Goal: Information Seeking & Learning: Learn about a topic

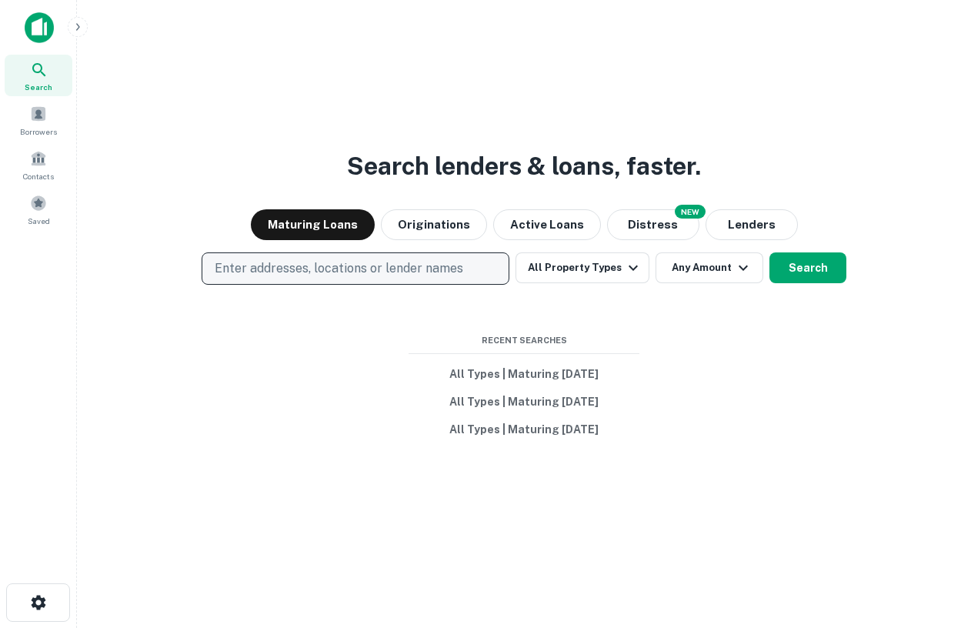
click at [390, 277] on p "Enter addresses, locations or lender names" at bounding box center [339, 268] width 249 height 18
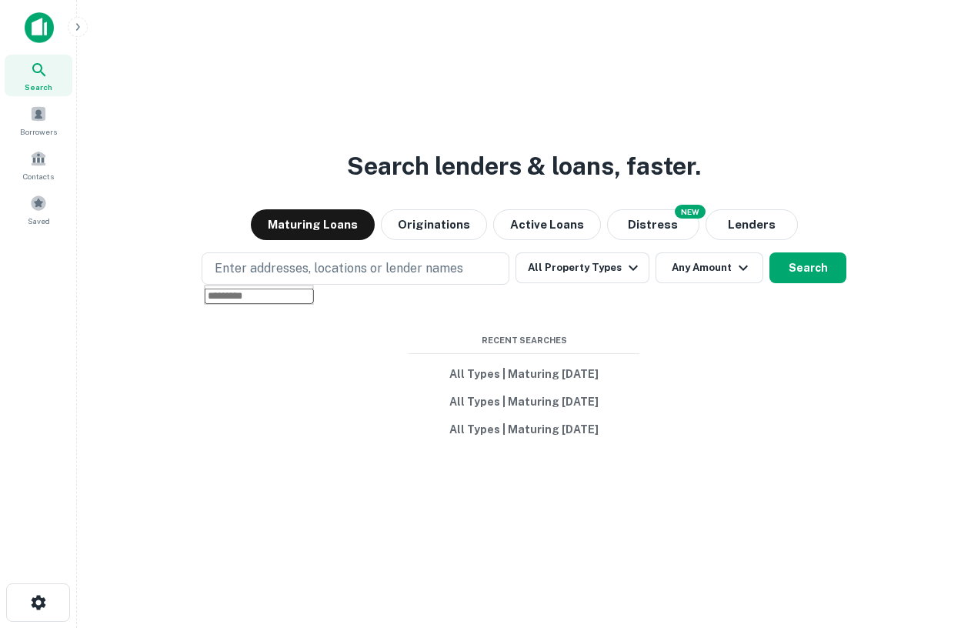
click at [253, 185] on div "Search lenders & loans, faster. Maturing Loans Originations Active Loans NEW Di…" at bounding box center [524, 351] width 870 height 628
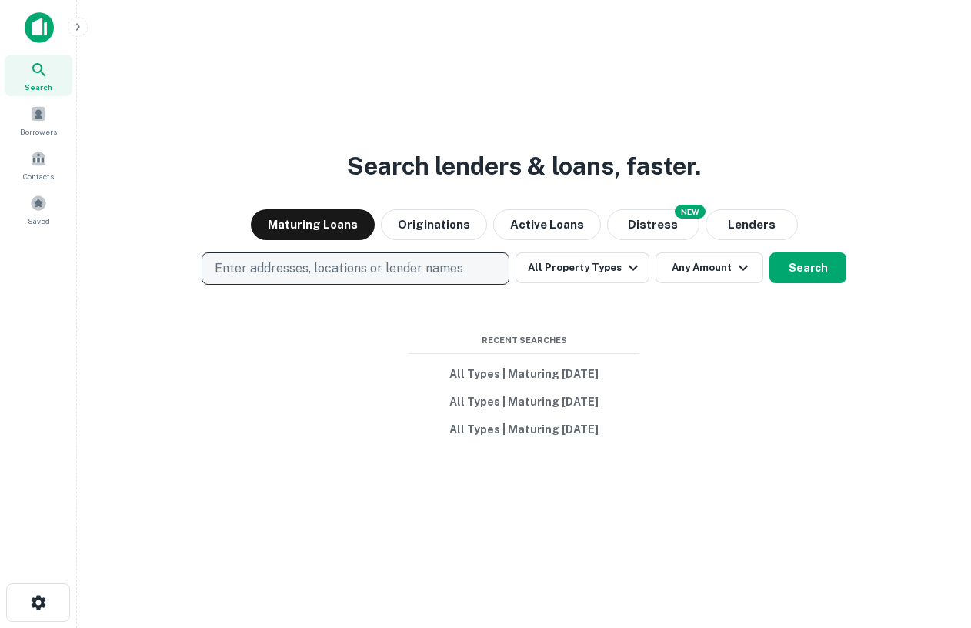
click at [364, 272] on p "Enter addresses, locations or lender names" at bounding box center [339, 268] width 249 height 18
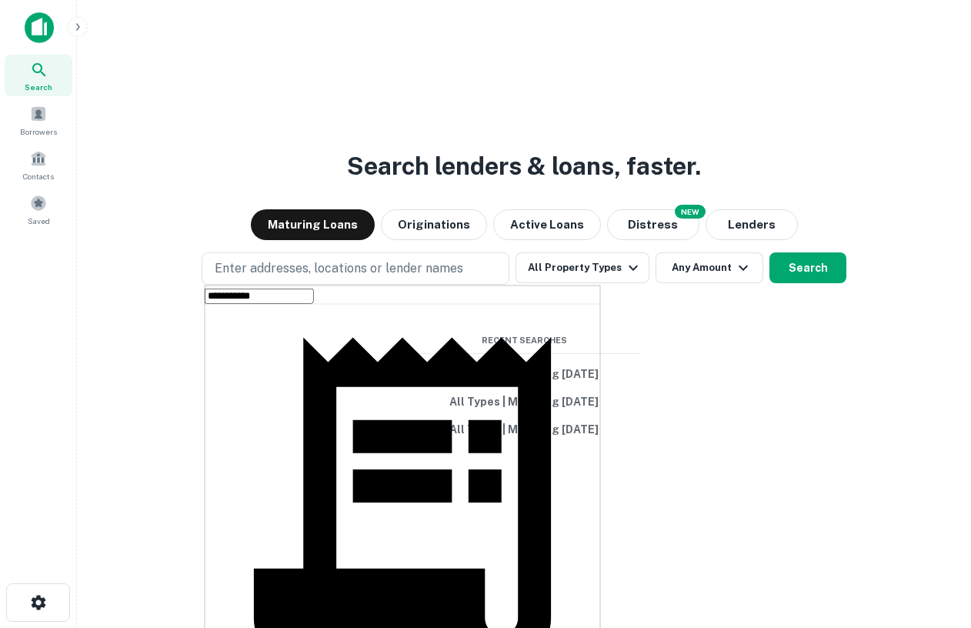
type input "**********"
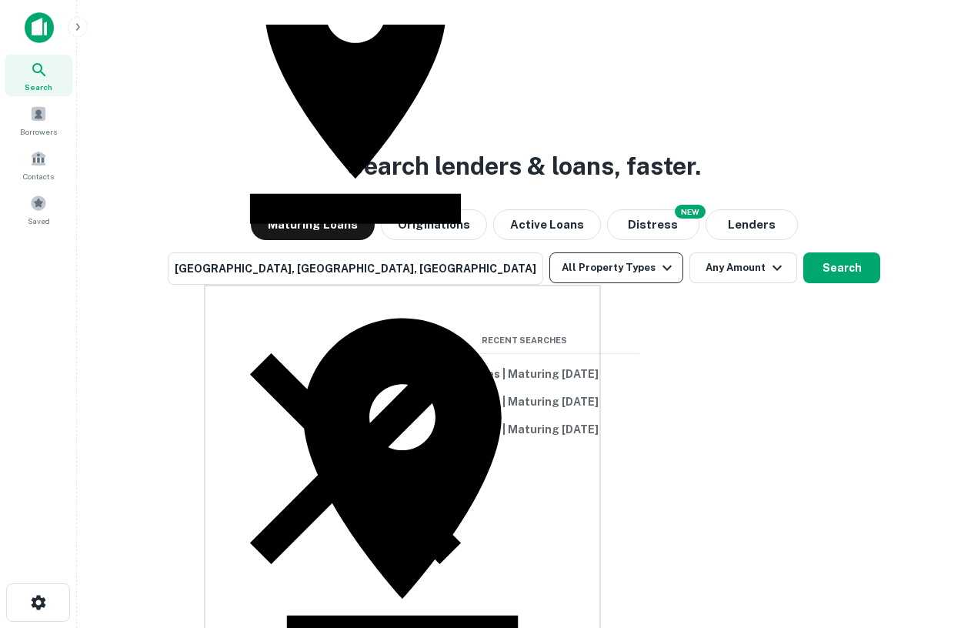
click at [658, 266] on icon "button" at bounding box center [667, 268] width 18 height 18
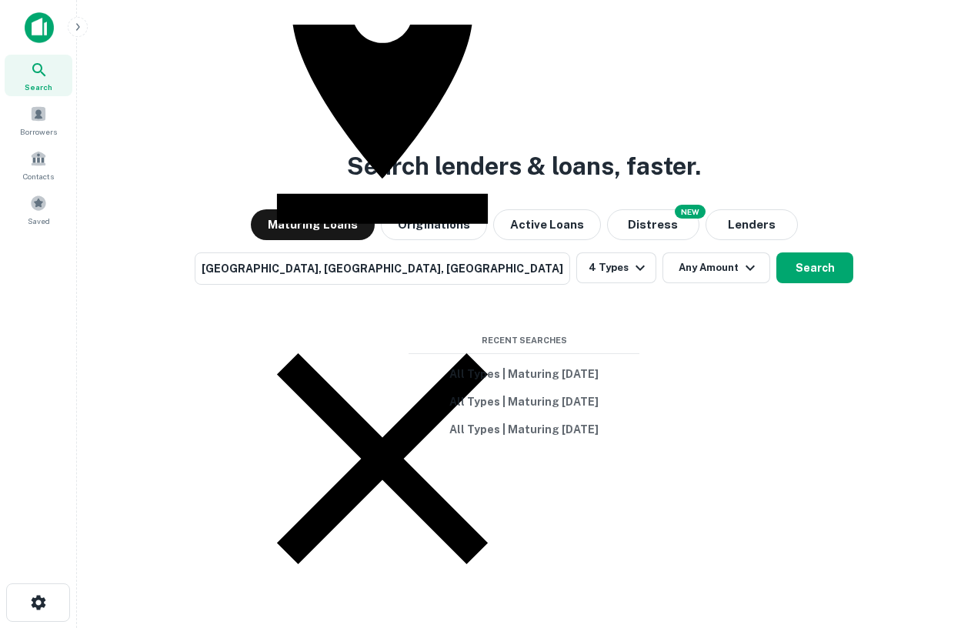
click at [777, 265] on button "Search" at bounding box center [815, 267] width 77 height 31
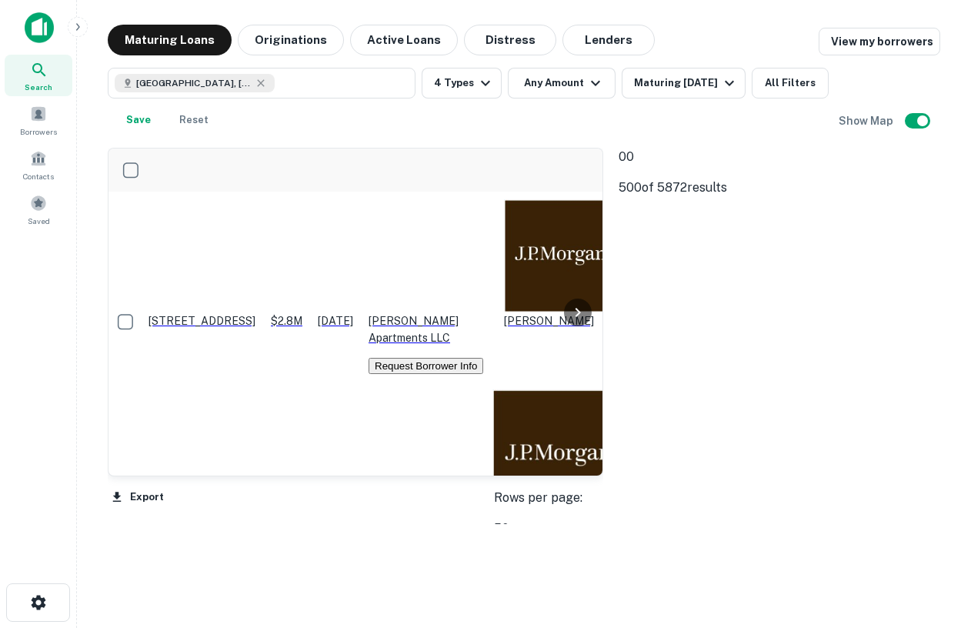
click at [687, 212] on p "Remove Boundary" at bounding box center [653, 242] width 68 height 81
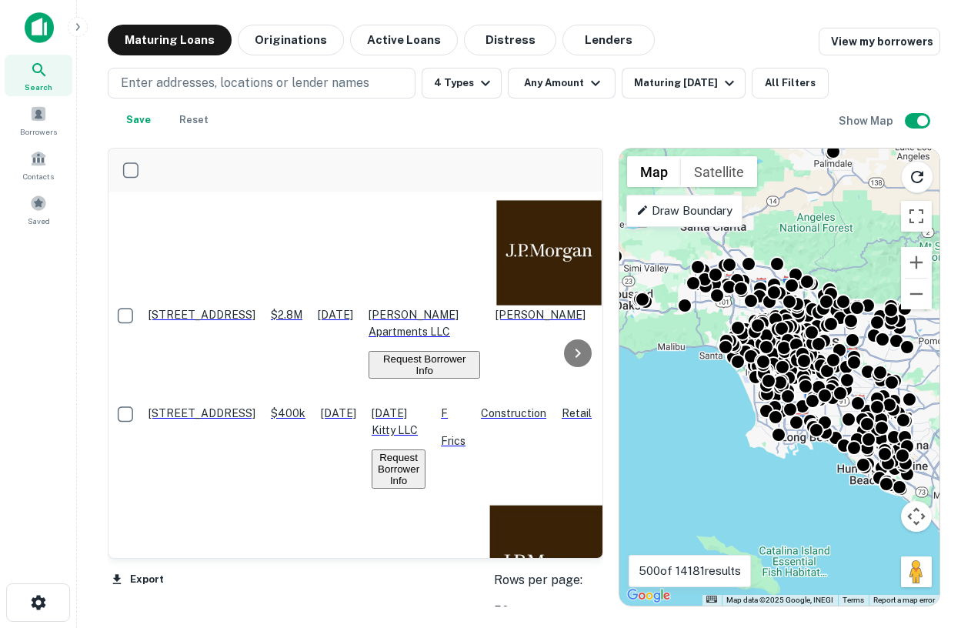
drag, startPoint x: 814, startPoint y: 243, endPoint x: 783, endPoint y: 226, distance: 35.8
click at [784, 226] on div "To activate drag with keyboard, press Alt + Enter. Once in keyboard drag state,…" at bounding box center [780, 377] width 320 height 457
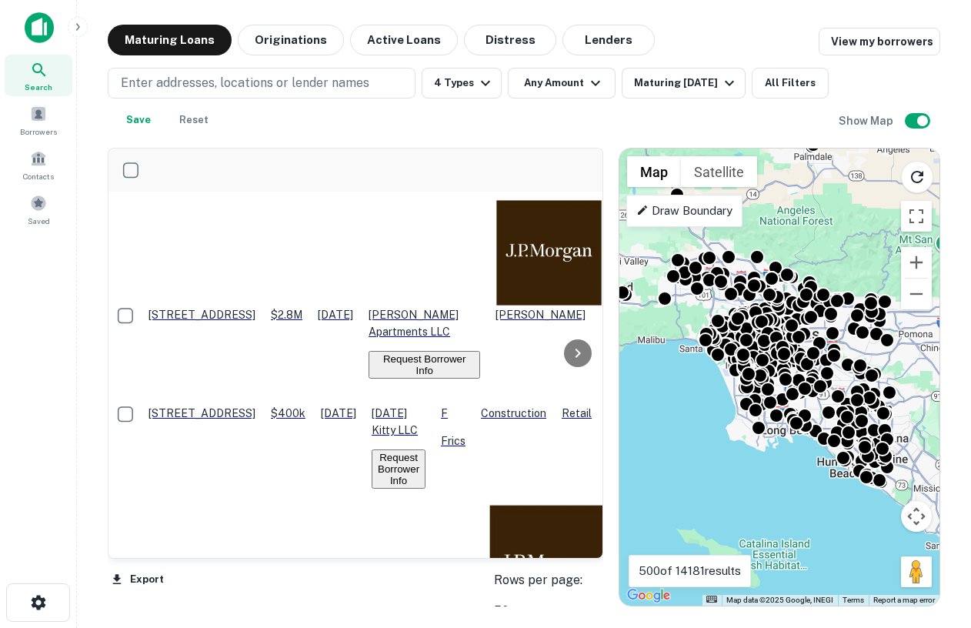
drag, startPoint x: 723, startPoint y: 385, endPoint x: 697, endPoint y: 375, distance: 27.3
click at [697, 375] on div "To activate drag with keyboard, press Alt + Enter. Once in keyboard drag state,…" at bounding box center [780, 377] width 320 height 457
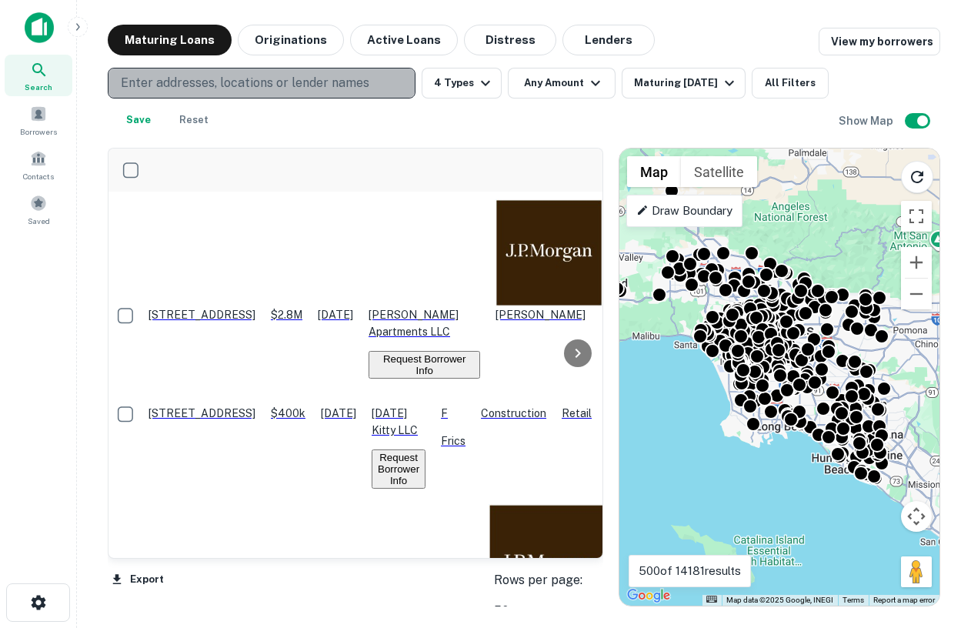
click at [257, 82] on p "Enter addresses, locations or lender names" at bounding box center [245, 83] width 249 height 18
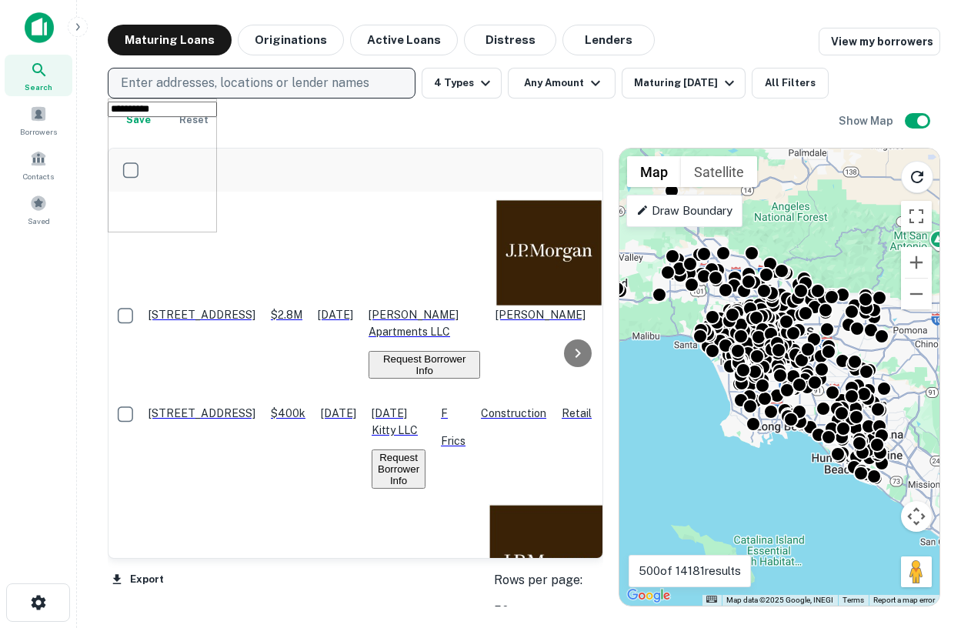
type input "**********"
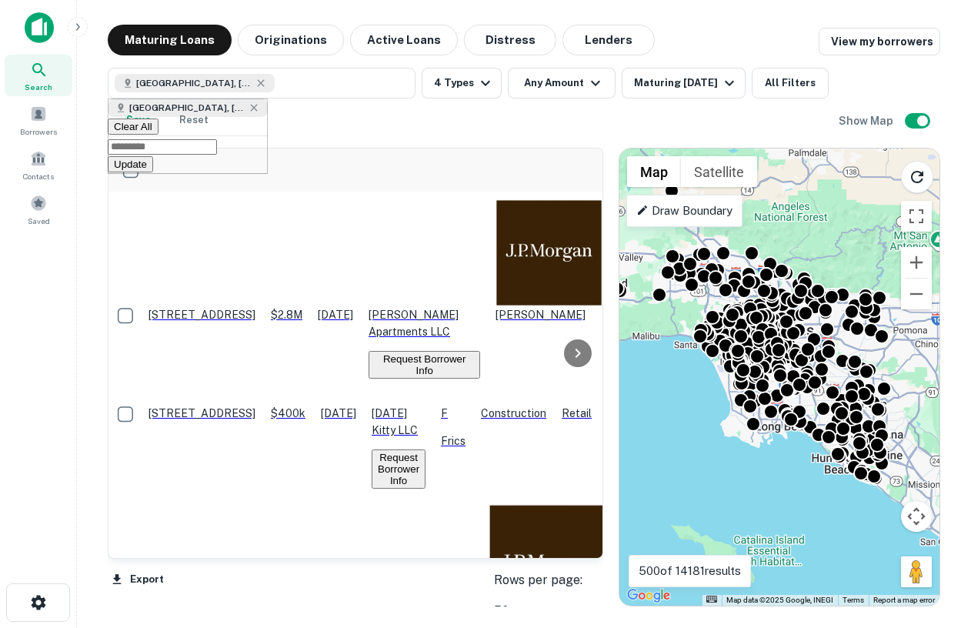
type input "*"
type input "**********"
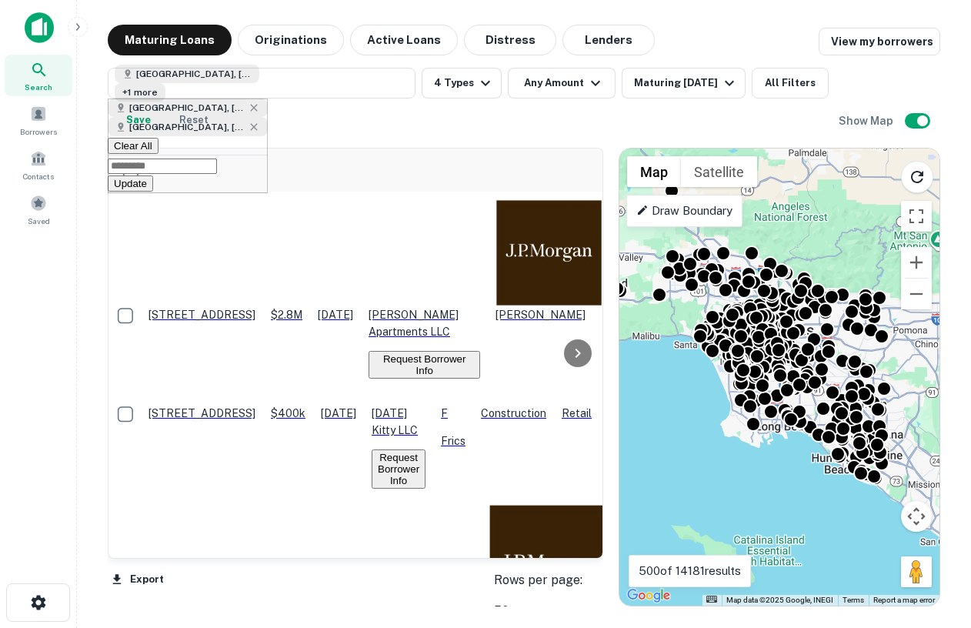
click at [153, 192] on button "Update" at bounding box center [130, 183] width 45 height 16
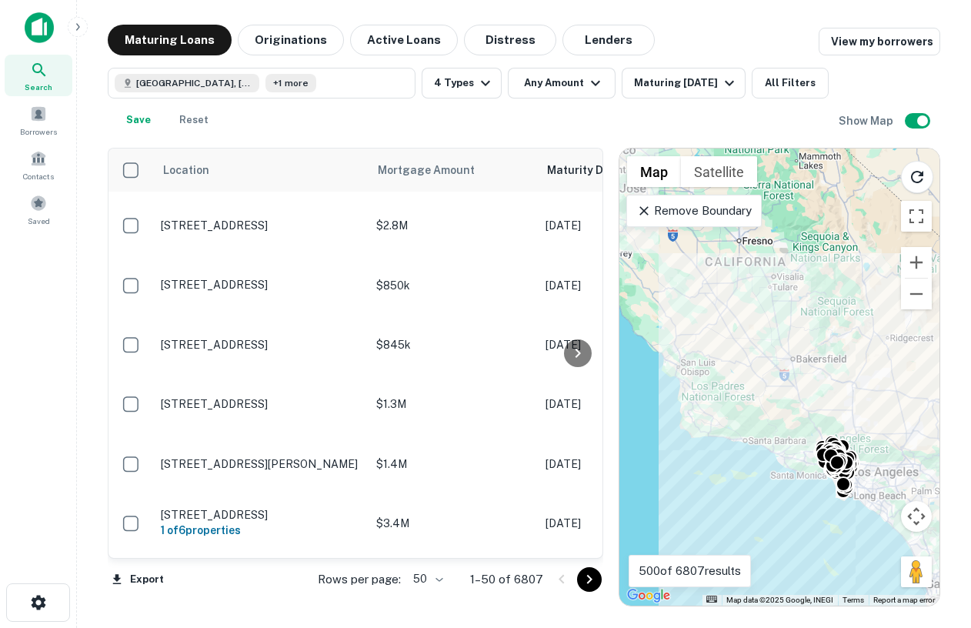
drag, startPoint x: 827, startPoint y: 453, endPoint x: 731, endPoint y: 387, distance: 116.8
click at [731, 387] on div "To activate drag with keyboard, press Alt + Enter. Once in keyboard drag state,…" at bounding box center [780, 377] width 320 height 457
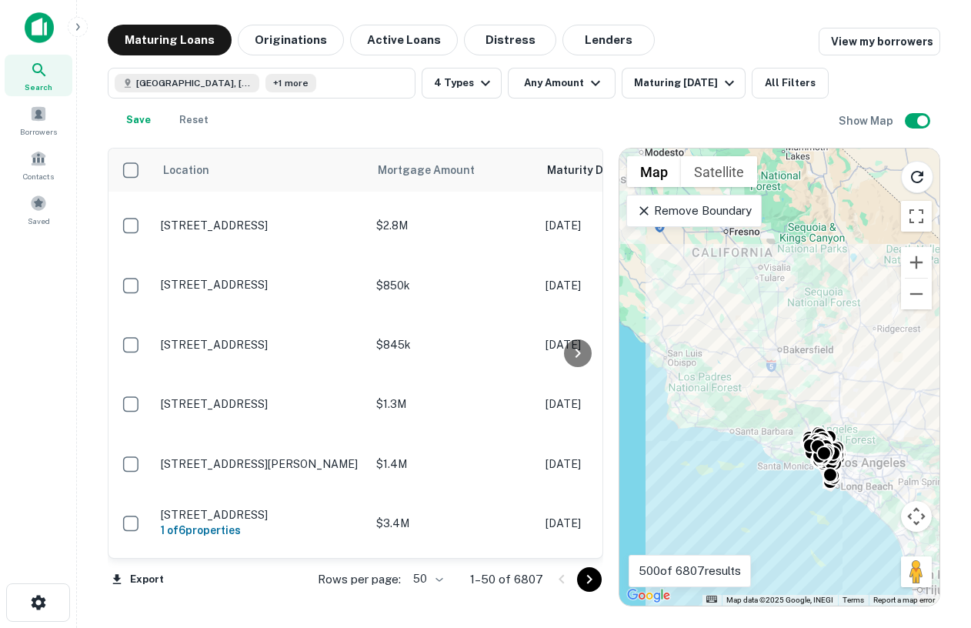
click at [847, 486] on div "To activate drag with keyboard, press Alt + Enter. Once in keyboard drag state,…" at bounding box center [780, 377] width 320 height 457
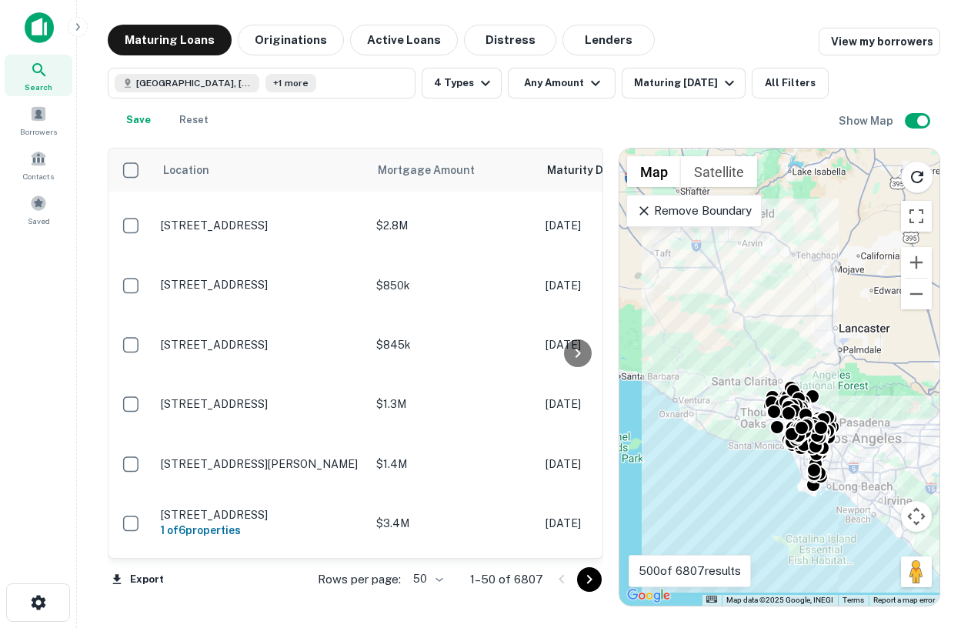
click at [837, 448] on div "To activate drag with keyboard, press Alt + Enter. Once in keyboard drag state,…" at bounding box center [780, 377] width 320 height 457
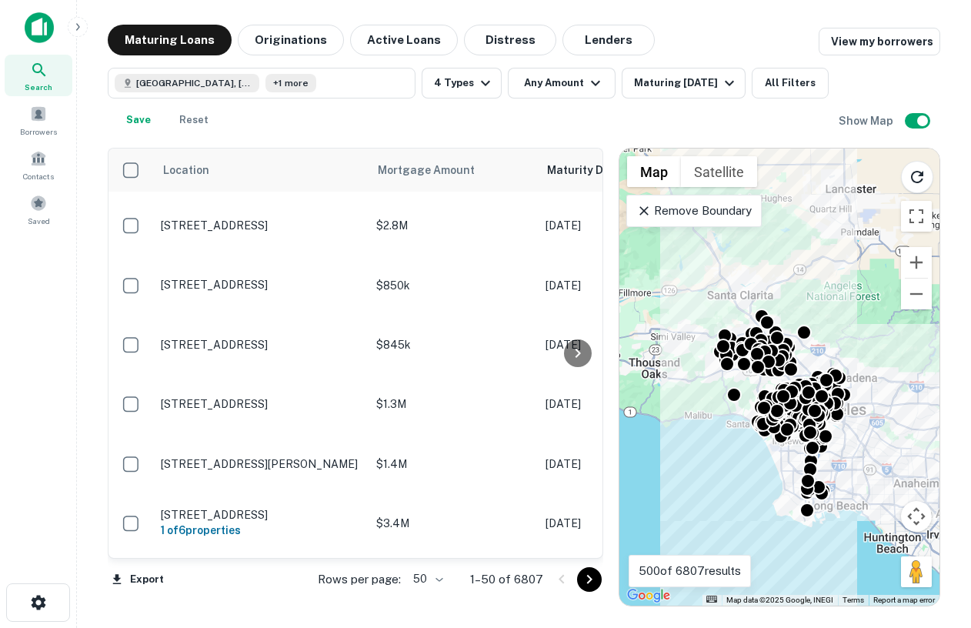
drag, startPoint x: 837, startPoint y: 448, endPoint x: 854, endPoint y: 429, distance: 25.6
click at [854, 429] on div "To activate drag with keyboard, press Alt + Enter. Once in keyboard drag state,…" at bounding box center [780, 377] width 320 height 457
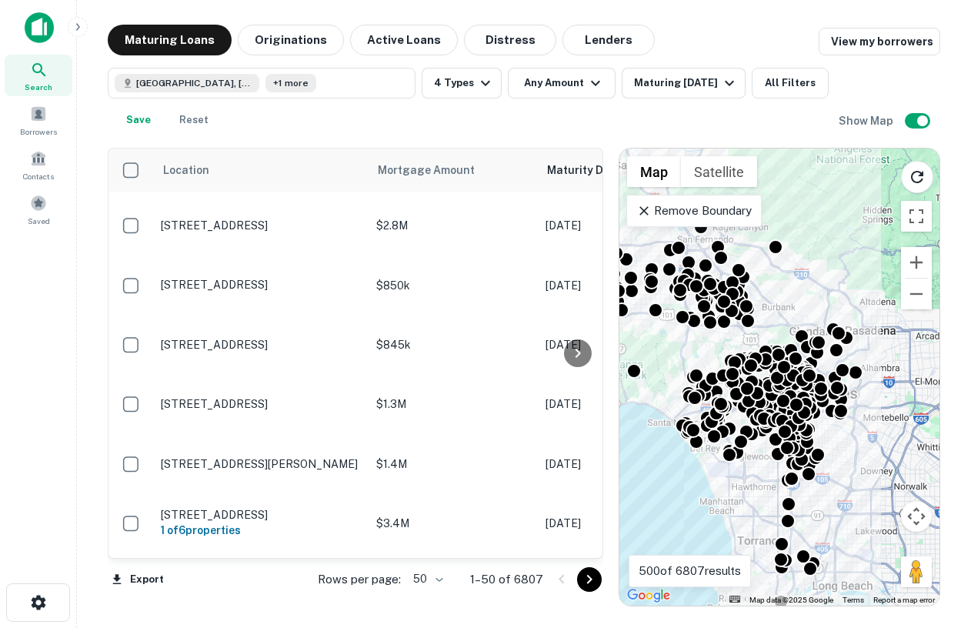
drag, startPoint x: 850, startPoint y: 426, endPoint x: 874, endPoint y: 427, distance: 24.6
click at [874, 427] on div "To activate drag with keyboard, press Alt + Enter. Once in keyboard drag state,…" at bounding box center [780, 377] width 320 height 457
click at [780, 92] on button "All Filters" at bounding box center [790, 83] width 77 height 31
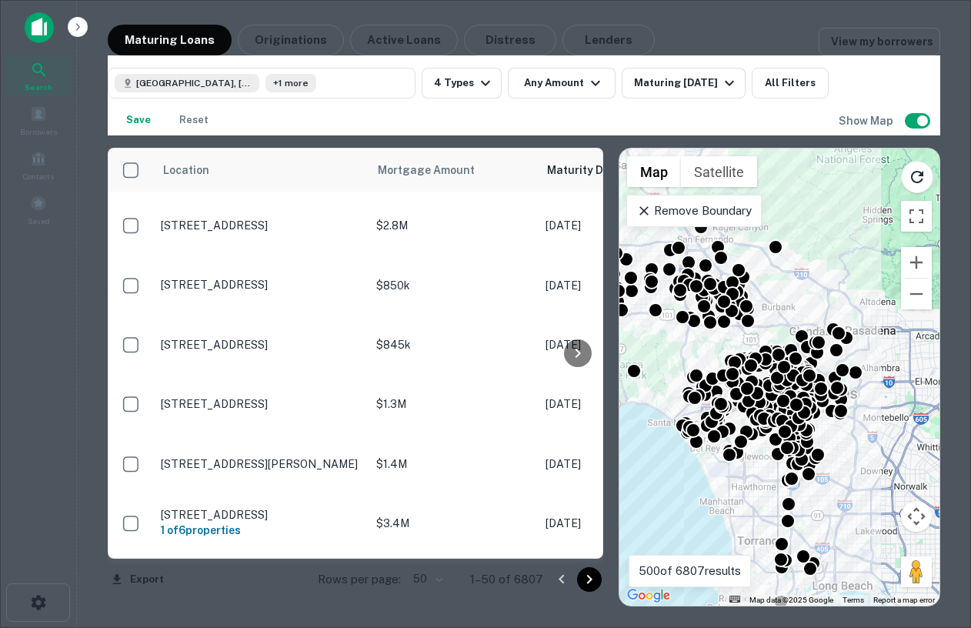
scroll to position [191, 0]
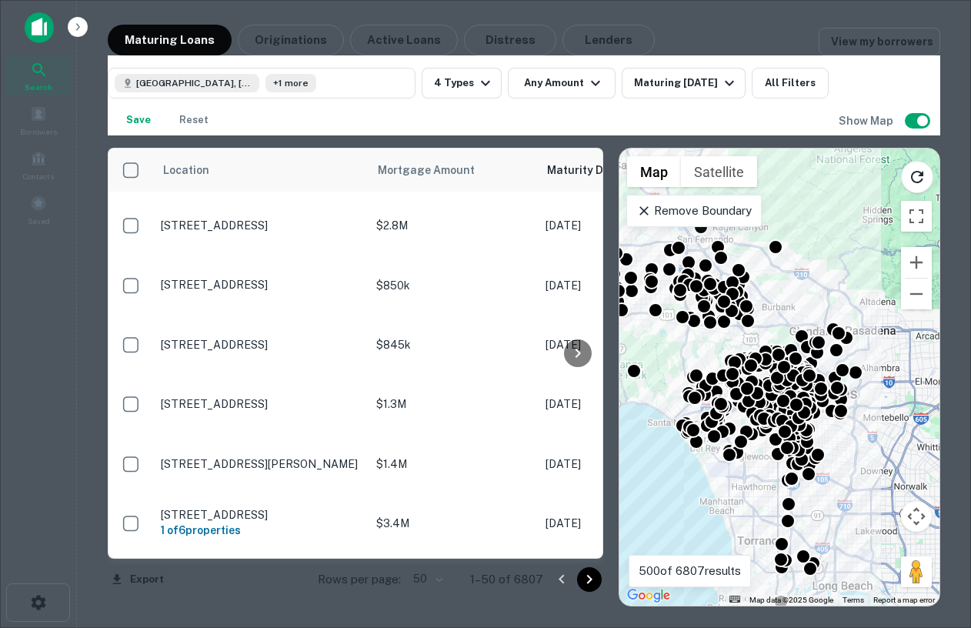
type input "*******"
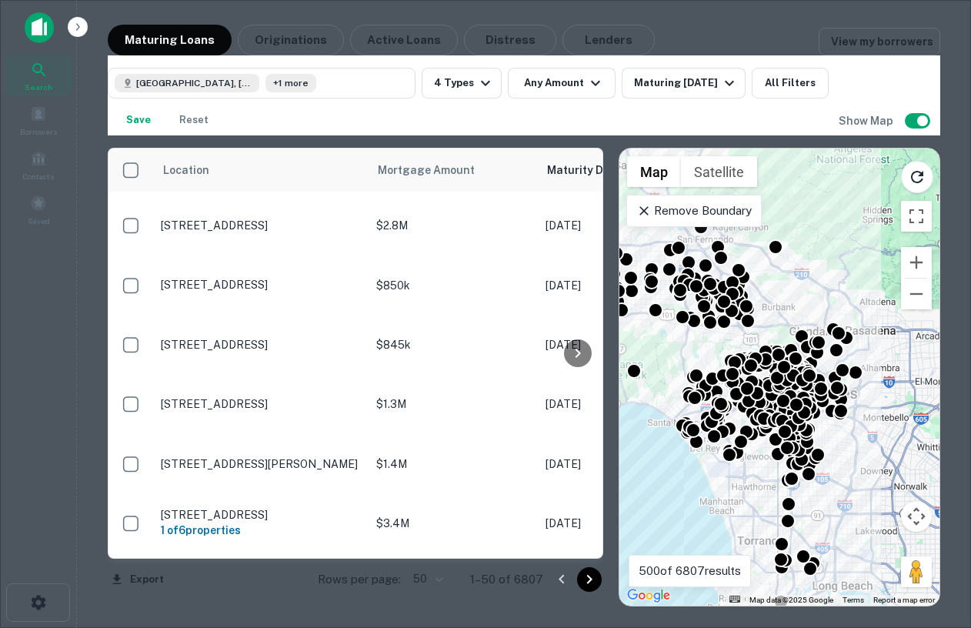
scroll to position [1278, 0]
type input "**********"
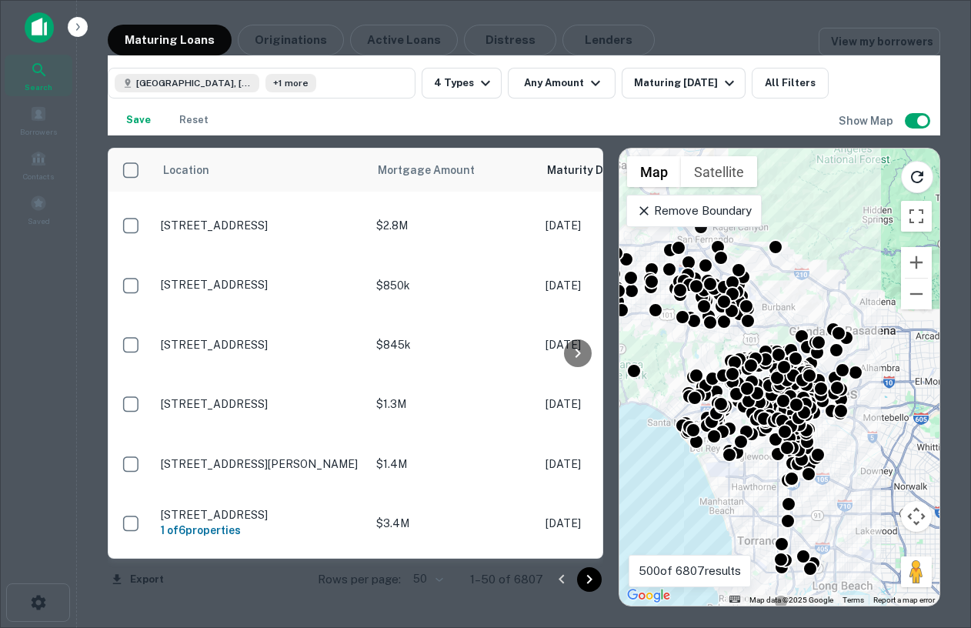
type input "**********"
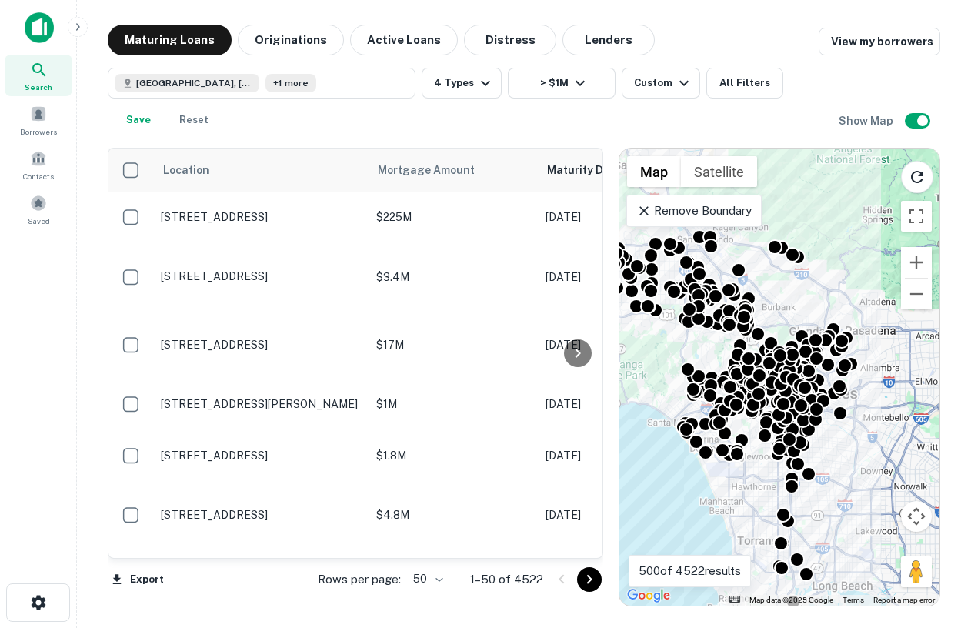
click at [45, 66] on icon at bounding box center [39, 70] width 18 height 18
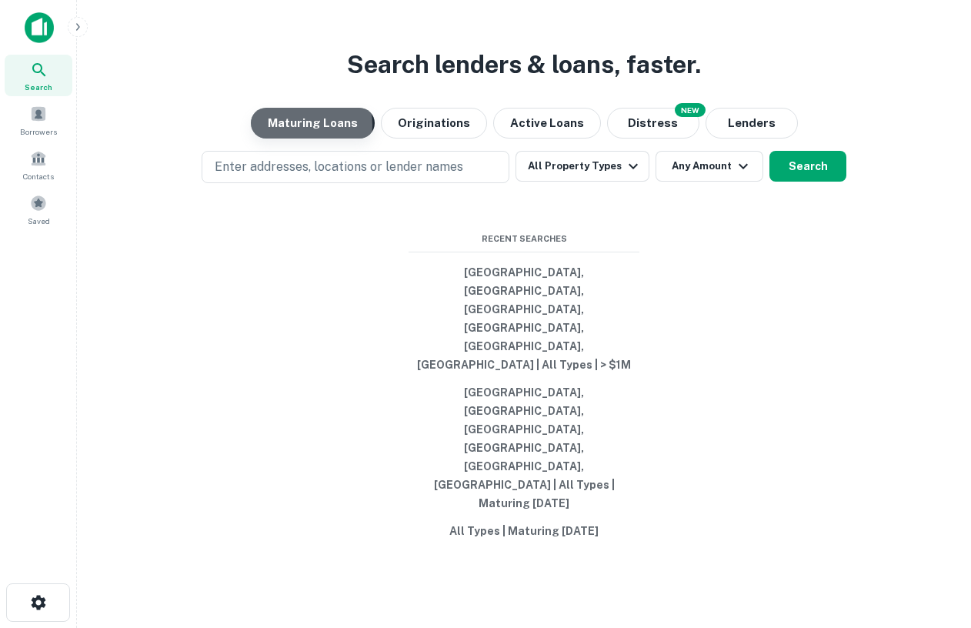
click at [302, 139] on button "Maturing Loans" at bounding box center [313, 123] width 124 height 31
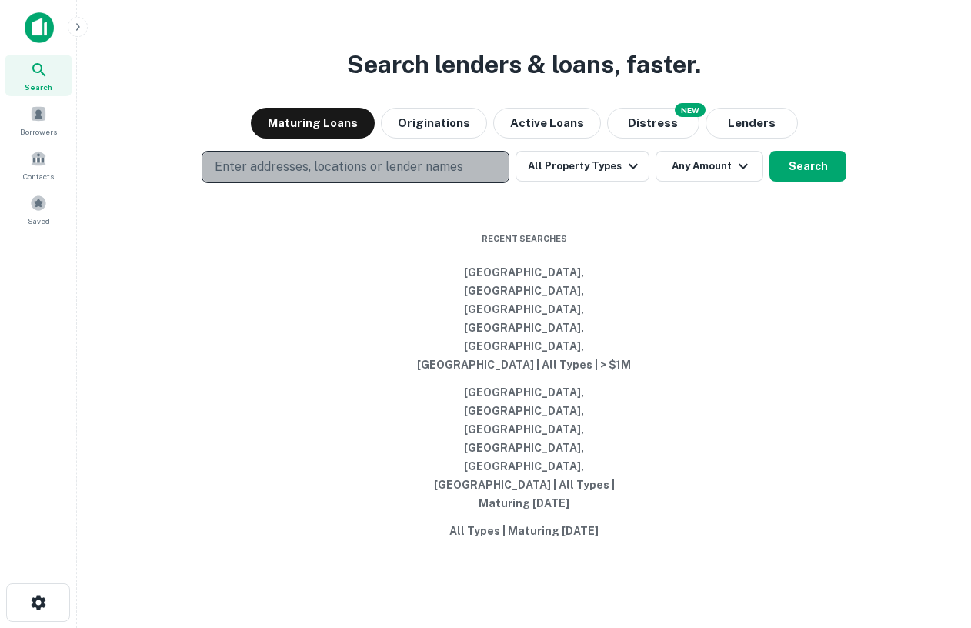
click at [320, 176] on p "Enter addresses, locations or lender names" at bounding box center [339, 167] width 249 height 18
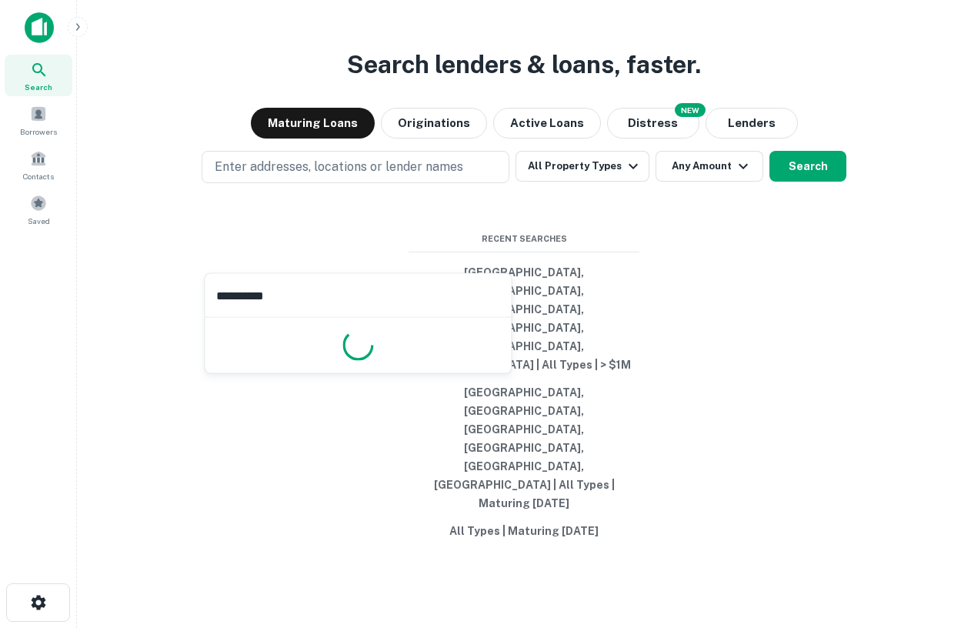
type input "**********"
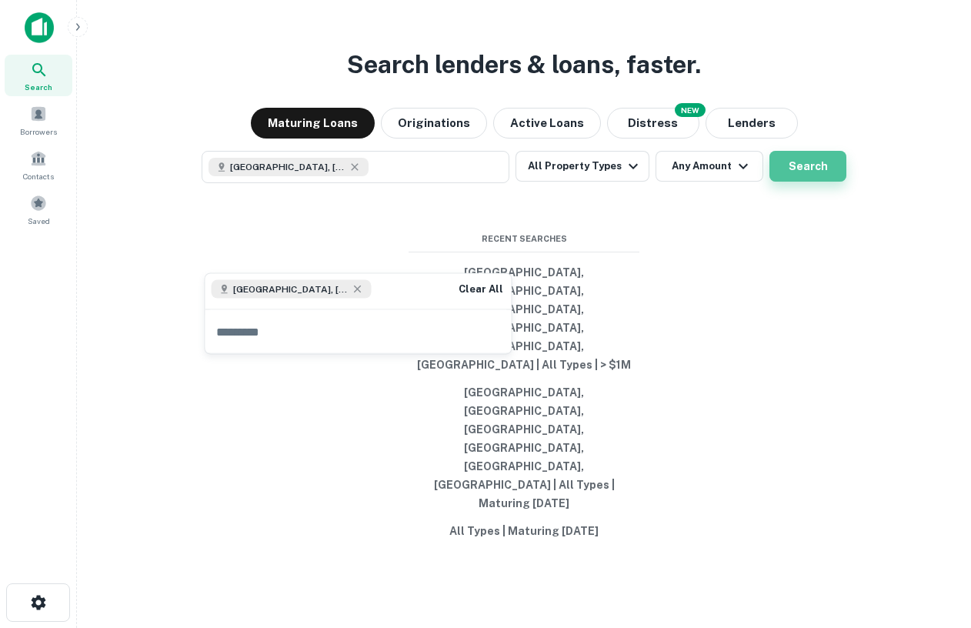
click at [813, 182] on button "Search" at bounding box center [808, 166] width 77 height 31
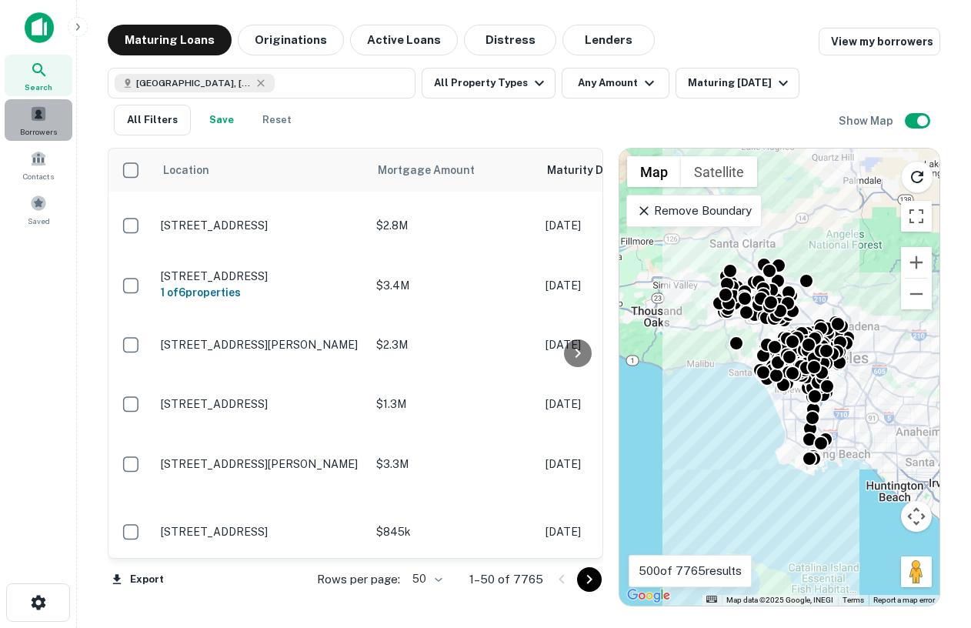
click at [51, 113] on div "Borrowers" at bounding box center [39, 120] width 68 height 42
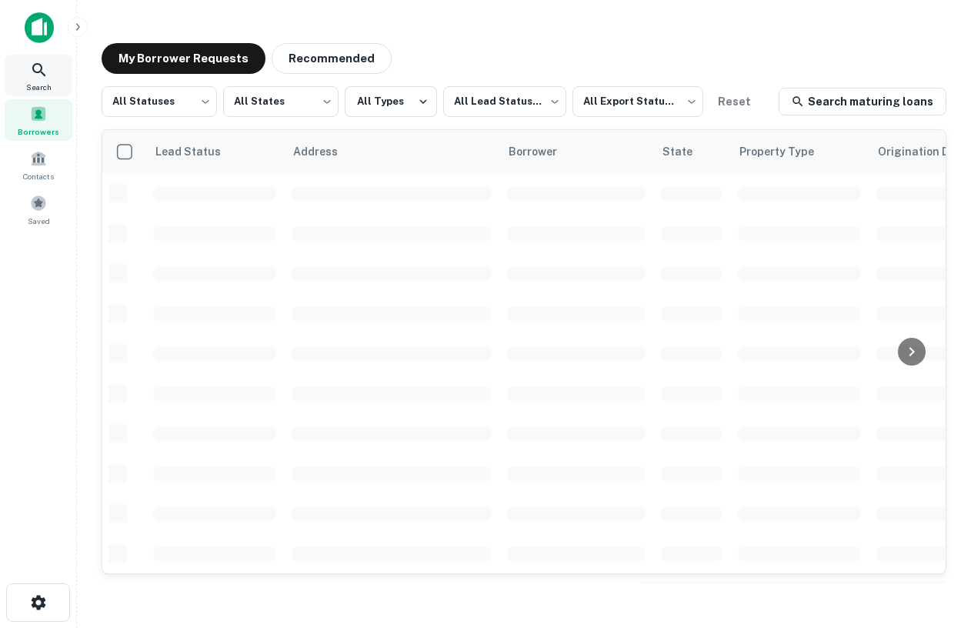
click at [30, 67] on icon at bounding box center [39, 70] width 18 height 18
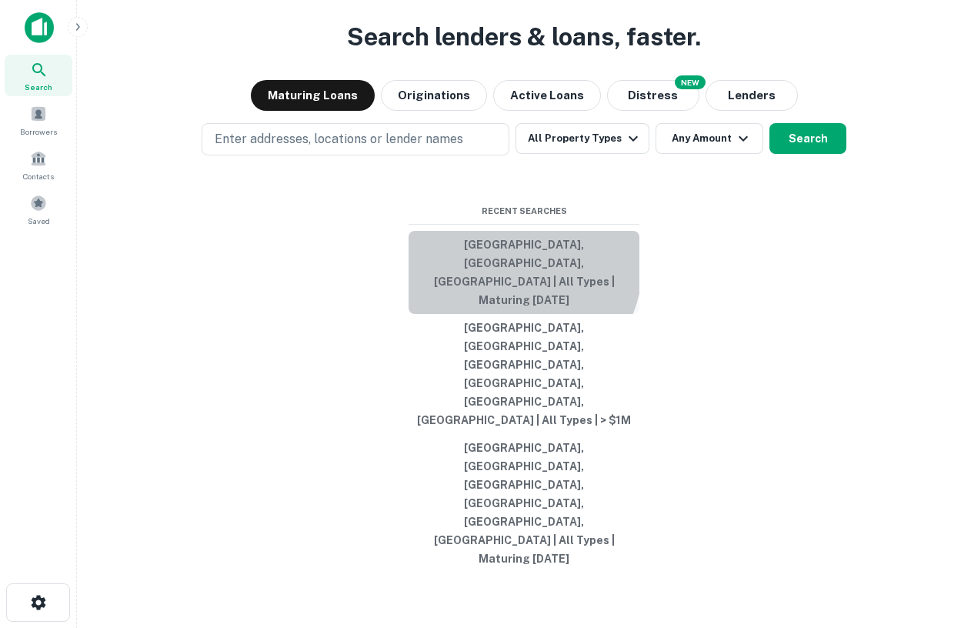
click at [500, 314] on button "[GEOGRAPHIC_DATA], [GEOGRAPHIC_DATA], [GEOGRAPHIC_DATA] | All Types | Maturing …" at bounding box center [524, 272] width 231 height 83
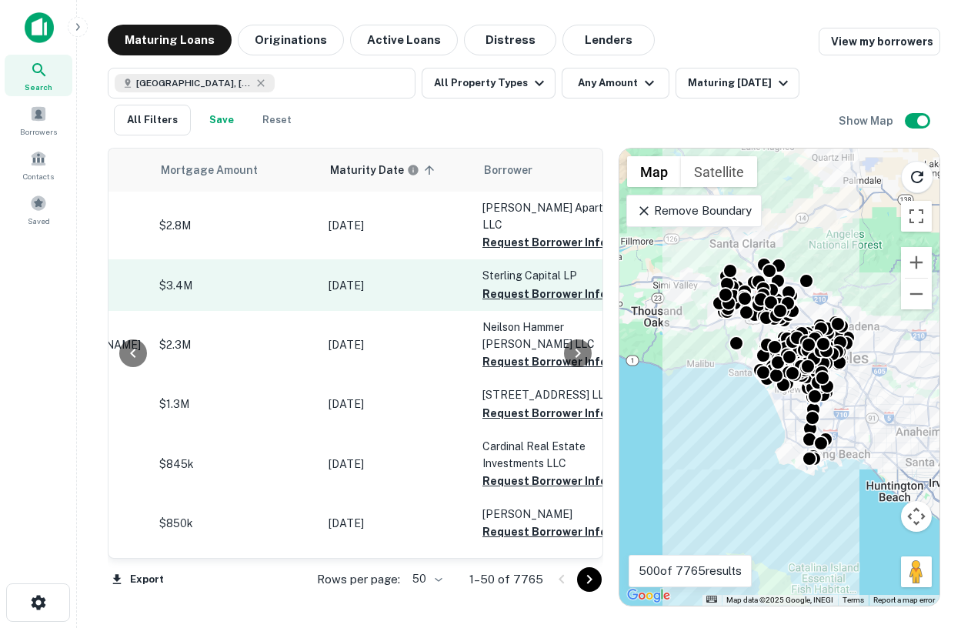
scroll to position [0, 291]
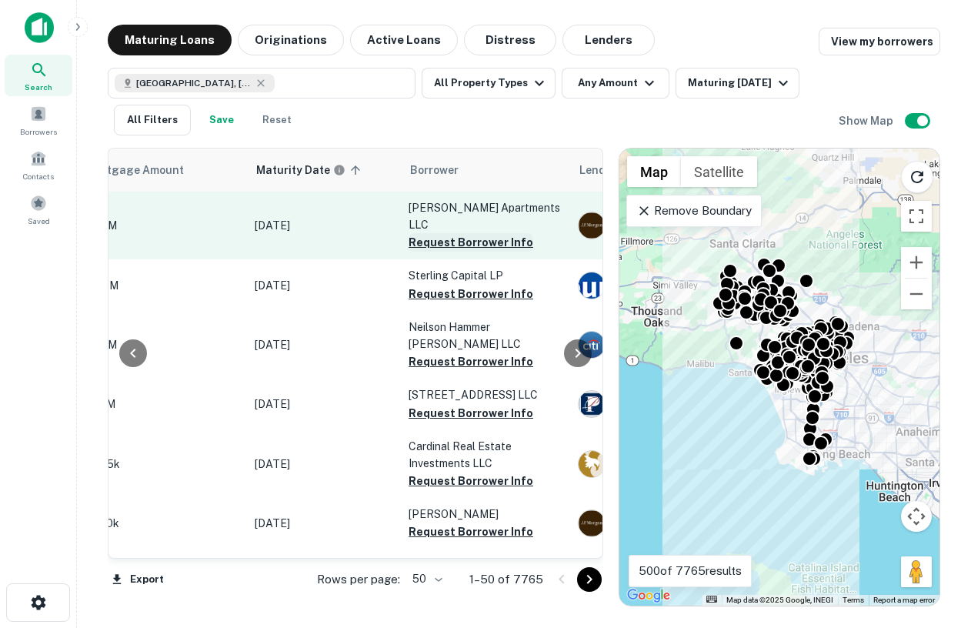
click at [465, 233] on button "Request Borrower Info" at bounding box center [471, 242] width 125 height 18
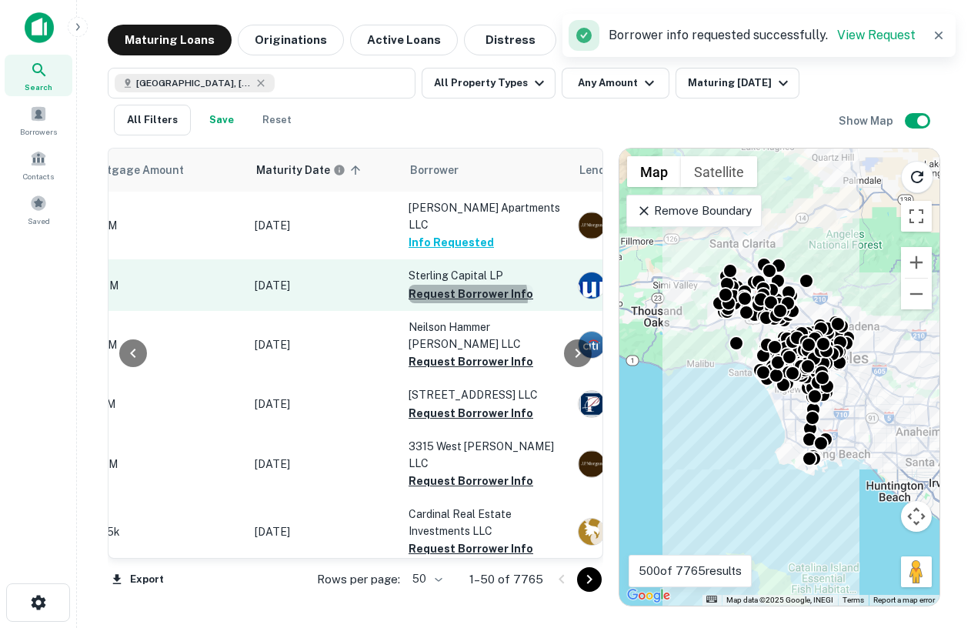
click at [467, 285] on button "Request Borrower Info" at bounding box center [471, 294] width 125 height 18
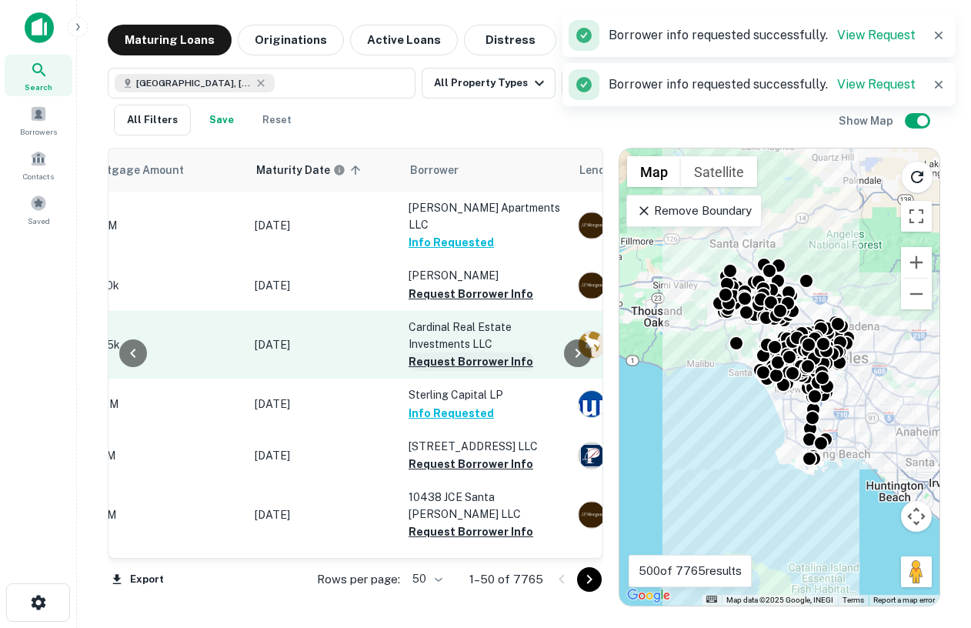
click at [453, 353] on button "Request Borrower Info" at bounding box center [471, 362] width 125 height 18
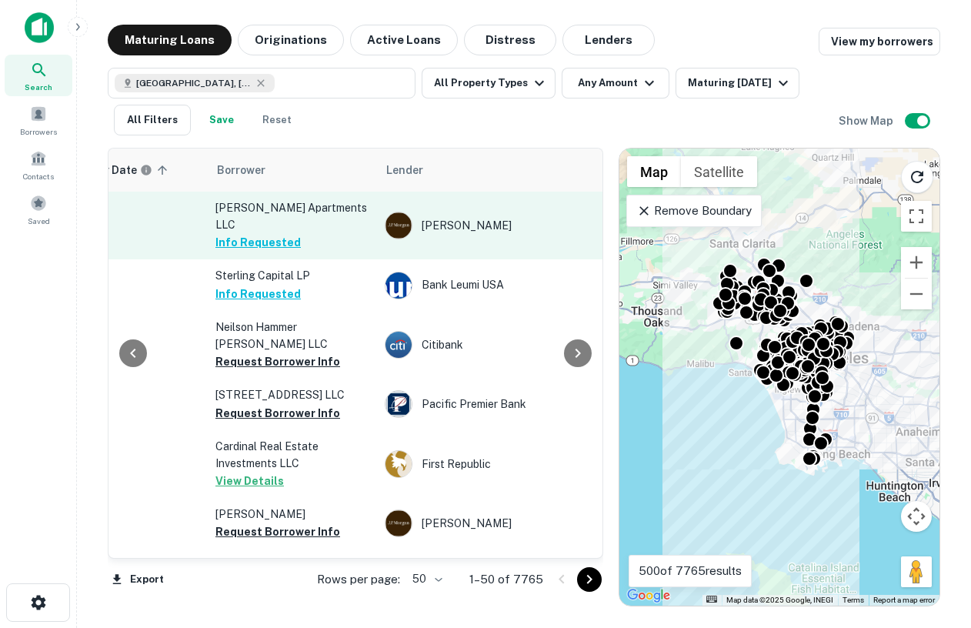
scroll to position [0, 478]
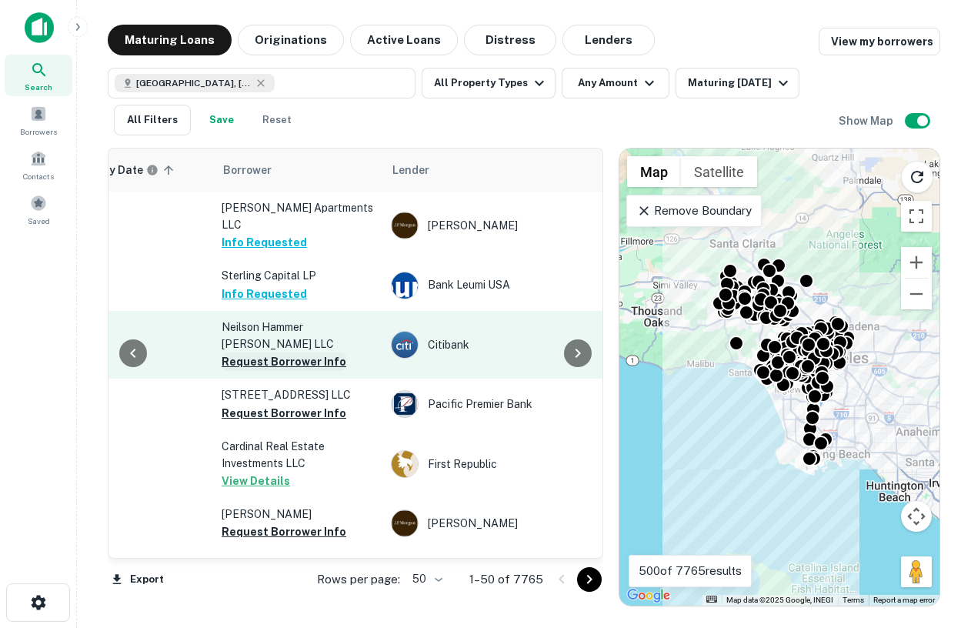
click at [267, 353] on button "Request Borrower Info" at bounding box center [284, 362] width 125 height 18
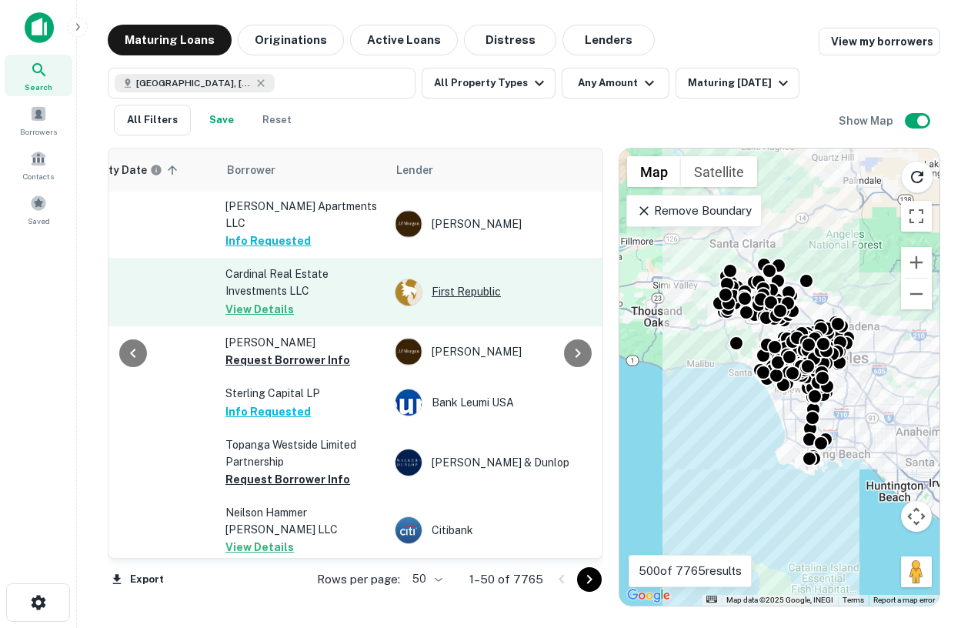
scroll to position [2, 451]
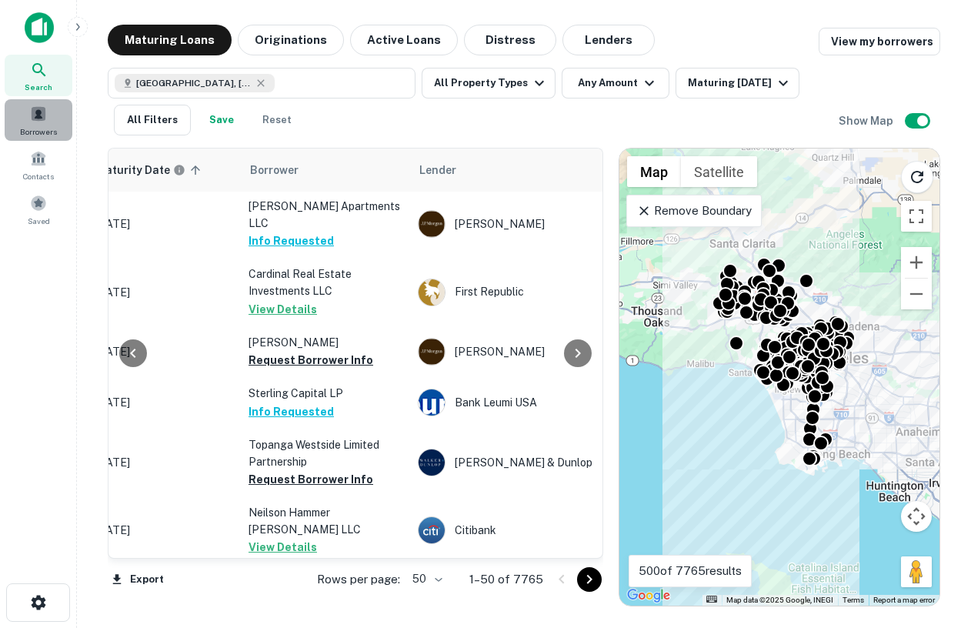
click at [25, 119] on div "Borrowers" at bounding box center [39, 120] width 68 height 42
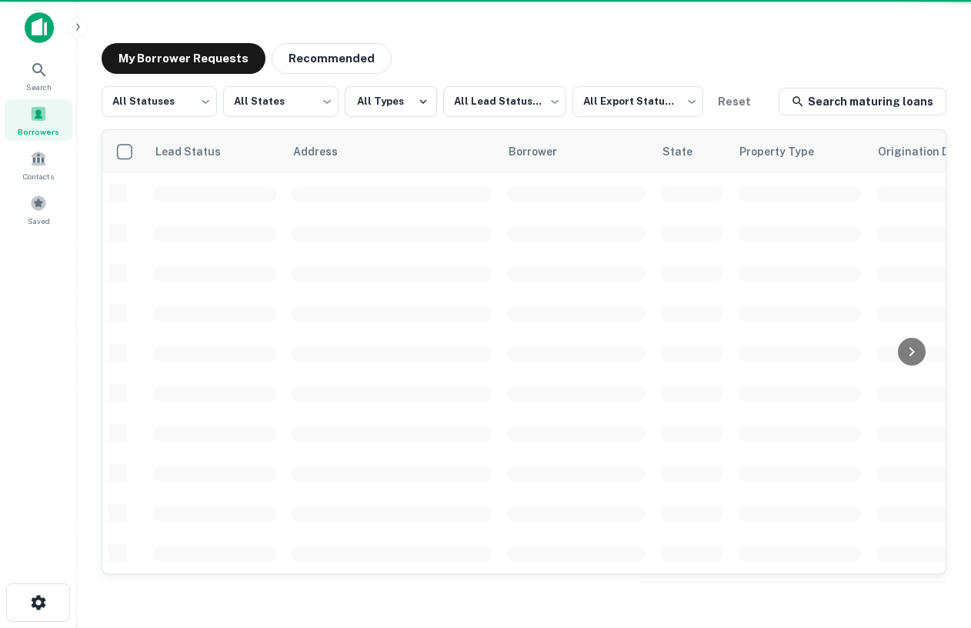
scroll to position [2, 0]
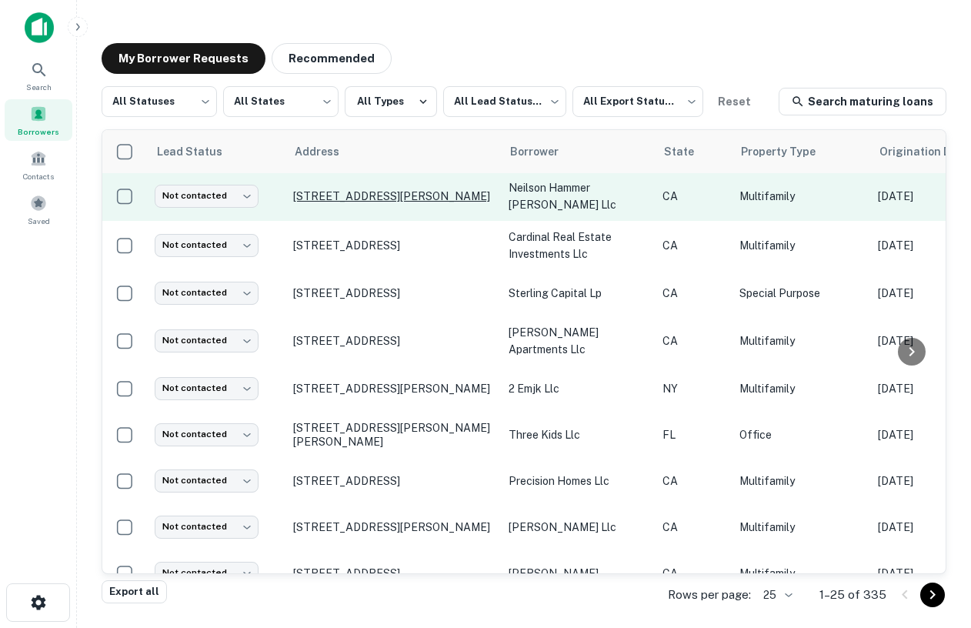
click at [340, 189] on p "[STREET_ADDRESS][PERSON_NAME]" at bounding box center [393, 196] width 200 height 14
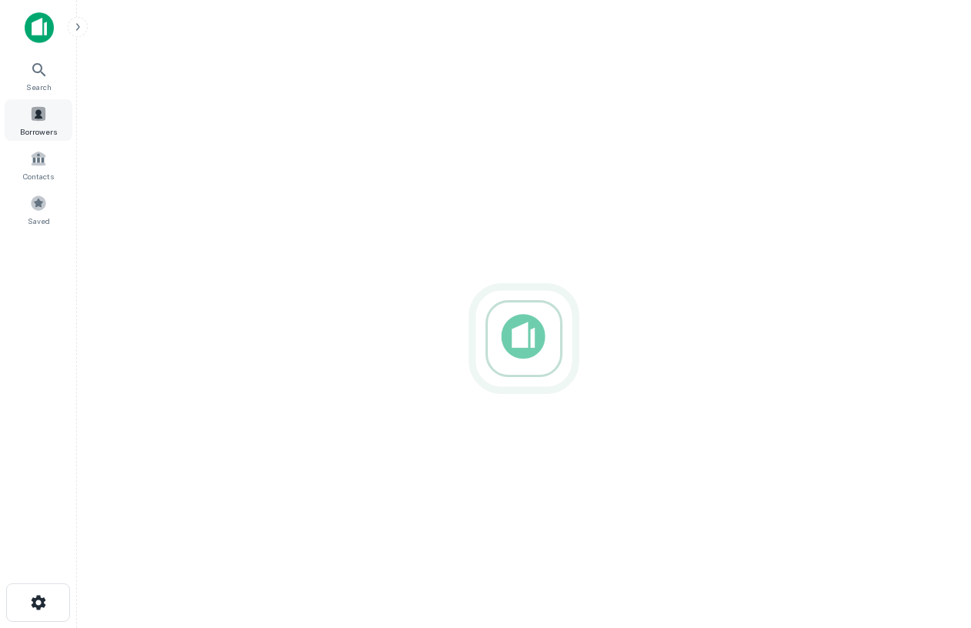
click at [33, 118] on span at bounding box center [38, 113] width 17 height 17
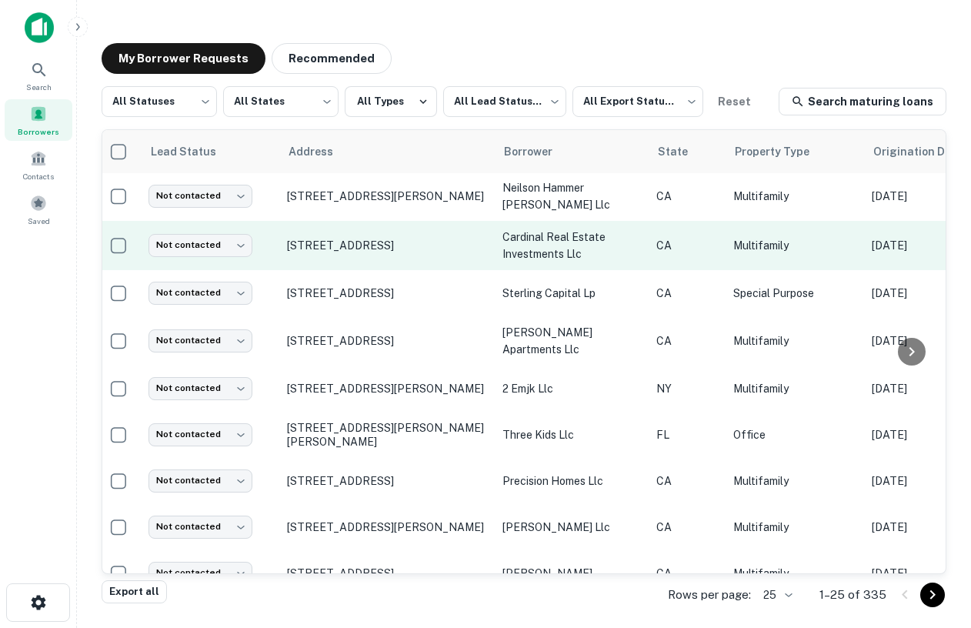
scroll to position [2, 0]
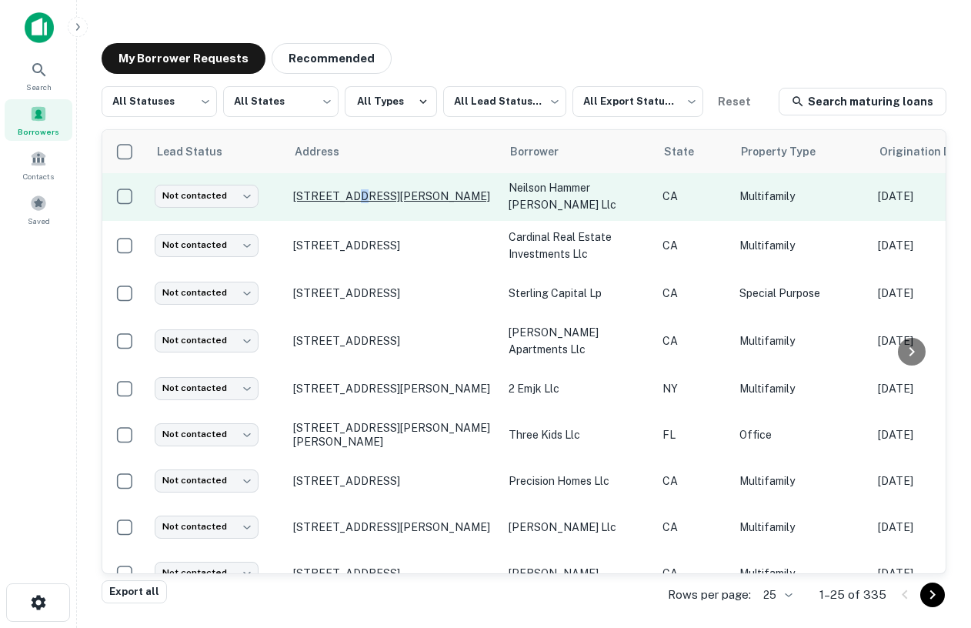
click at [357, 192] on p "[STREET_ADDRESS][PERSON_NAME]" at bounding box center [393, 196] width 200 height 14
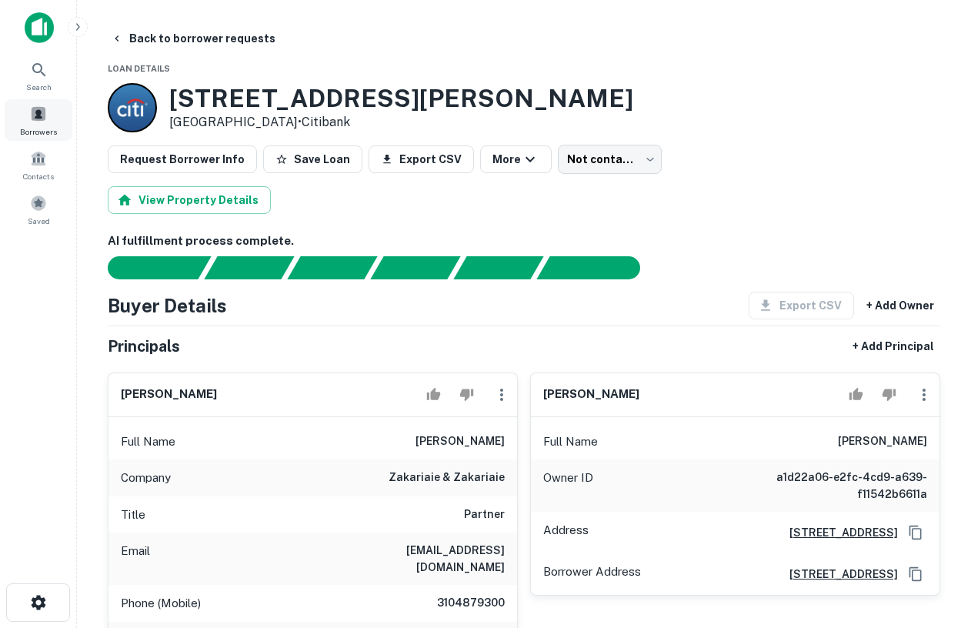
click at [41, 115] on span at bounding box center [38, 113] width 17 height 17
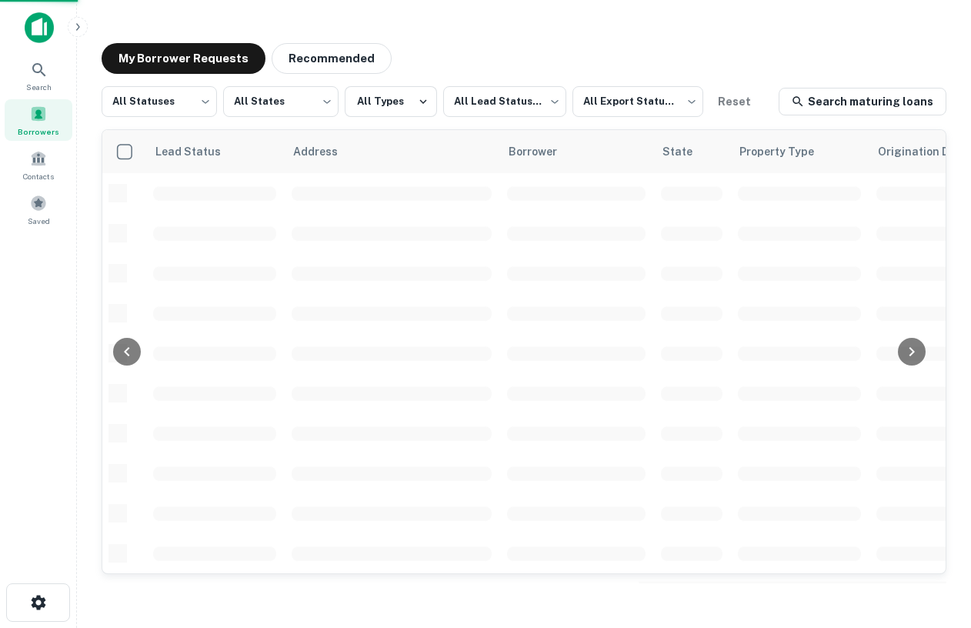
scroll to position [2, 0]
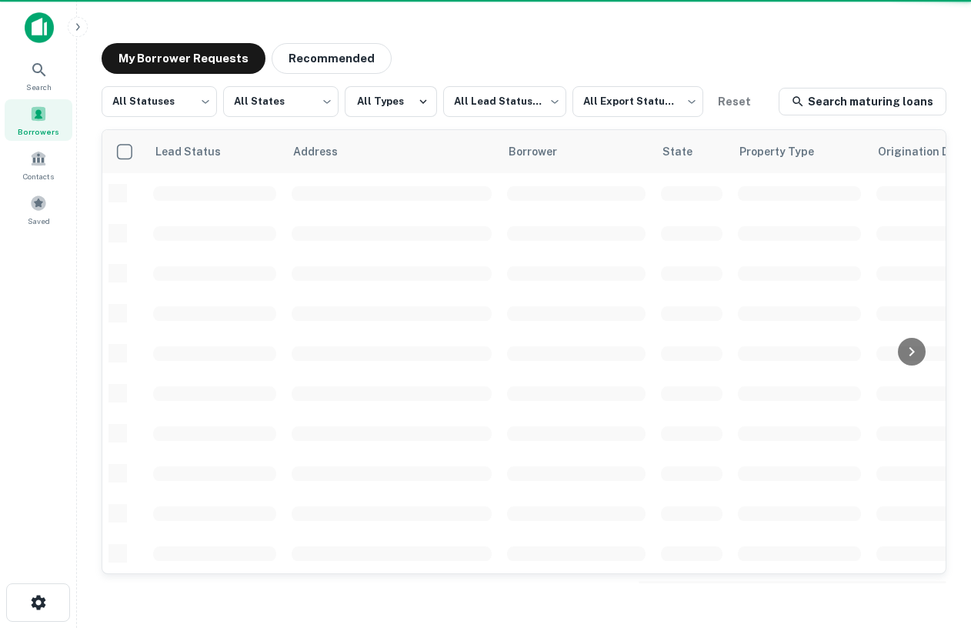
scroll to position [2, 0]
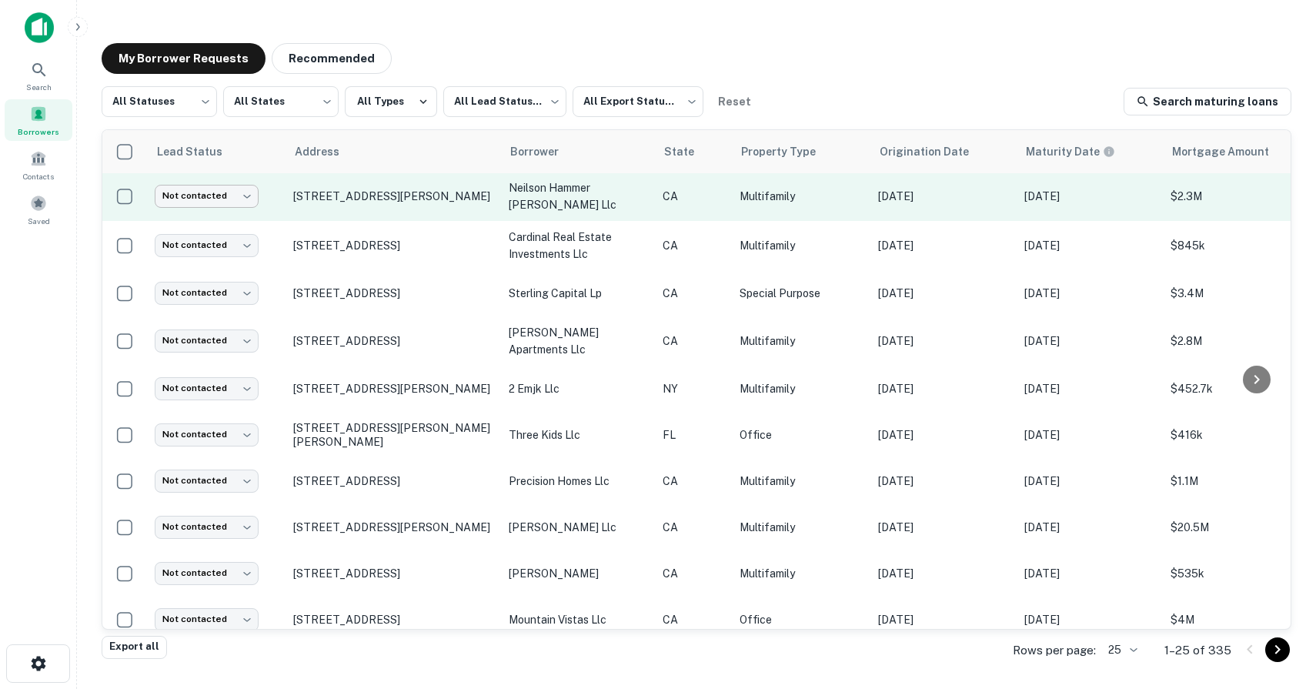
click at [236, 195] on body "Search Borrowers Contacts Saved My Borrower Requests Recommended All Statuses *…" at bounding box center [658, 344] width 1316 height 689
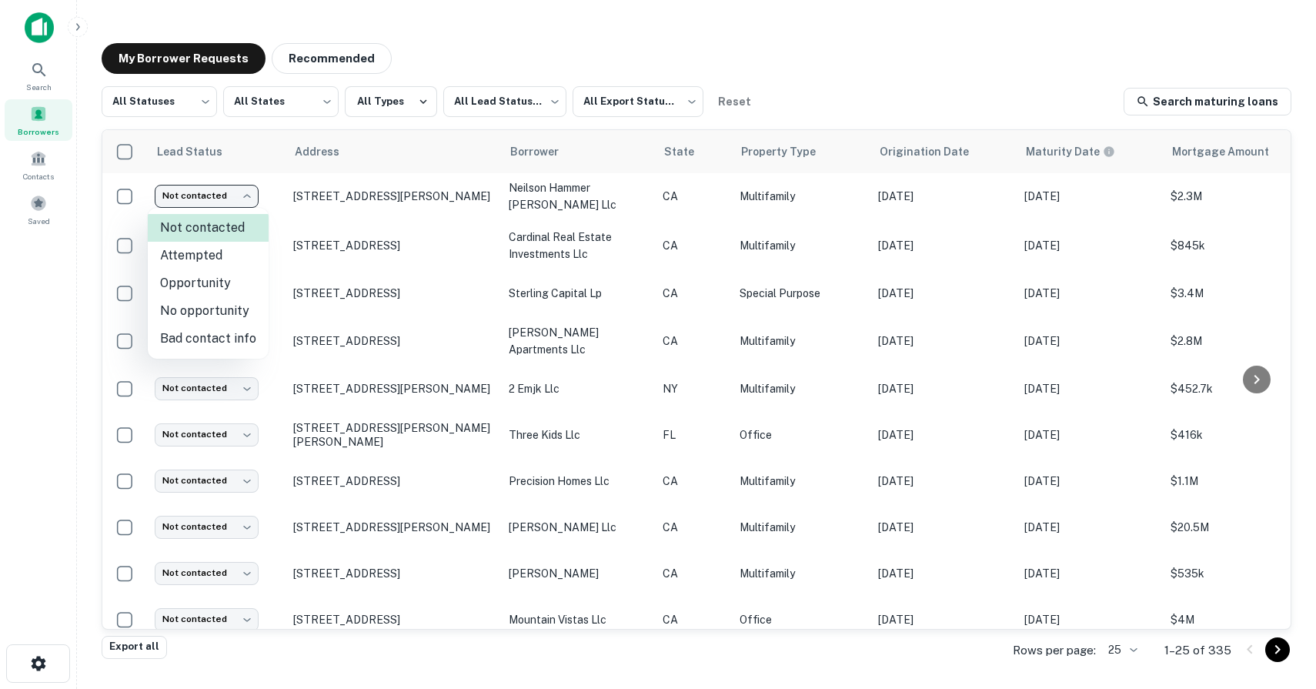
click at [213, 258] on li "Attempted" at bounding box center [208, 256] width 121 height 28
type input "*********"
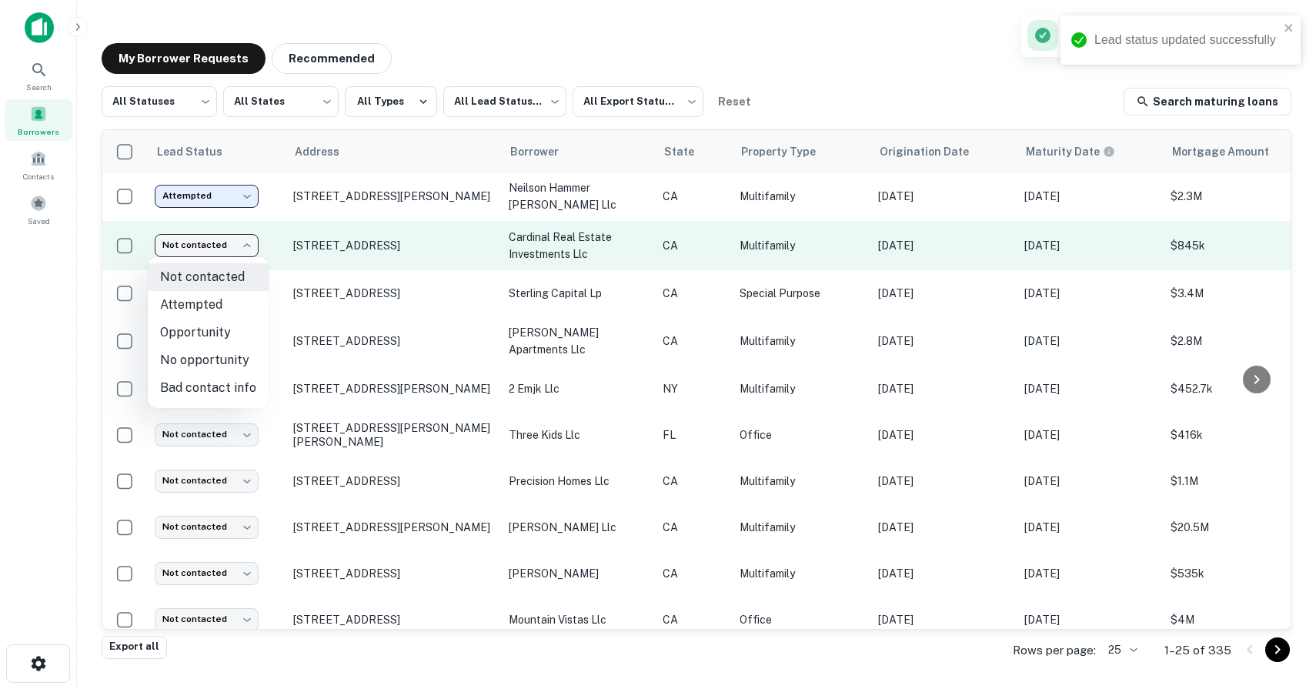
click at [215, 246] on body "Lead status updated successfully Search Borrowers Contacts Saved My Borrower Re…" at bounding box center [658, 344] width 1316 height 689
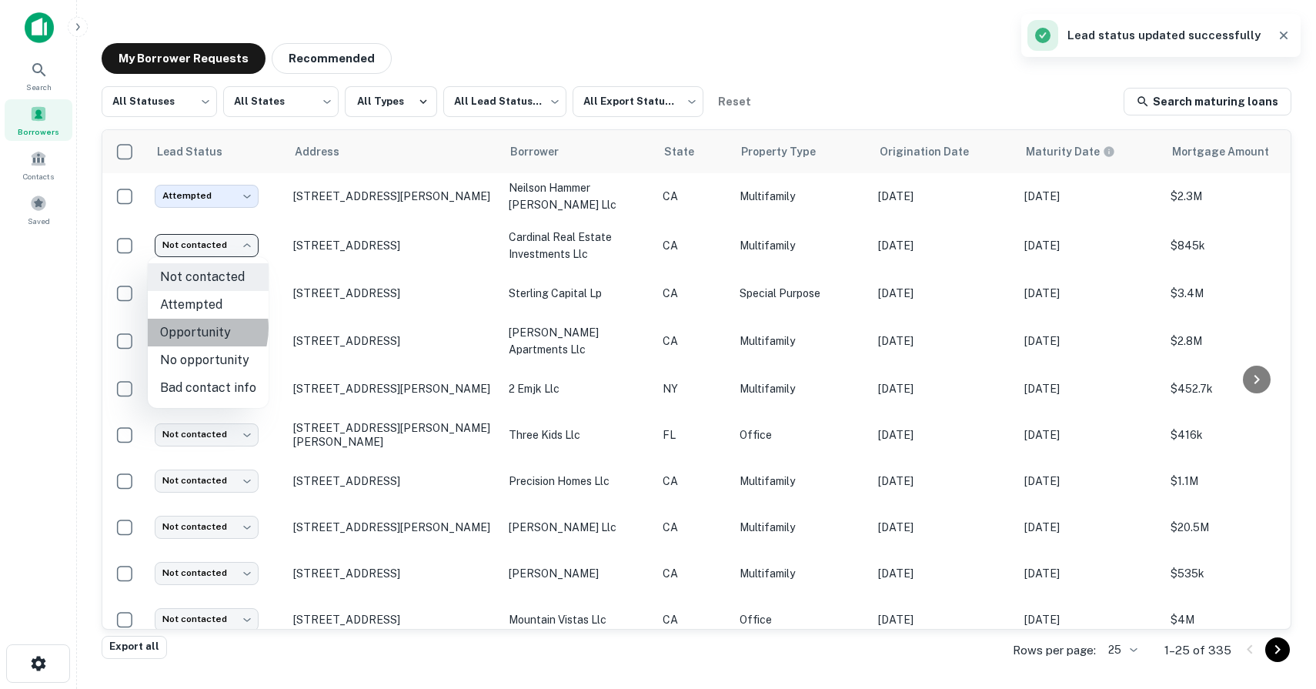
click at [187, 328] on li "Opportunity" at bounding box center [208, 333] width 121 height 28
type input "**********"
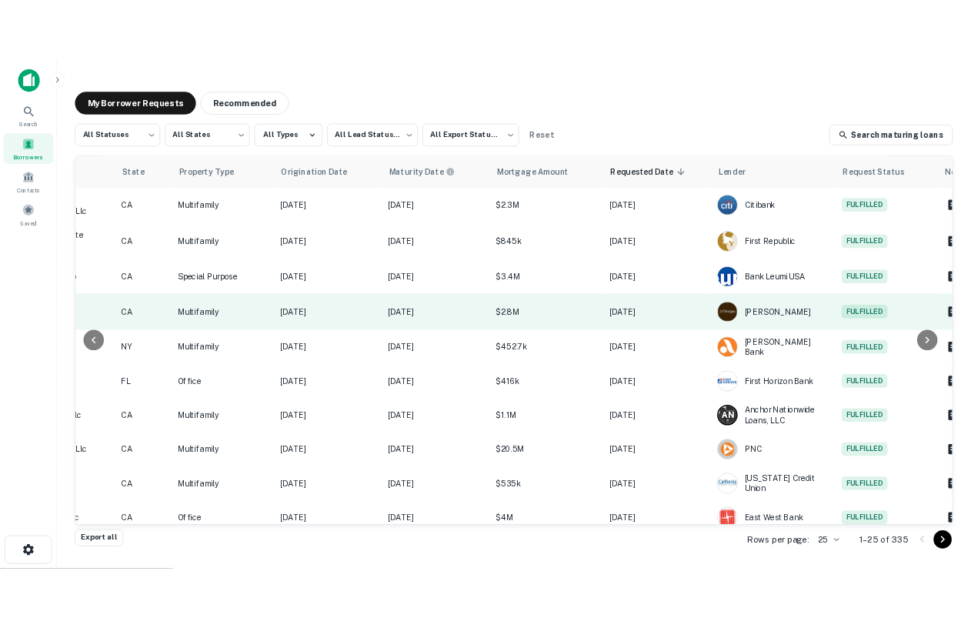
scroll to position [2, 514]
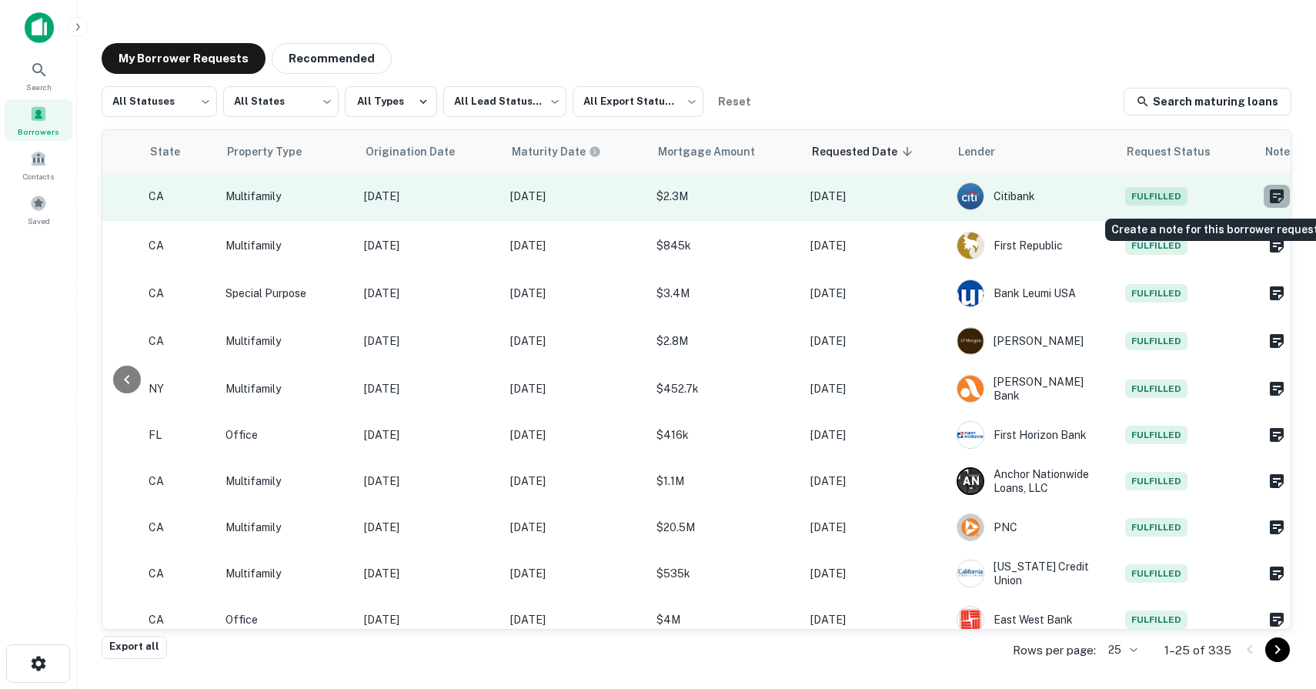
click at [971, 198] on icon "Create a note for this borrower request" at bounding box center [1277, 196] width 14 height 14
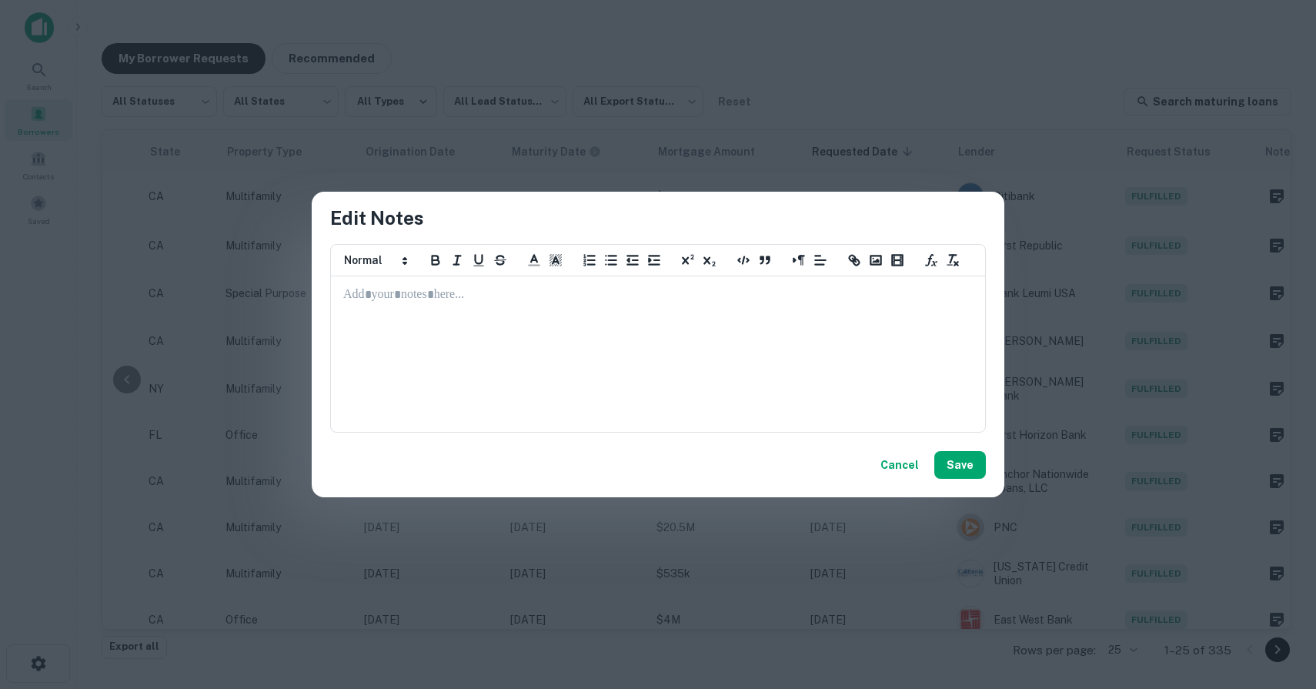
click at [619, 311] on div at bounding box center [658, 354] width 653 height 154
click at [896, 463] on button "Cancel" at bounding box center [899, 465] width 51 height 28
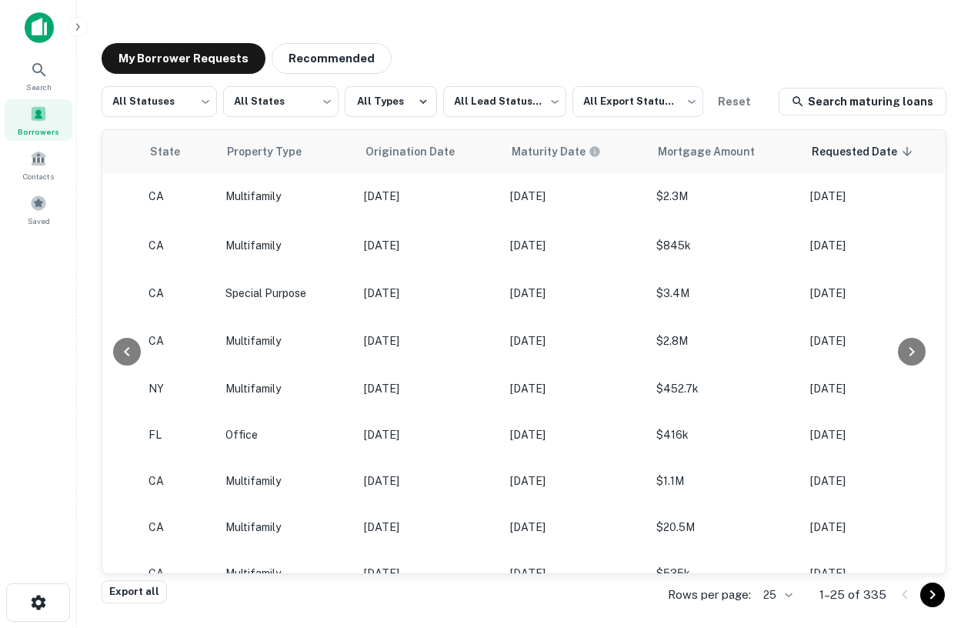
click at [45, 122] on div "Borrowers" at bounding box center [39, 120] width 68 height 42
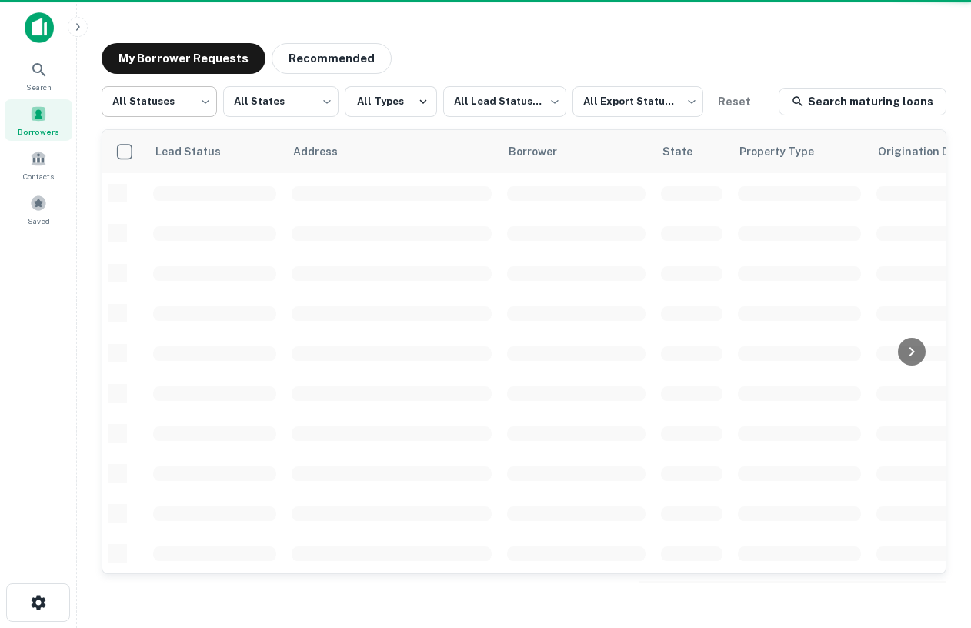
scroll to position [2, 0]
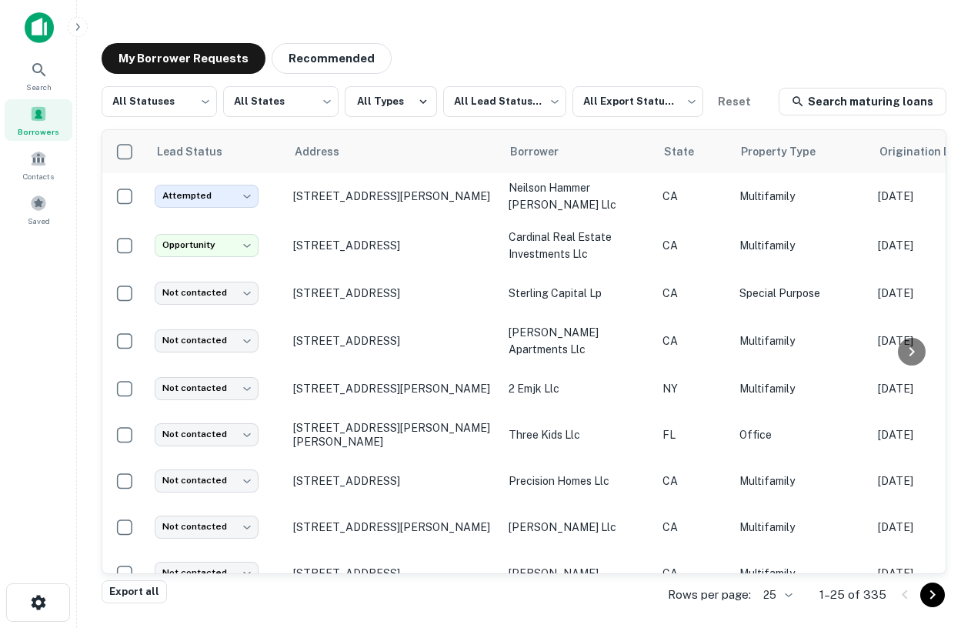
click at [44, 127] on span "Borrowers" at bounding box center [39, 131] width 42 height 12
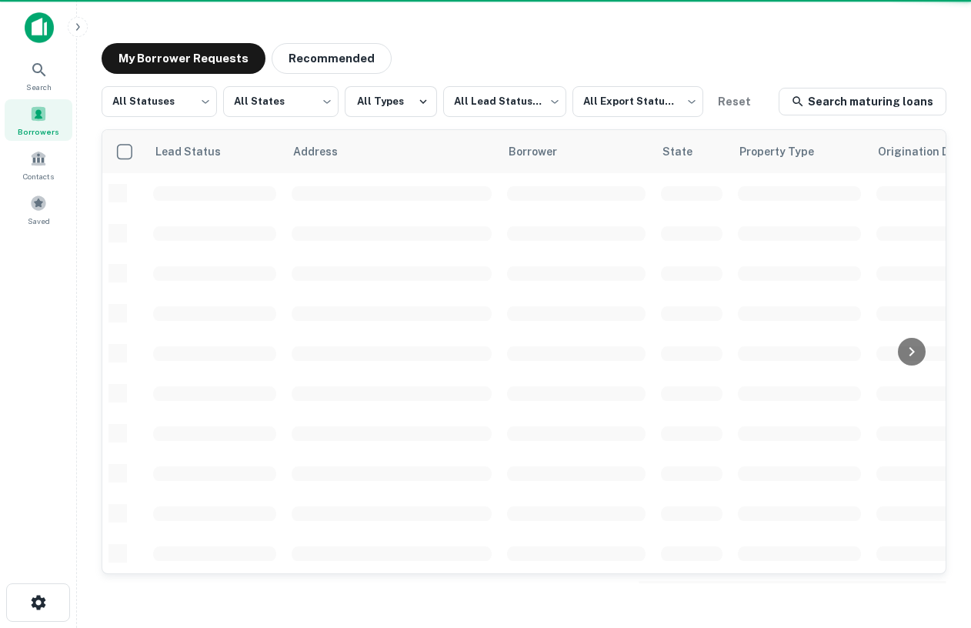
scroll to position [2, 0]
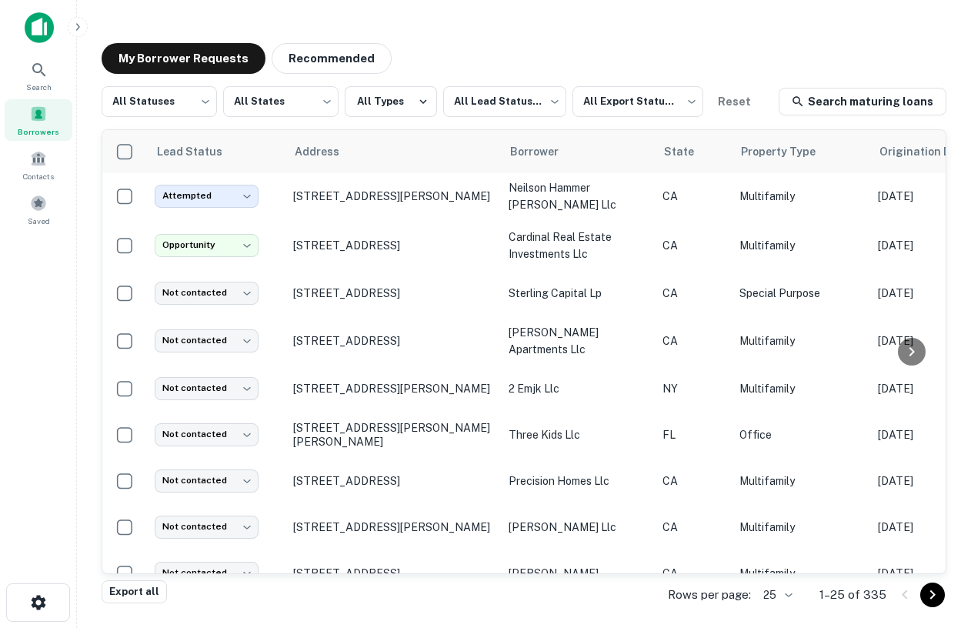
click at [58, 30] on div at bounding box center [102, 27] width 154 height 31
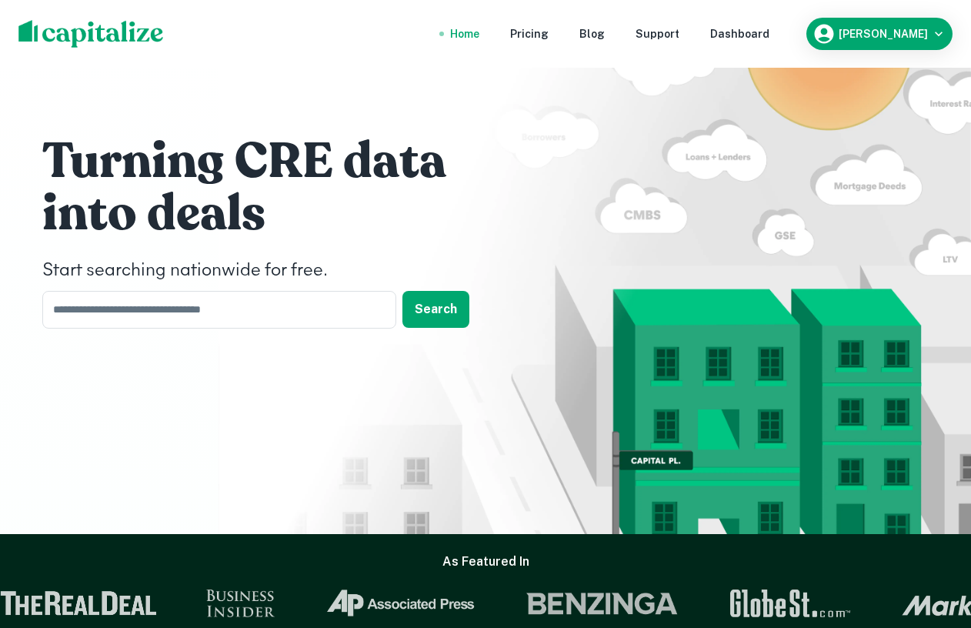
click at [777, 22] on nav "Home Pricing Blog Support Dashboard" at bounding box center [610, 34] width 369 height 34
click at [770, 25] on div "Dashboard" at bounding box center [739, 33] width 59 height 17
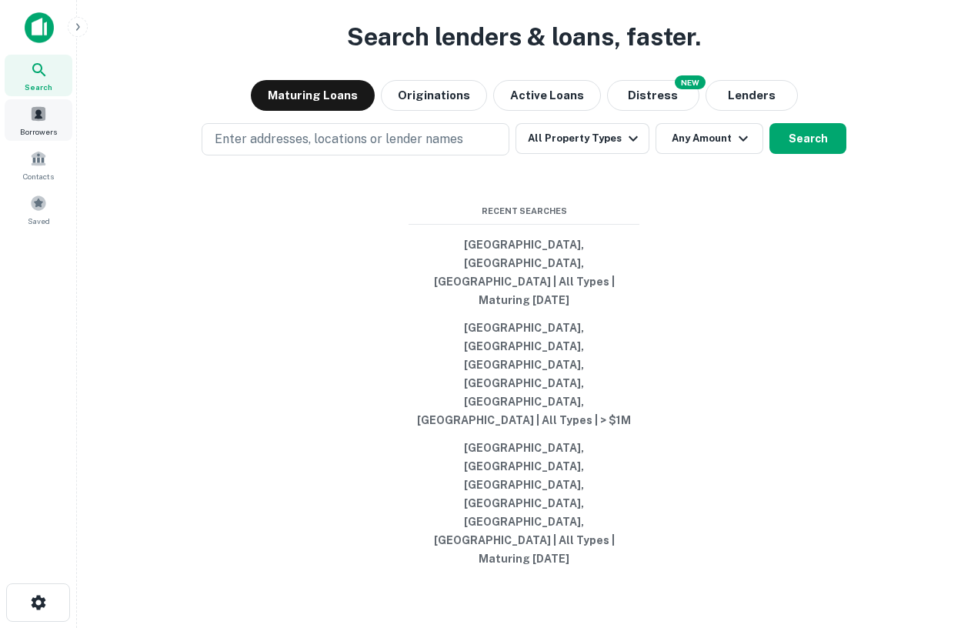
click at [39, 106] on span at bounding box center [38, 113] width 17 height 17
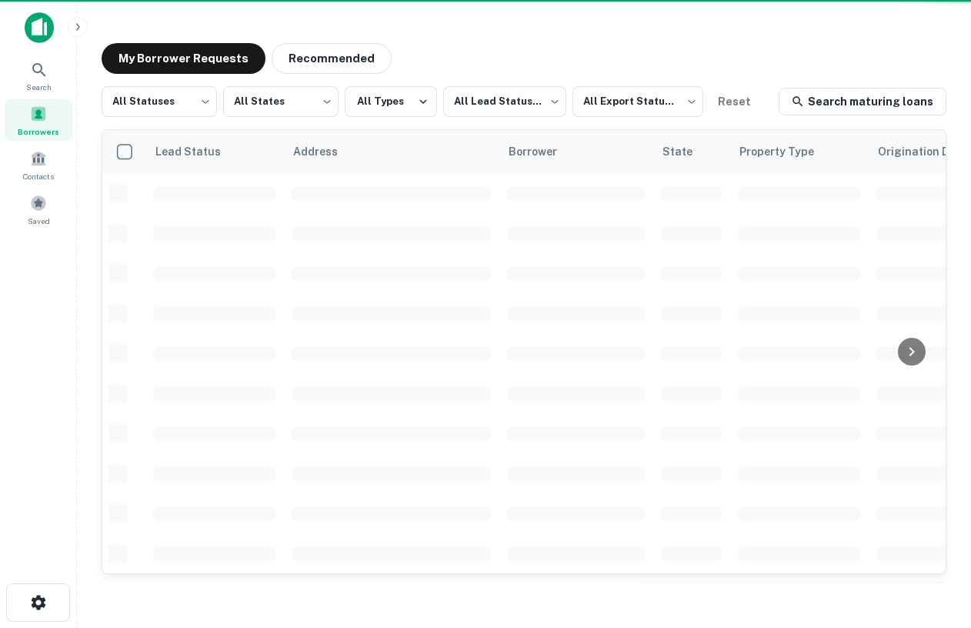
scroll to position [2, 0]
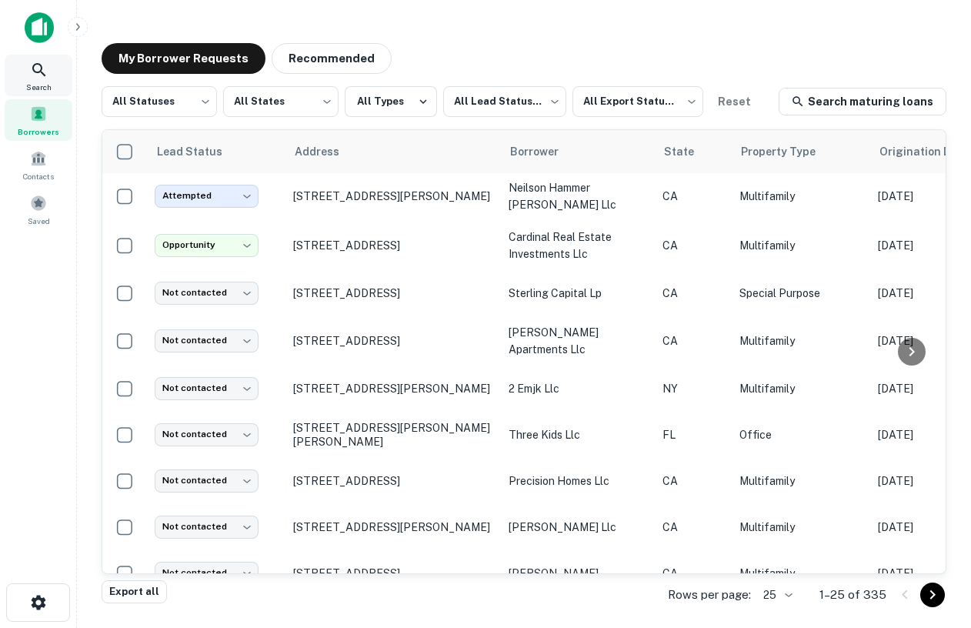
click at [41, 78] on icon at bounding box center [39, 70] width 18 height 18
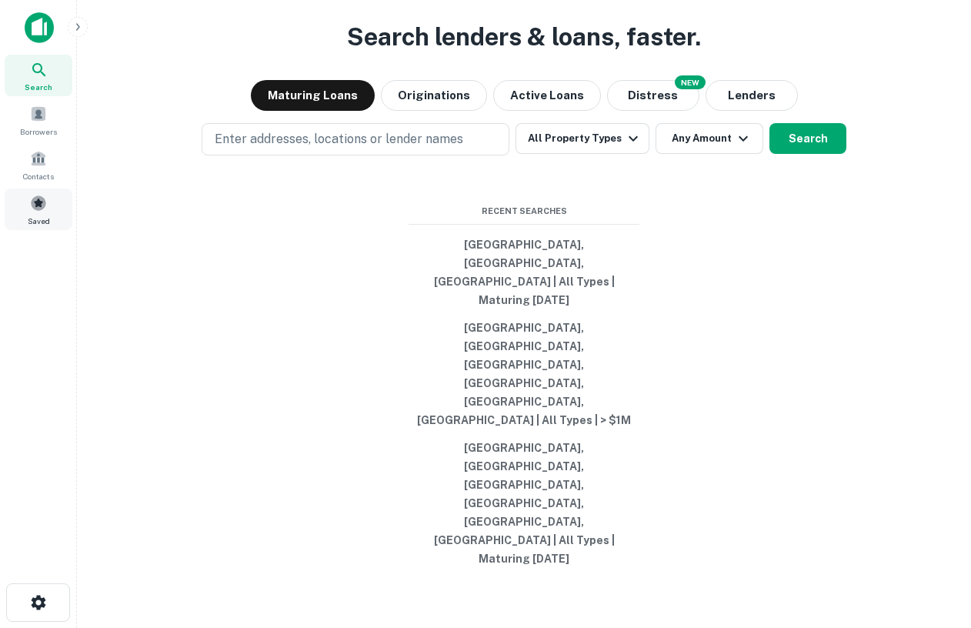
click at [35, 199] on span at bounding box center [38, 203] width 17 height 17
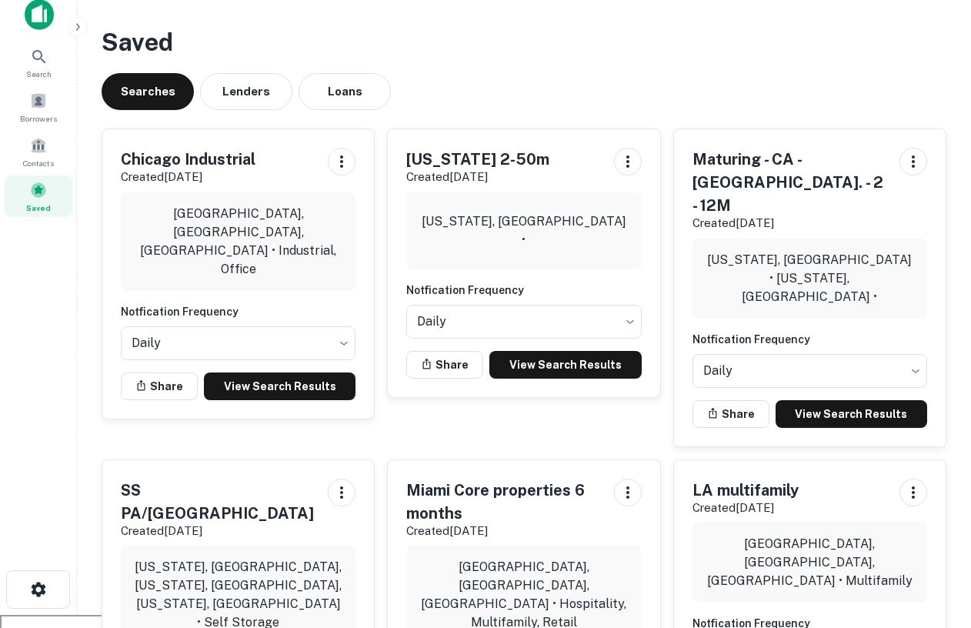
scroll to position [2, 0]
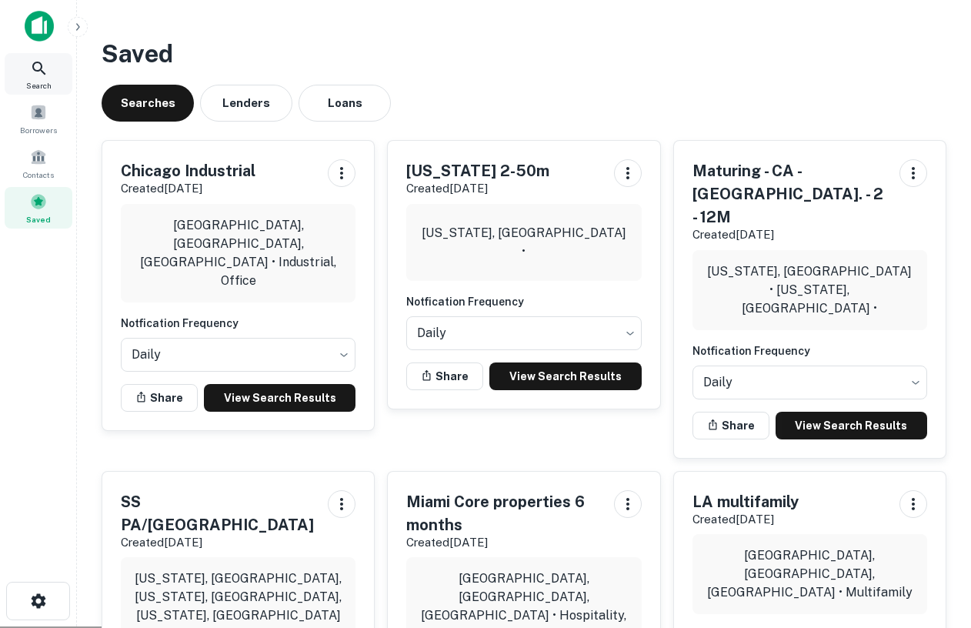
click at [37, 73] on icon at bounding box center [39, 68] width 18 height 18
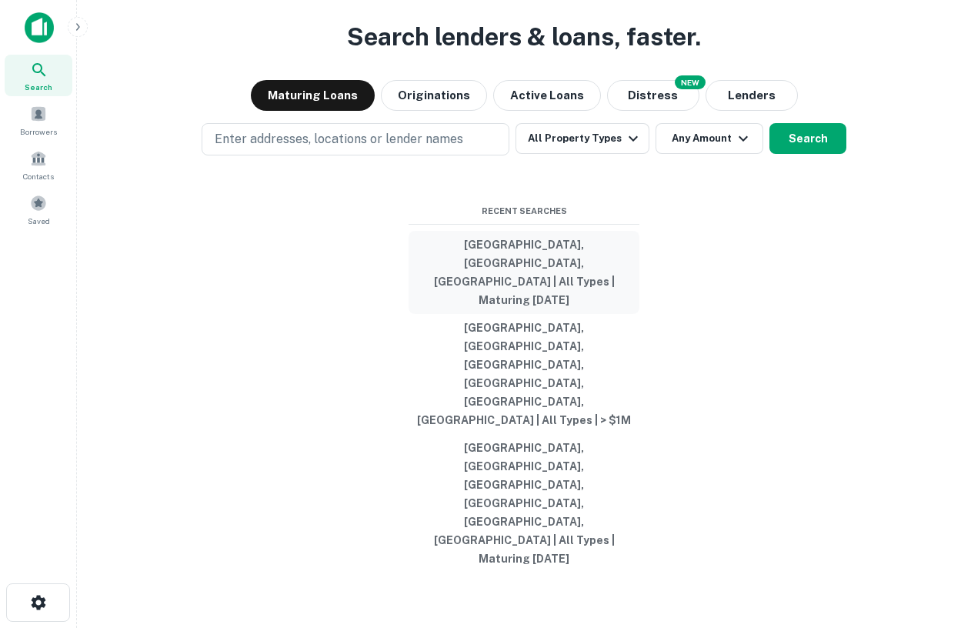
click at [524, 314] on button "[GEOGRAPHIC_DATA], [GEOGRAPHIC_DATA], [GEOGRAPHIC_DATA] | All Types | Maturing …" at bounding box center [524, 272] width 231 height 83
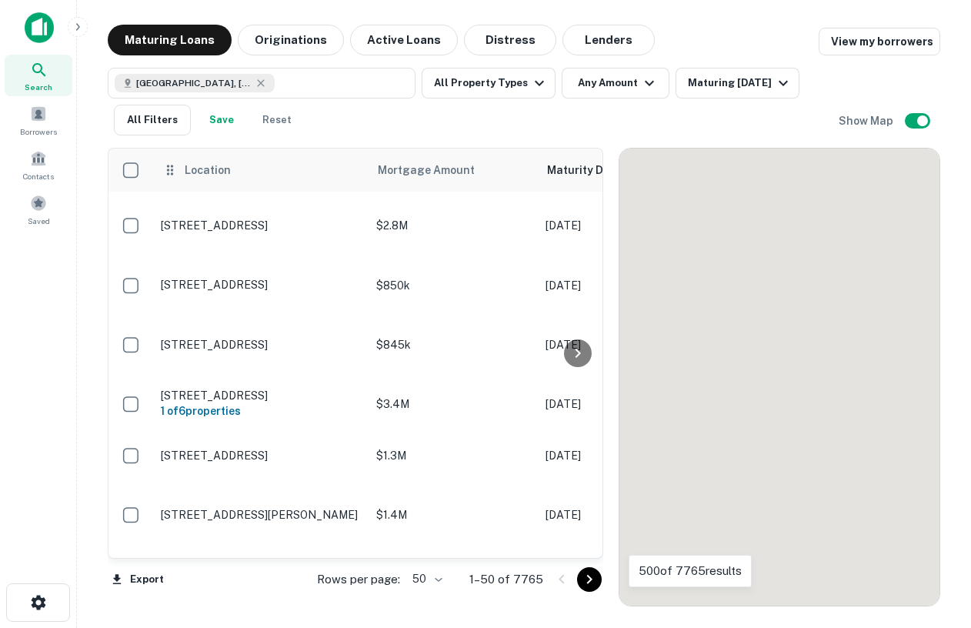
scroll to position [2, 0]
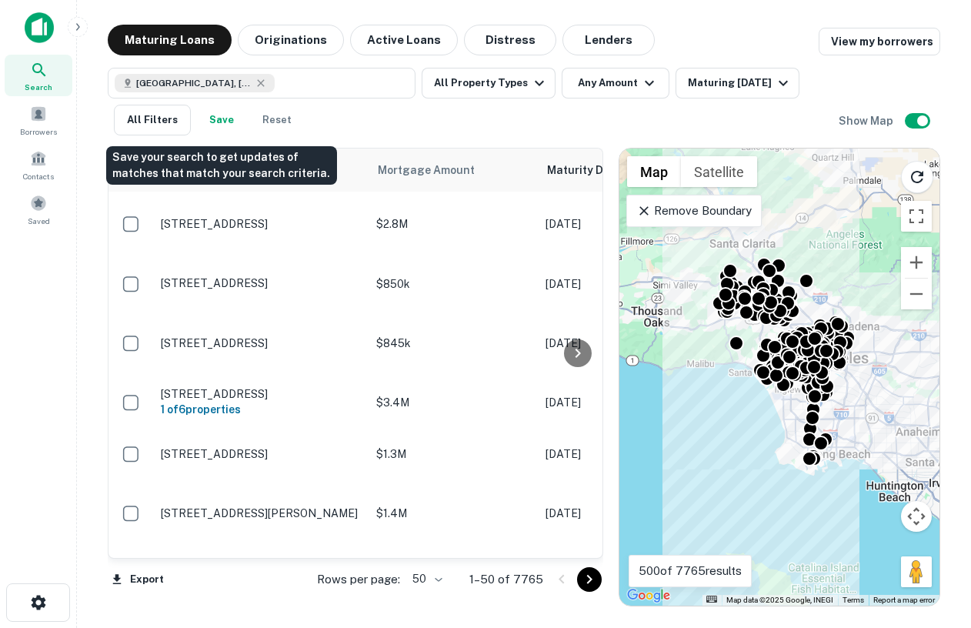
click at [212, 114] on button "Save" at bounding box center [221, 120] width 49 height 31
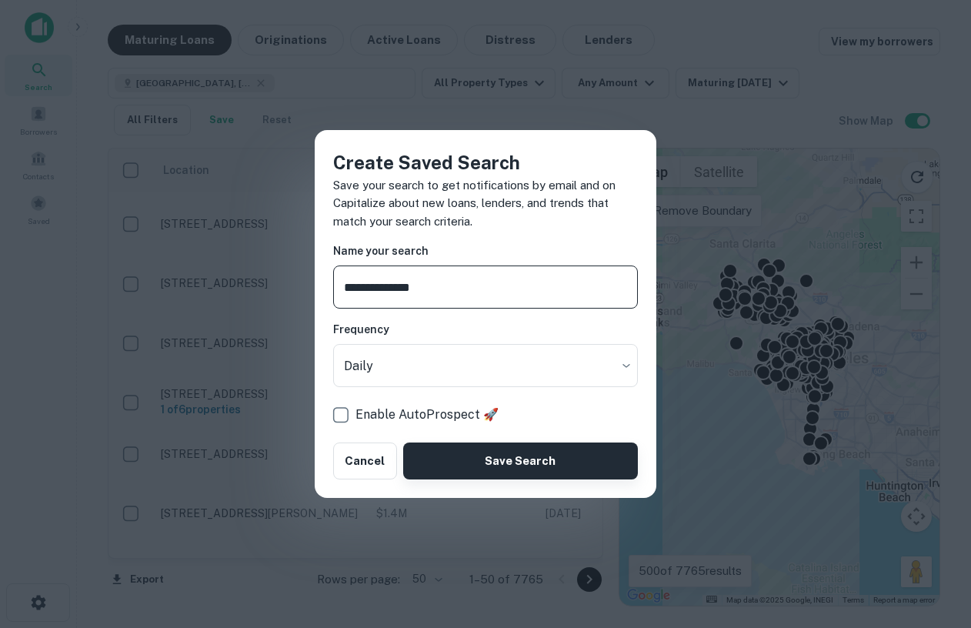
type input "**********"
click at [464, 459] on button "Save Search" at bounding box center [520, 461] width 235 height 37
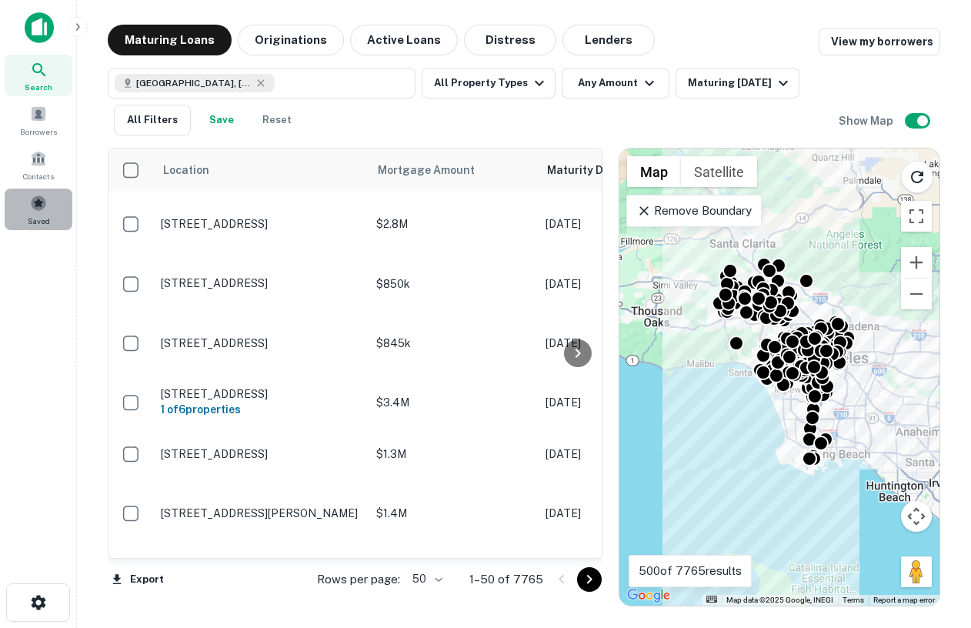
click at [48, 197] on div "Saved" at bounding box center [39, 210] width 68 height 42
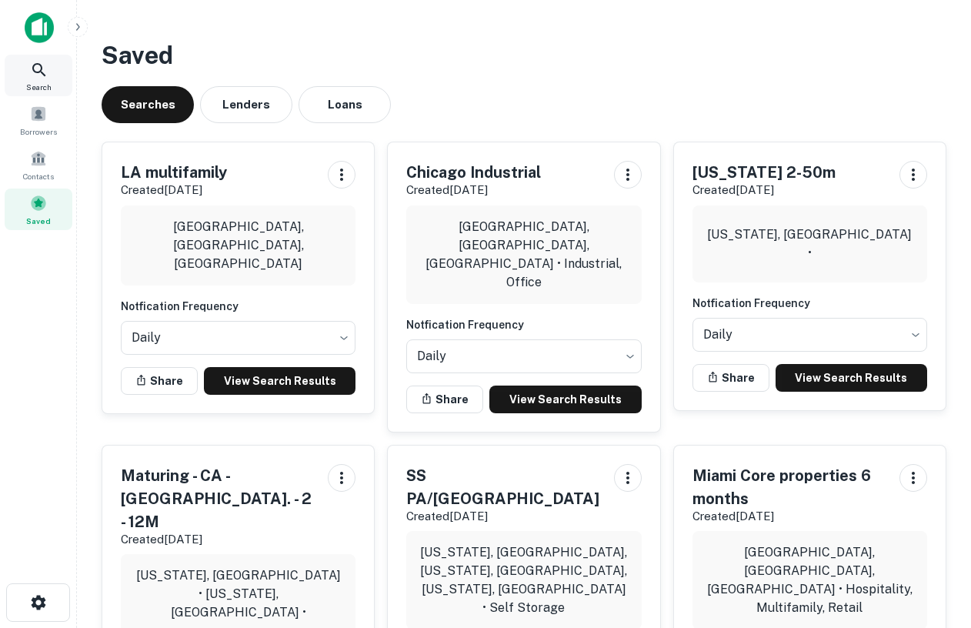
click at [48, 83] on span "Search" at bounding box center [38, 87] width 25 height 12
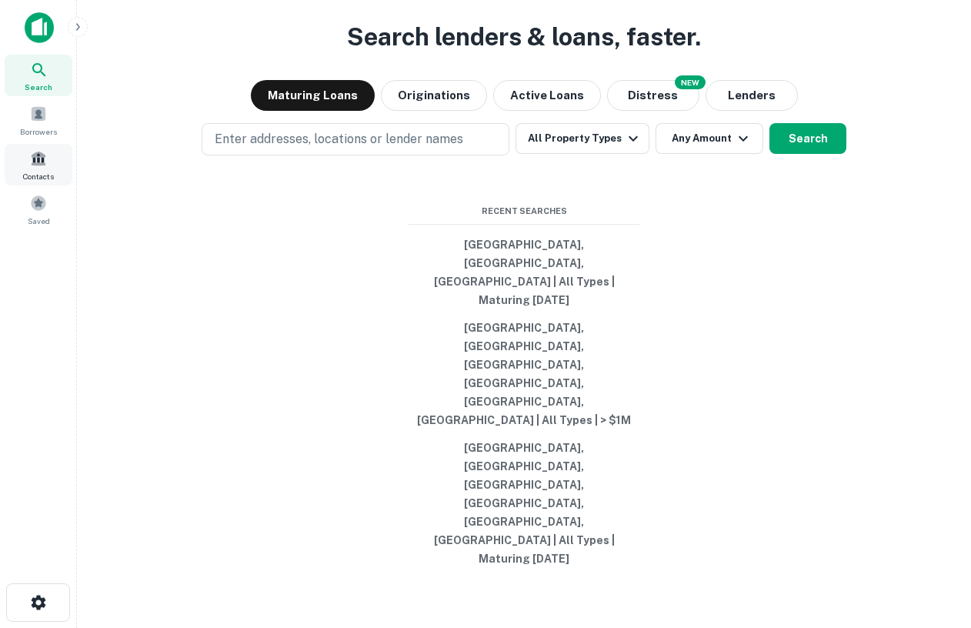
click at [33, 159] on span at bounding box center [38, 158] width 17 height 17
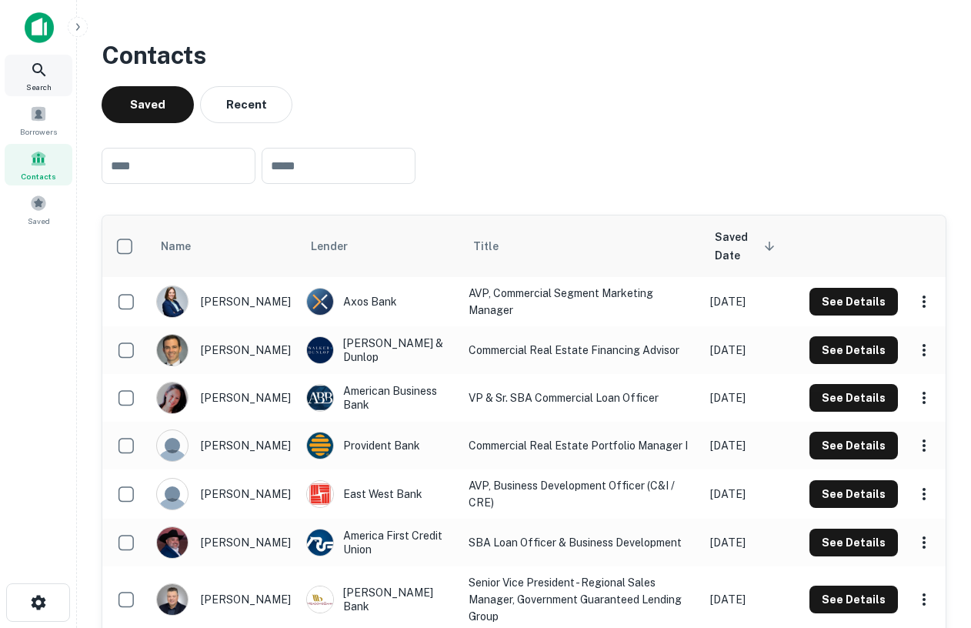
click at [37, 75] on icon at bounding box center [39, 70] width 18 height 18
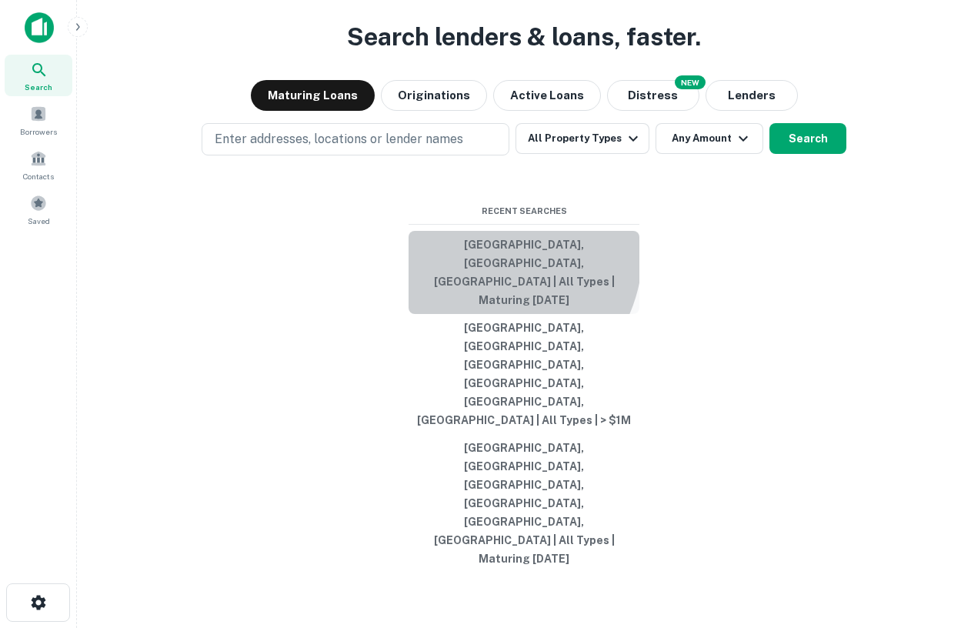
click at [486, 314] on button "[GEOGRAPHIC_DATA], [GEOGRAPHIC_DATA], [GEOGRAPHIC_DATA] | All Types | Maturing …" at bounding box center [524, 272] width 231 height 83
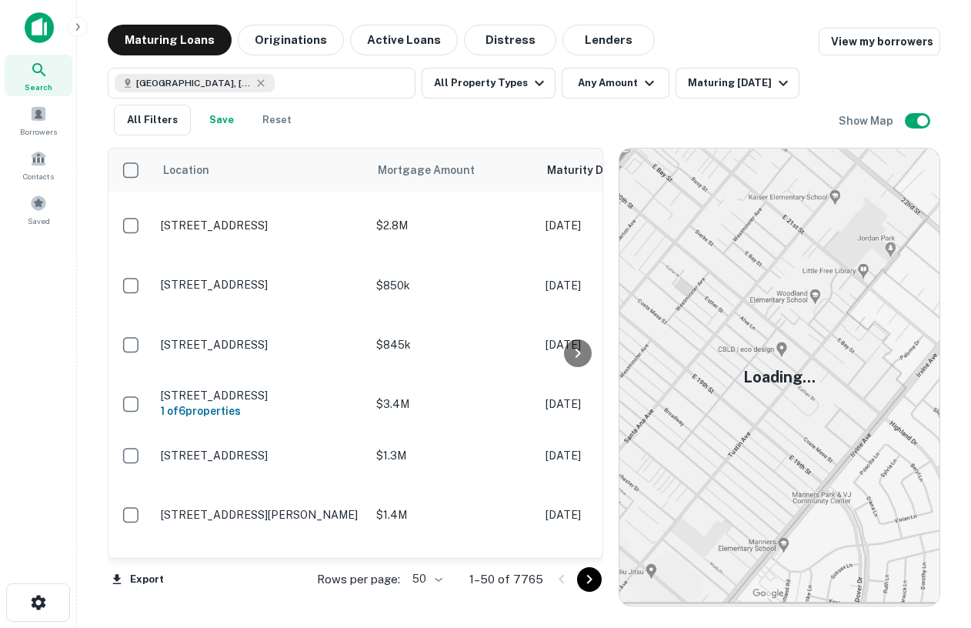
scroll to position [2, 0]
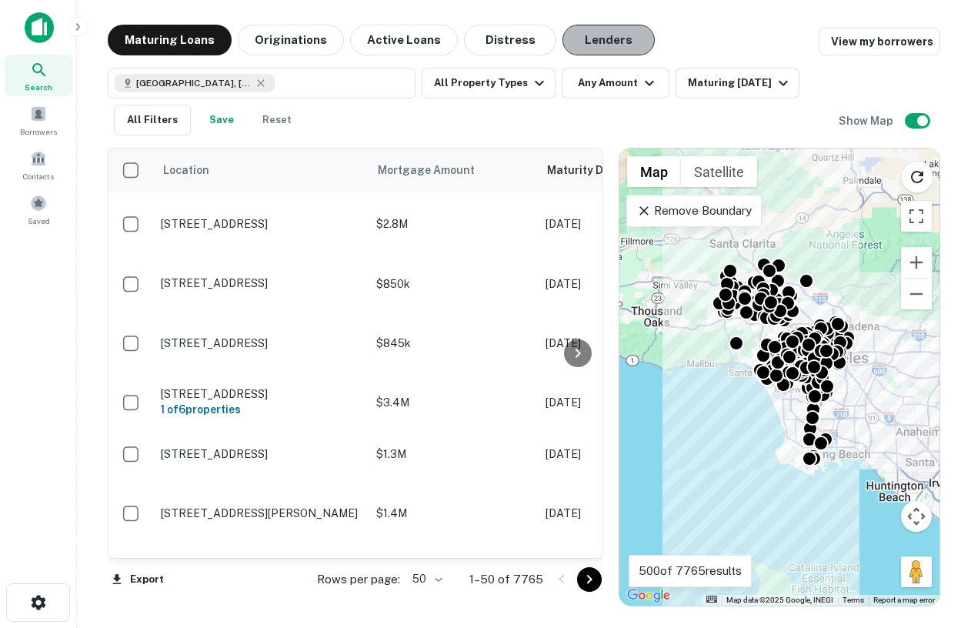
click at [596, 29] on button "Lenders" at bounding box center [609, 40] width 92 height 31
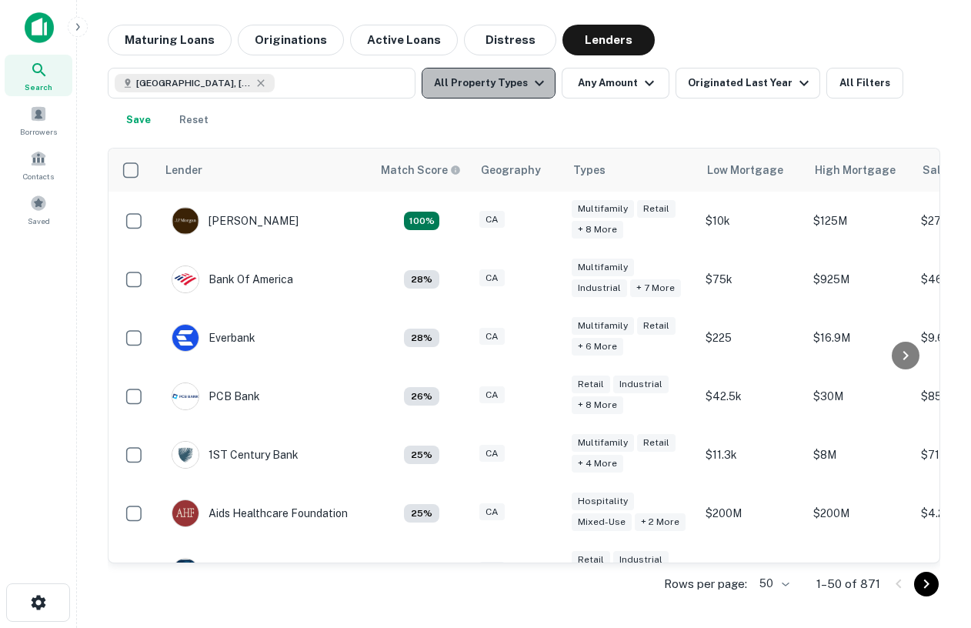
click at [518, 89] on button "All Property Types" at bounding box center [489, 83] width 134 height 31
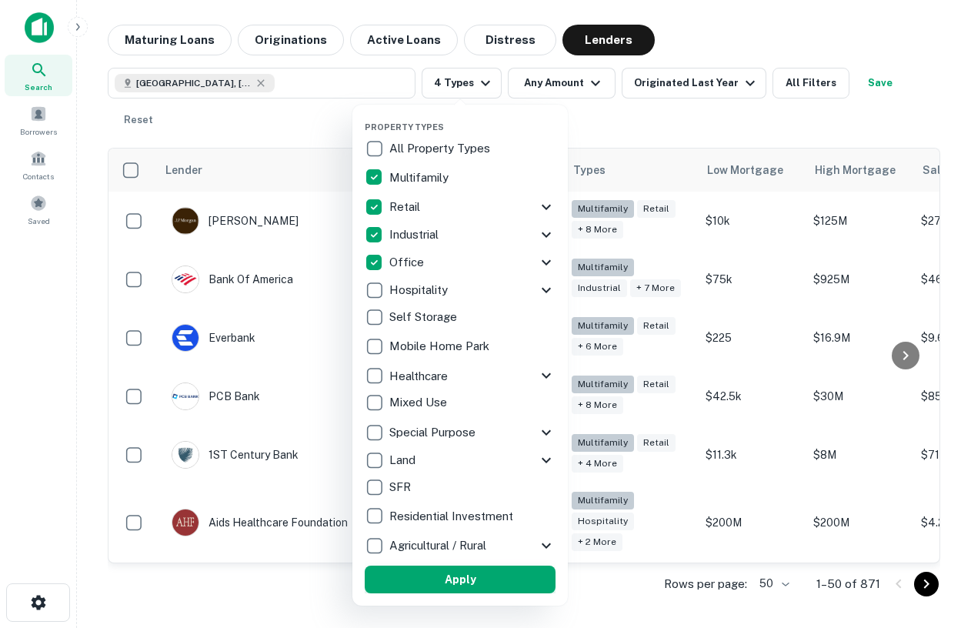
click at [443, 578] on button "Apply" at bounding box center [460, 580] width 191 height 28
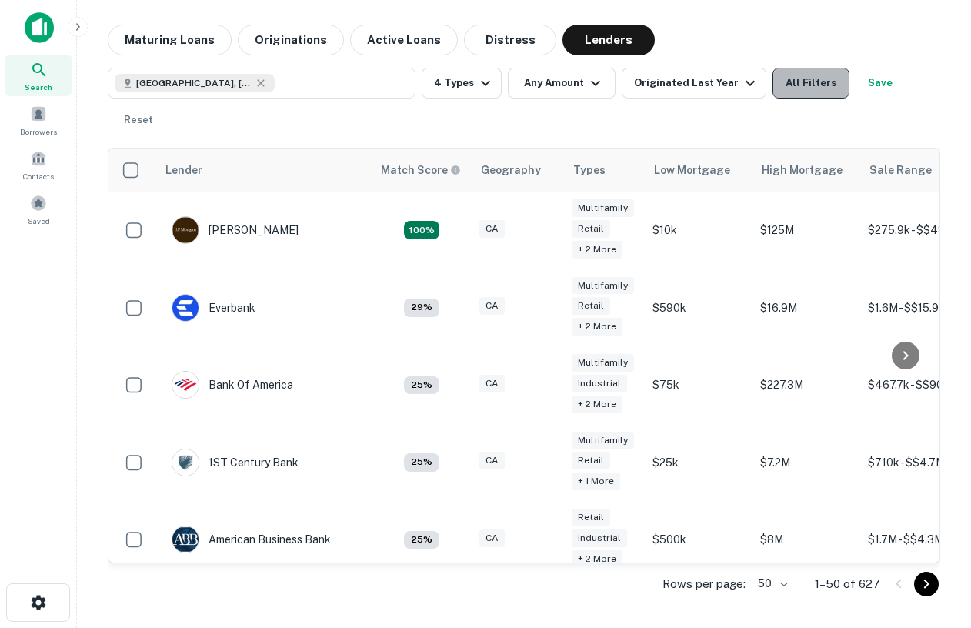
click at [805, 95] on button "All Filters" at bounding box center [811, 83] width 77 height 31
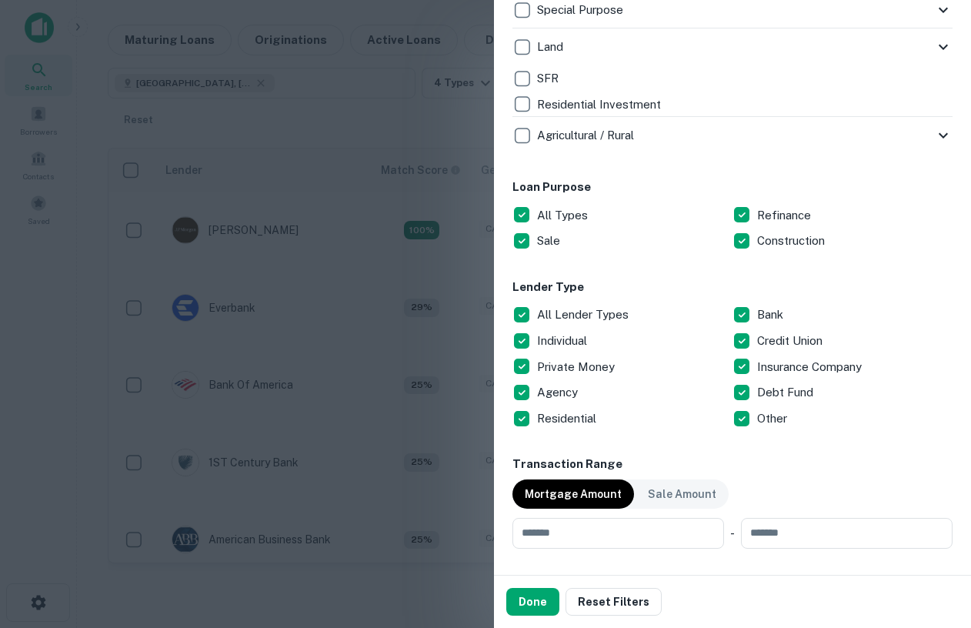
scroll to position [697, 0]
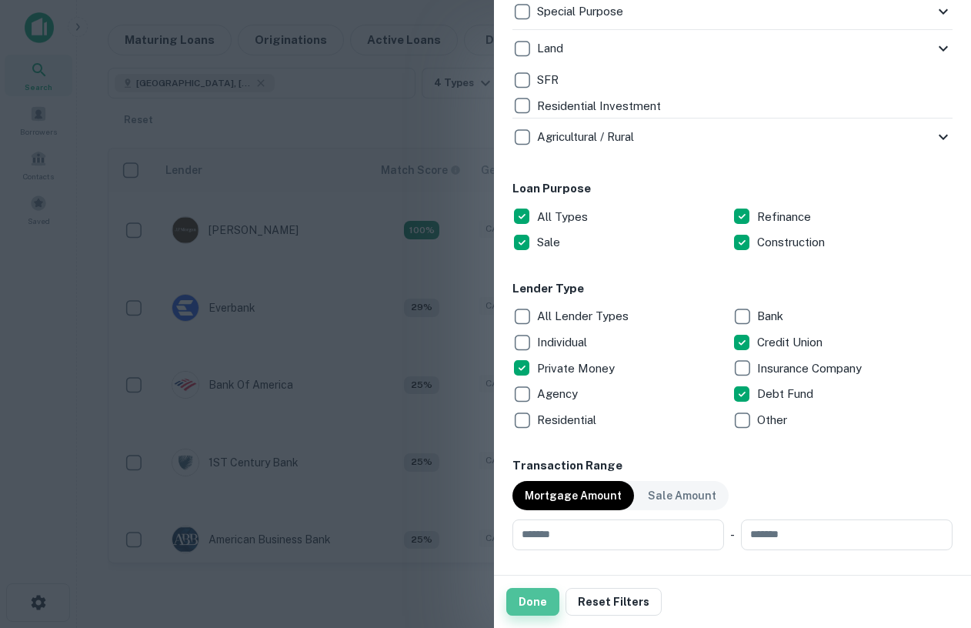
click at [532, 604] on button "Done" at bounding box center [532, 602] width 53 height 28
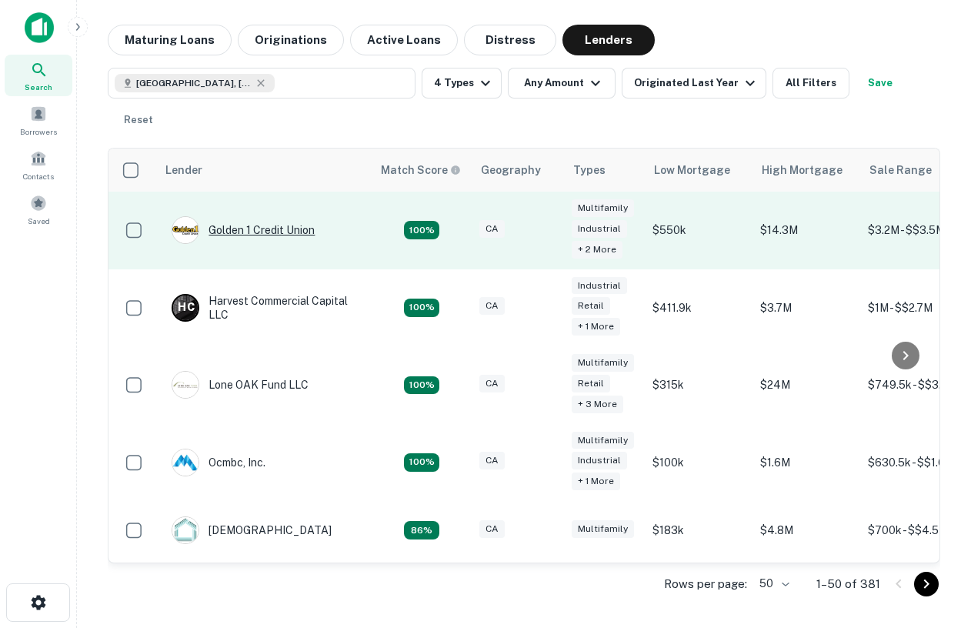
click at [248, 230] on div "Golden 1 Credit Union" at bounding box center [243, 230] width 143 height 28
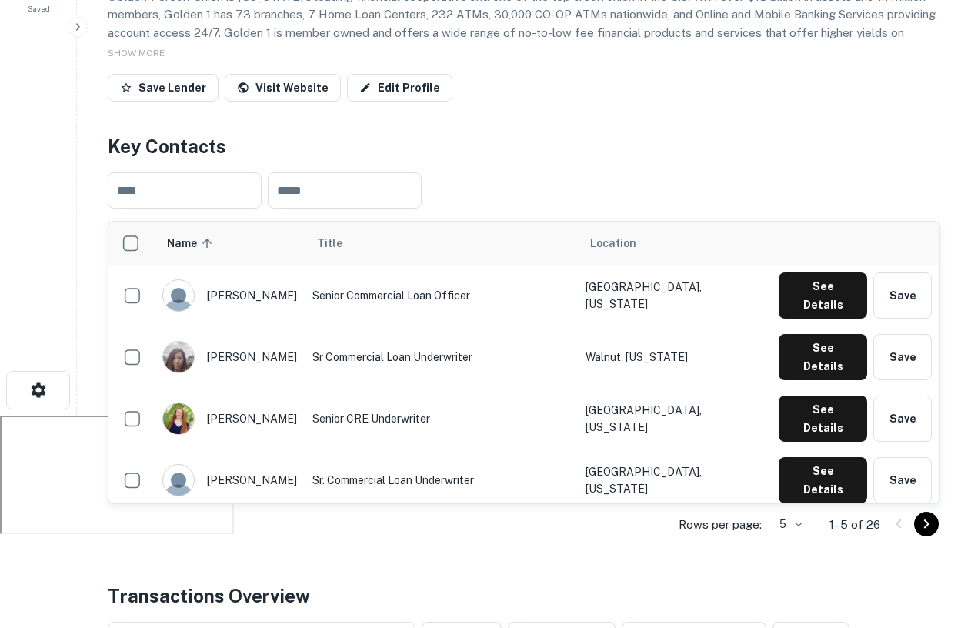
scroll to position [213, 0]
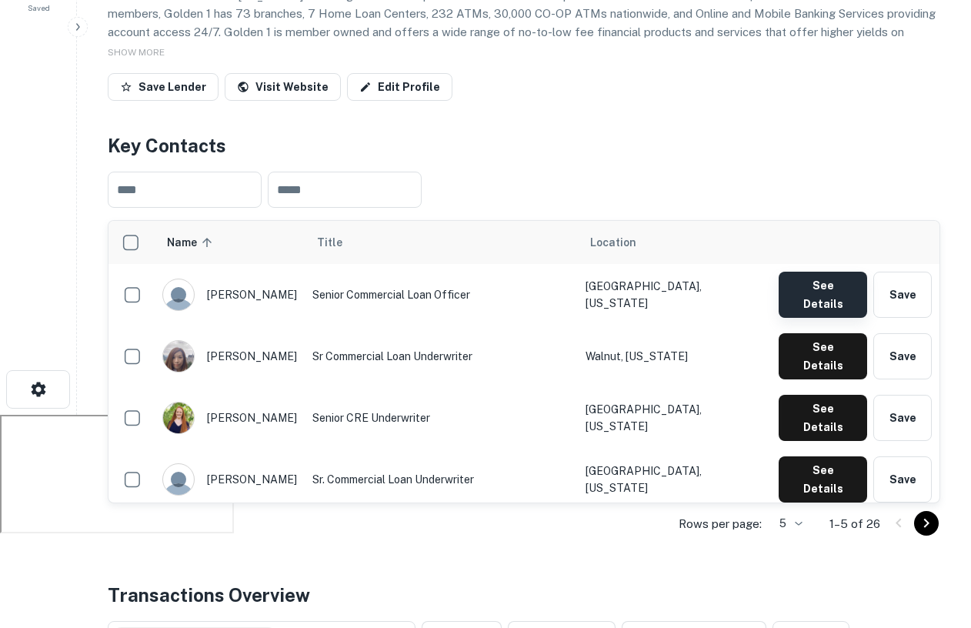
click at [818, 286] on button "See Details" at bounding box center [823, 295] width 89 height 46
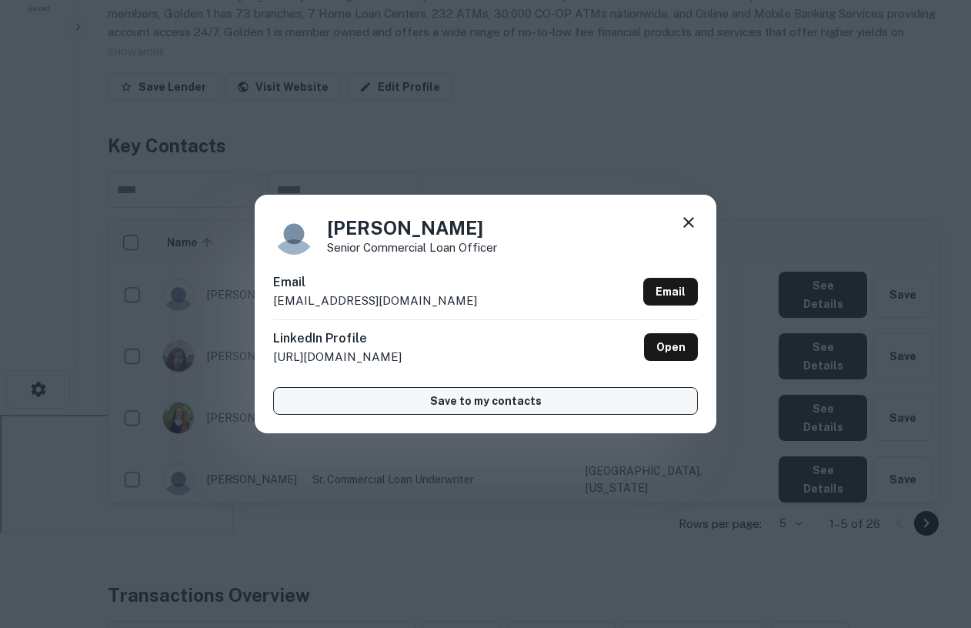
click at [465, 400] on button "Save to my contacts" at bounding box center [485, 401] width 425 height 28
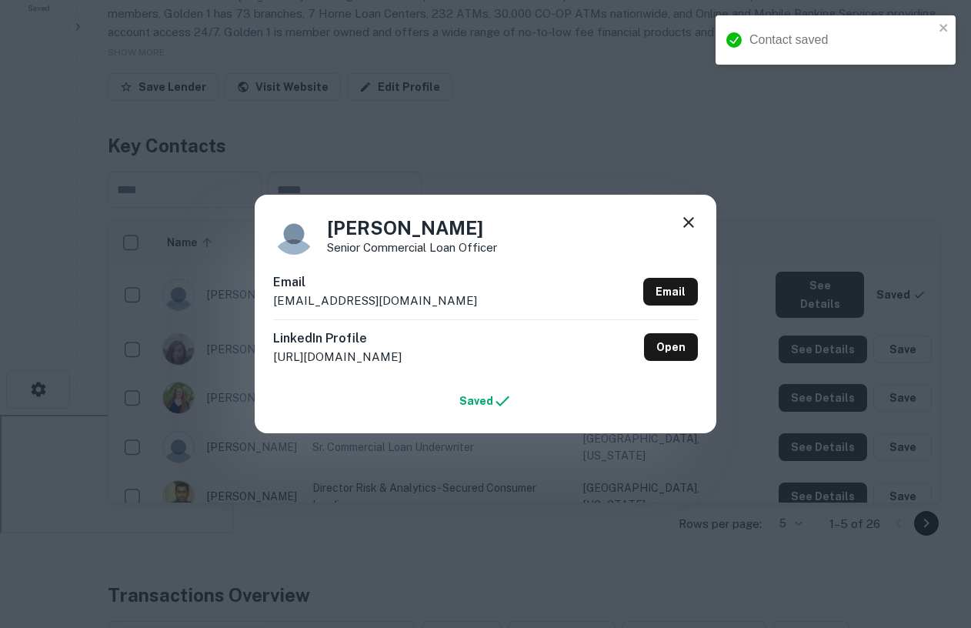
click at [695, 220] on icon at bounding box center [689, 222] width 18 height 18
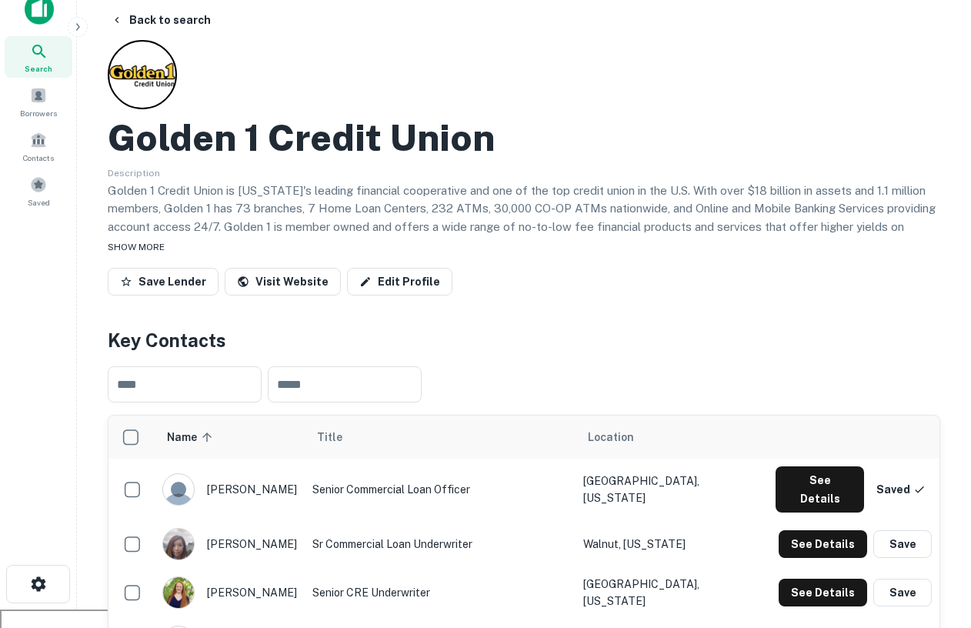
scroll to position [0, 0]
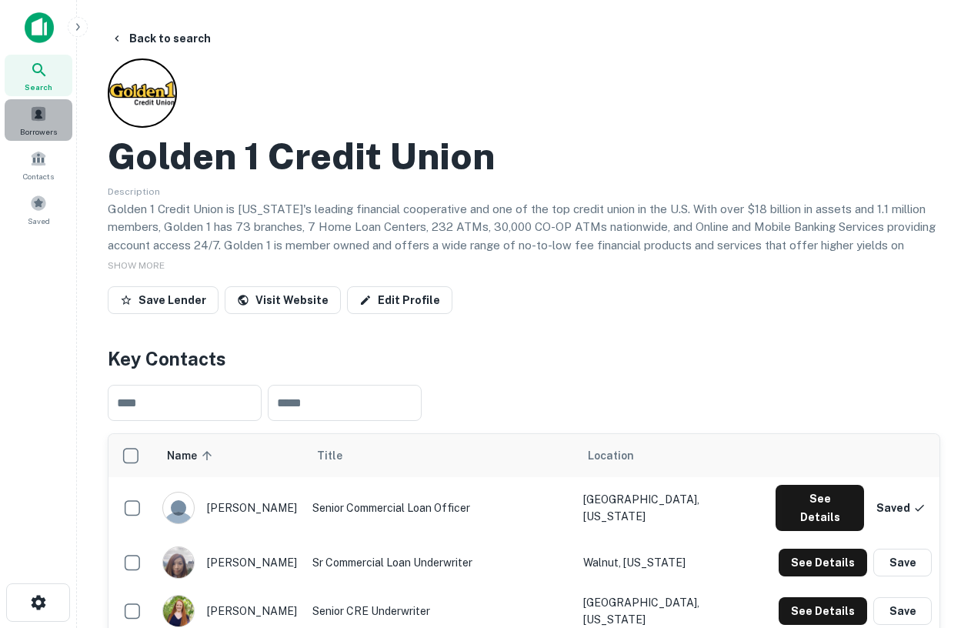
click at [30, 126] on span "Borrowers" at bounding box center [38, 131] width 37 height 12
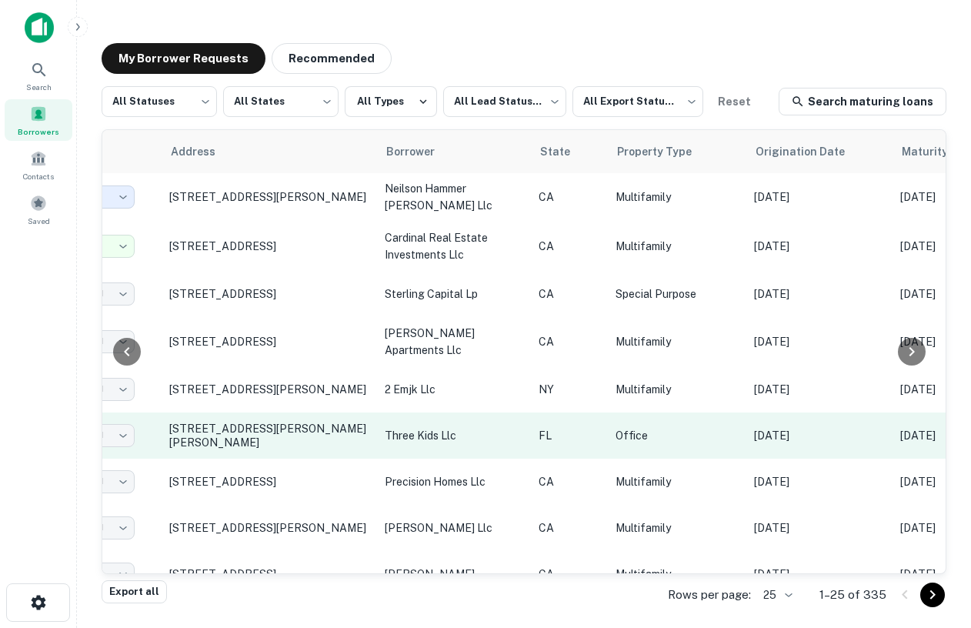
scroll to position [1, 0]
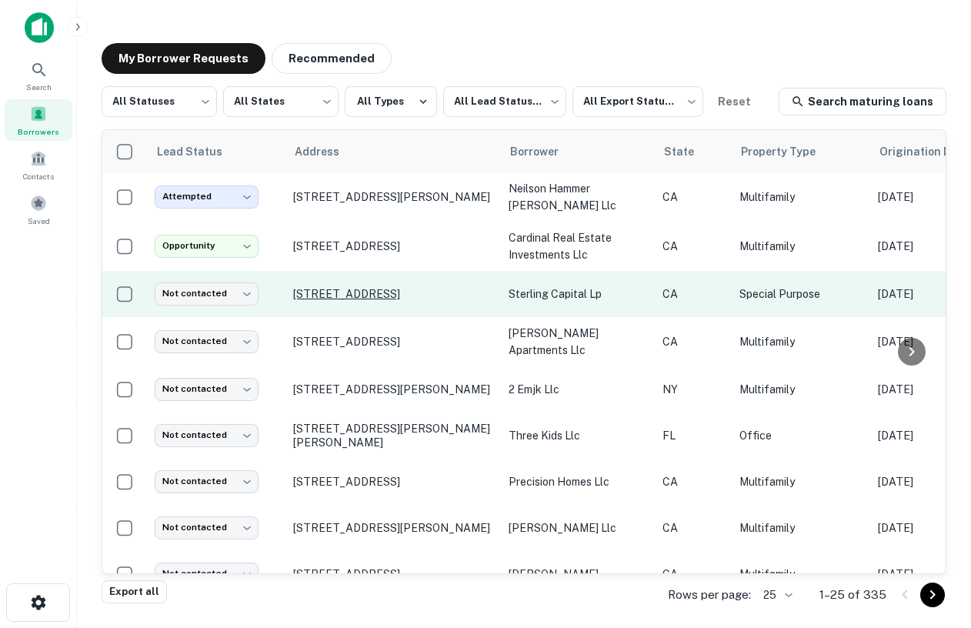
click at [383, 296] on p "[STREET_ADDRESS]" at bounding box center [393, 294] width 200 height 14
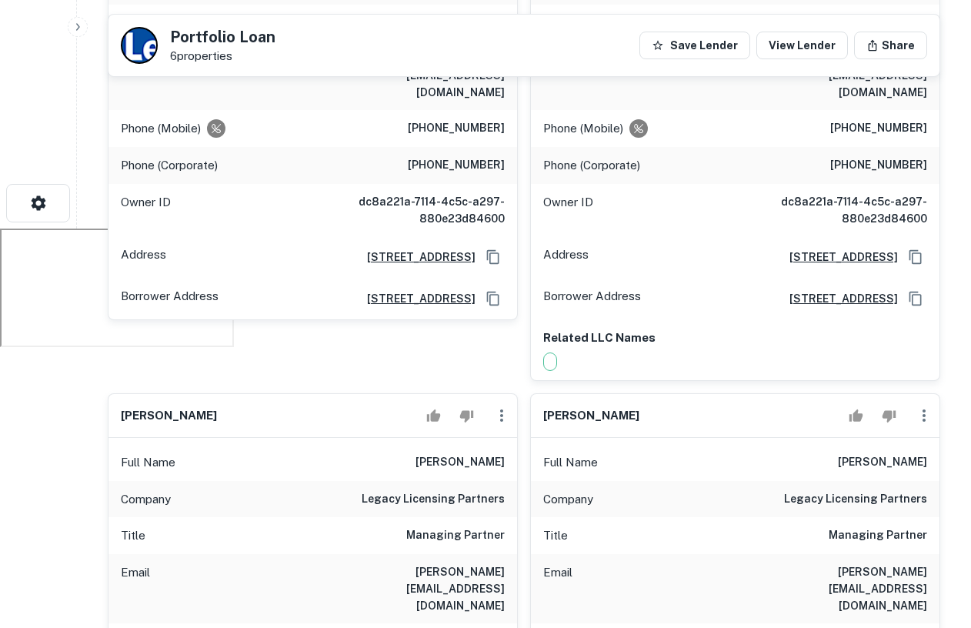
scroll to position [398, 0]
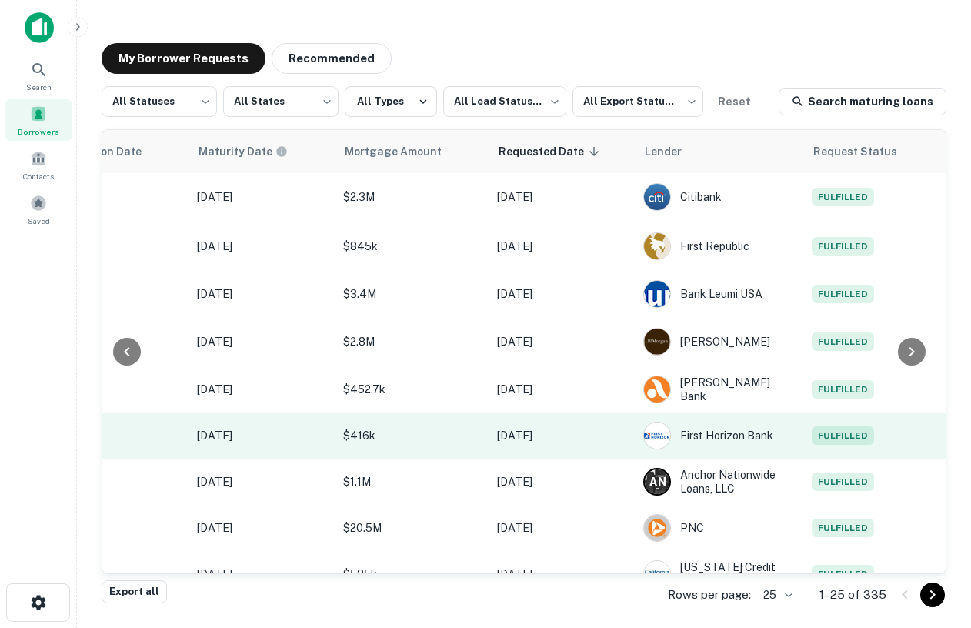
scroll to position [1, 859]
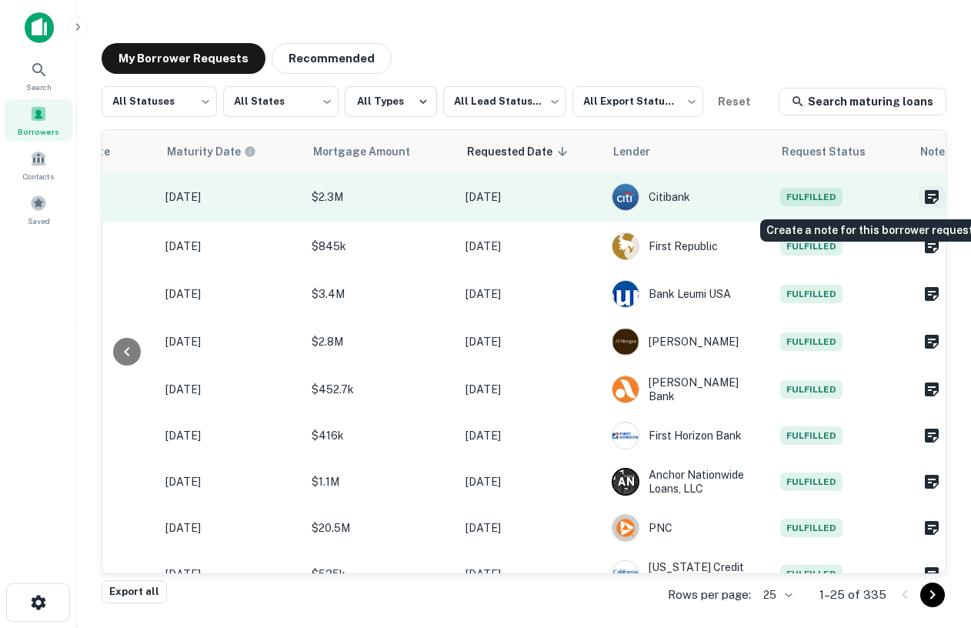
click at [919, 208] on button "Create a note for this borrower request" at bounding box center [932, 196] width 26 height 23
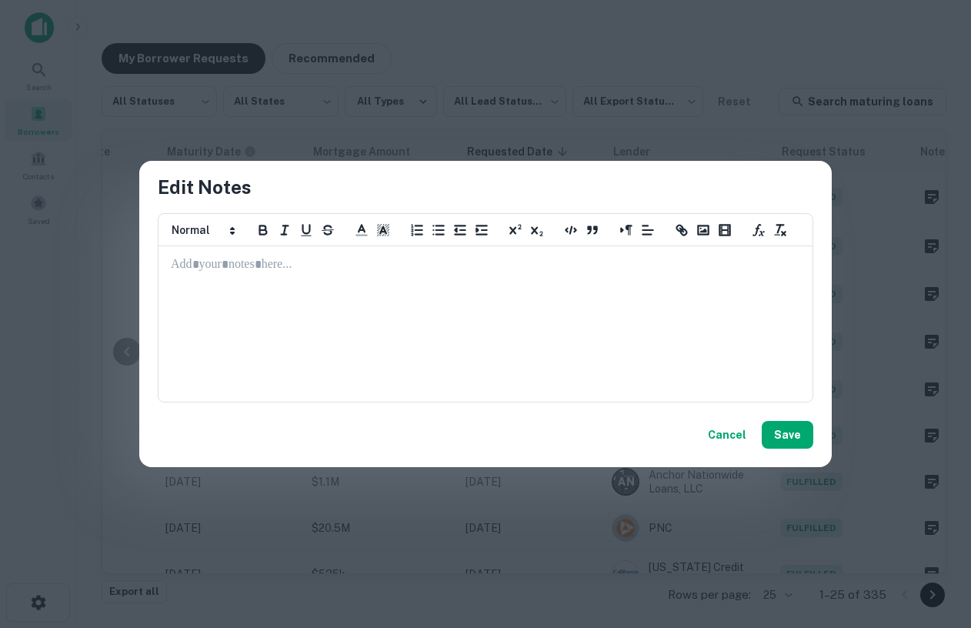
click at [247, 263] on p at bounding box center [486, 265] width 630 height 18
click at [730, 436] on button "Cancel" at bounding box center [727, 435] width 51 height 28
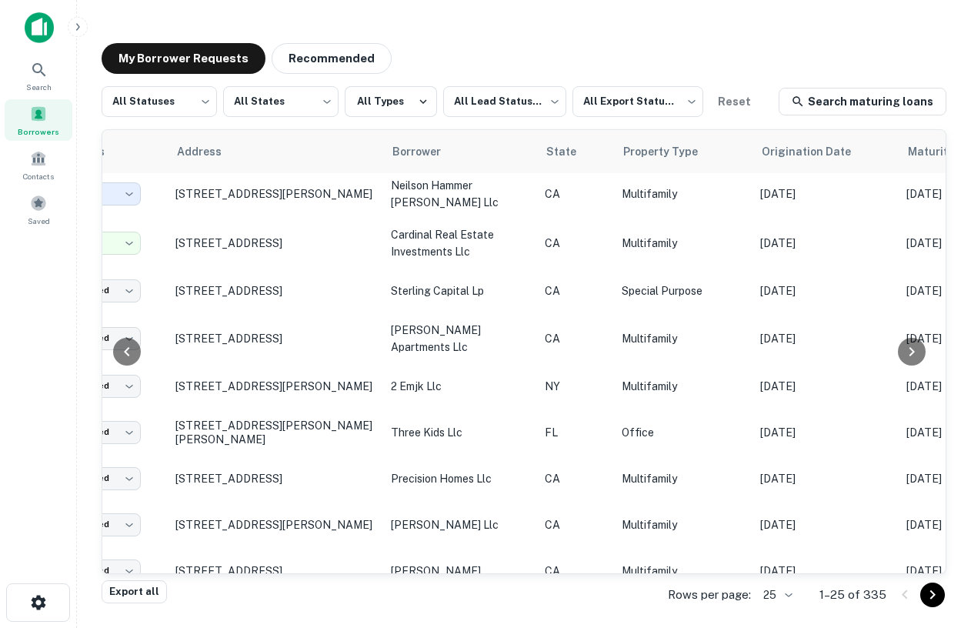
scroll to position [4, 0]
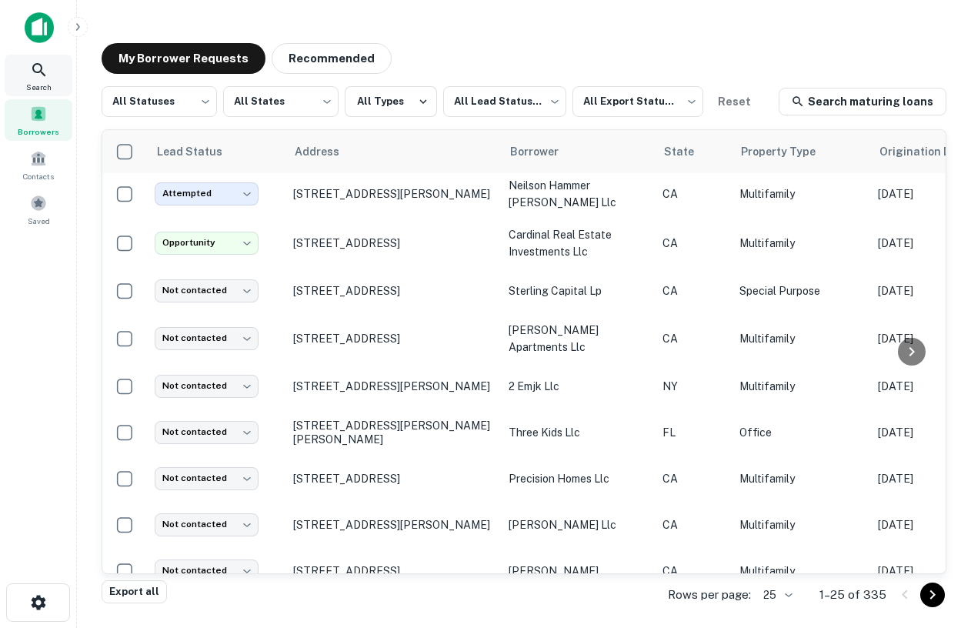
click at [31, 68] on icon at bounding box center [39, 70] width 18 height 18
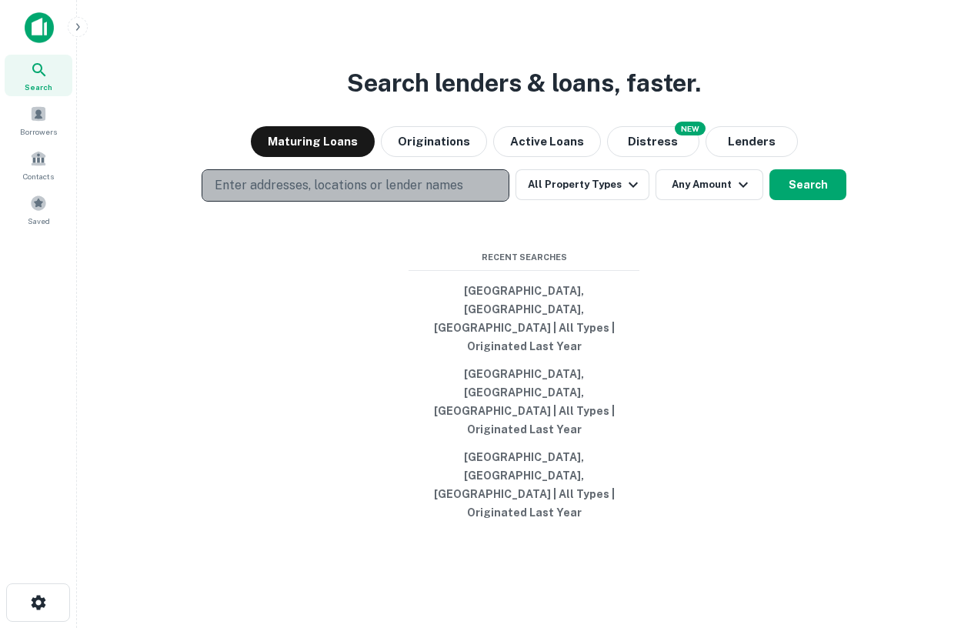
click at [309, 195] on p "Enter addresses, locations or lender names" at bounding box center [339, 185] width 249 height 18
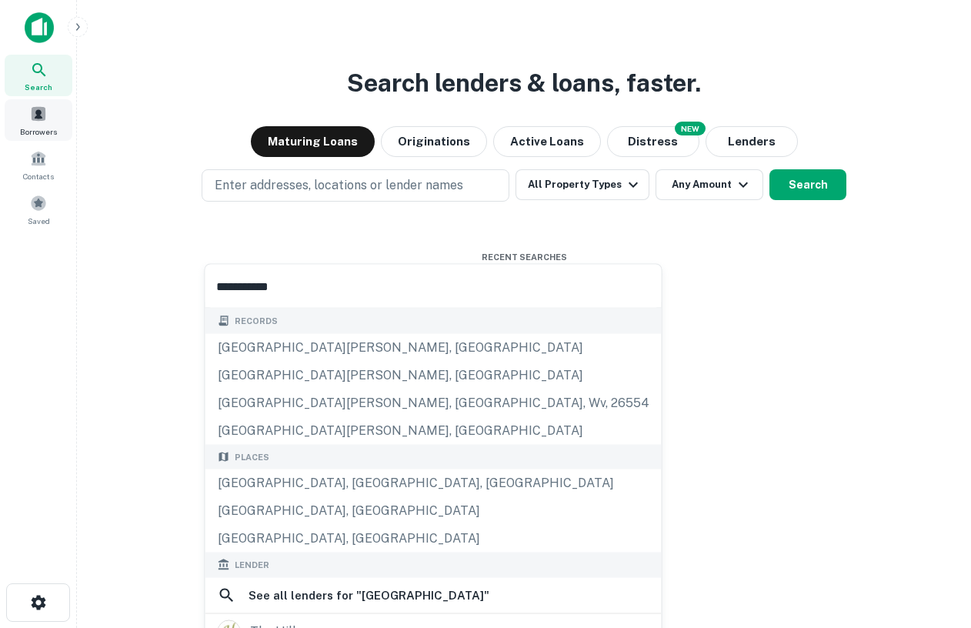
type input "**********"
click at [32, 112] on span at bounding box center [38, 113] width 17 height 17
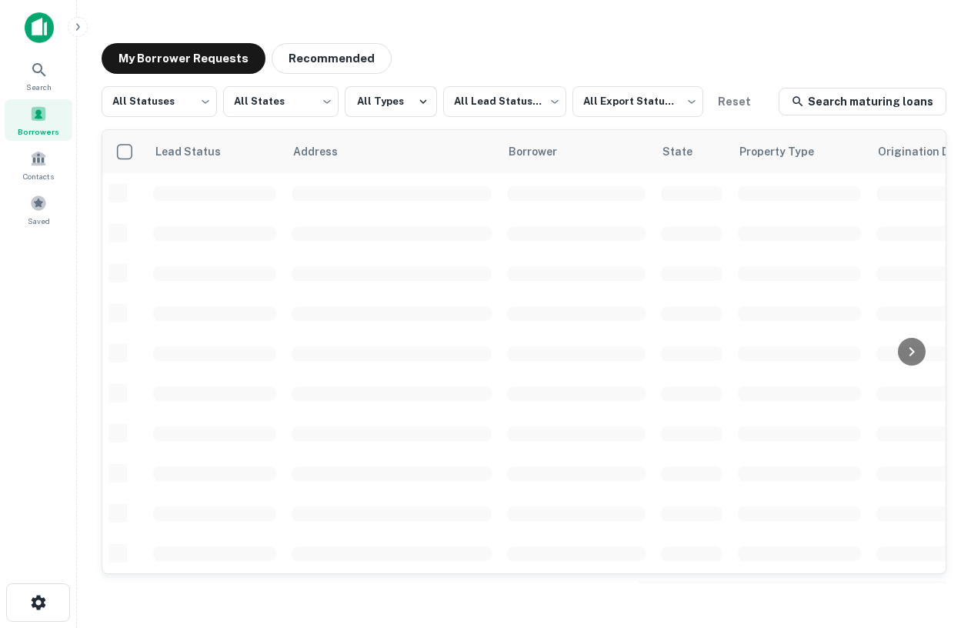
scroll to position [4, 0]
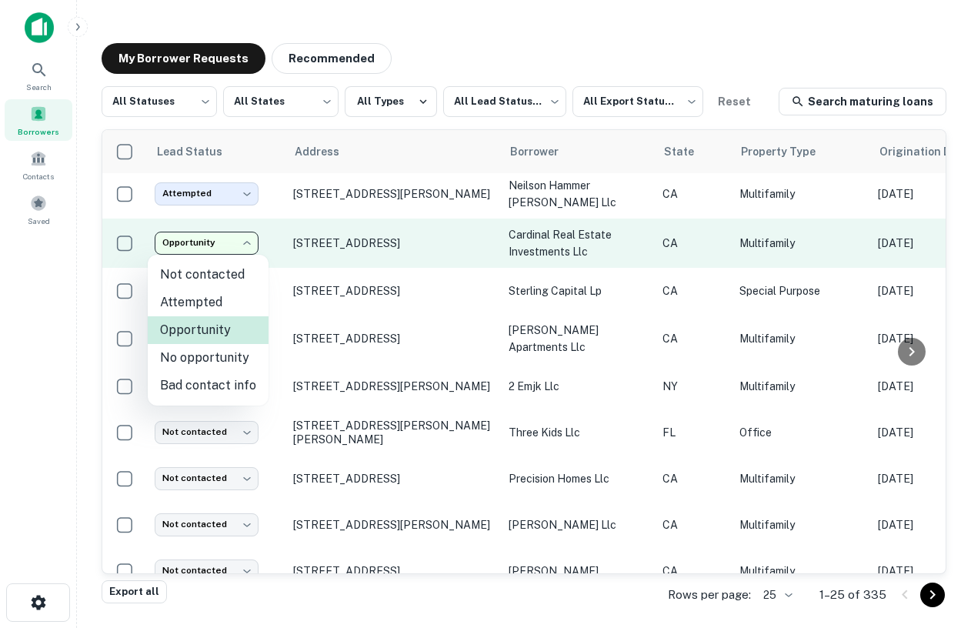
click at [212, 240] on body "**********" at bounding box center [485, 314] width 971 height 628
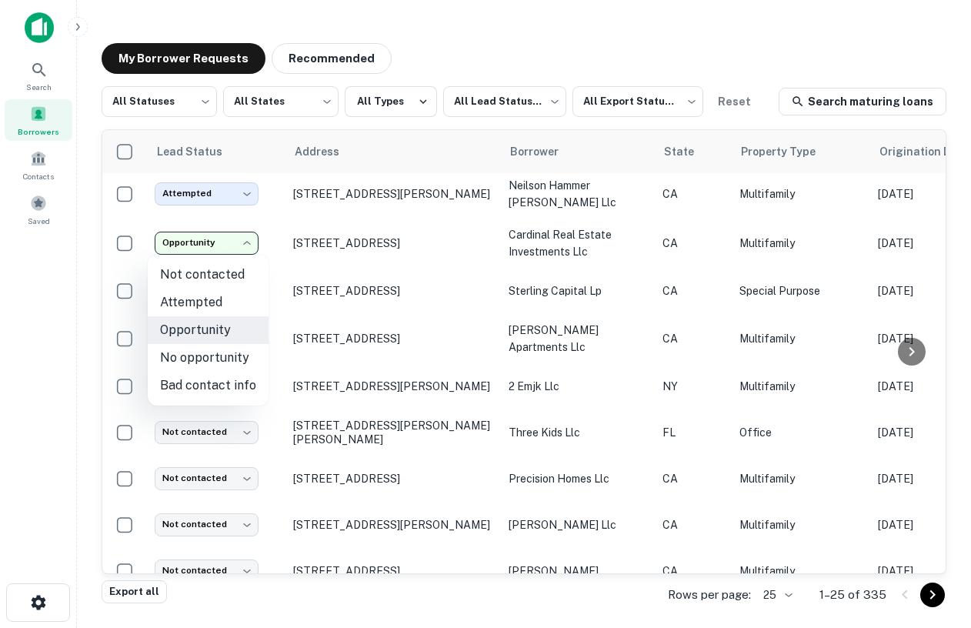
click at [439, 65] on div at bounding box center [485, 314] width 971 height 628
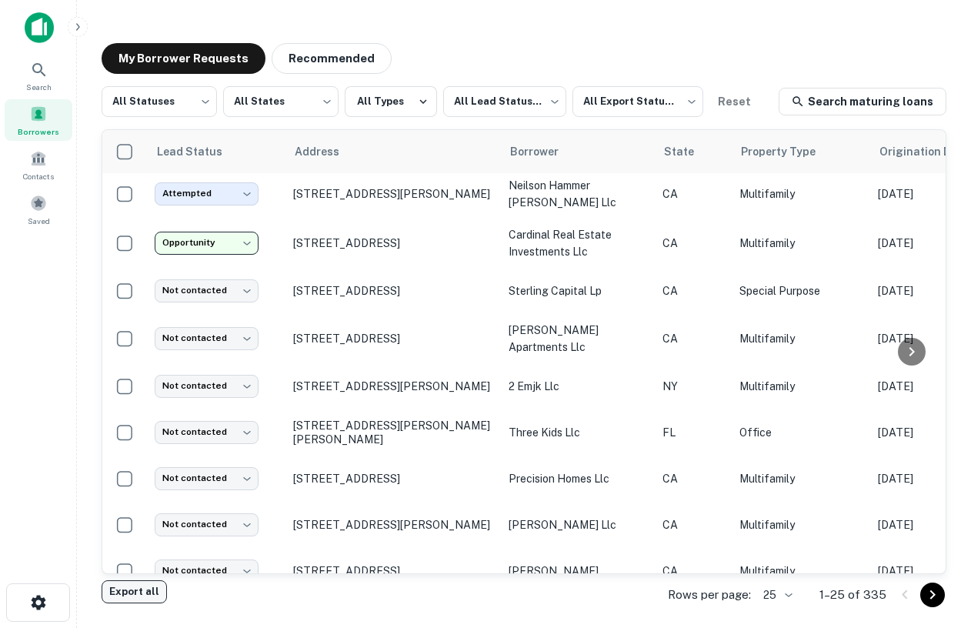
click at [152, 593] on button "Export all" at bounding box center [134, 591] width 65 height 23
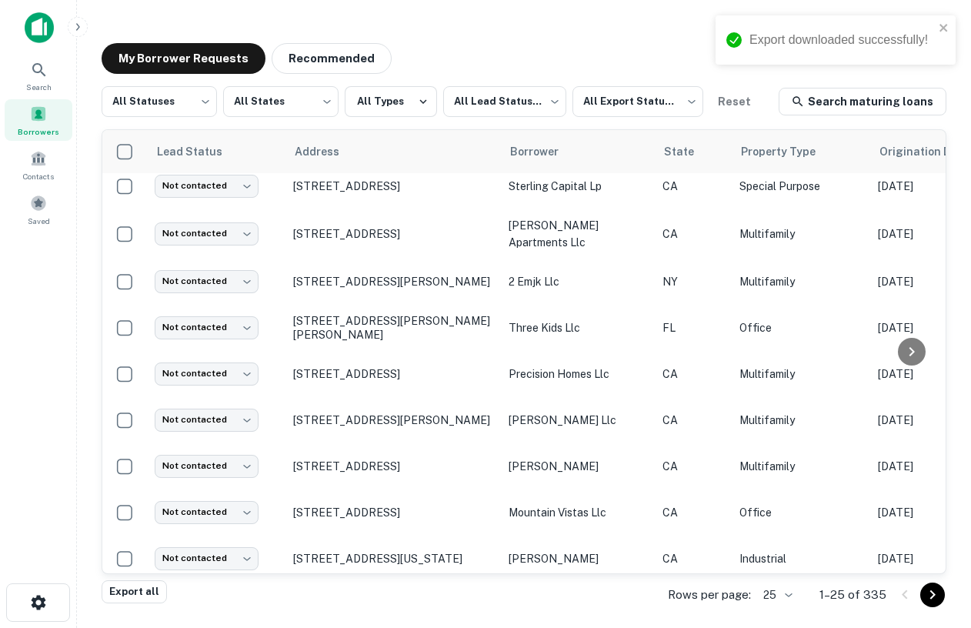
scroll to position [0, 0]
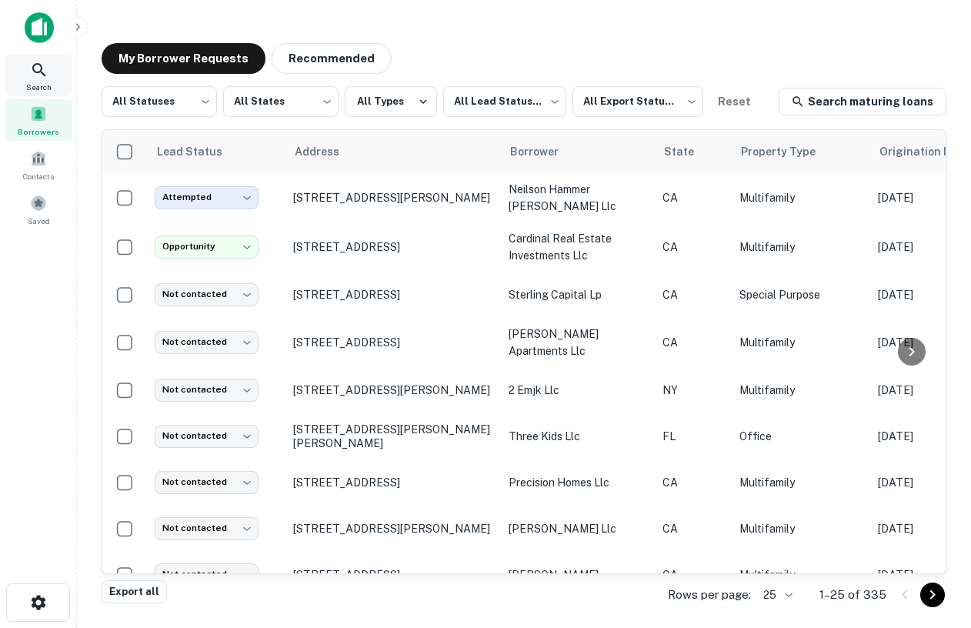
click at [35, 81] on span "Search" at bounding box center [38, 87] width 25 height 12
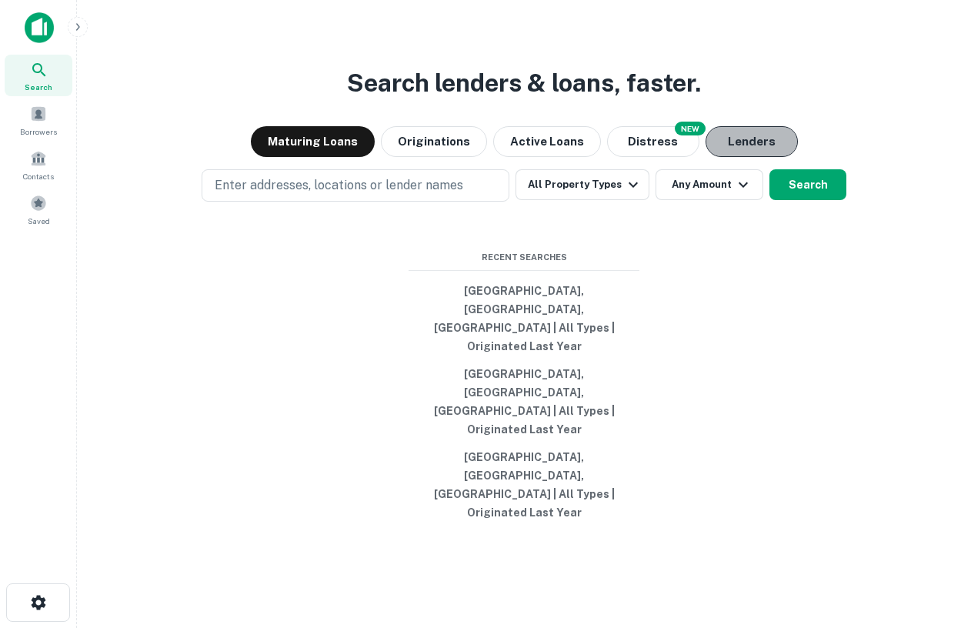
click at [727, 157] on button "Lenders" at bounding box center [752, 141] width 92 height 31
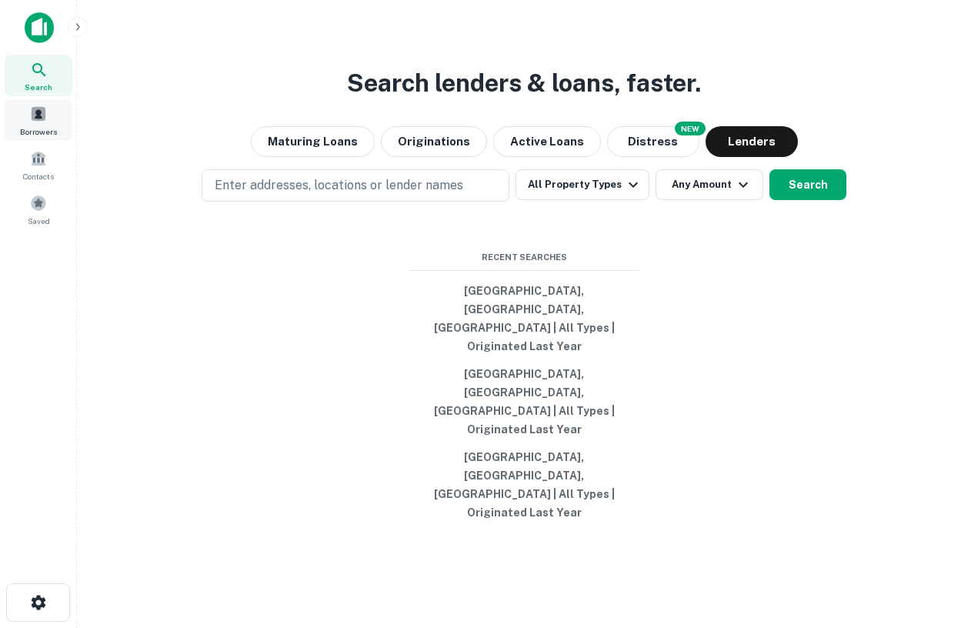
click at [28, 118] on div "Borrowers" at bounding box center [39, 120] width 68 height 42
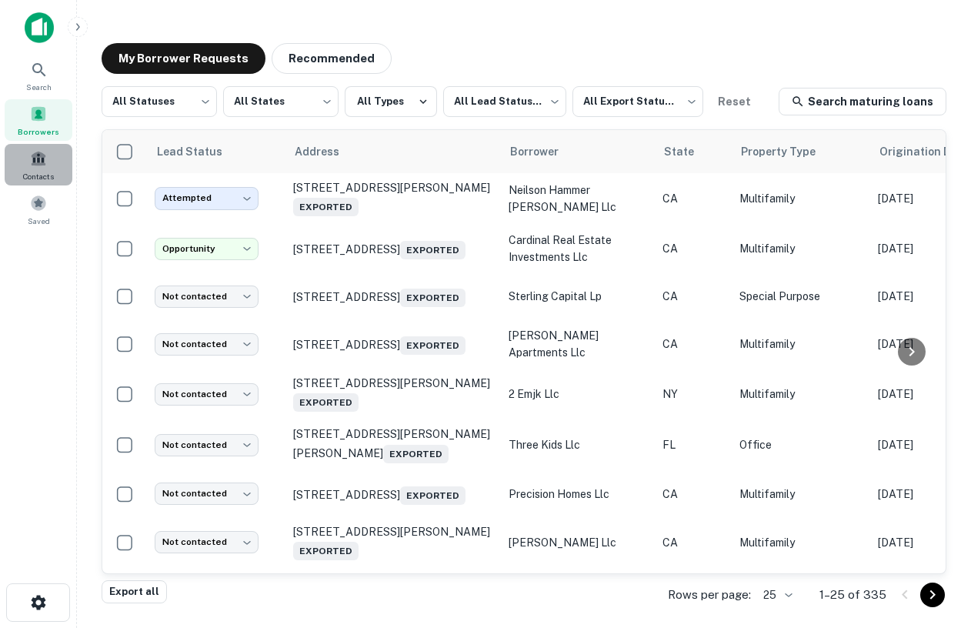
click at [45, 152] on span at bounding box center [38, 158] width 17 height 17
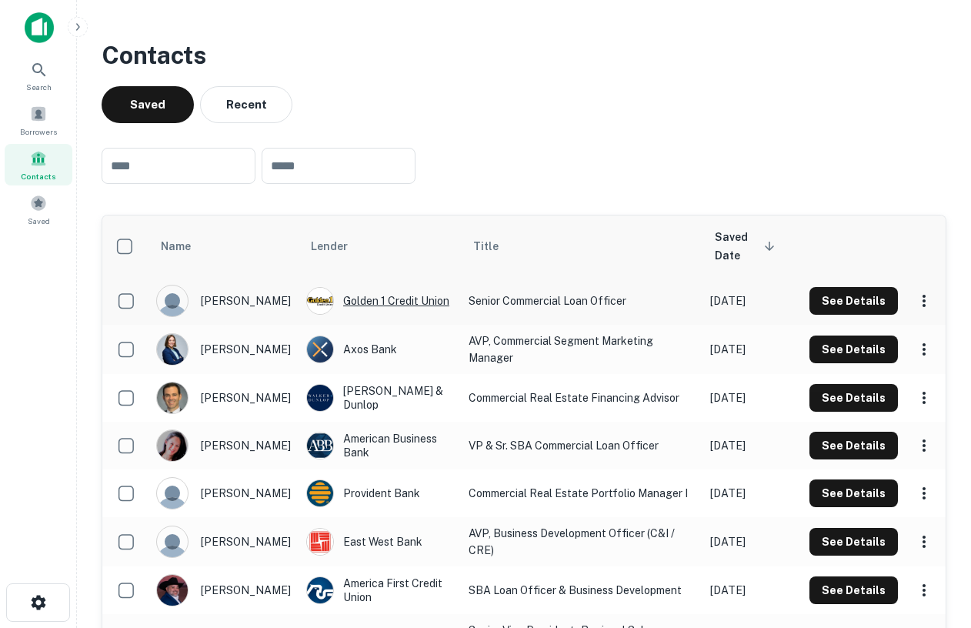
click at [349, 299] on div "Golden 1 Credit Union" at bounding box center [379, 301] width 147 height 28
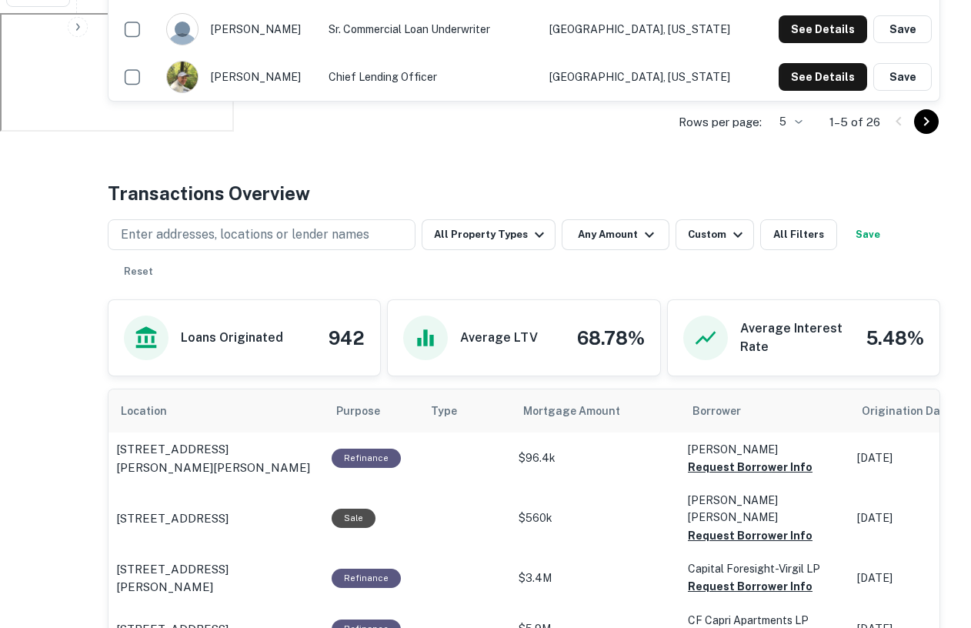
scroll to position [632, 0]
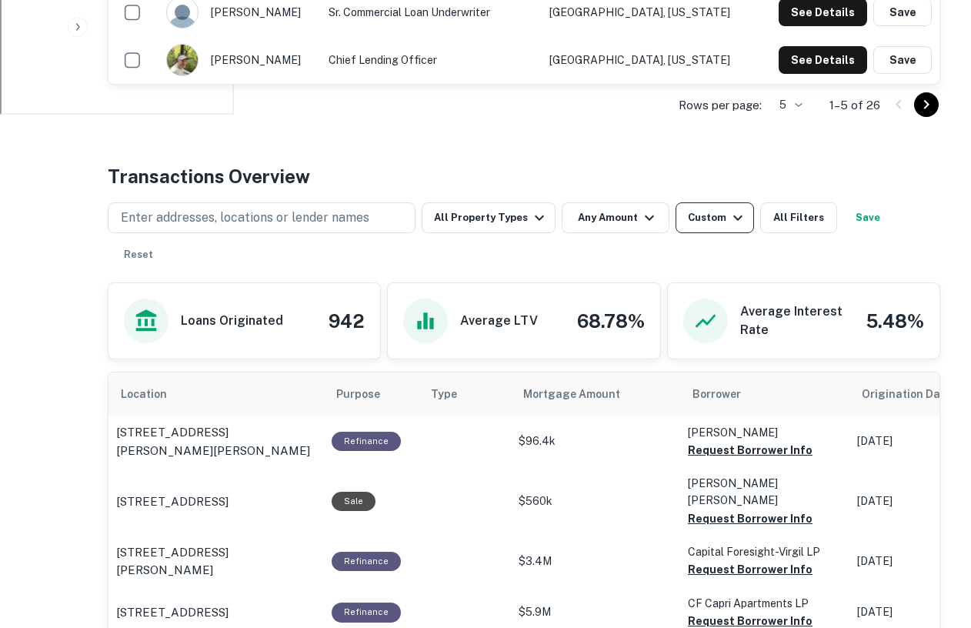
click at [700, 223] on div "Custom" at bounding box center [717, 218] width 59 height 18
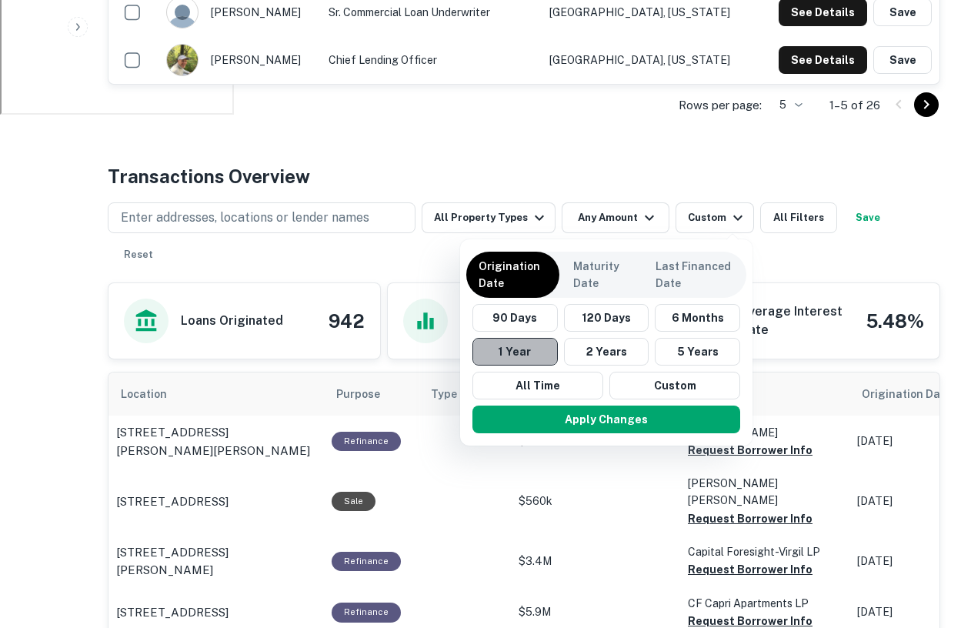
click at [517, 351] on button "1 Year" at bounding box center [515, 352] width 85 height 28
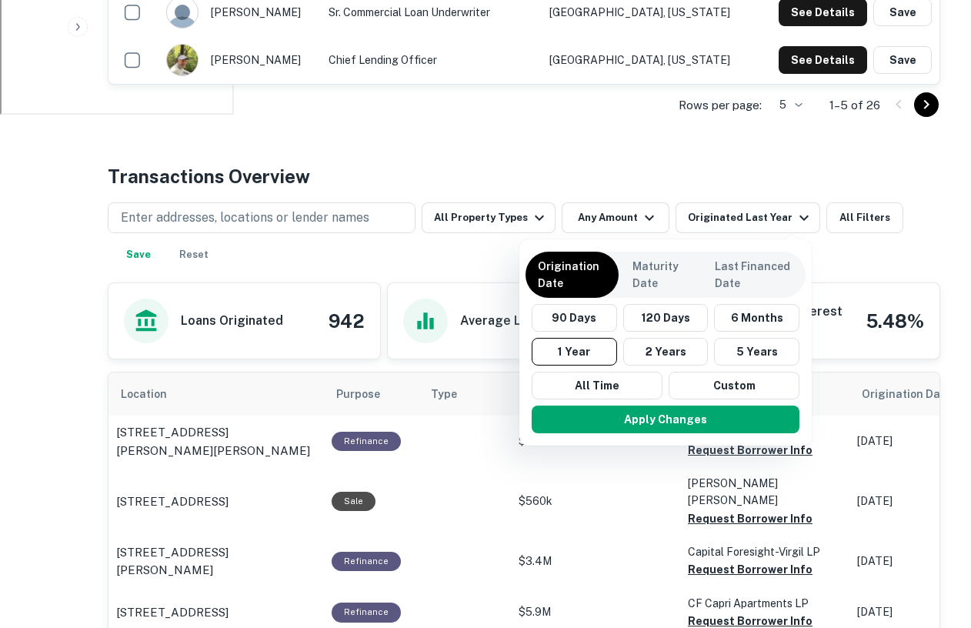
click at [336, 216] on div at bounding box center [485, 314] width 971 height 628
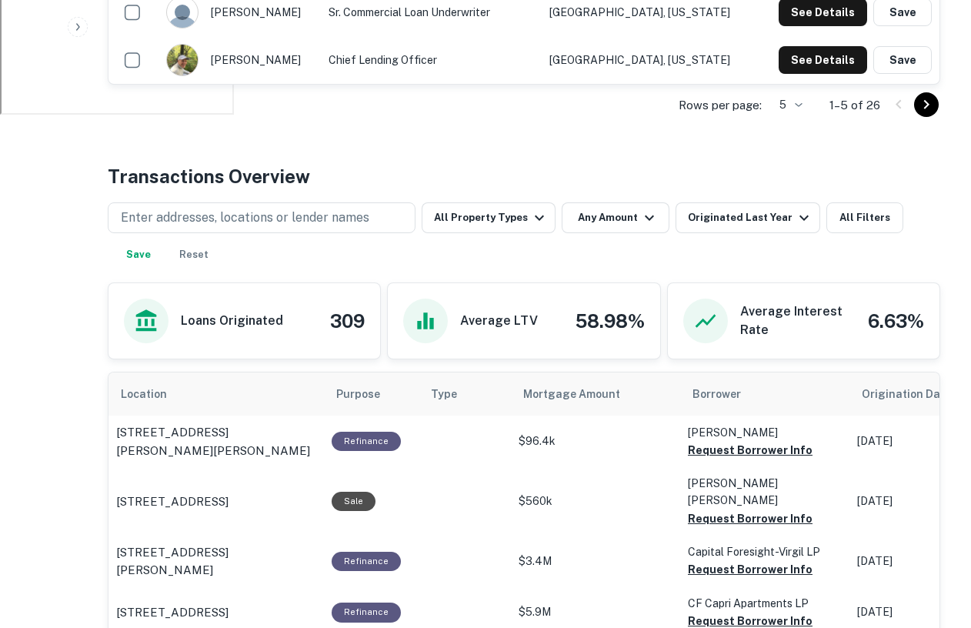
click at [269, 85] on div "Rows per page: 5 * 1–5 of 26" at bounding box center [524, 106] width 833 height 42
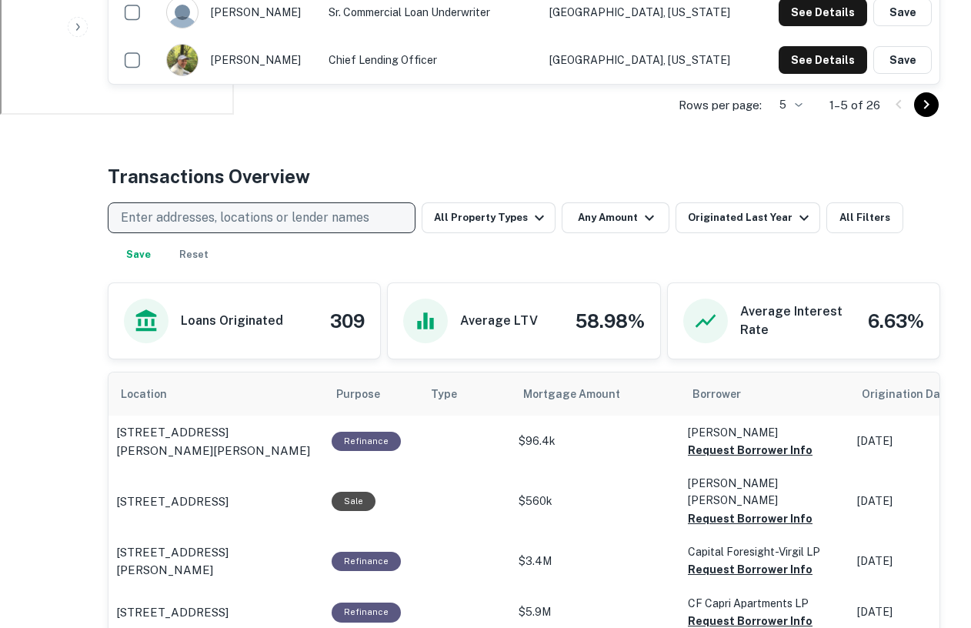
click at [276, 210] on p "Enter addresses, locations or lender names" at bounding box center [245, 218] width 249 height 18
type input "**********"
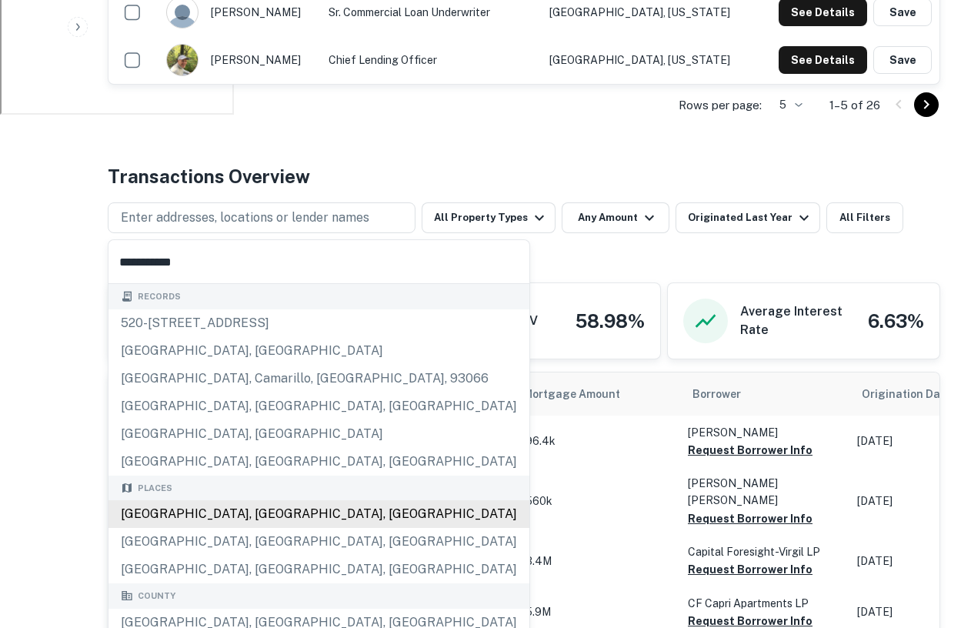
click at [185, 521] on div "[GEOGRAPHIC_DATA], [GEOGRAPHIC_DATA], [GEOGRAPHIC_DATA]" at bounding box center [319, 514] width 421 height 28
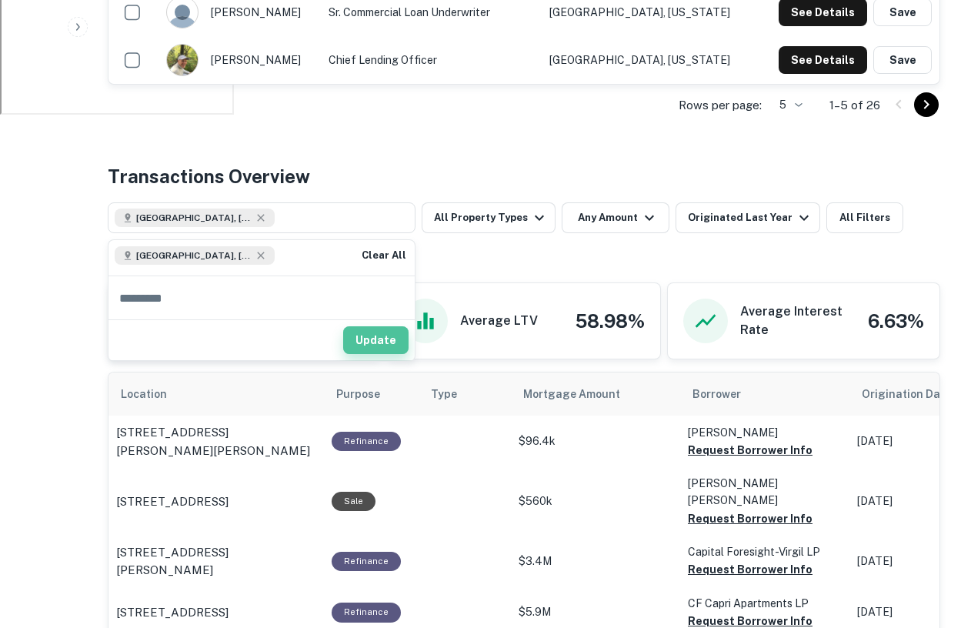
click at [384, 344] on button "Update" at bounding box center [375, 340] width 65 height 28
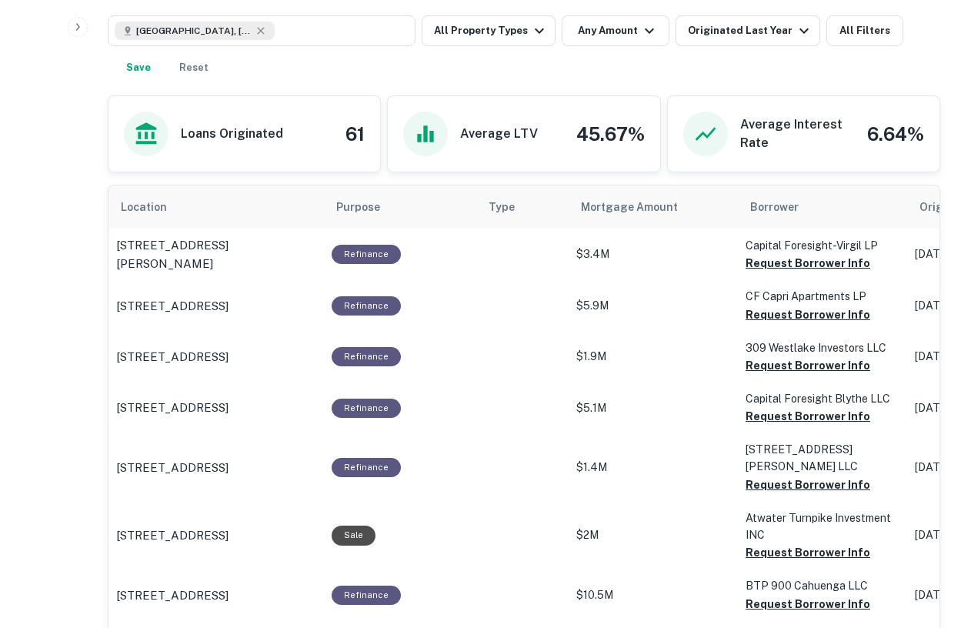
scroll to position [743, 0]
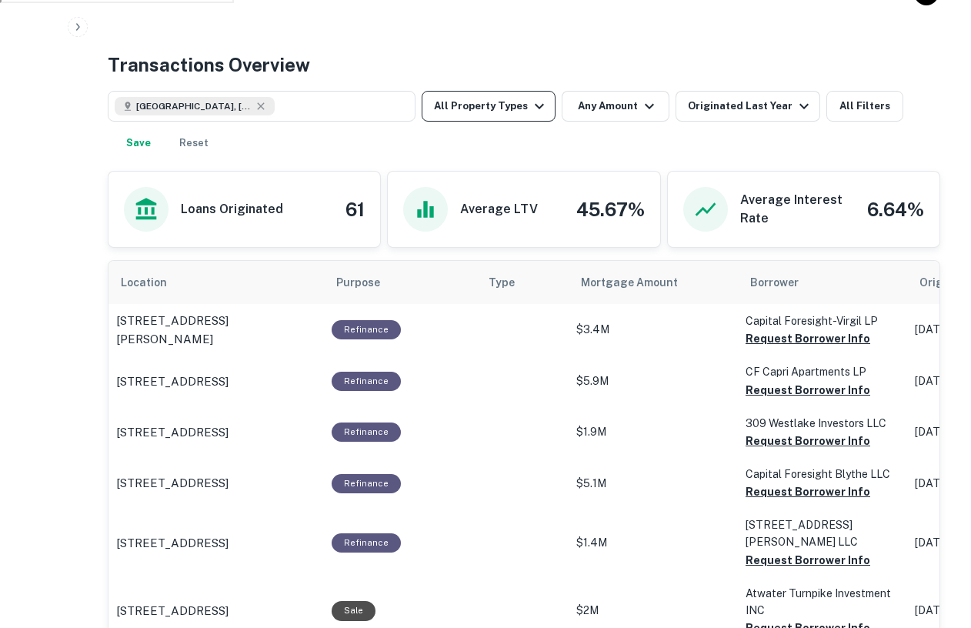
click at [496, 106] on button "All Property Types" at bounding box center [489, 106] width 134 height 31
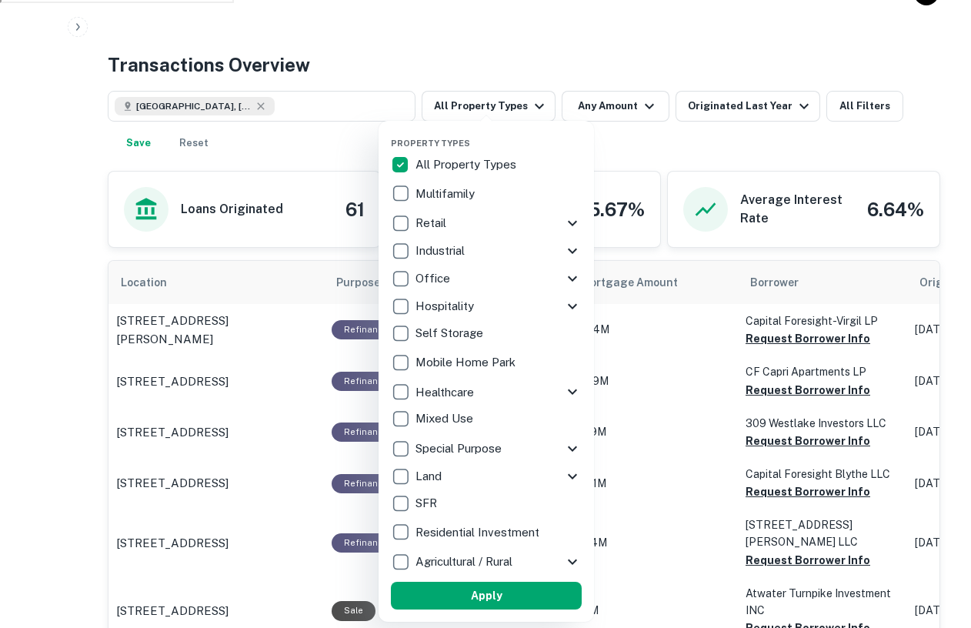
click at [568, 68] on div at bounding box center [485, 314] width 971 height 628
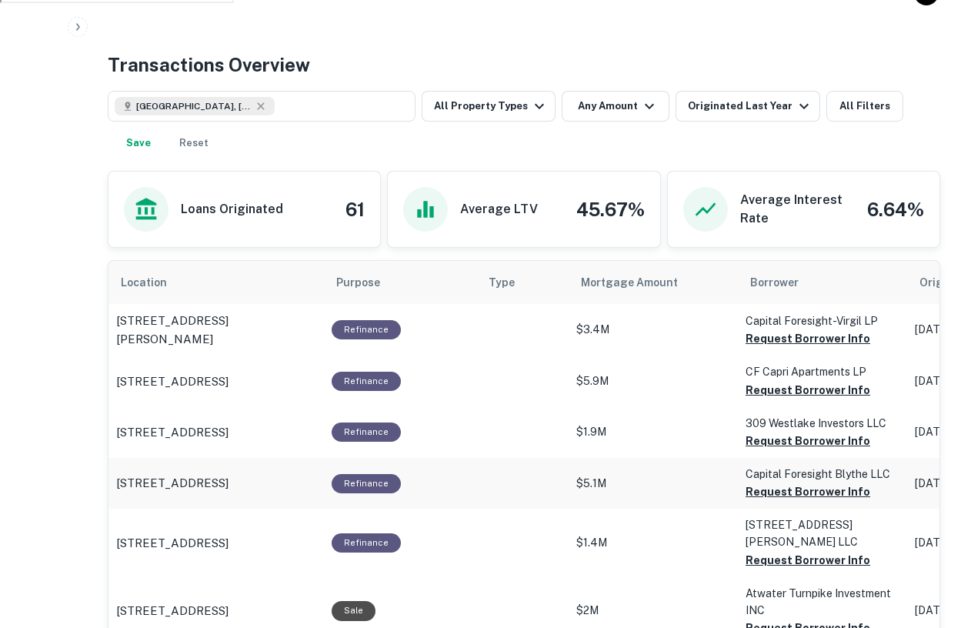
scroll to position [0, 88]
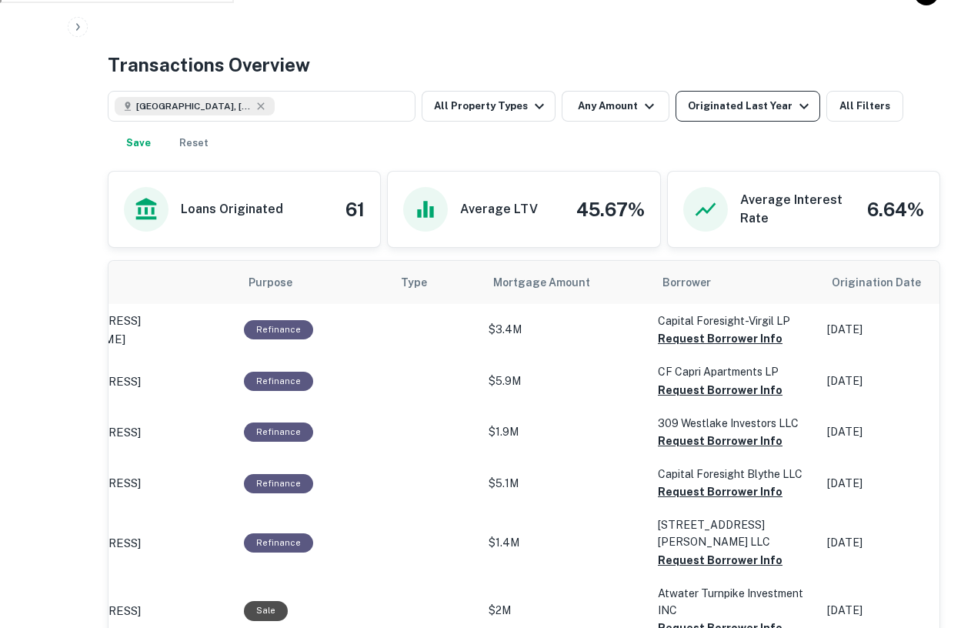
click at [765, 102] on div "Originated Last Year" at bounding box center [750, 106] width 125 height 18
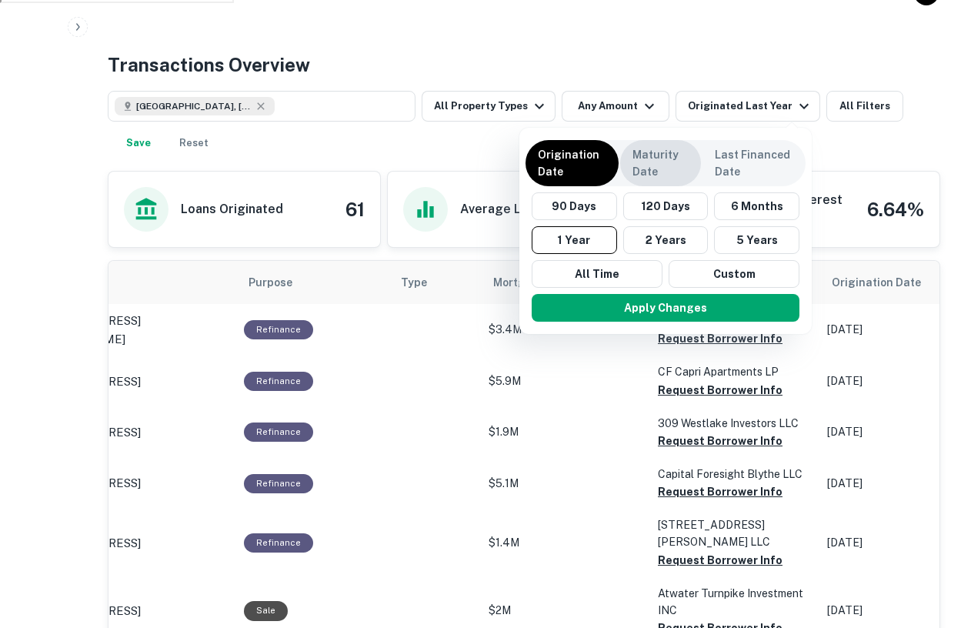
click at [639, 164] on p "Maturity Date" at bounding box center [661, 163] width 56 height 34
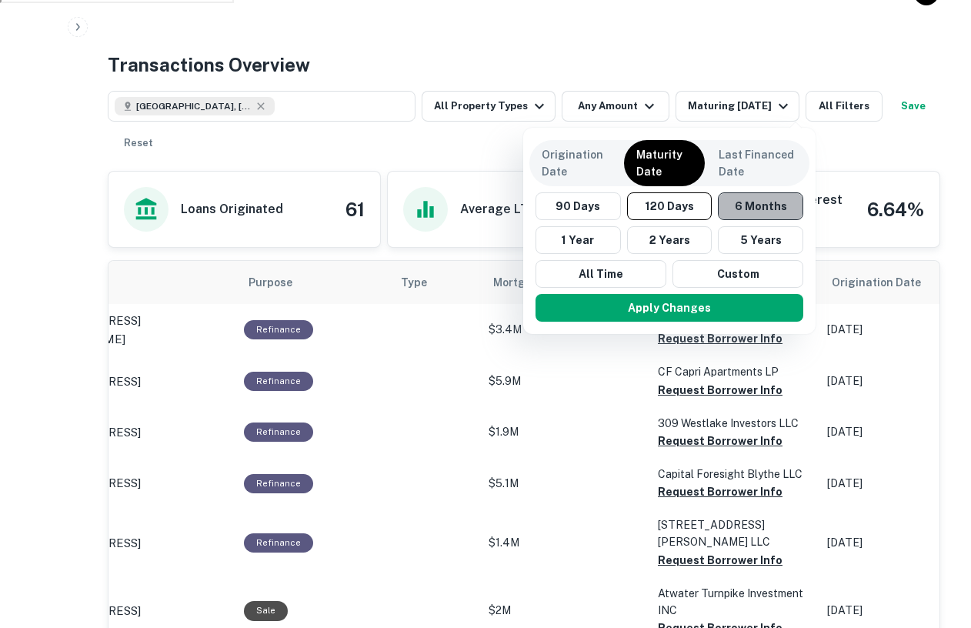
click at [743, 208] on button "6 Months" at bounding box center [760, 206] width 85 height 28
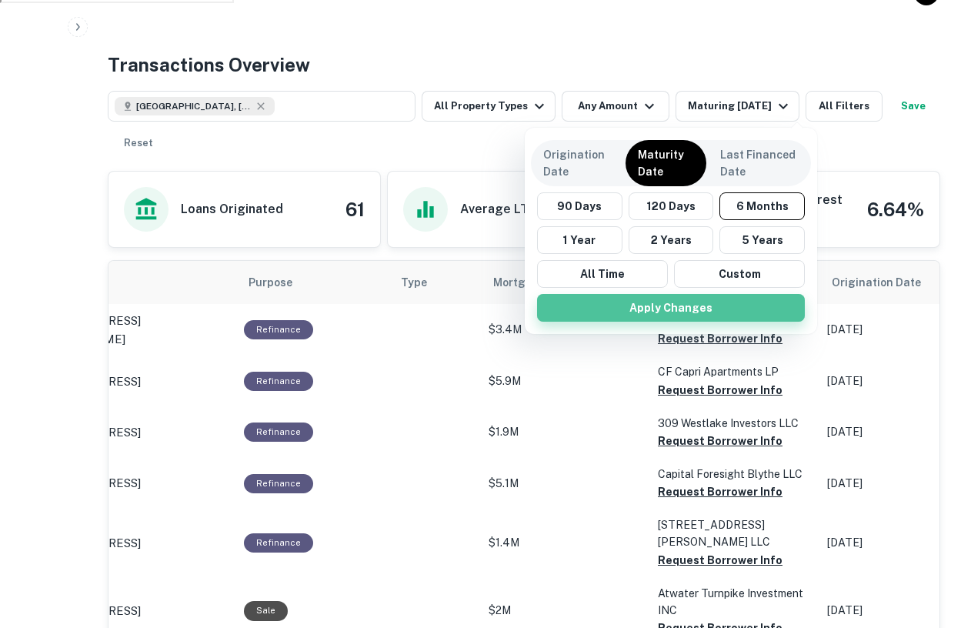
click at [678, 301] on button "Apply Changes" at bounding box center [671, 308] width 268 height 28
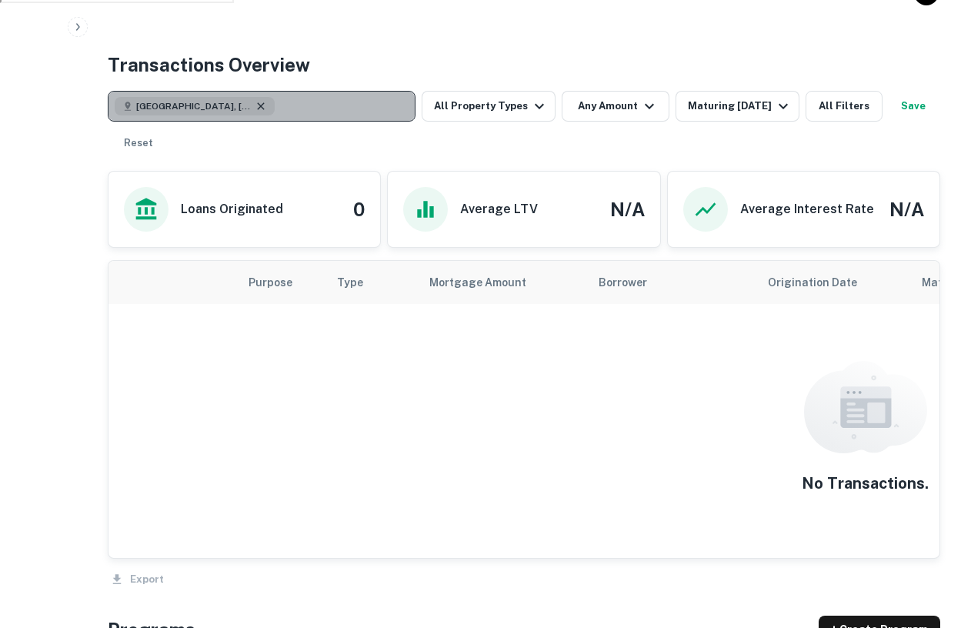
click at [255, 103] on icon "button" at bounding box center [261, 106] width 12 height 12
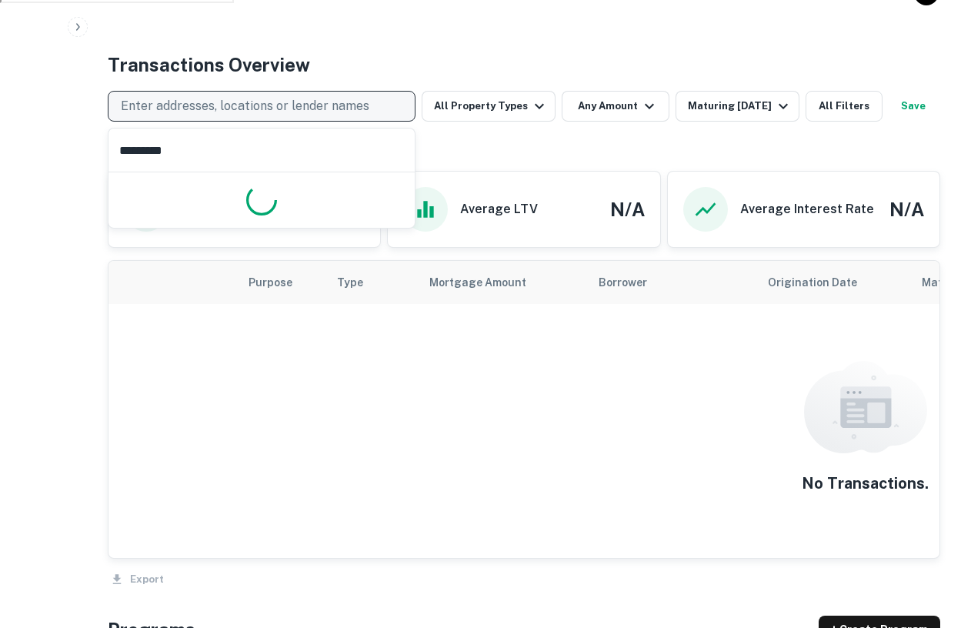
type input "**********"
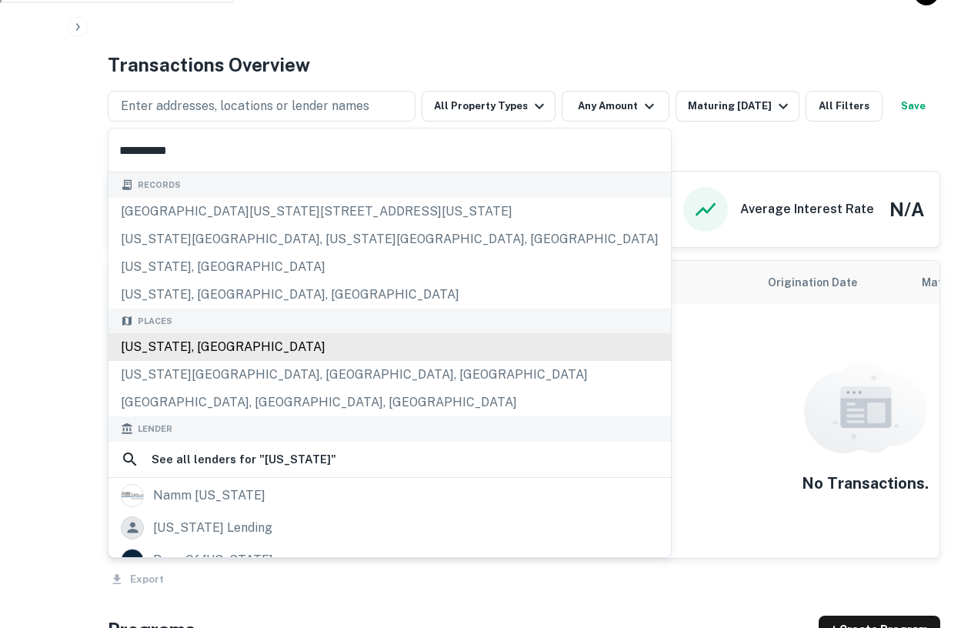
click at [182, 349] on div "California, USA" at bounding box center [390, 347] width 563 height 28
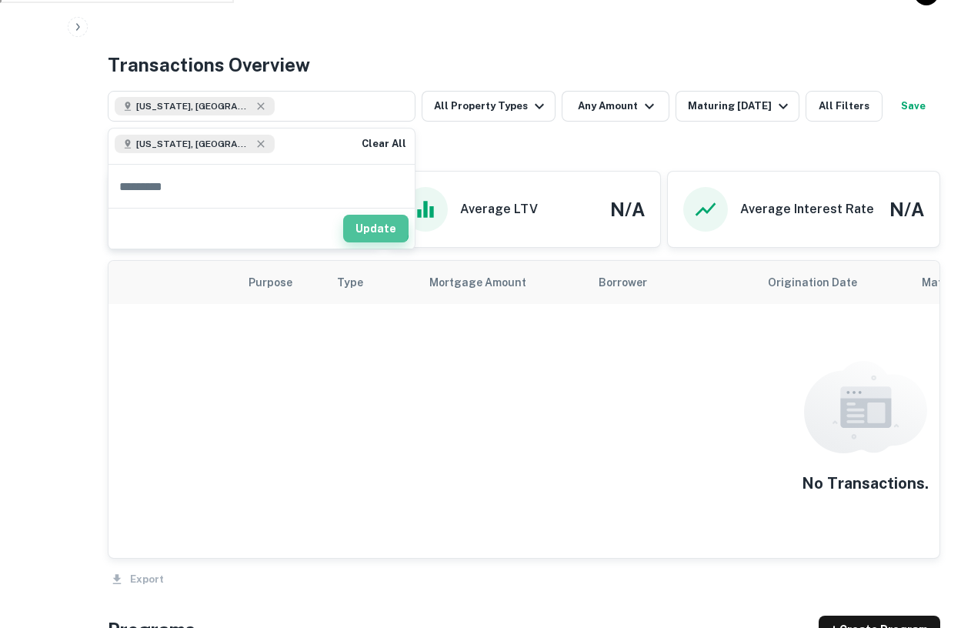
click at [378, 226] on button "Update" at bounding box center [375, 229] width 65 height 28
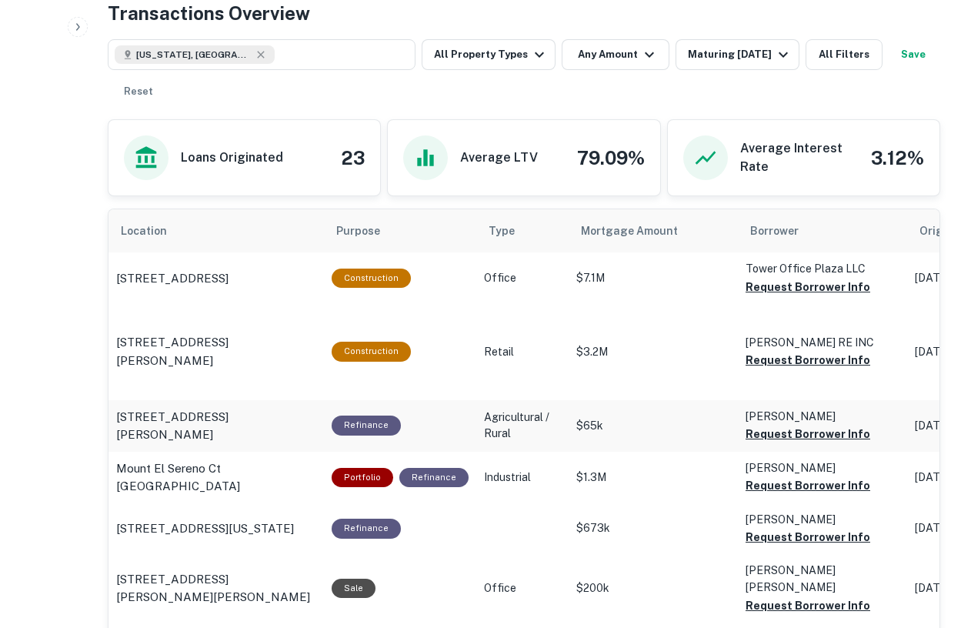
scroll to position [797, 0]
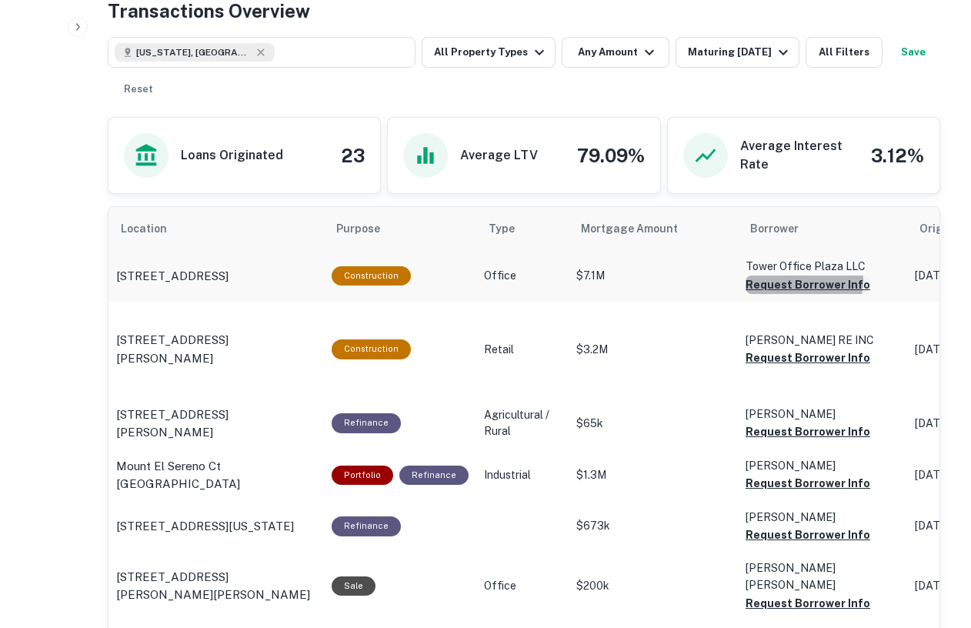
click at [778, 281] on button "Request Borrower Info" at bounding box center [808, 285] width 125 height 18
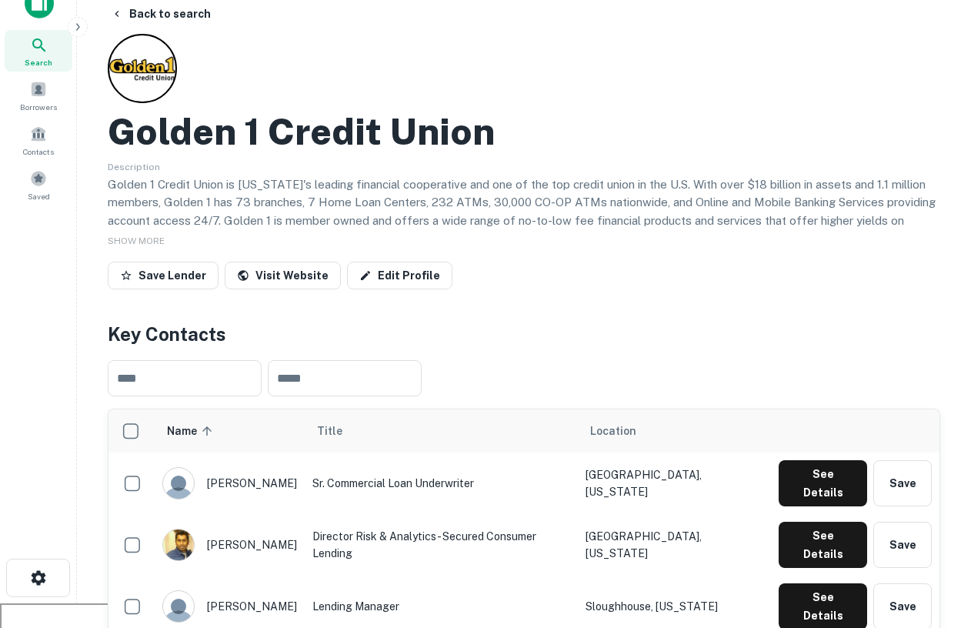
scroll to position [0, 0]
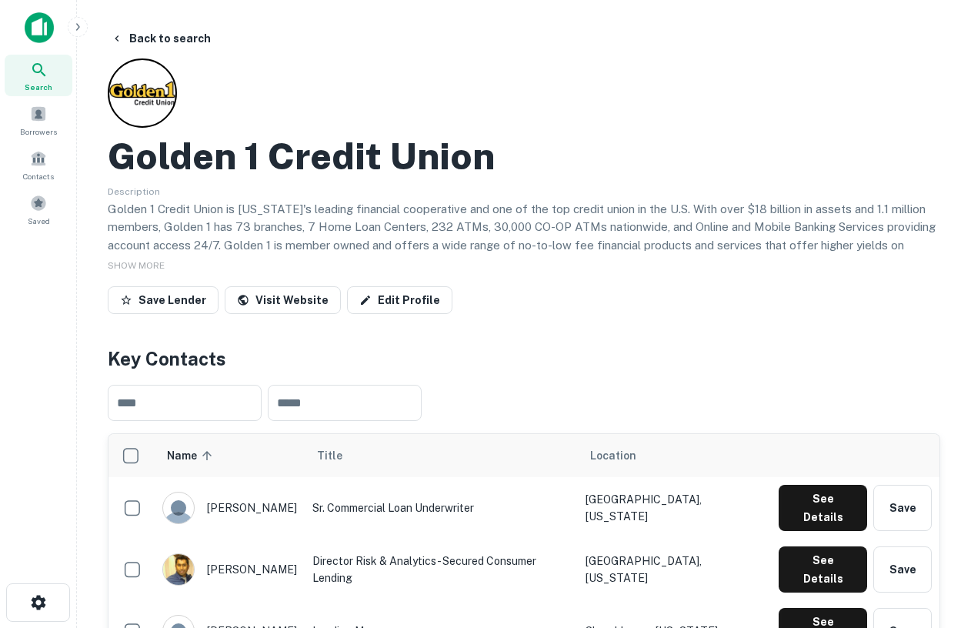
click at [38, 66] on icon at bounding box center [39, 70] width 18 height 18
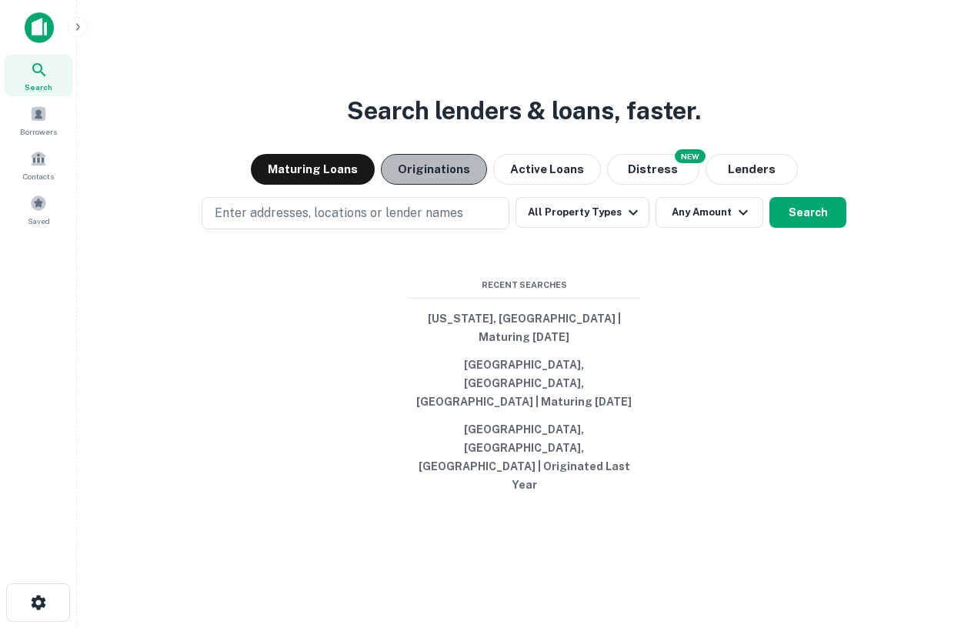
click at [451, 185] on button "Originations" at bounding box center [434, 169] width 106 height 31
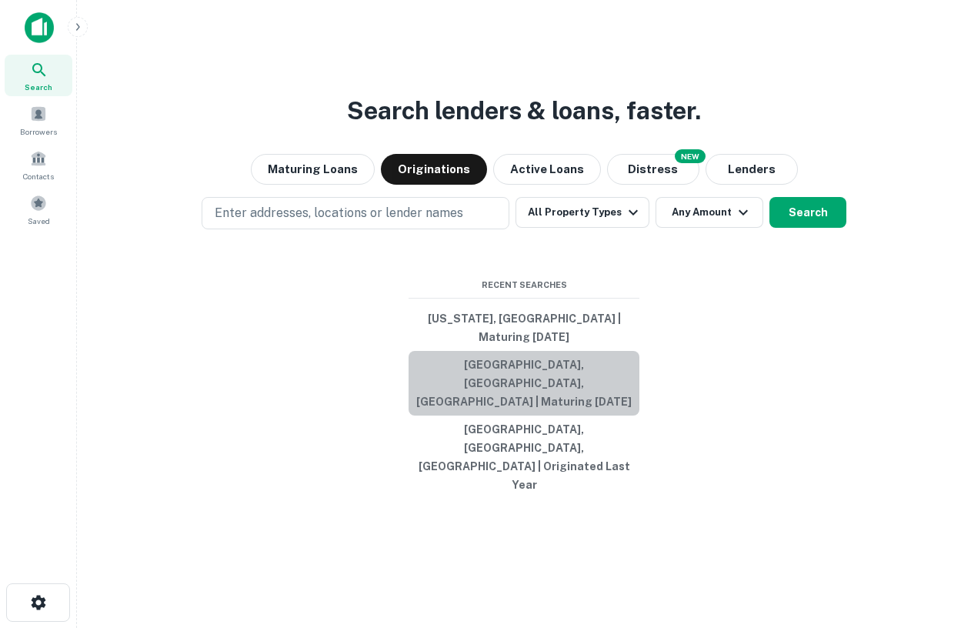
click at [519, 399] on button "[GEOGRAPHIC_DATA], [GEOGRAPHIC_DATA], [GEOGRAPHIC_DATA] | Maturing [DATE]" at bounding box center [524, 383] width 231 height 65
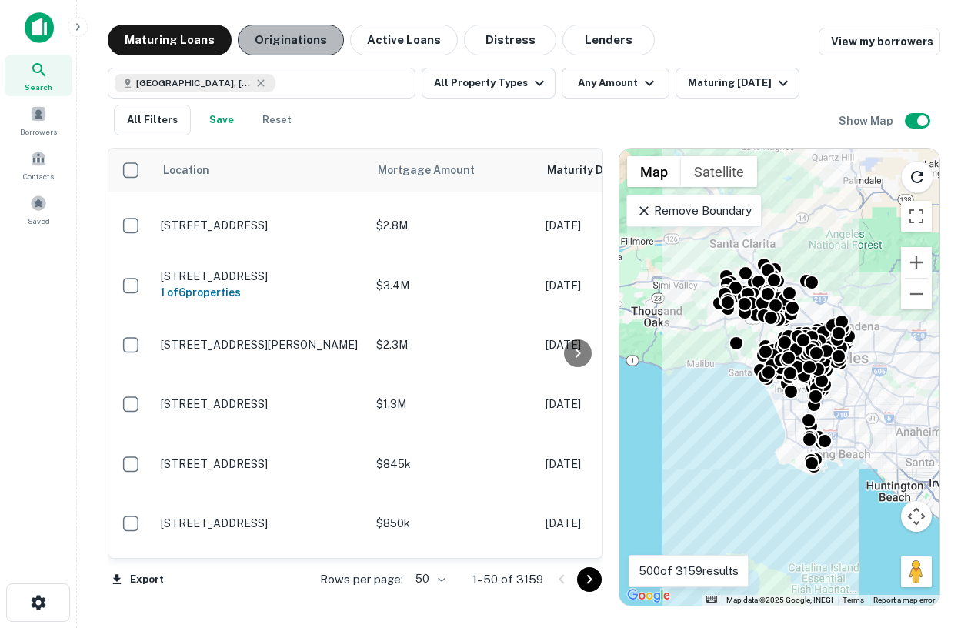
click at [285, 28] on button "Originations" at bounding box center [291, 40] width 106 height 31
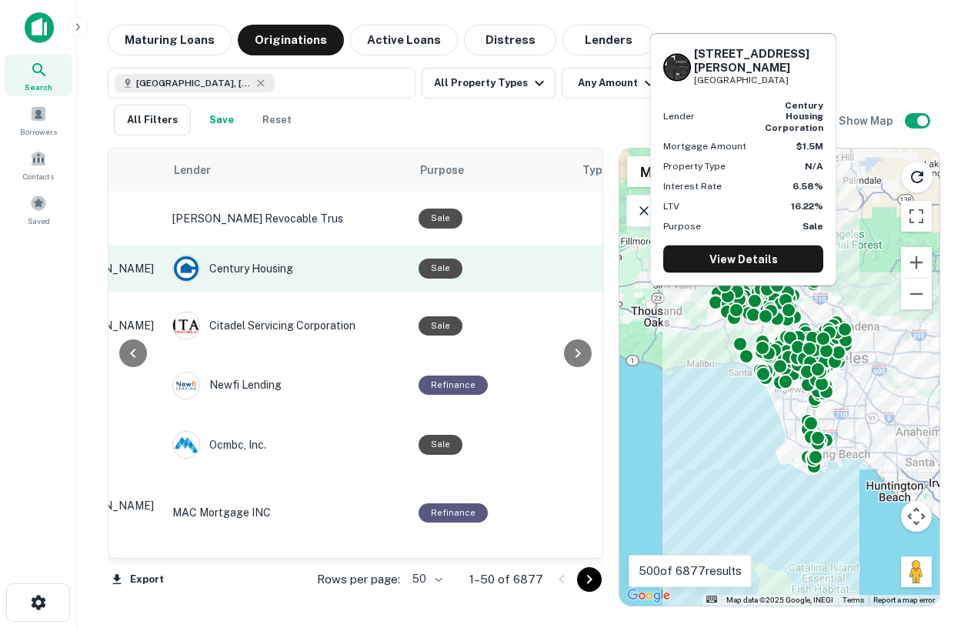
scroll to position [0, 129]
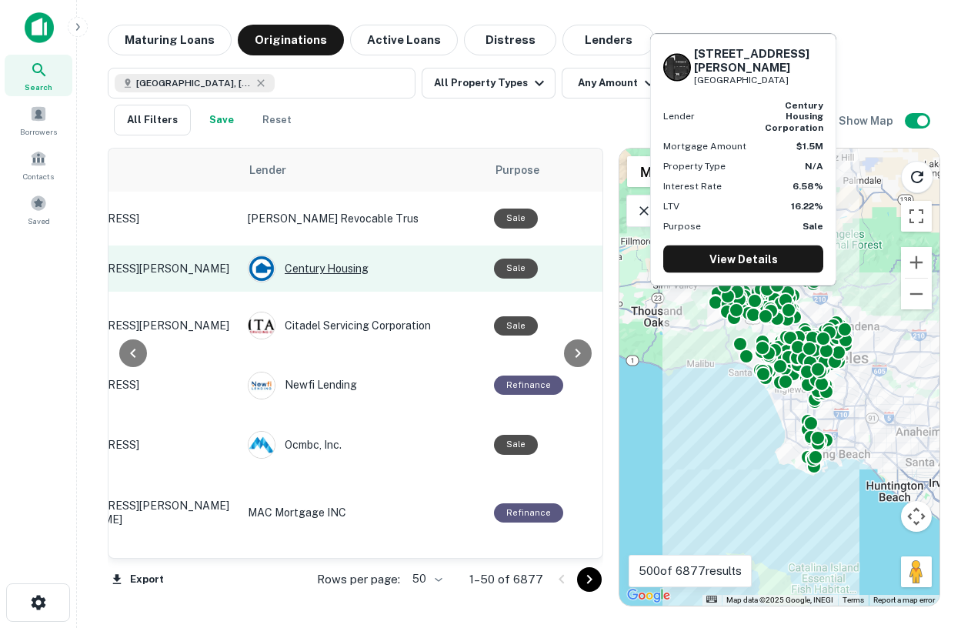
click at [306, 272] on div "Century Housing" at bounding box center [363, 269] width 231 height 28
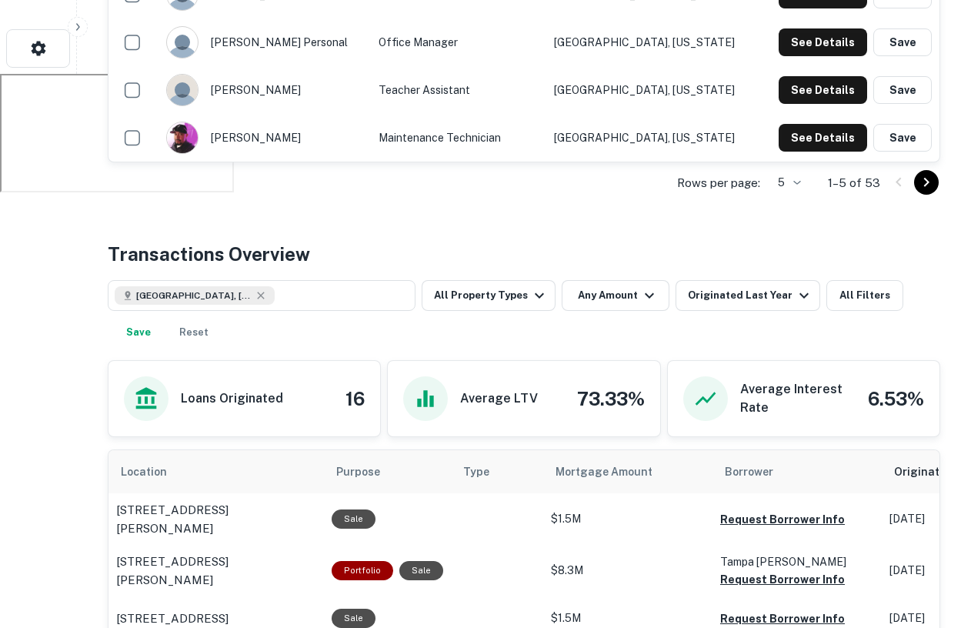
scroll to position [550, 0]
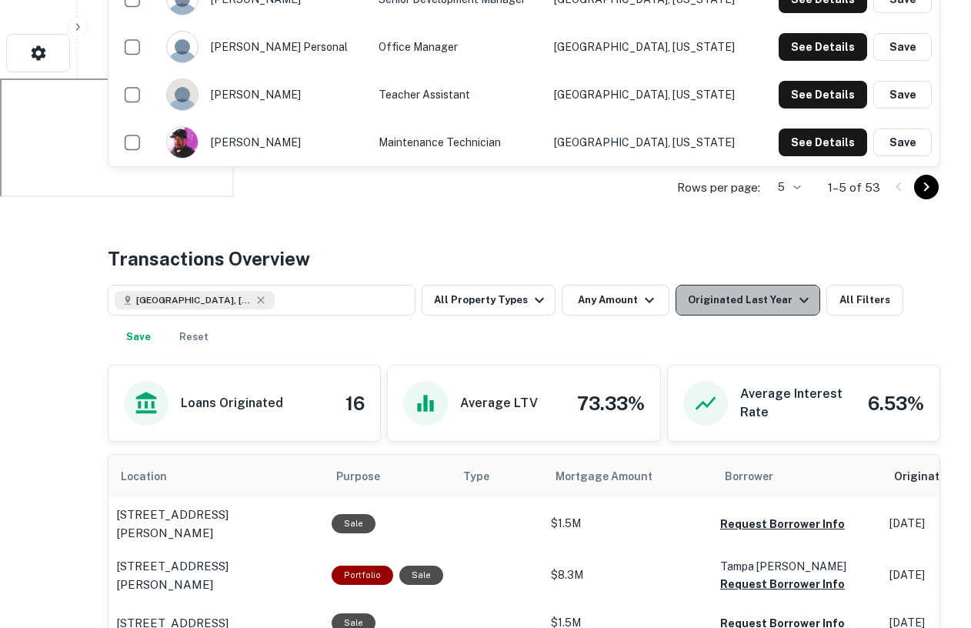
click at [768, 293] on div "Originated Last Year" at bounding box center [750, 300] width 125 height 18
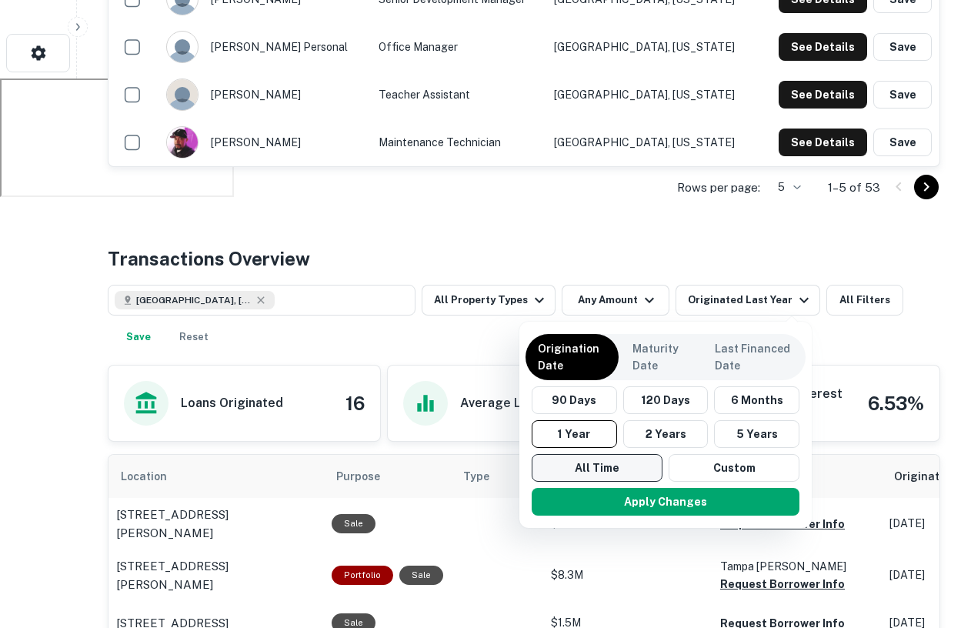
click at [591, 473] on button "All Time" at bounding box center [597, 468] width 131 height 28
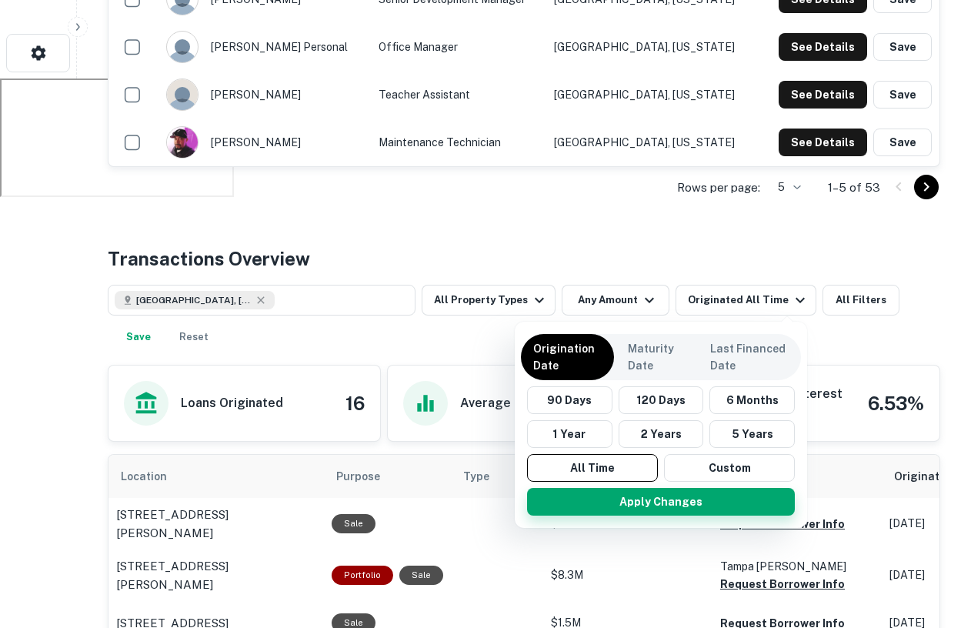
click at [606, 494] on button "Apply Changes" at bounding box center [661, 502] width 268 height 28
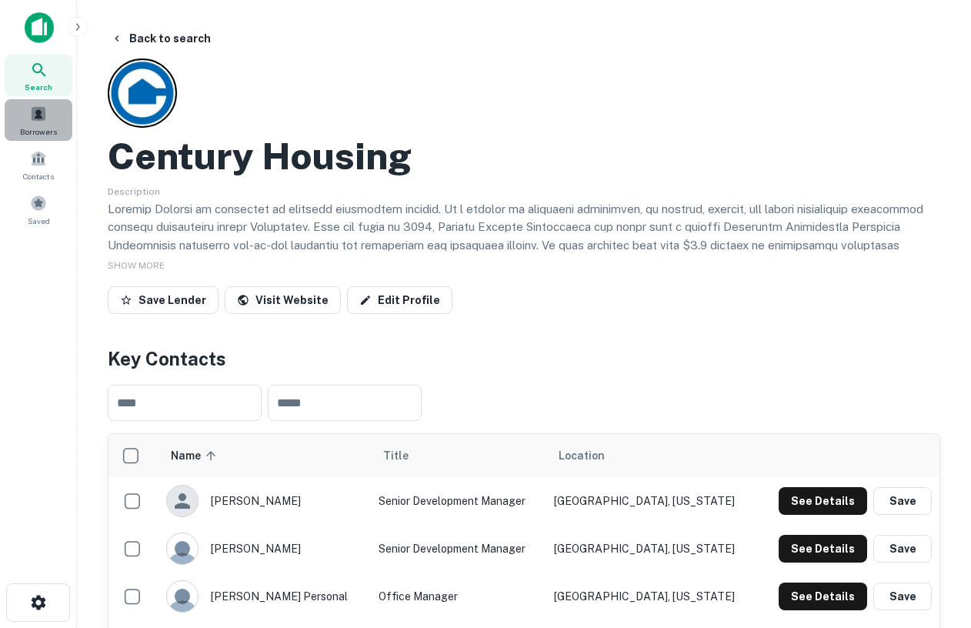
click at [36, 112] on span at bounding box center [38, 113] width 17 height 17
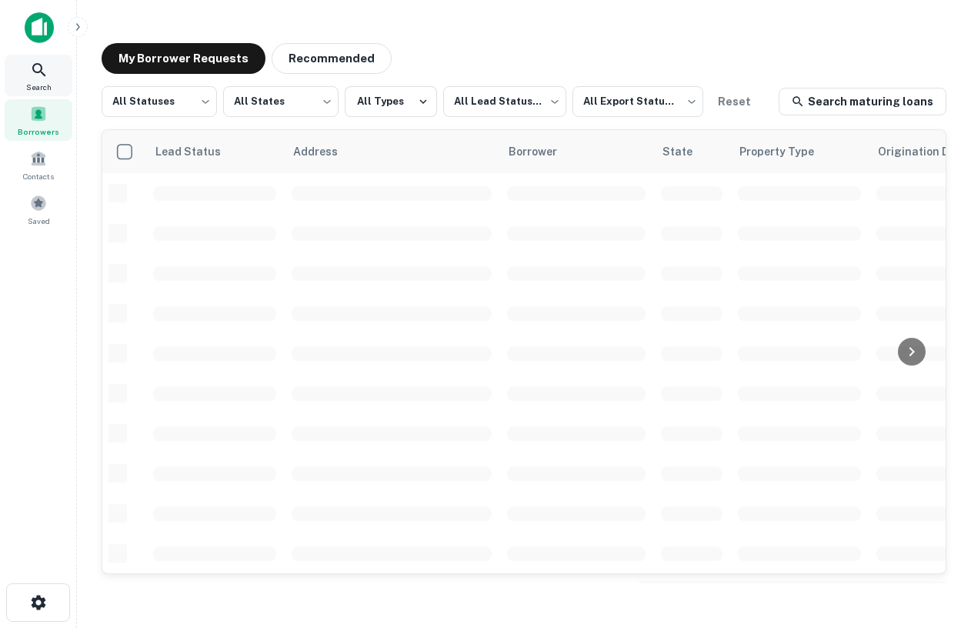
click at [42, 70] on icon at bounding box center [39, 70] width 18 height 18
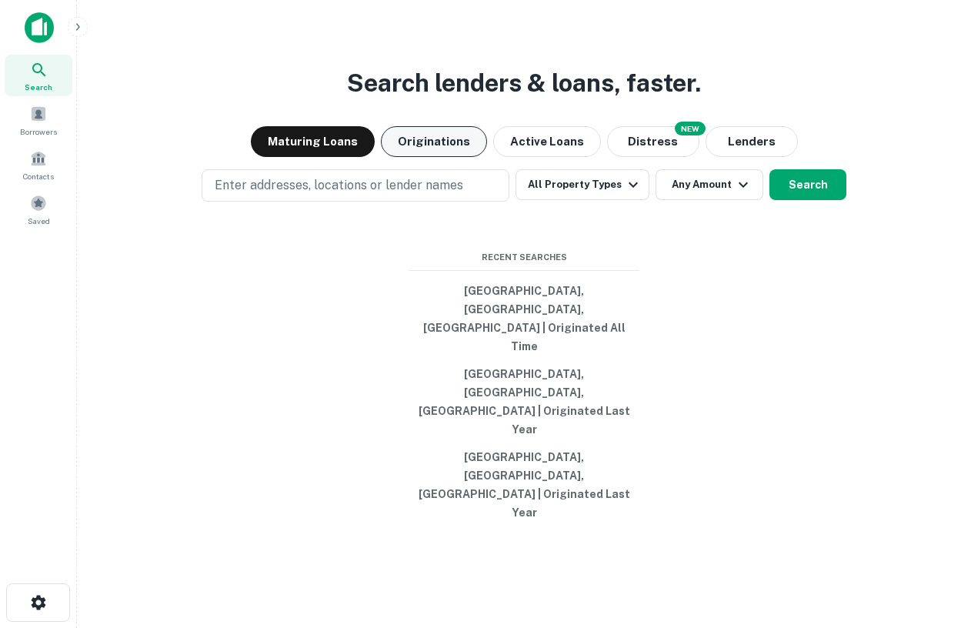
click at [452, 157] on button "Originations" at bounding box center [434, 141] width 106 height 31
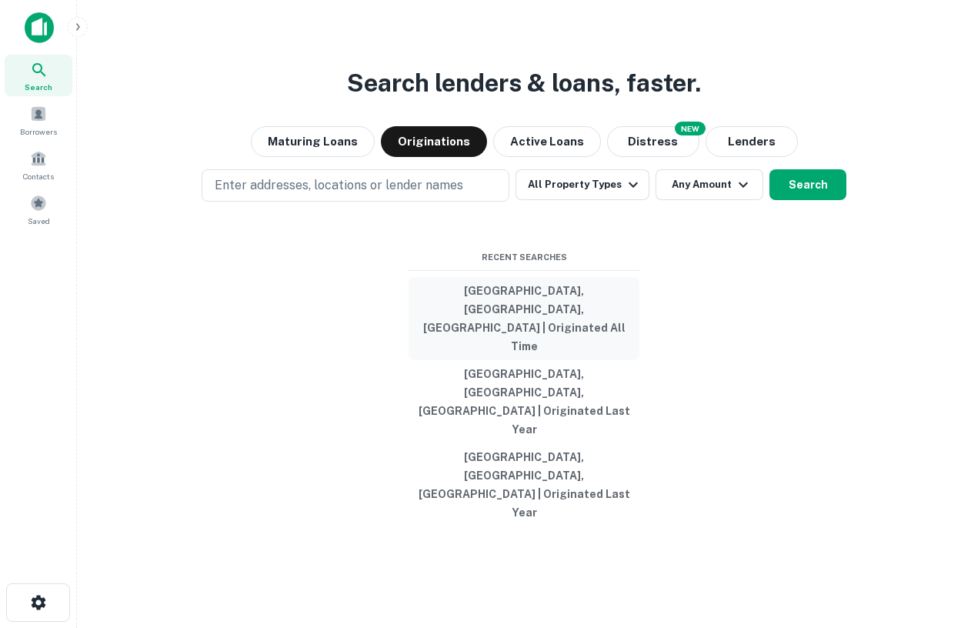
click at [513, 360] on button "[GEOGRAPHIC_DATA], [GEOGRAPHIC_DATA], [GEOGRAPHIC_DATA] | Originated All Time" at bounding box center [524, 318] width 231 height 83
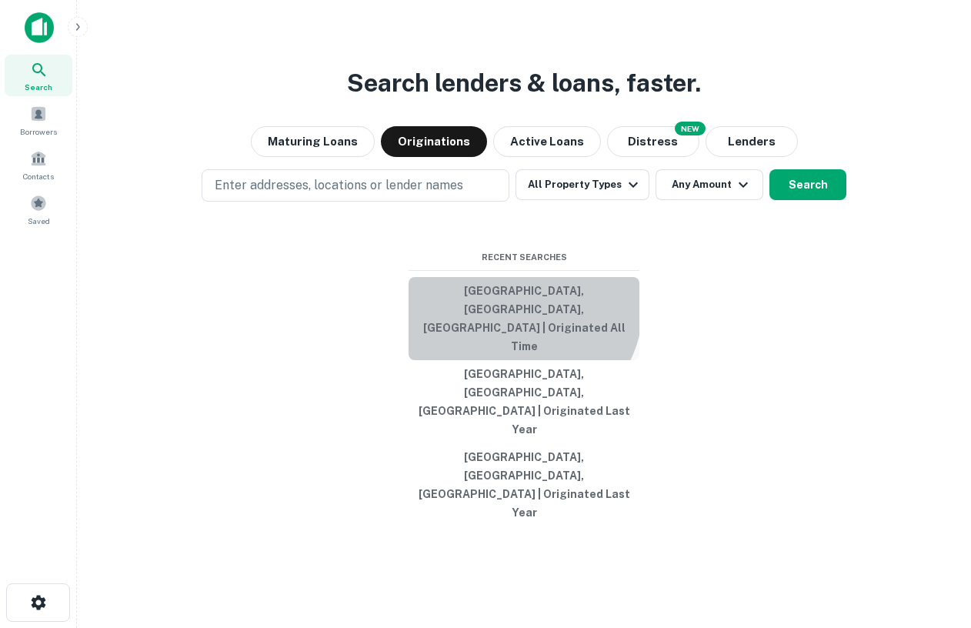
click at [513, 359] on button "[GEOGRAPHIC_DATA], [GEOGRAPHIC_DATA], [GEOGRAPHIC_DATA] | Originated All Time" at bounding box center [524, 318] width 231 height 83
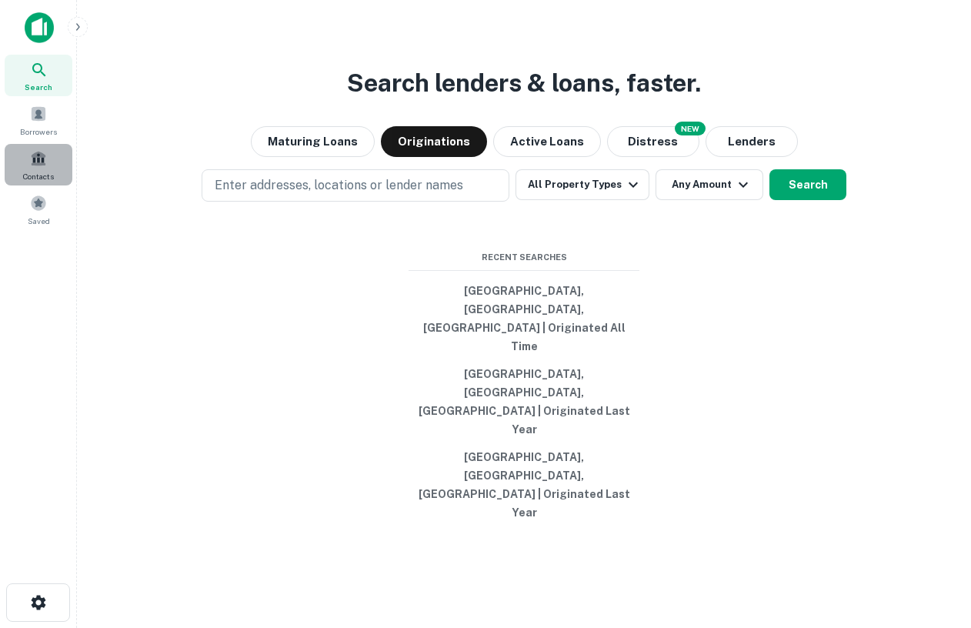
click at [28, 165] on div "Contacts" at bounding box center [39, 165] width 68 height 42
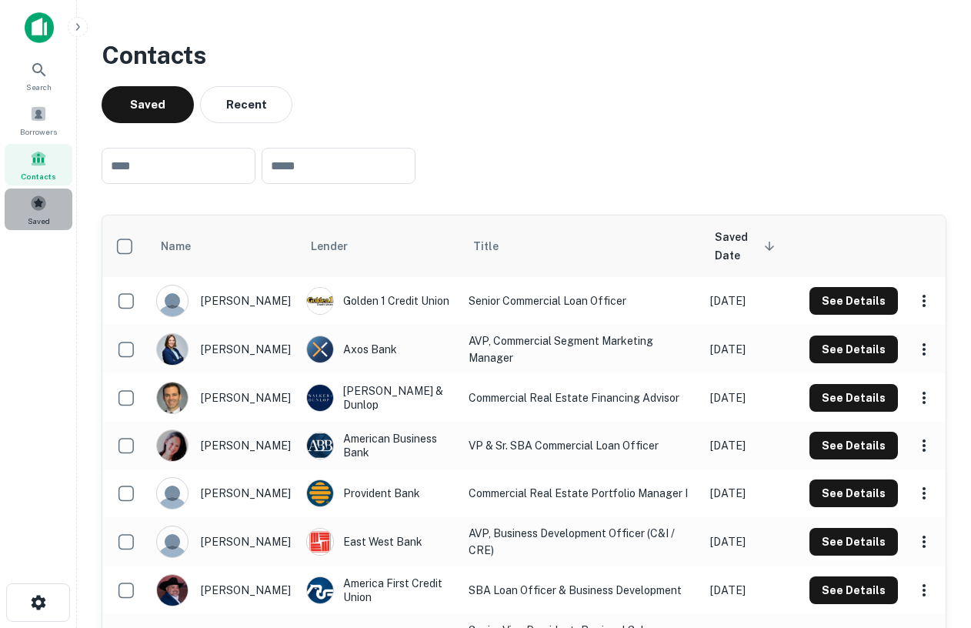
click at [30, 215] on span "Saved" at bounding box center [39, 221] width 22 height 12
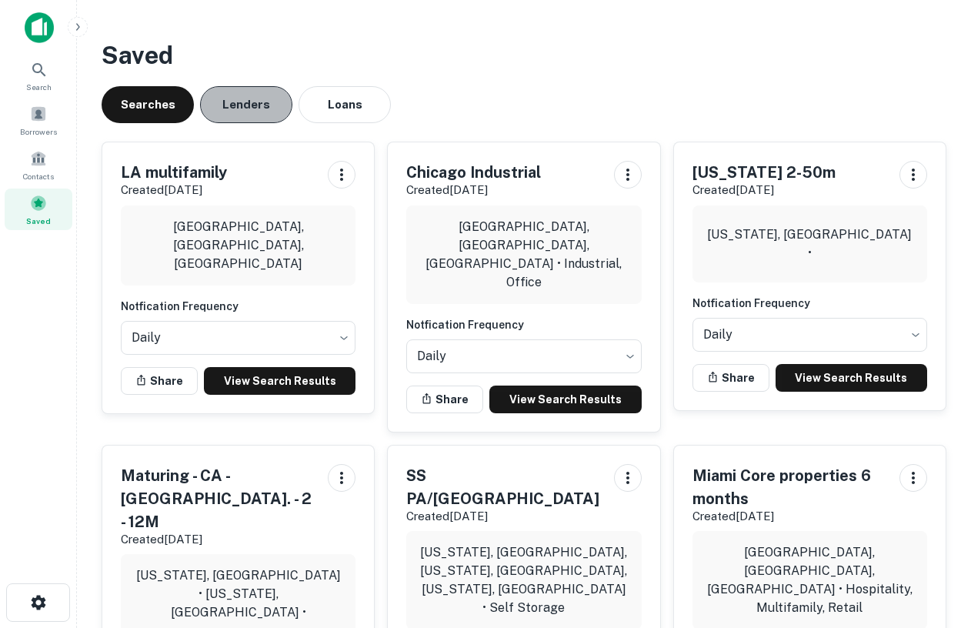
click at [263, 112] on button "Lenders" at bounding box center [246, 104] width 92 height 37
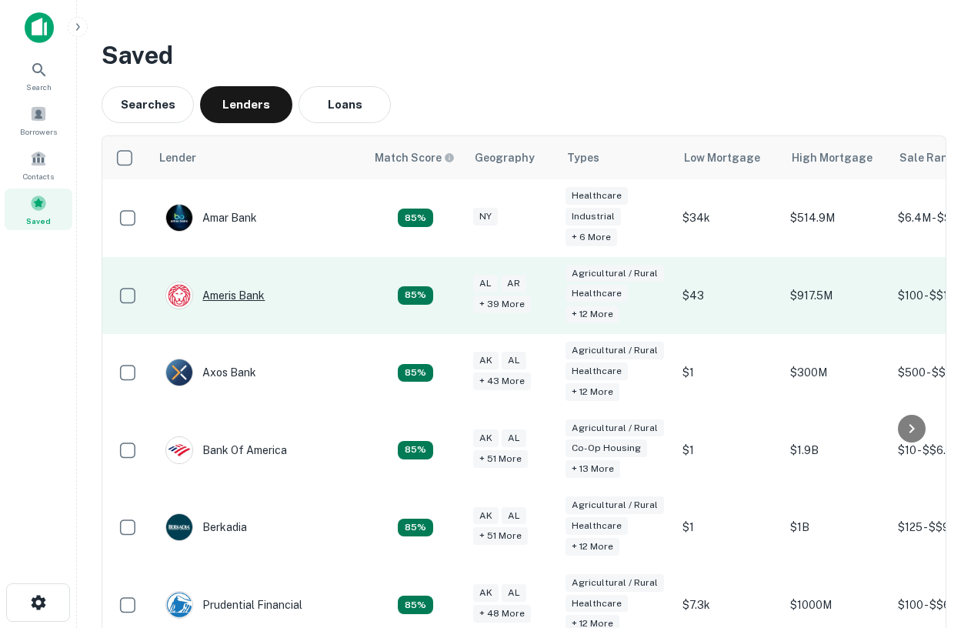
click at [212, 302] on div "Ameris Bank" at bounding box center [214, 296] width 99 height 28
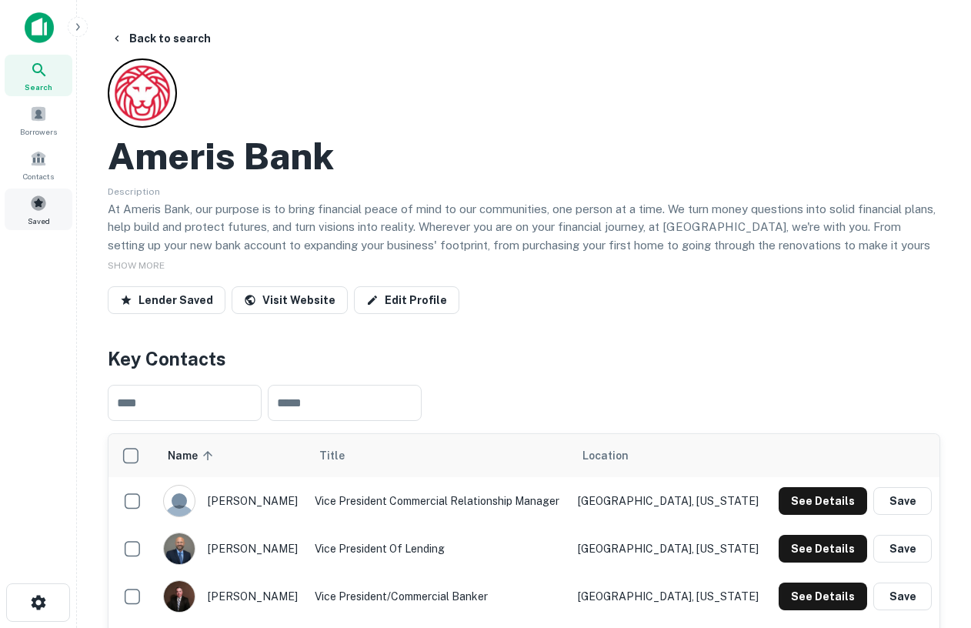
click at [45, 197] on span at bounding box center [38, 203] width 17 height 17
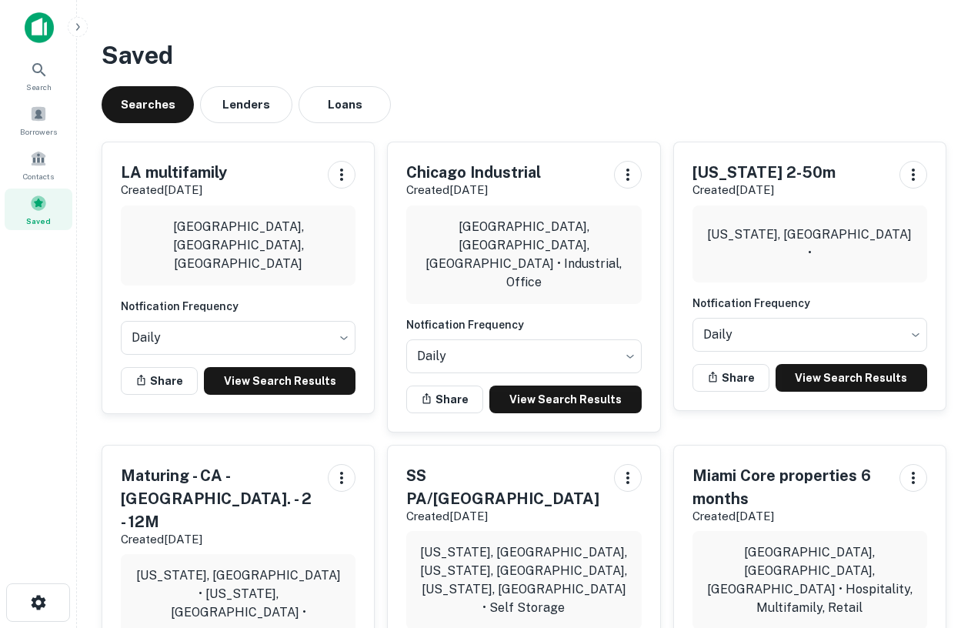
click at [252, 109] on button "Lenders" at bounding box center [246, 104] width 92 height 37
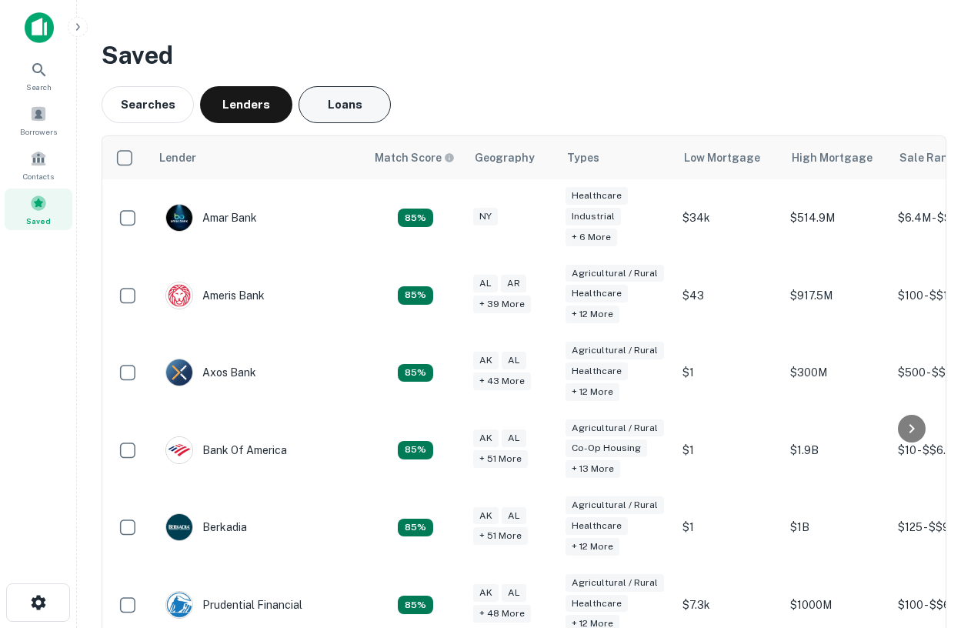
click at [353, 100] on button "Loans" at bounding box center [345, 104] width 92 height 37
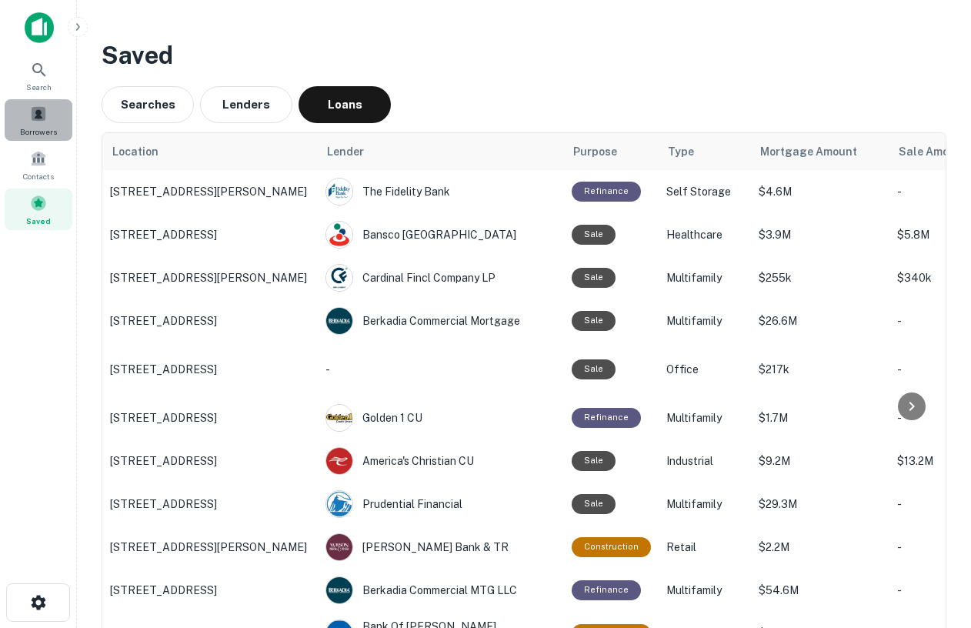
click at [41, 126] on span "Borrowers" at bounding box center [38, 131] width 37 height 12
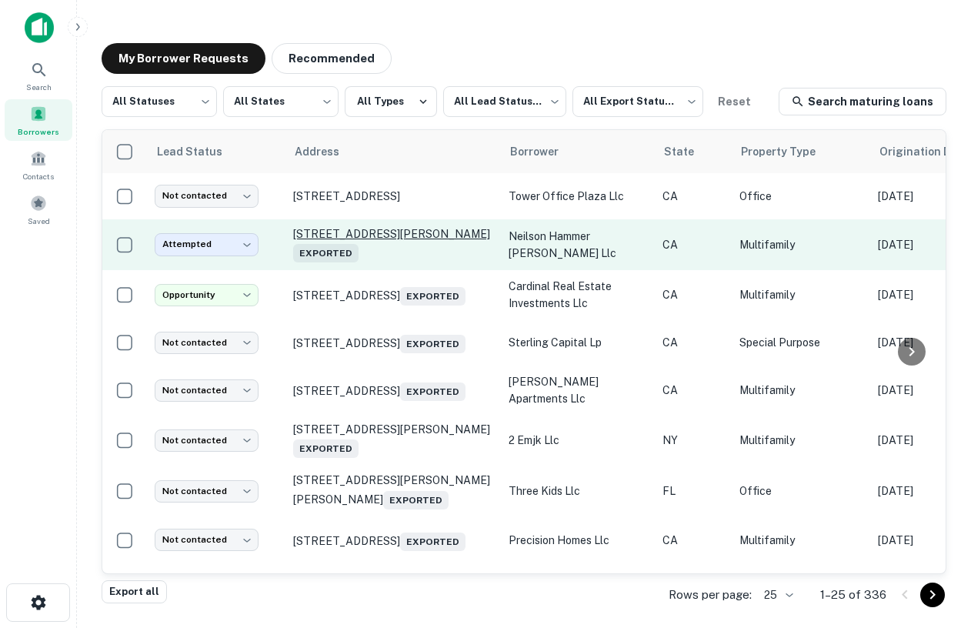
click at [381, 235] on p "5734 Aldama St Los Angeles, CA 90042 Exported" at bounding box center [393, 244] width 200 height 35
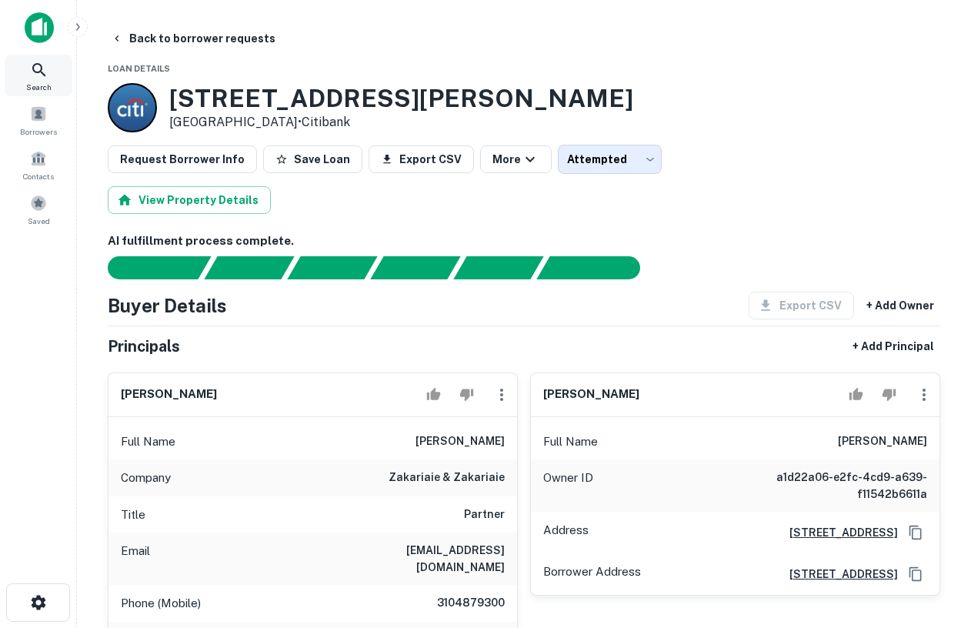
click at [20, 62] on div "Search" at bounding box center [39, 76] width 68 height 42
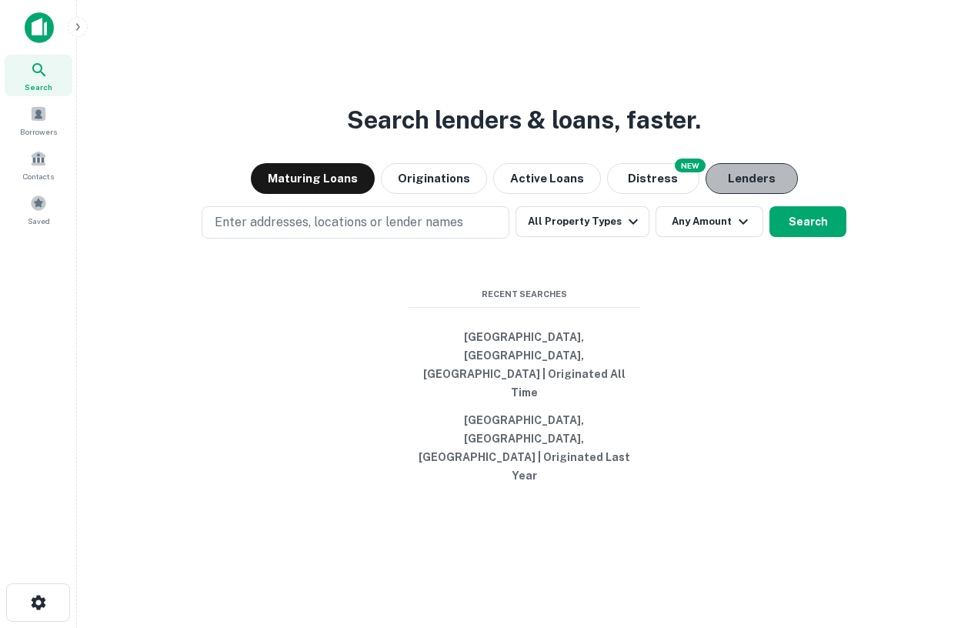
click at [740, 194] on button "Lenders" at bounding box center [752, 178] width 92 height 31
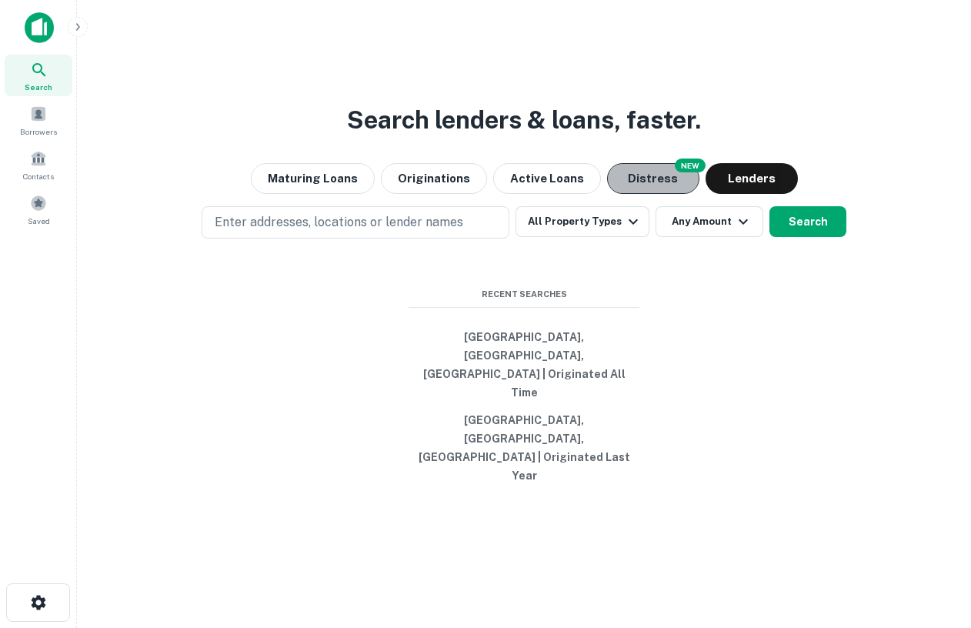
click at [650, 194] on button "Distress" at bounding box center [653, 178] width 92 height 31
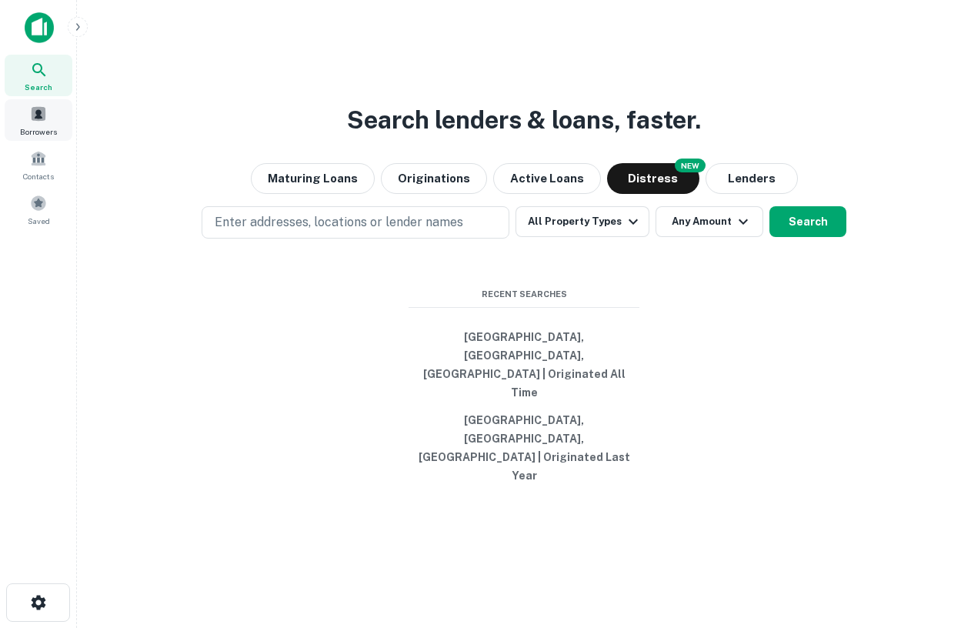
click at [58, 119] on div "Borrowers" at bounding box center [39, 120] width 68 height 42
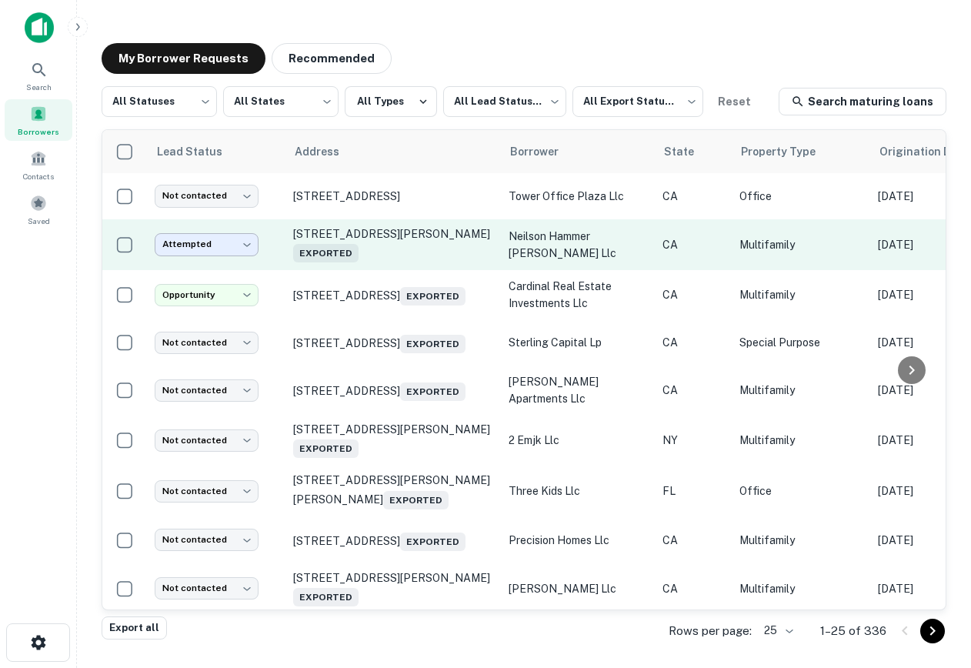
click at [209, 249] on body "**********" at bounding box center [485, 334] width 971 height 668
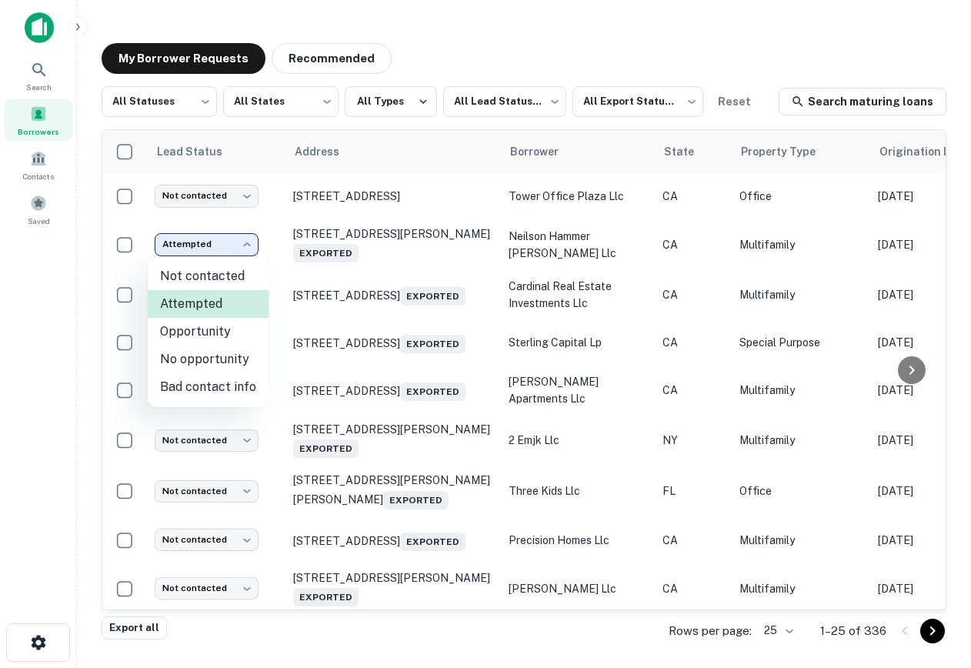
click at [212, 278] on li "Not contacted" at bounding box center [208, 276] width 121 height 28
type input "****"
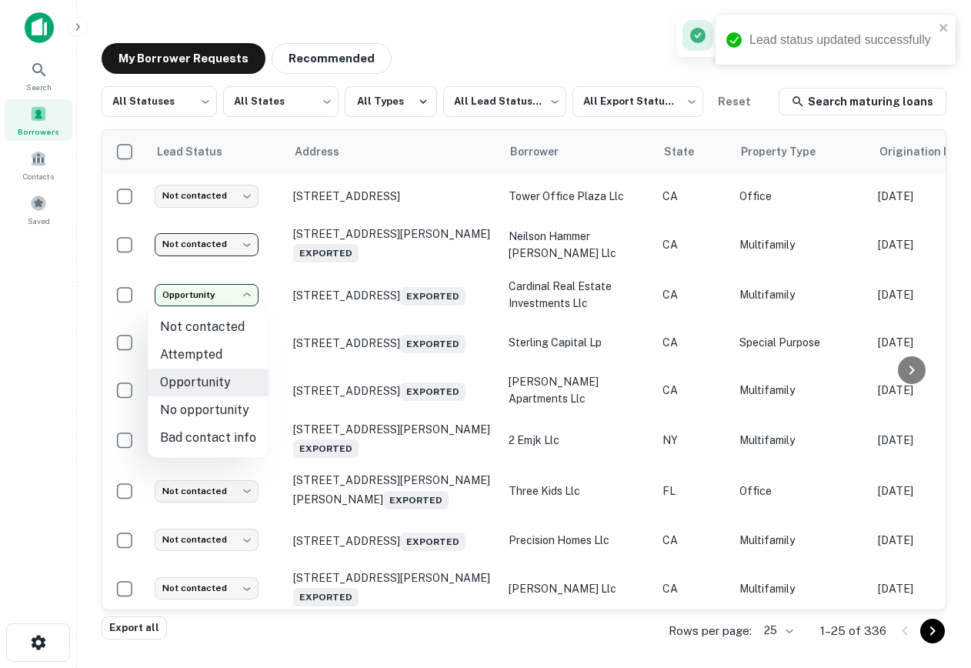
click at [214, 298] on body "**********" at bounding box center [485, 334] width 971 height 668
click at [233, 327] on li "Not contacted" at bounding box center [208, 327] width 121 height 28
type input "****"
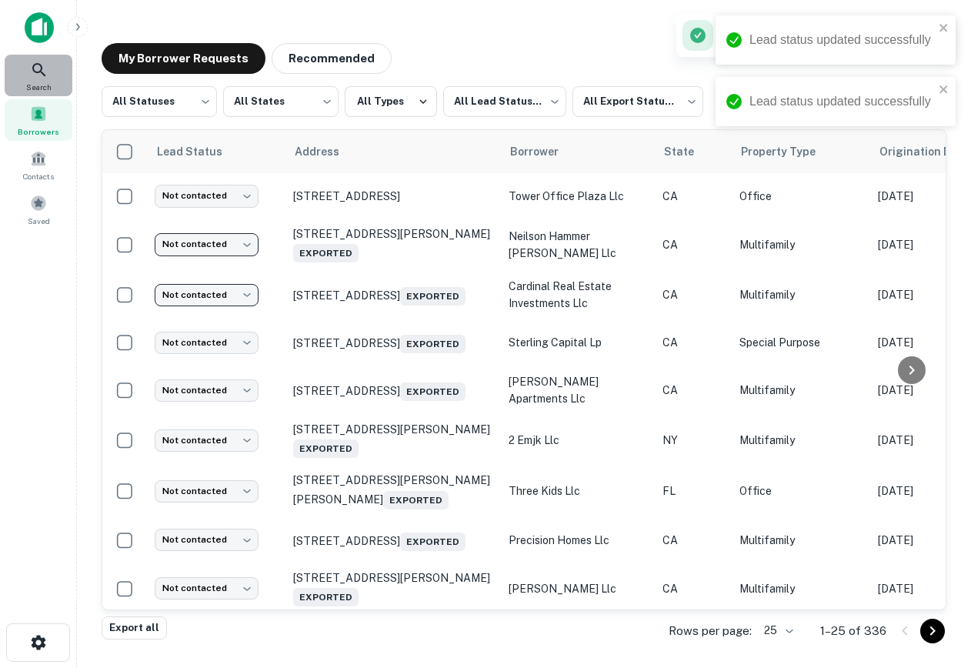
click at [42, 58] on div "Search" at bounding box center [39, 76] width 68 height 42
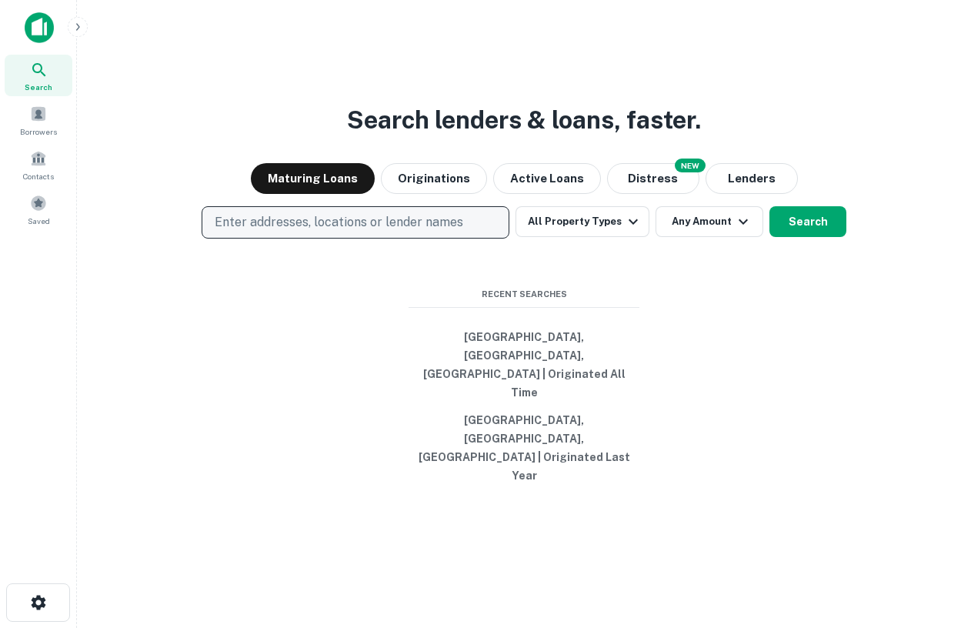
click at [357, 232] on p "Enter addresses, locations or lender names" at bounding box center [339, 222] width 249 height 18
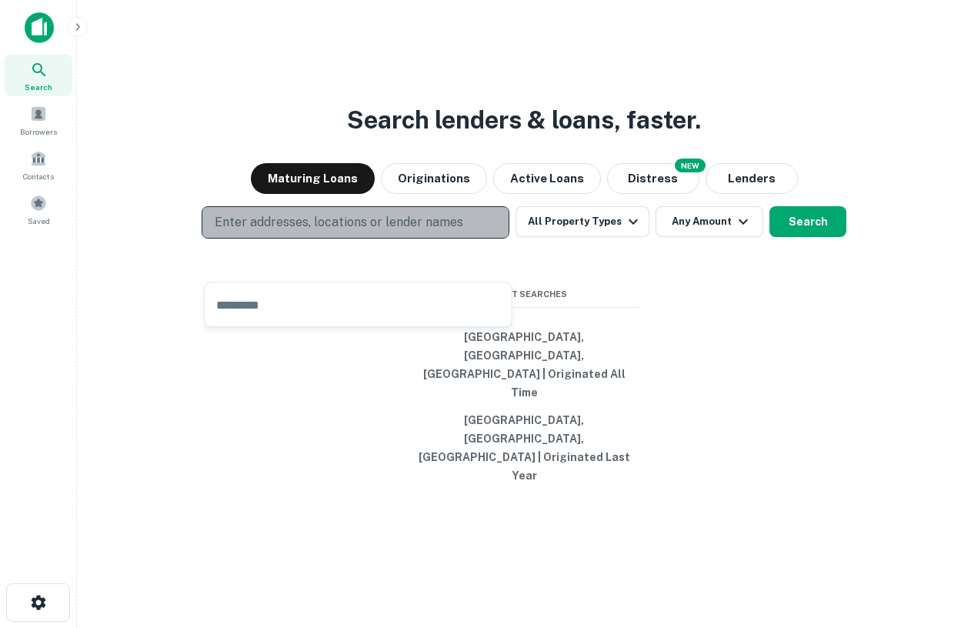
click at [379, 232] on p "Enter addresses, locations or lender names" at bounding box center [339, 222] width 249 height 18
click at [319, 239] on button "Enter addresses, locations or lender names" at bounding box center [356, 222] width 308 height 32
click at [373, 232] on p "Enter addresses, locations or lender names" at bounding box center [339, 222] width 249 height 18
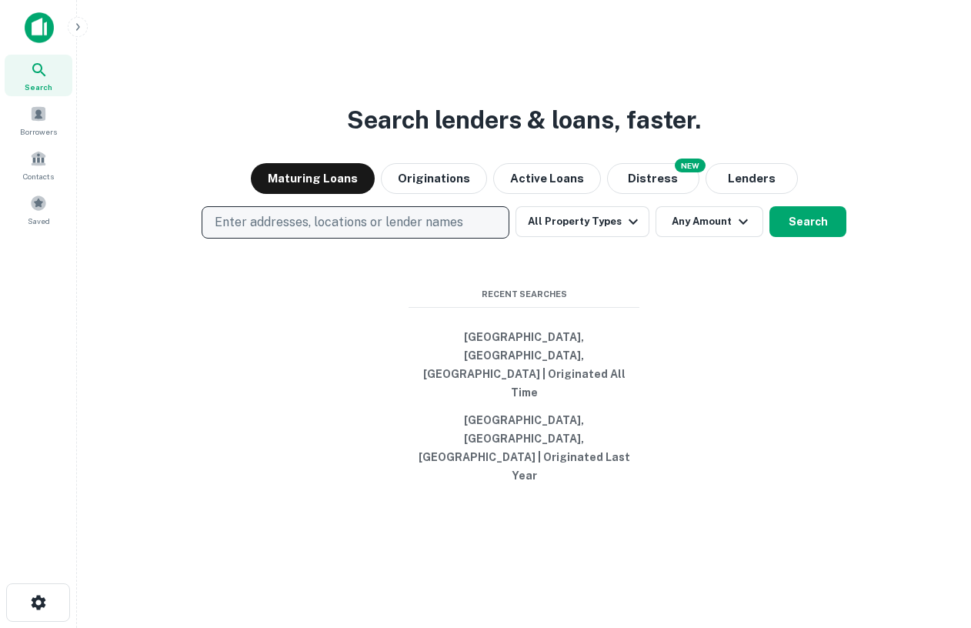
click at [373, 232] on p "Enter addresses, locations or lender names" at bounding box center [339, 222] width 249 height 18
type input "**********"
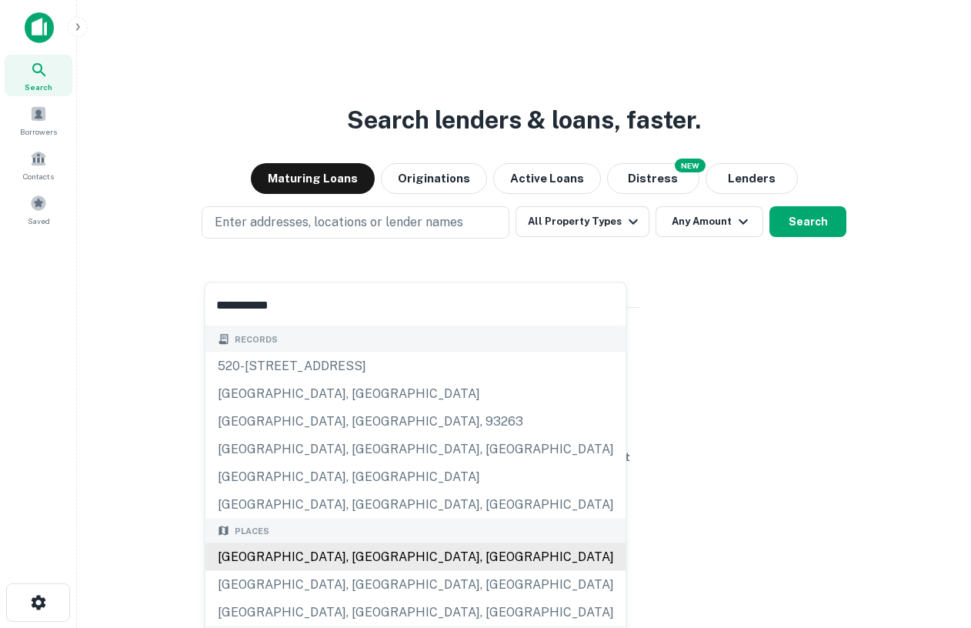
click at [291, 557] on div "[GEOGRAPHIC_DATA], [GEOGRAPHIC_DATA], [GEOGRAPHIC_DATA]" at bounding box center [415, 557] width 421 height 28
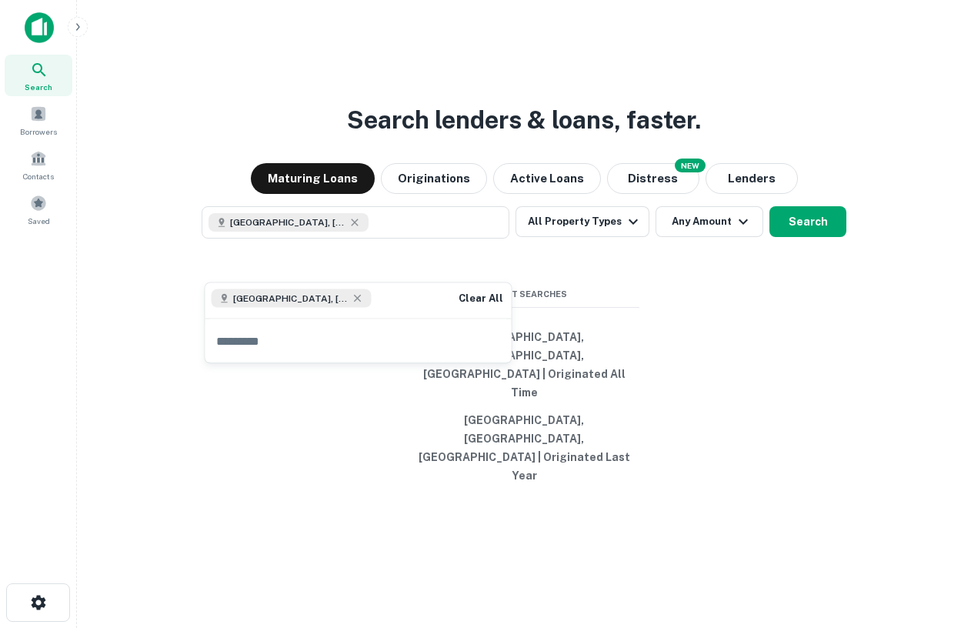
click at [713, 338] on div "Search lenders & loans, faster. Maturing Loans Originations Active Loans NEW Di…" at bounding box center [524, 351] width 870 height 628
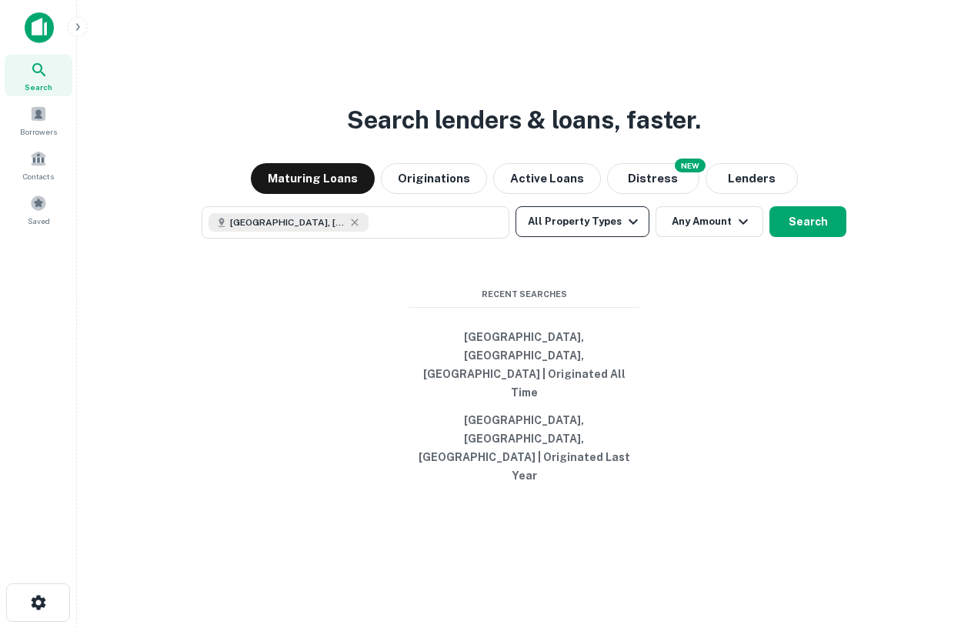
click at [619, 237] on button "All Property Types" at bounding box center [583, 221] width 134 height 31
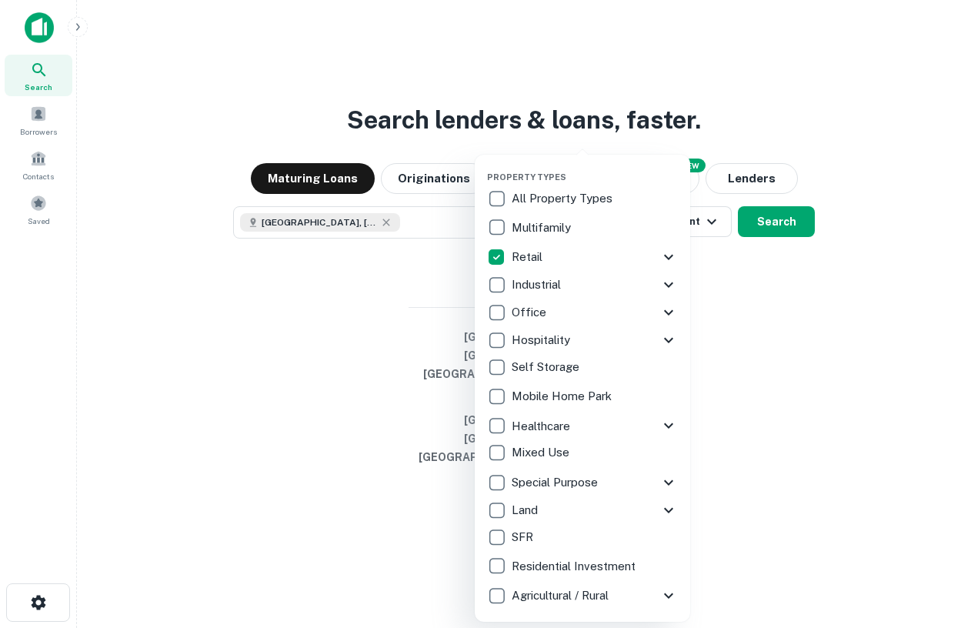
click at [674, 257] on icon at bounding box center [669, 257] width 18 height 18
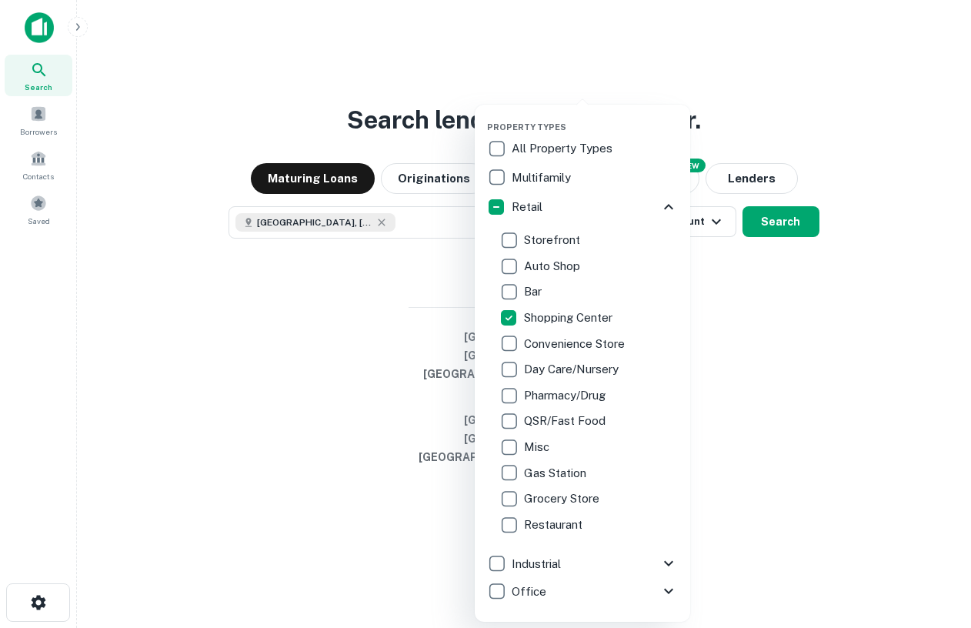
click at [717, 379] on div at bounding box center [485, 314] width 971 height 628
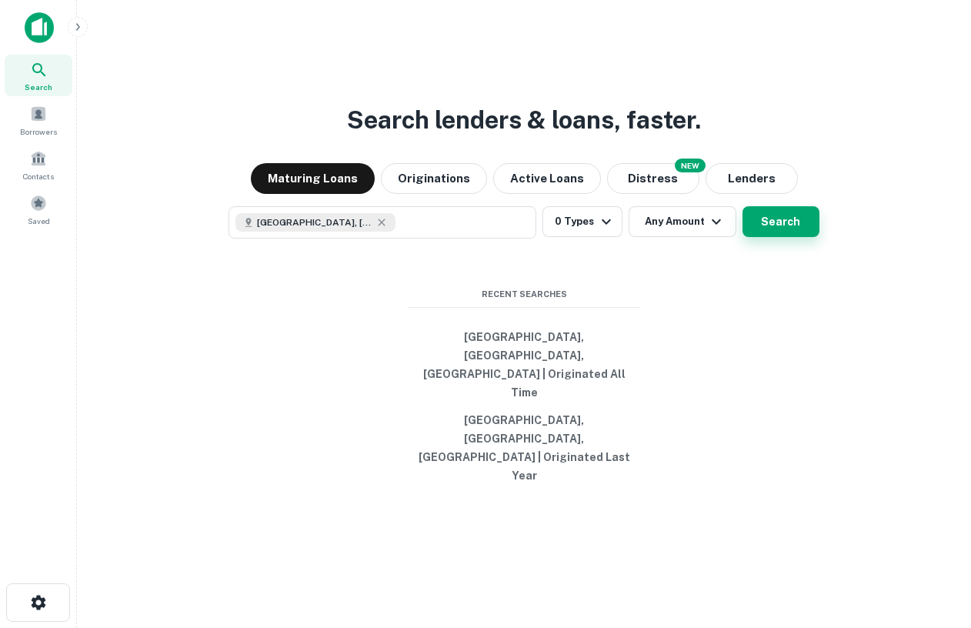
click at [780, 237] on button "Search" at bounding box center [781, 221] width 77 height 31
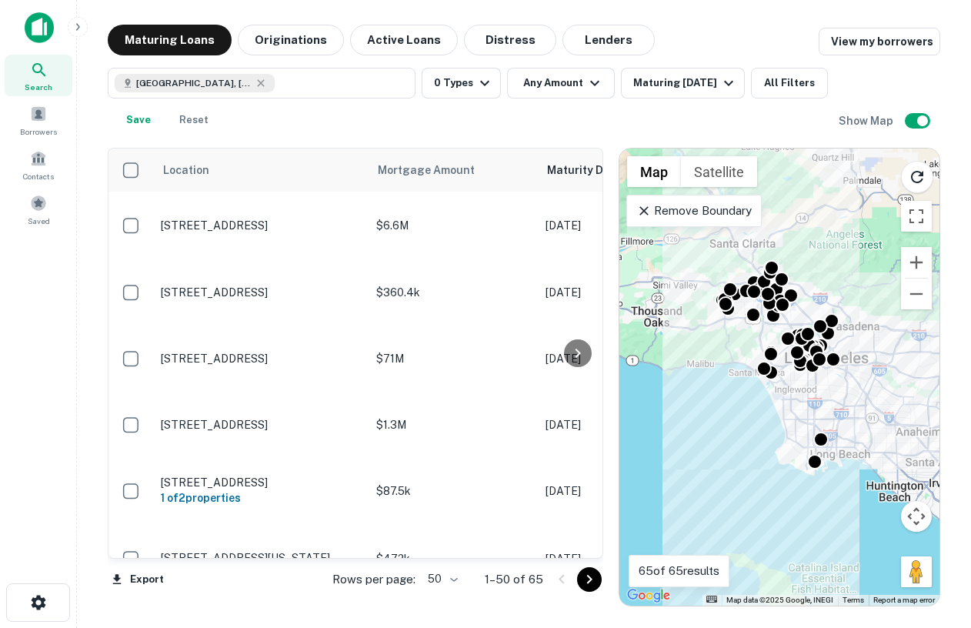
click at [704, 211] on p "Remove Boundary" at bounding box center [694, 211] width 115 height 18
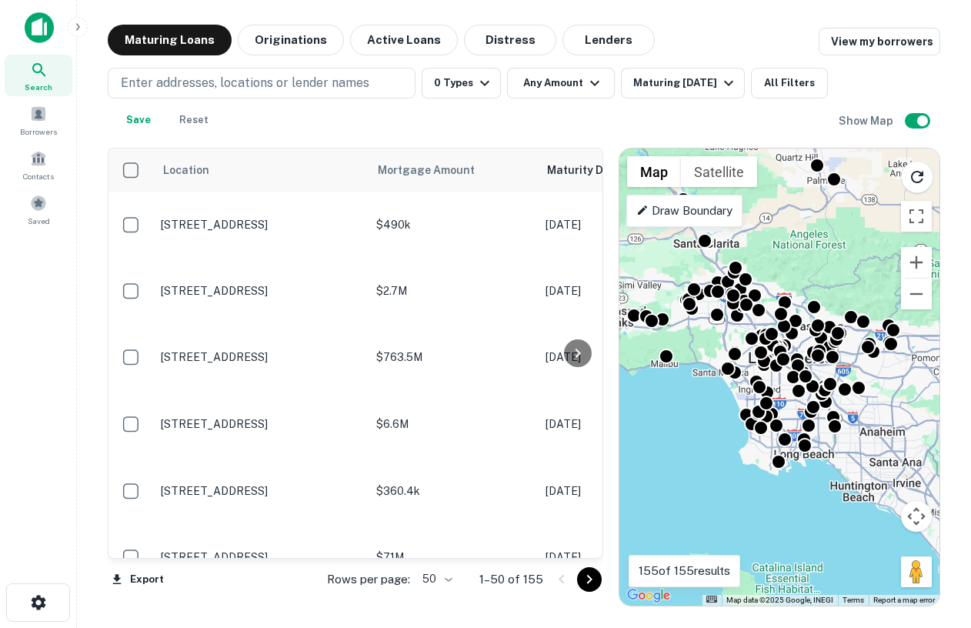
drag, startPoint x: 872, startPoint y: 471, endPoint x: 834, endPoint y: 472, distance: 37.7
click at [834, 472] on div "To activate drag with keyboard, press Alt + Enter. Once in keyboard drag state,…" at bounding box center [780, 377] width 320 height 457
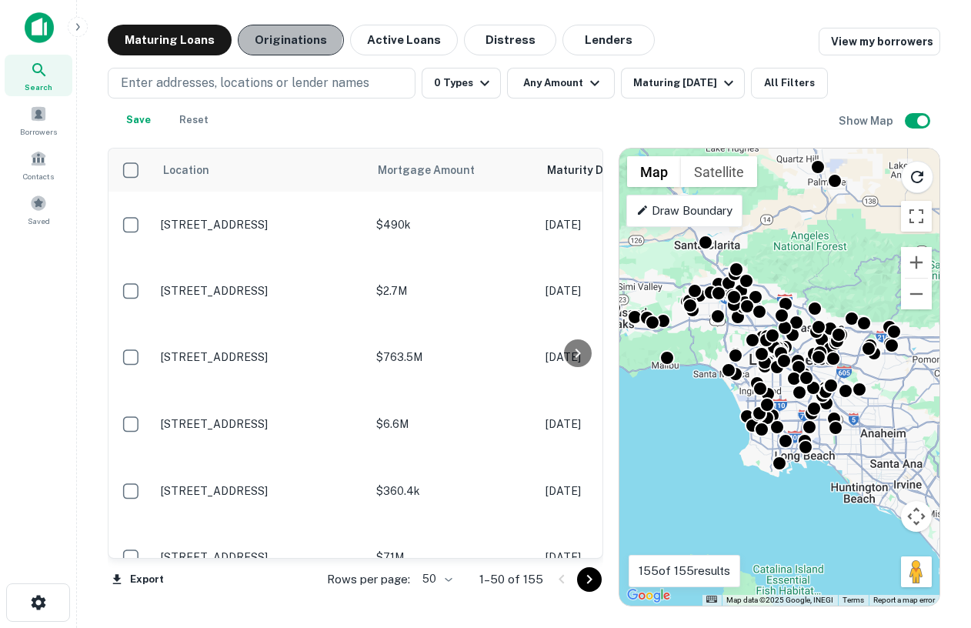
click at [272, 35] on button "Originations" at bounding box center [291, 40] width 106 height 31
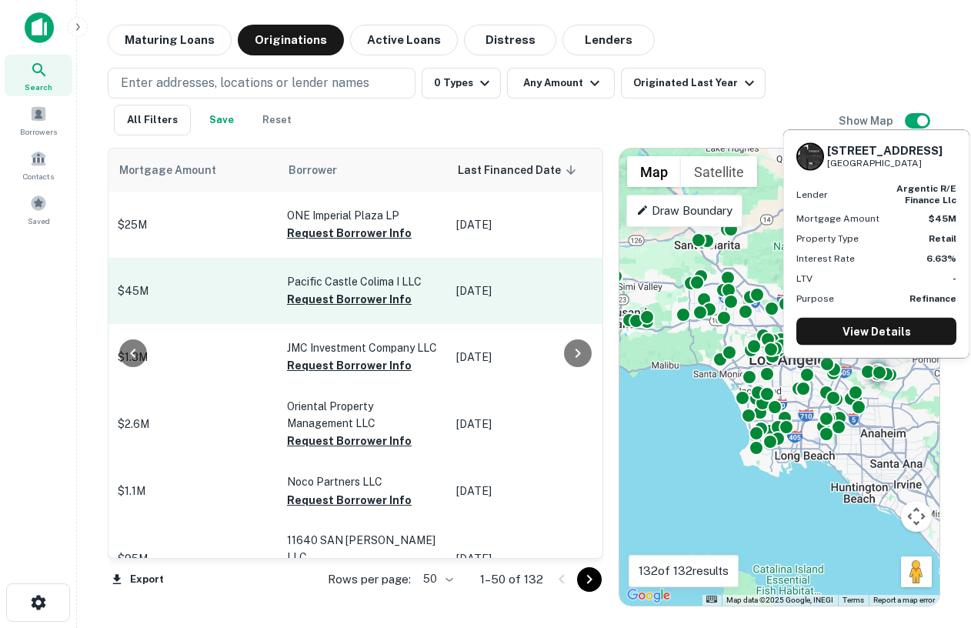
scroll to position [0, 750]
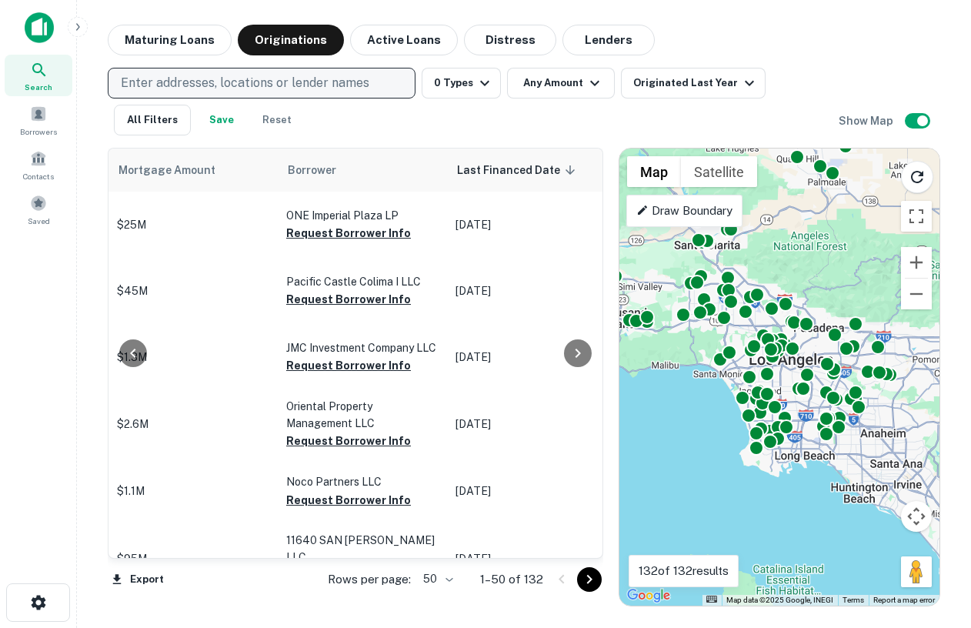
click at [305, 85] on p "Enter addresses, locations or lender names" at bounding box center [245, 83] width 249 height 18
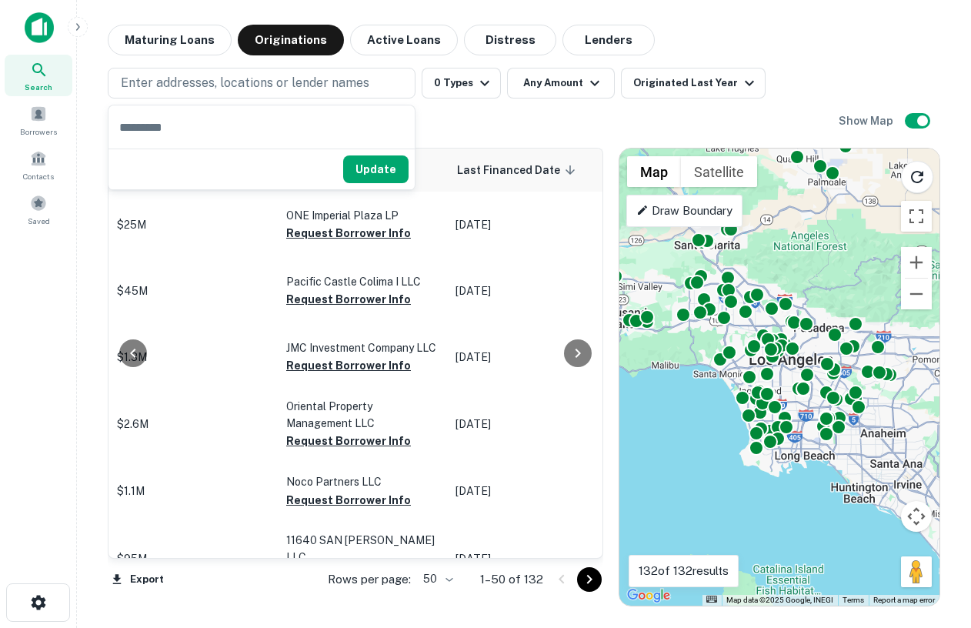
click at [190, 135] on input "text" at bounding box center [262, 126] width 306 height 43
type input "*******"
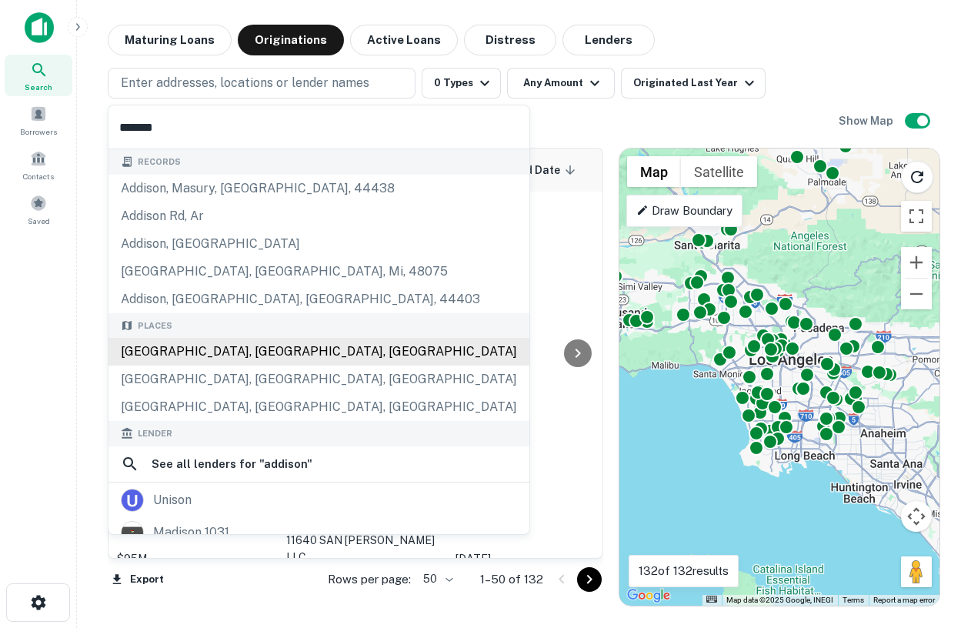
click at [178, 359] on div "Addison, TX, USA" at bounding box center [319, 352] width 421 height 28
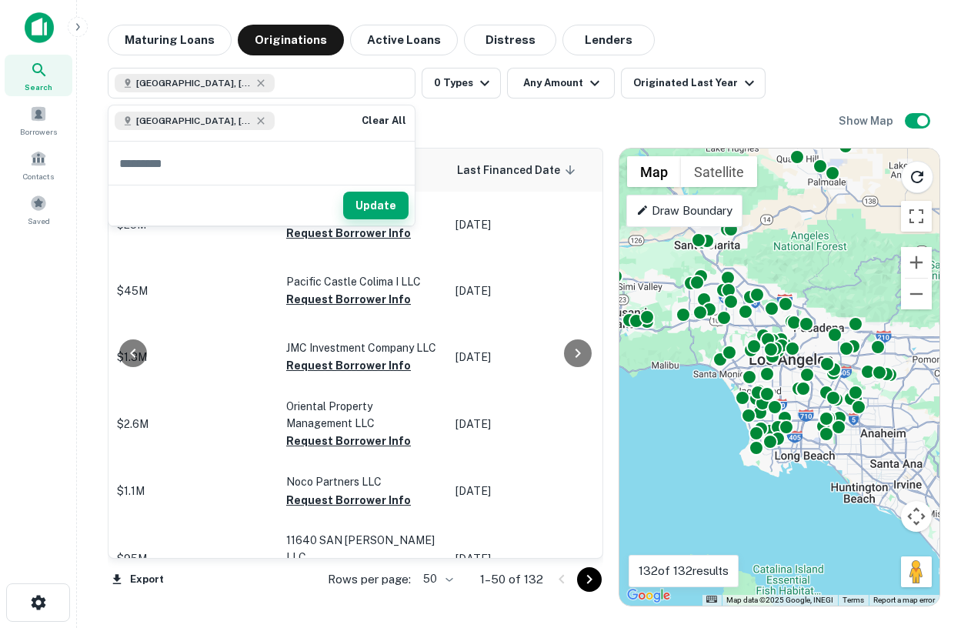
click at [368, 218] on button "Update" at bounding box center [375, 206] width 65 height 28
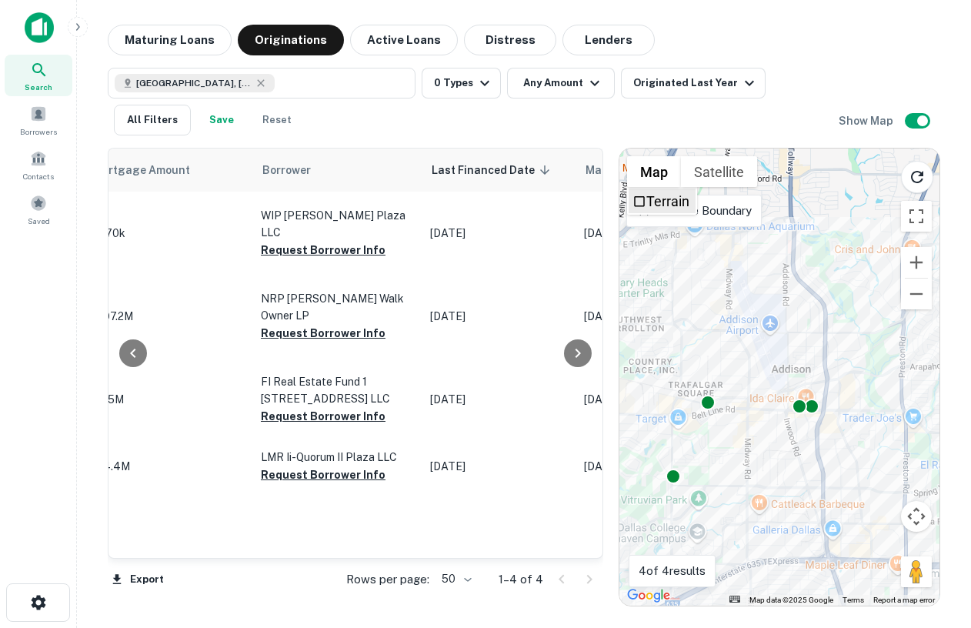
click at [683, 207] on label "Terrain" at bounding box center [668, 201] width 43 height 16
click at [754, 208] on div "Remove Boundary" at bounding box center [694, 211] width 135 height 32
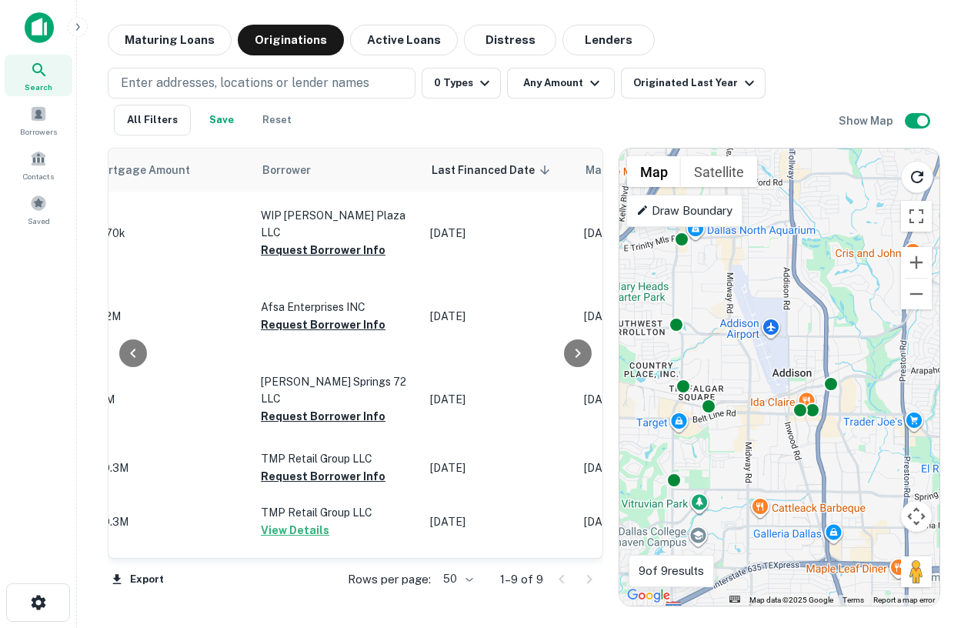
click at [805, 429] on div "To activate drag with keyboard, press Alt + Enter. Once in keyboard drag state,…" at bounding box center [780, 377] width 320 height 457
click at [707, 446] on div "To activate drag with keyboard, press Alt + Enter. Once in keyboard drag state,…" at bounding box center [780, 377] width 320 height 457
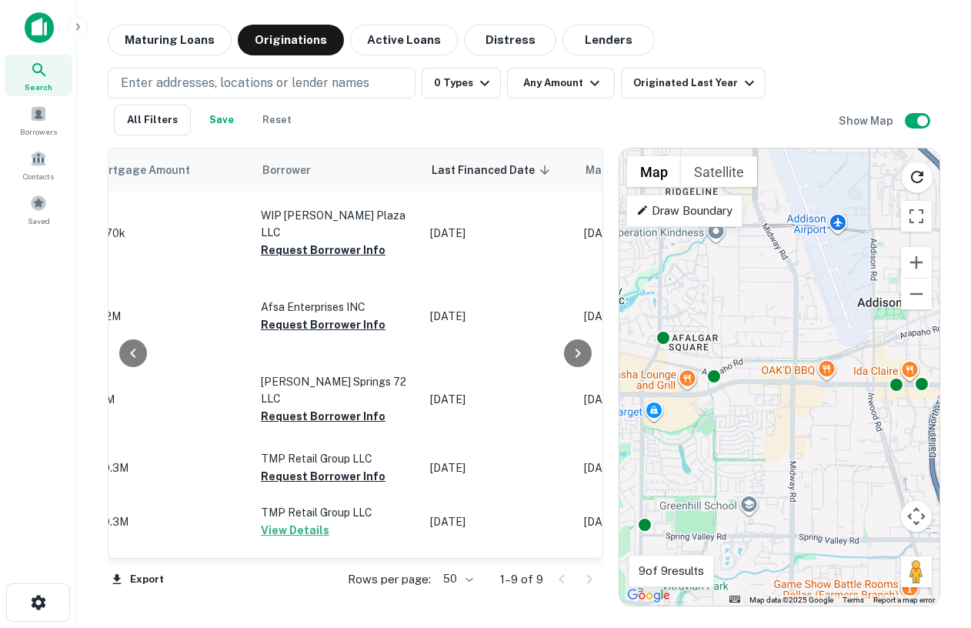
click at [710, 411] on div "To activate drag with keyboard, press Alt + Enter. Once in keyboard drag state,…" at bounding box center [780, 377] width 320 height 457
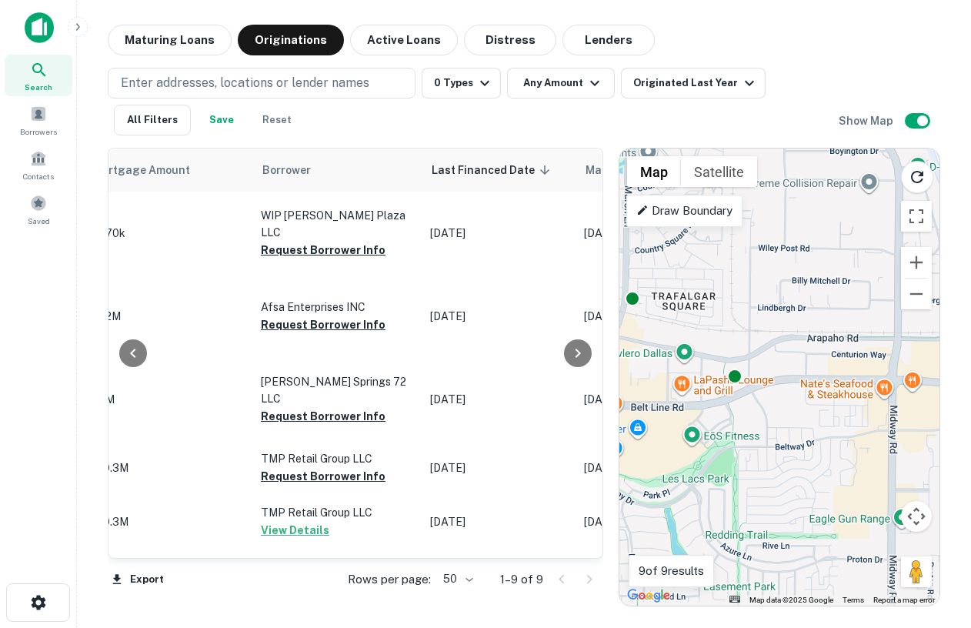
drag, startPoint x: 712, startPoint y: 380, endPoint x: 727, endPoint y: 408, distance: 31.3
click at [728, 409] on div "To activate drag with keyboard, press Alt + Enter. Once in keyboard drag state,…" at bounding box center [780, 377] width 320 height 457
click at [732, 180] on div "Search This Area" at bounding box center [782, 183] width 145 height 68
click at [710, 171] on div "Search This Area" at bounding box center [782, 183] width 145 height 68
click at [710, 172] on button "Satellite" at bounding box center [719, 171] width 76 height 31
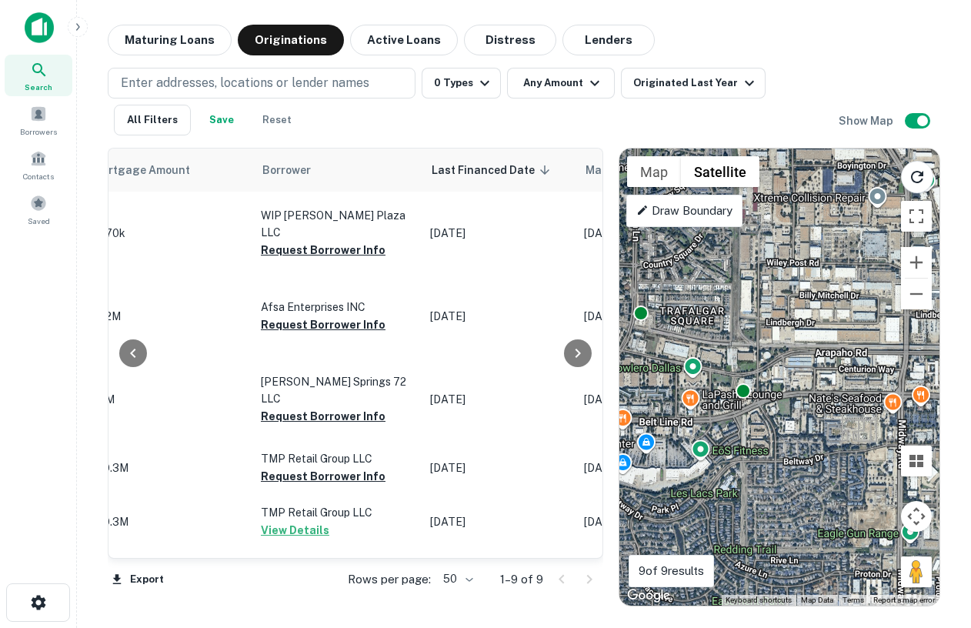
drag, startPoint x: 795, startPoint y: 361, endPoint x: 806, endPoint y: 378, distance: 20.1
click at [806, 379] on div "To activate drag with keyboard, press Alt + Enter. Once in keyboard drag state,…" at bounding box center [780, 377] width 320 height 457
click at [937, 296] on div "To activate drag with keyboard, press Alt + Enter. Once in keyboard drag state,…" at bounding box center [780, 377] width 320 height 457
click at [923, 296] on button "Zoom out" at bounding box center [916, 294] width 31 height 31
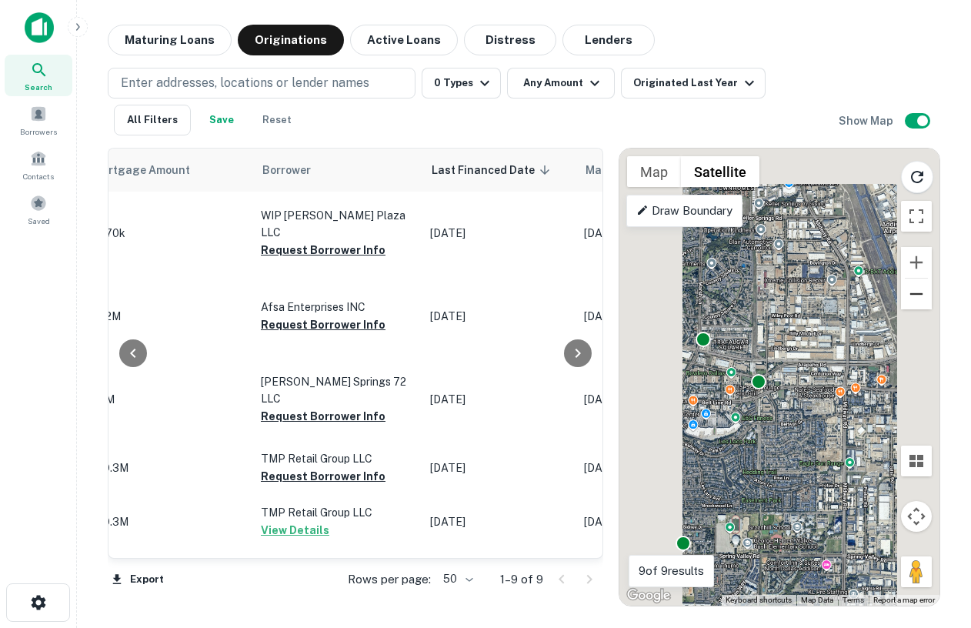
click at [923, 296] on button "Zoom out" at bounding box center [916, 294] width 31 height 31
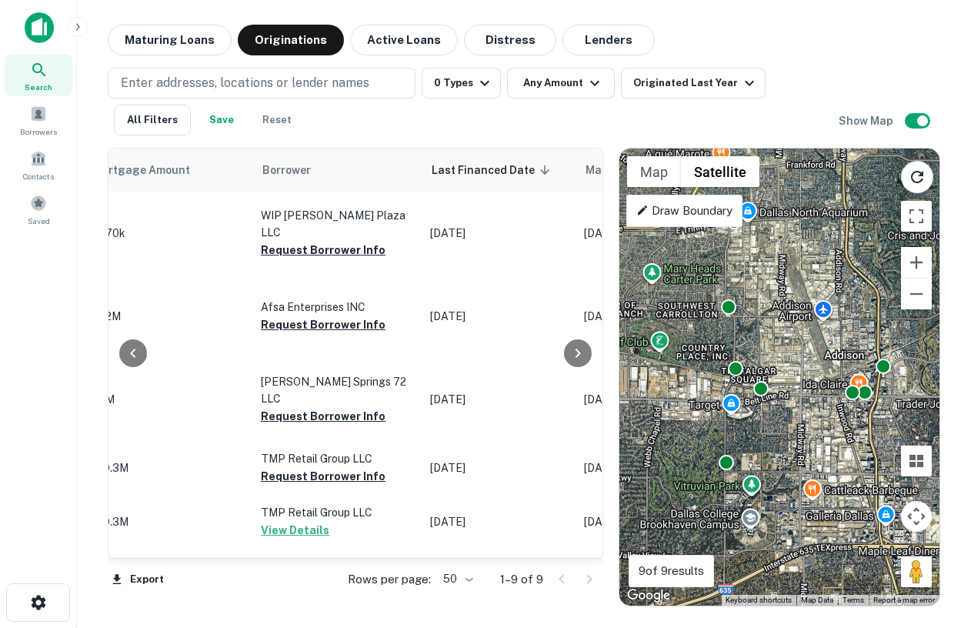
drag, startPoint x: 827, startPoint y: 332, endPoint x: 817, endPoint y: 345, distance: 16.5
click at [817, 345] on div "To activate drag with keyboard, press Alt + Enter. Once in keyboard drag state,…" at bounding box center [780, 377] width 320 height 457
click at [761, 412] on div "To activate drag with keyboard, press Alt + Enter. Once in keyboard drag state,…" at bounding box center [780, 377] width 320 height 457
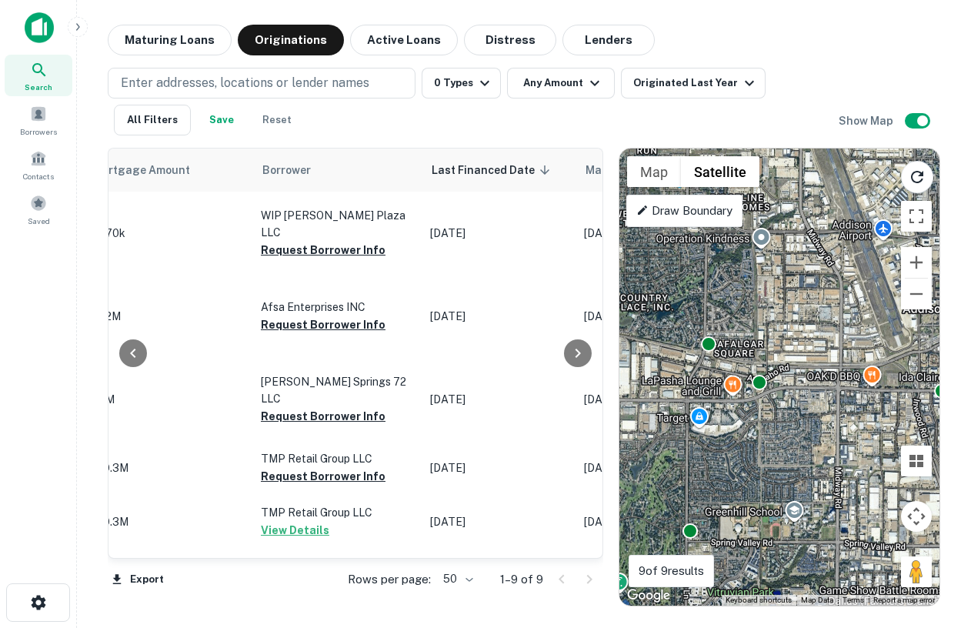
drag, startPoint x: 777, startPoint y: 406, endPoint x: 774, endPoint y: 417, distance: 12.2
click at [774, 419] on div "To activate drag with keyboard, press Alt + Enter. Once in keyboard drag state,…" at bounding box center [780, 377] width 320 height 457
click at [774, 417] on div "To activate drag with keyboard, press Alt + Enter. Once in keyboard drag state,…" at bounding box center [780, 377] width 320 height 457
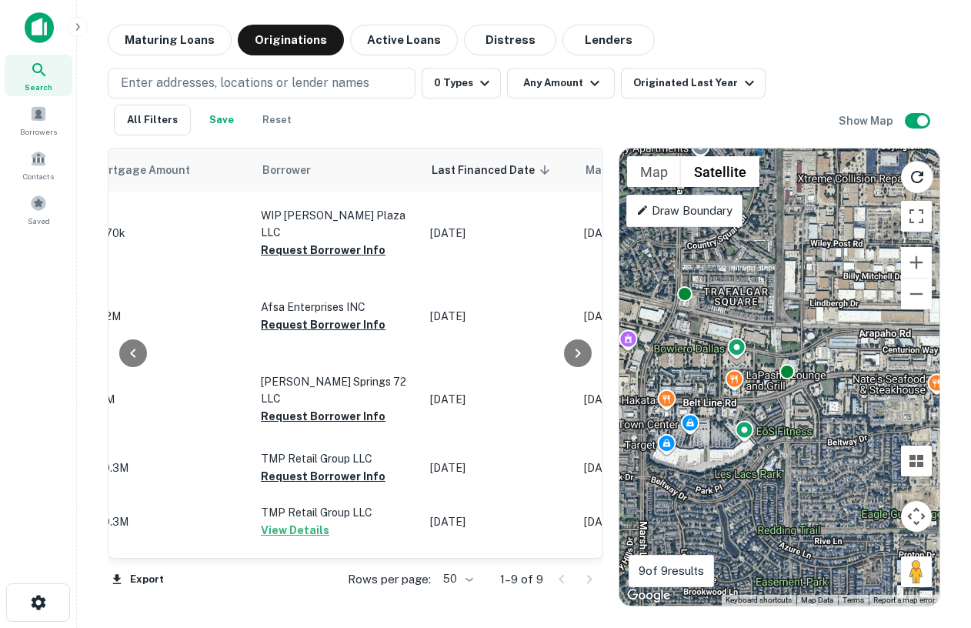
drag, startPoint x: 770, startPoint y: 399, endPoint x: 810, endPoint y: 409, distance: 41.4
click at [811, 410] on div "To activate drag with keyboard, press Alt + Enter. Once in keyboard drag state,…" at bounding box center [780, 377] width 320 height 457
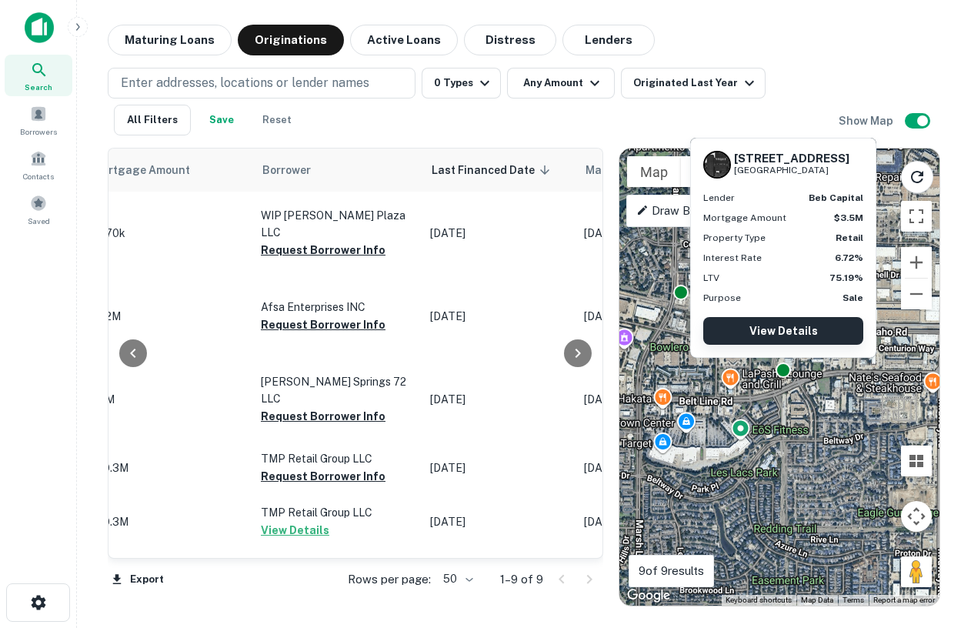
click at [790, 326] on link "View Details" at bounding box center [783, 331] width 160 height 28
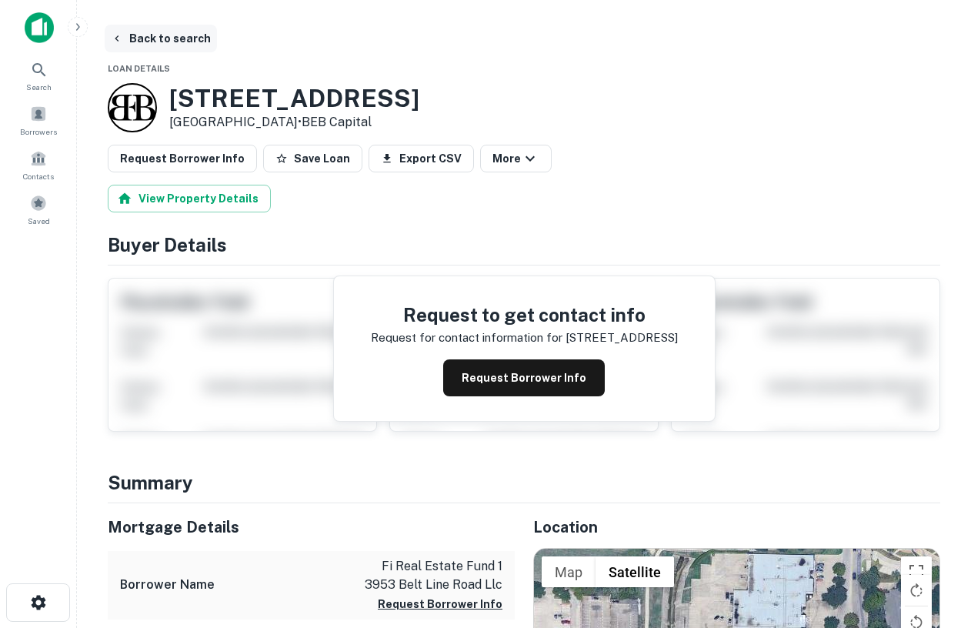
click at [117, 36] on icon "button" at bounding box center [117, 38] width 4 height 6
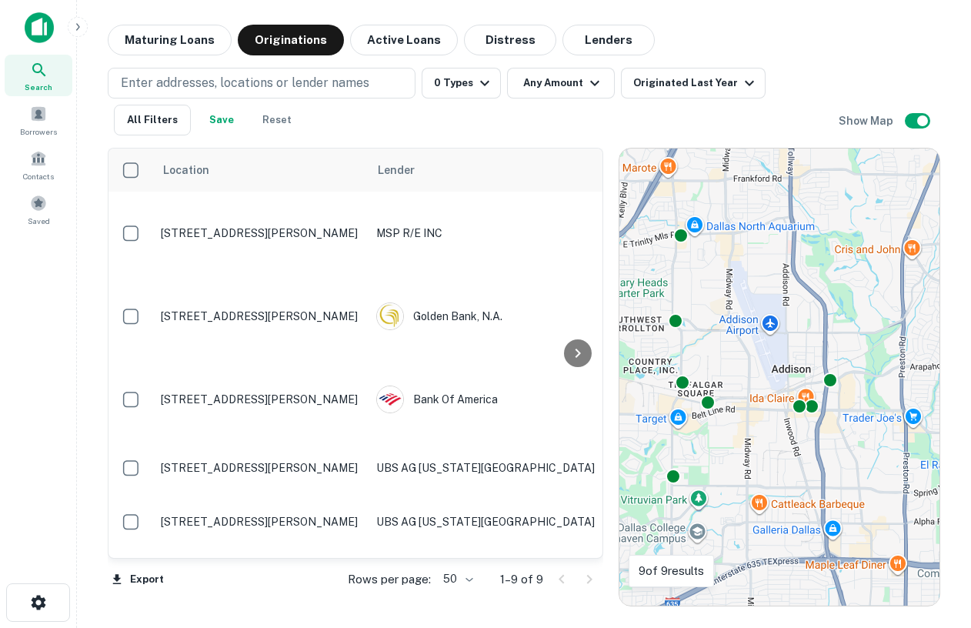
click at [179, 83] on p "Enter addresses, locations or lender names" at bounding box center [245, 83] width 249 height 18
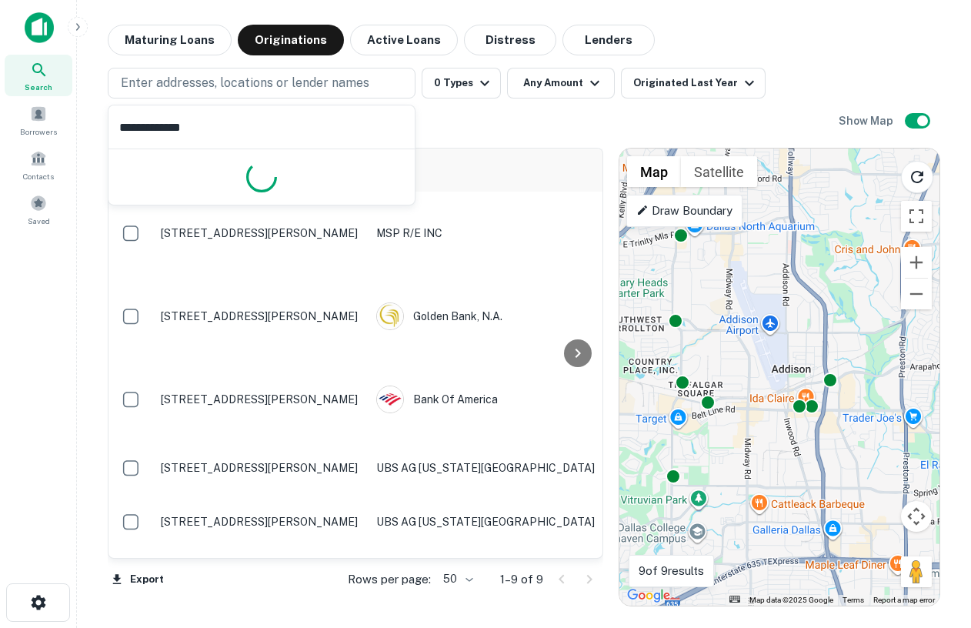
type input "**********"
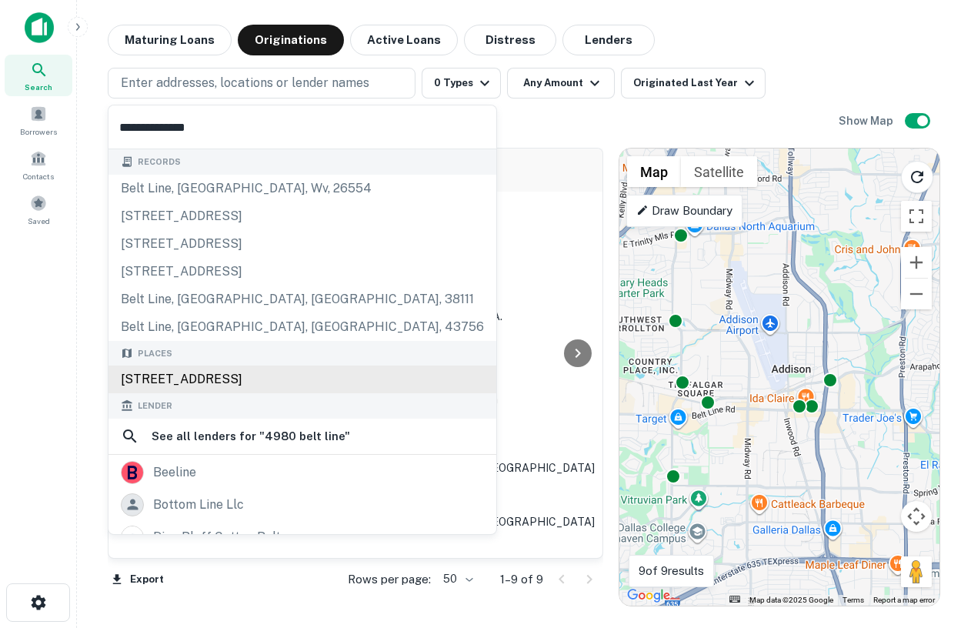
click at [321, 389] on div "Places 4980 Belt Line Road, Dallas, TX, USA" at bounding box center [303, 367] width 388 height 53
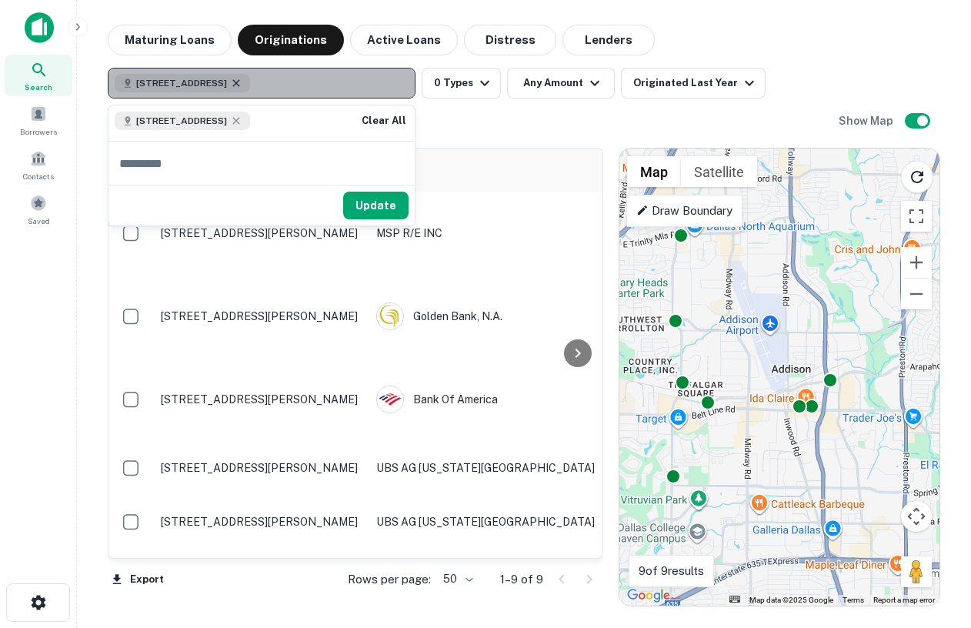
click at [242, 85] on icon "button" at bounding box center [236, 83] width 12 height 12
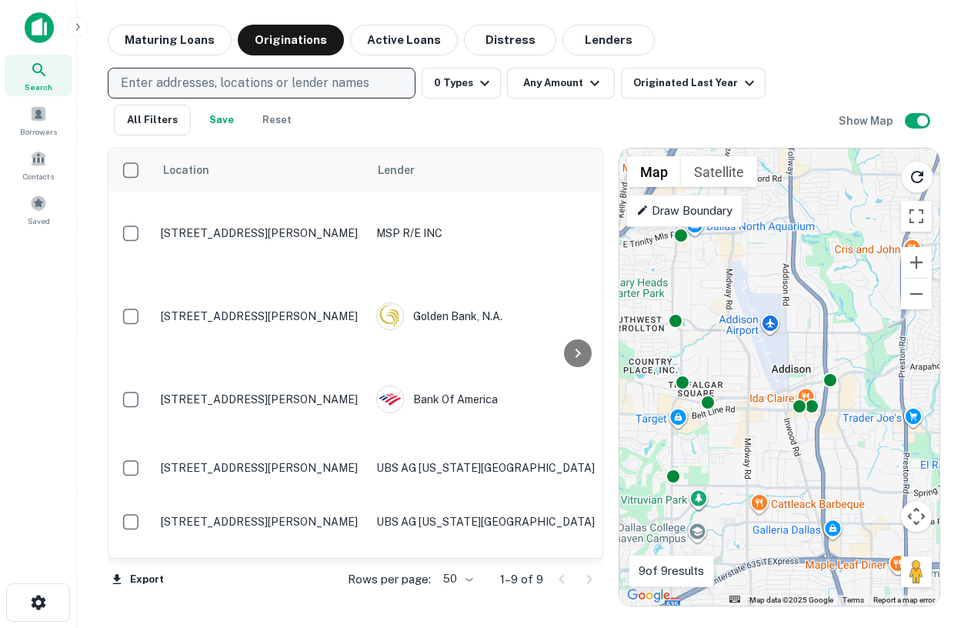
click at [265, 86] on p "Enter addresses, locations or lender names" at bounding box center [245, 83] width 249 height 18
type input "**********"
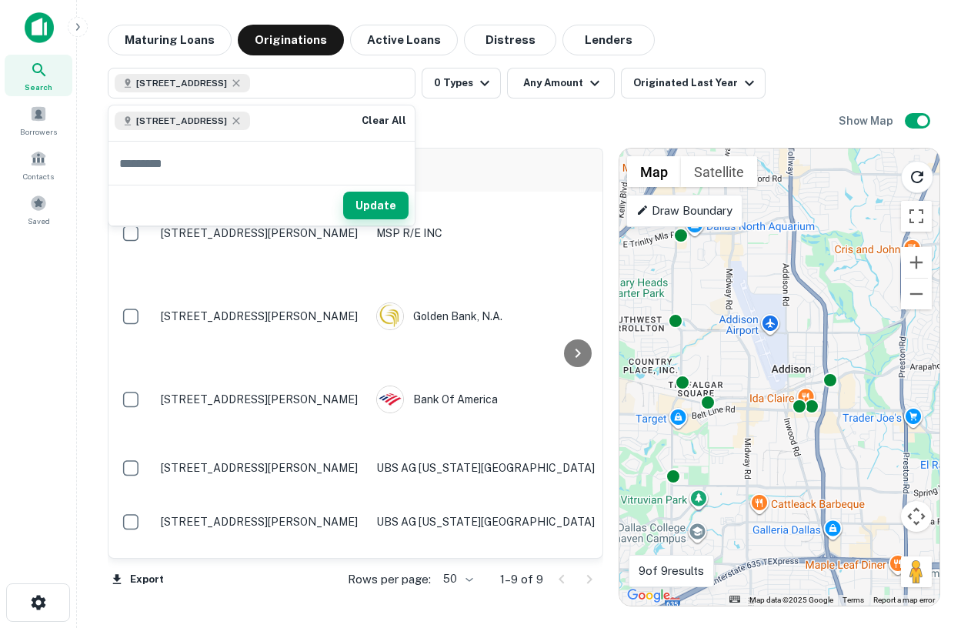
click at [369, 205] on button "Update" at bounding box center [375, 206] width 65 height 28
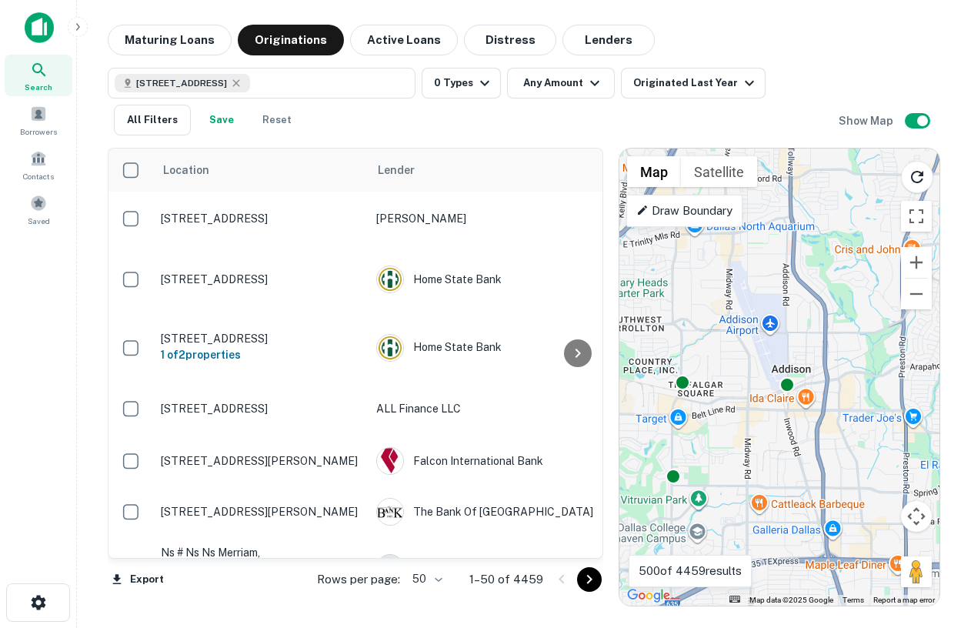
click at [690, 403] on div "To activate drag with keyboard, press Alt + Enter. Once in keyboard drag state,…" at bounding box center [780, 377] width 320 height 457
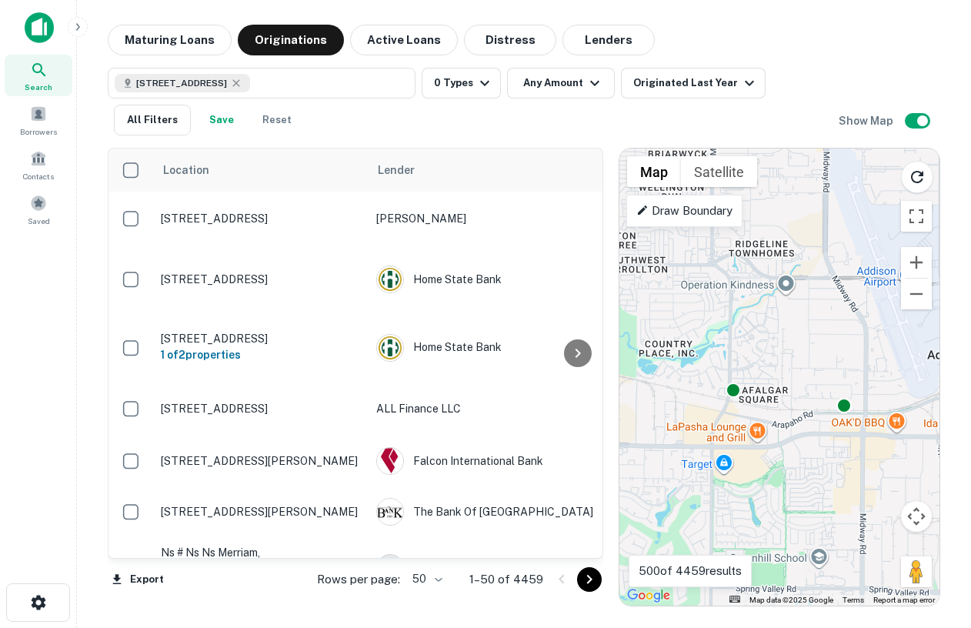
drag, startPoint x: 688, startPoint y: 401, endPoint x: 757, endPoint y: 427, distance: 73.3
click at [757, 427] on div "To activate drag with keyboard, press Alt + Enter. Once in keyboard drag state,…" at bounding box center [780, 377] width 320 height 457
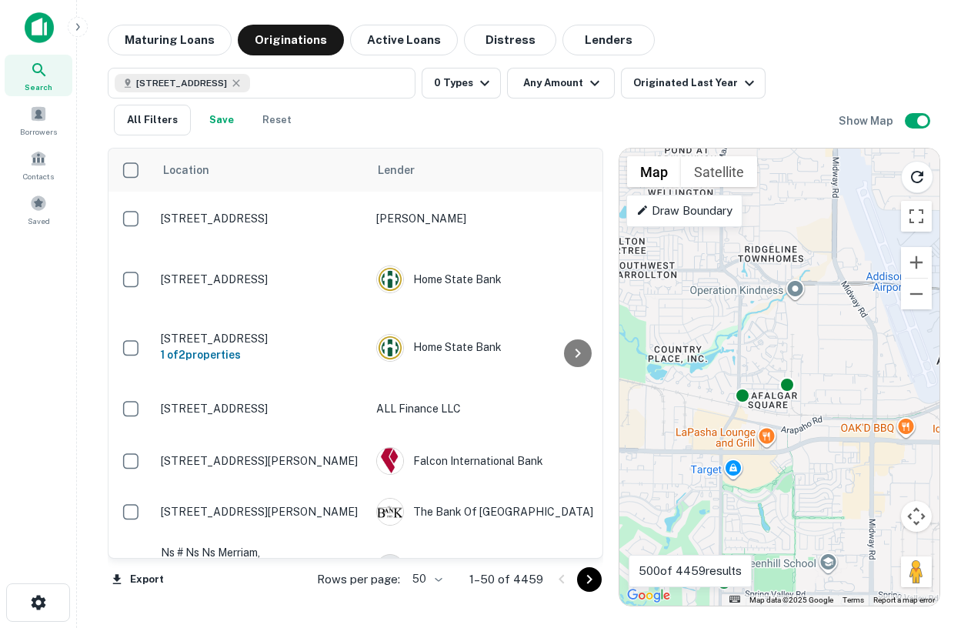
click at [747, 411] on div "To activate drag with keyboard, press Alt + Enter. Once in keyboard drag state,…" at bounding box center [780, 377] width 320 height 457
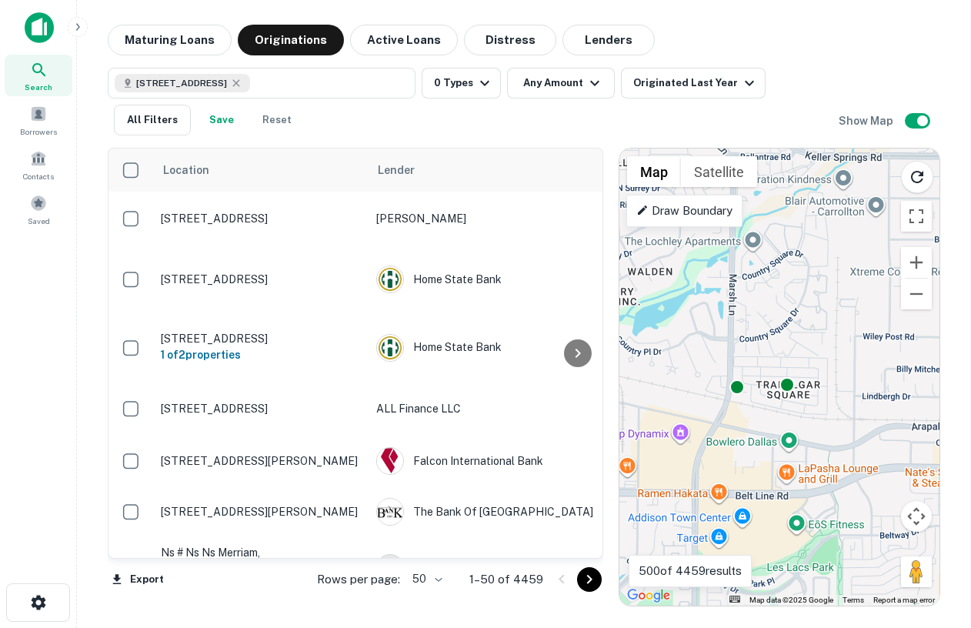
click at [742, 402] on div "To activate drag with keyboard, press Alt + Enter. Once in keyboard drag state,…" at bounding box center [780, 377] width 320 height 457
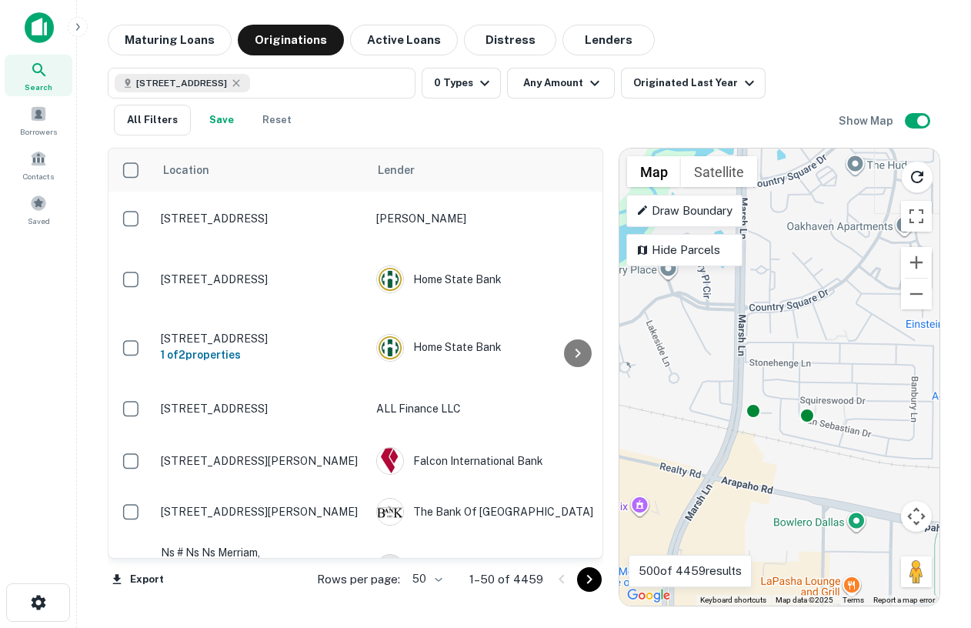
drag, startPoint x: 742, startPoint y: 402, endPoint x: 763, endPoint y: 434, distance: 38.4
click at [763, 434] on div "To activate drag with keyboard, press Alt + Enter. Once in keyboard drag state,…" at bounding box center [780, 377] width 320 height 457
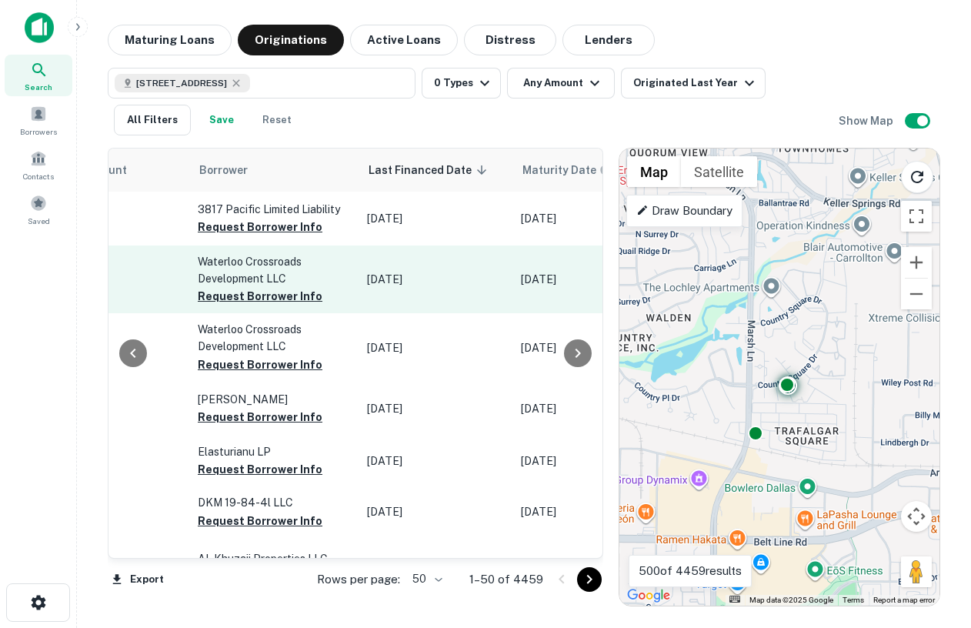
scroll to position [0, 822]
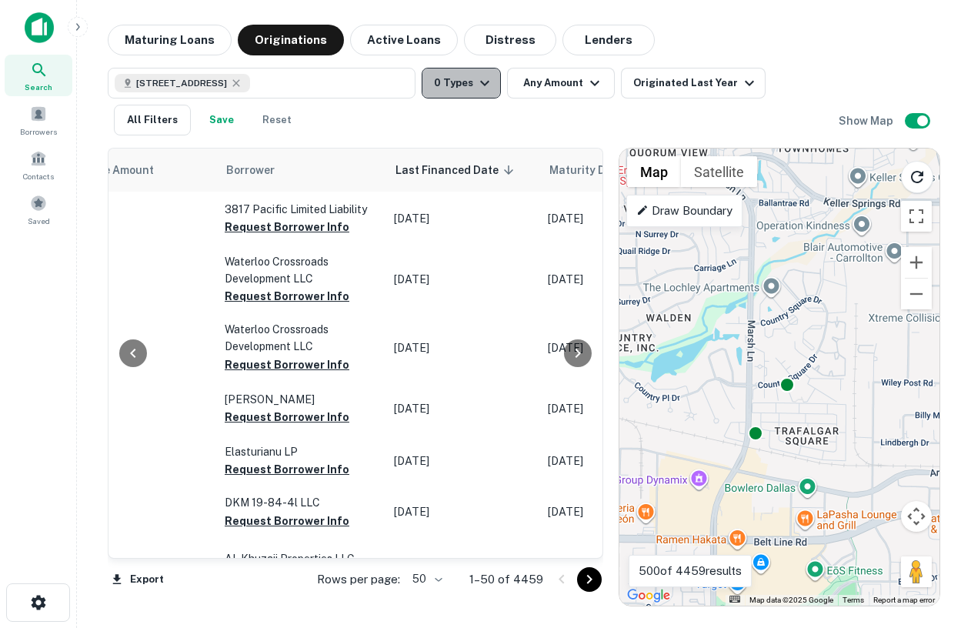
click at [469, 71] on button "0 Types" at bounding box center [461, 83] width 79 height 31
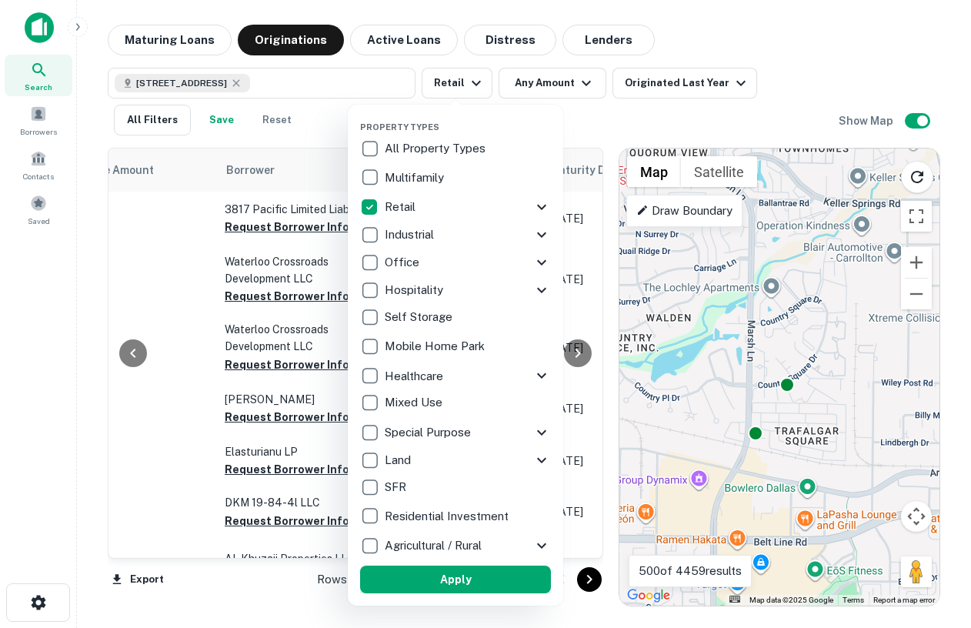
click at [467, 577] on button "Apply" at bounding box center [455, 580] width 191 height 28
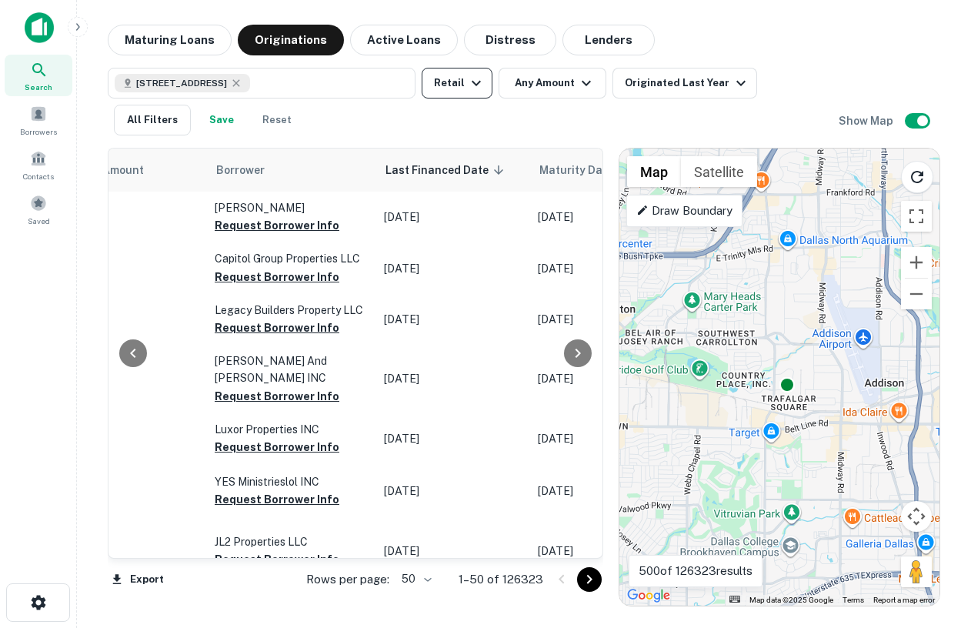
click at [482, 79] on icon "button" at bounding box center [476, 83] width 18 height 18
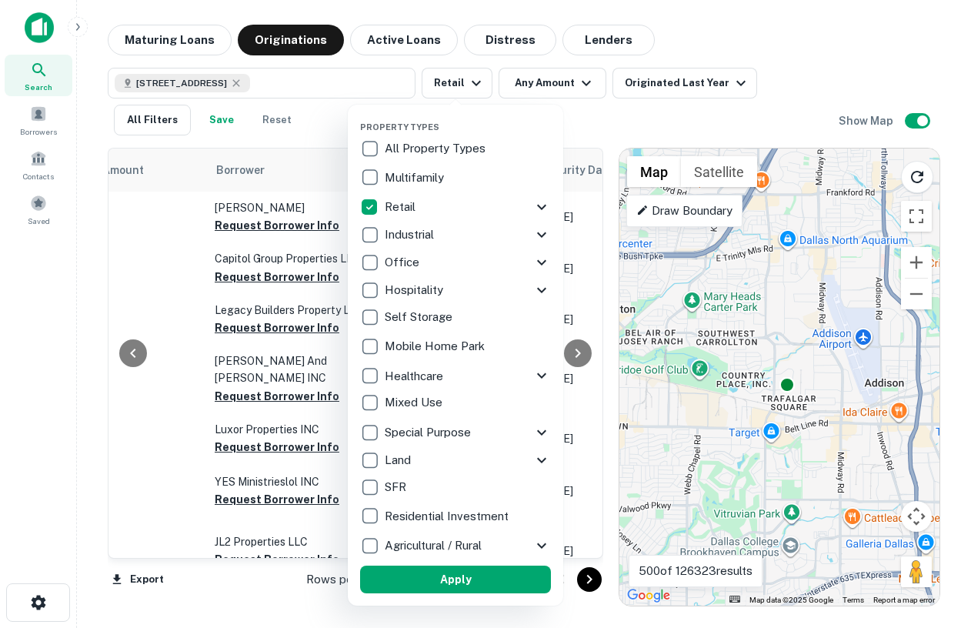
click at [746, 292] on div at bounding box center [485, 314] width 971 height 628
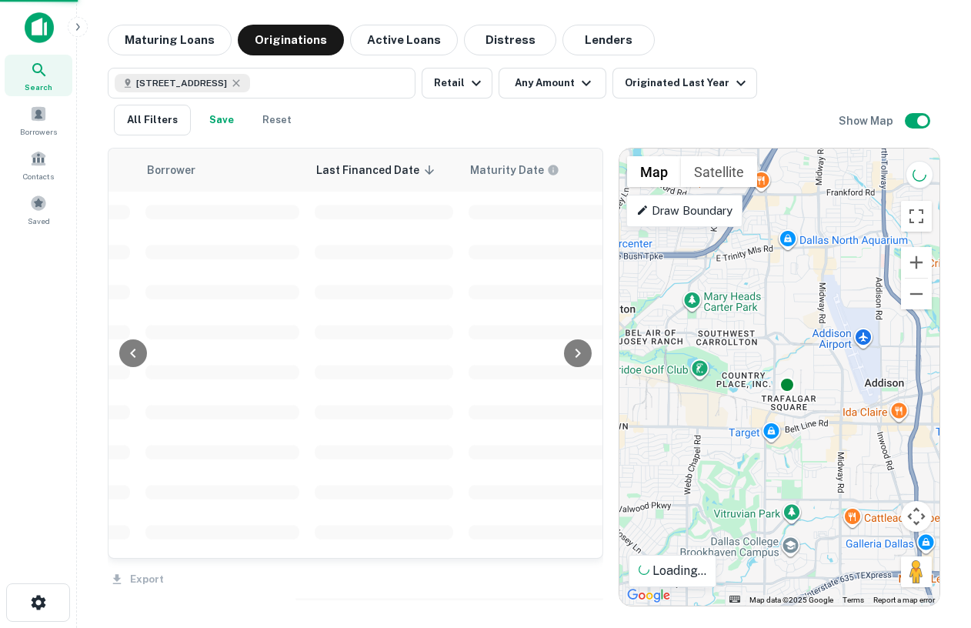
click at [919, 178] on div at bounding box center [485, 314] width 971 height 628
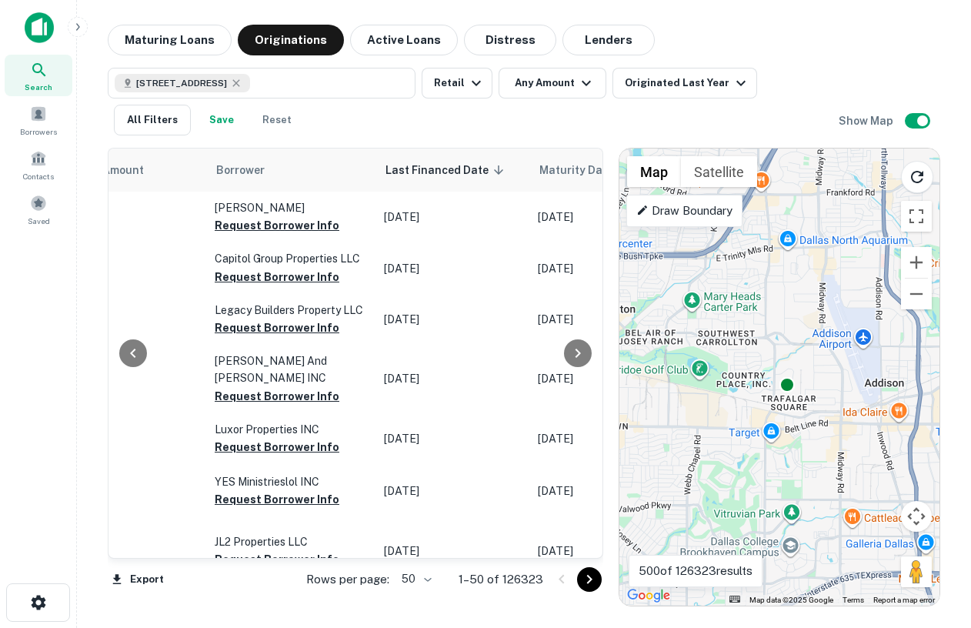
click at [919, 178] on icon "Reload search area" at bounding box center [917, 177] width 18 height 18
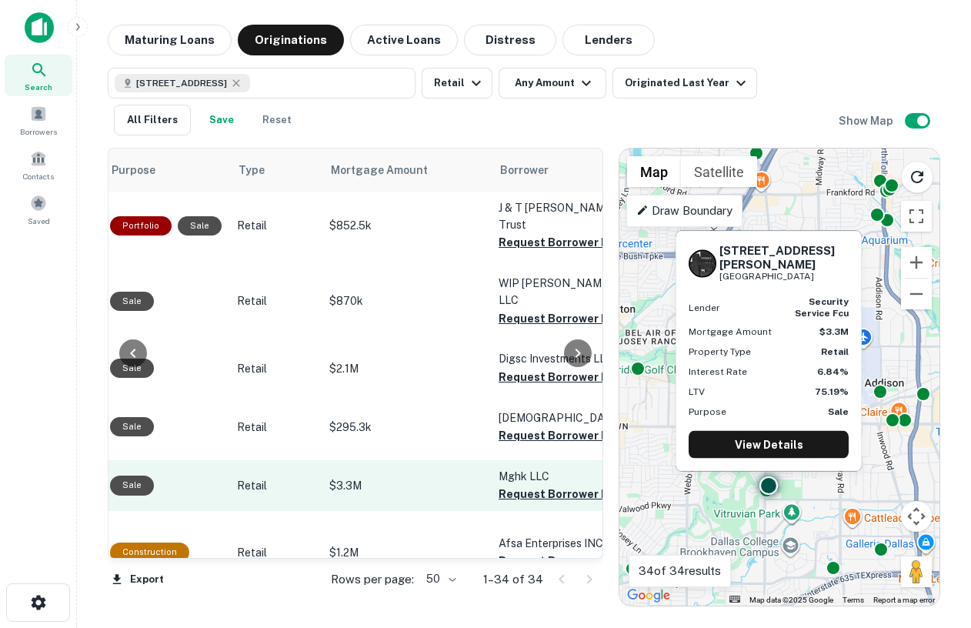
scroll to position [0, 510]
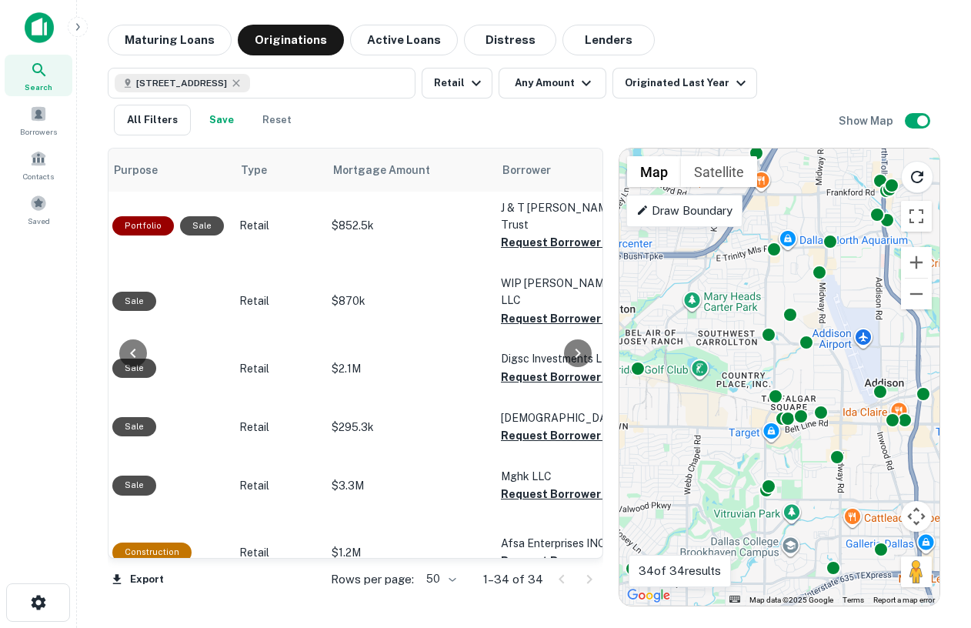
click at [817, 470] on div "To activate drag with keyboard, press Alt + Enter. Once in keyboard drag state,…" at bounding box center [780, 377] width 320 height 457
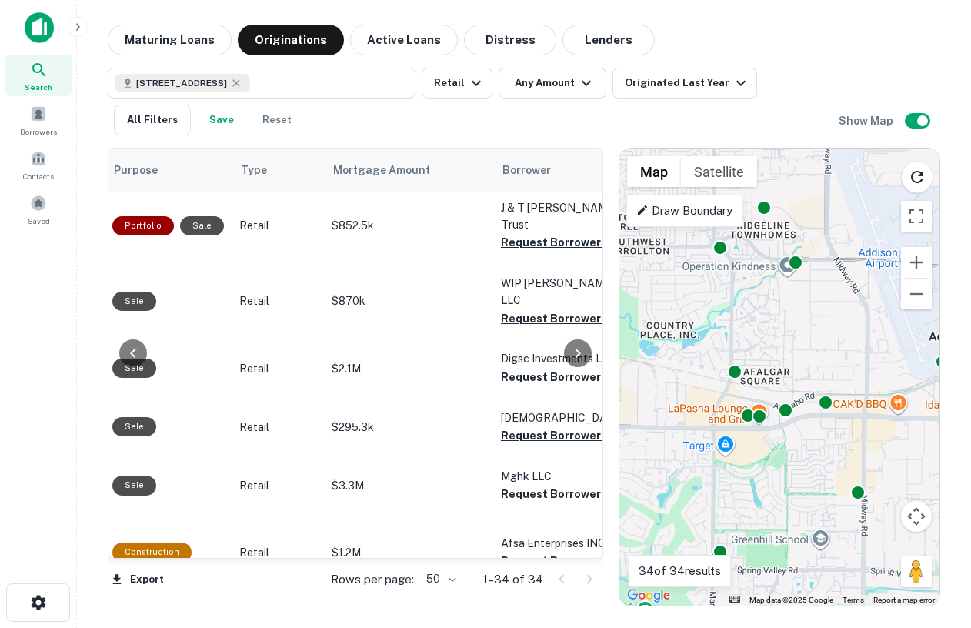
drag, startPoint x: 801, startPoint y: 432, endPoint x: 801, endPoint y: 480, distance: 48.5
click at [801, 480] on div "To activate drag with keyboard, press Alt + Enter. Once in keyboard drag state,…" at bounding box center [780, 377] width 320 height 457
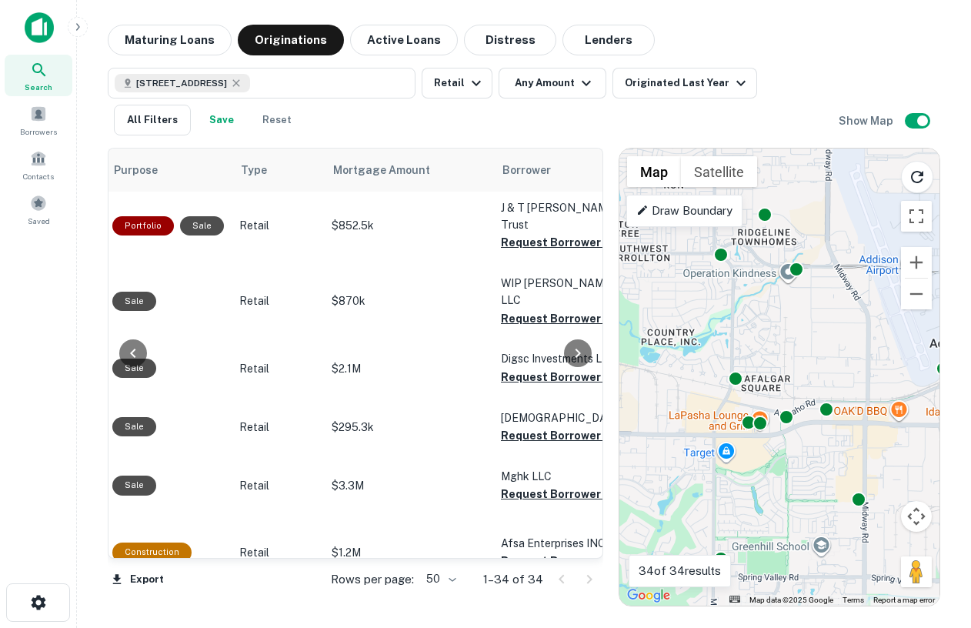
click at [777, 449] on div "To activate drag with keyboard, press Alt + Enter. Once in keyboard drag state,…" at bounding box center [780, 377] width 320 height 457
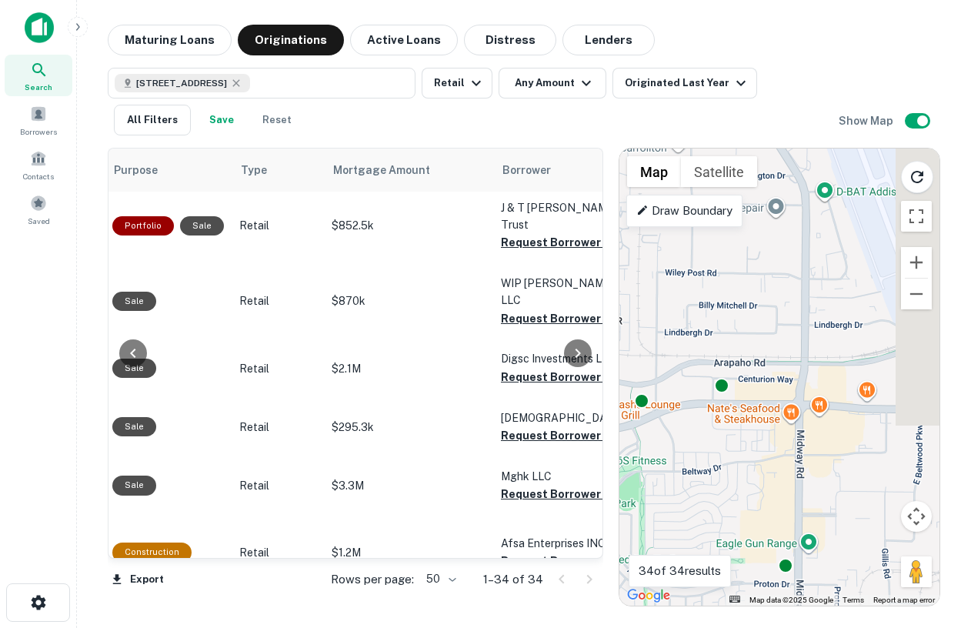
drag, startPoint x: 901, startPoint y: 403, endPoint x: 741, endPoint y: 412, distance: 159.6
click at [740, 412] on div "To activate drag with keyboard, press Alt + Enter. Once in keyboard drag state,…" at bounding box center [780, 377] width 320 height 457
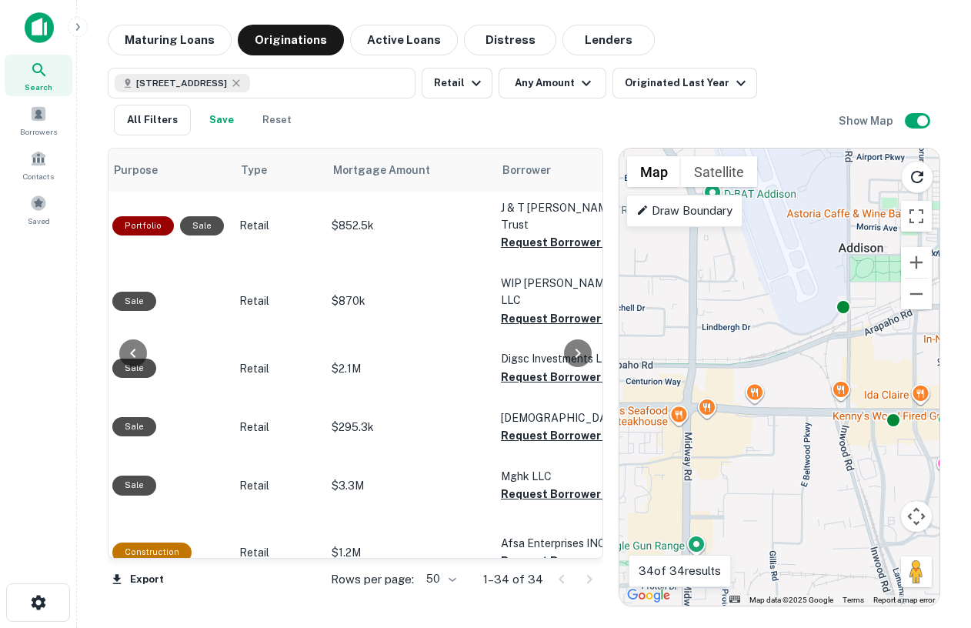
drag, startPoint x: 895, startPoint y: 408, endPoint x: 771, endPoint y: 409, distance: 123.9
click at [771, 409] on div "To activate drag with keyboard, press Alt + Enter. Once in keyboard drag state,…" at bounding box center [780, 377] width 320 height 457
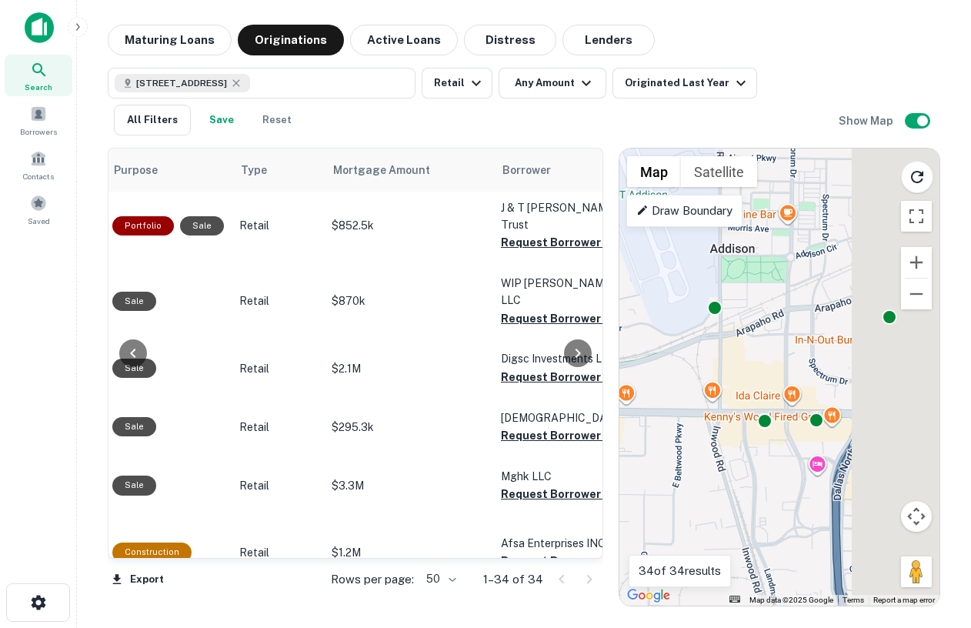
drag, startPoint x: 884, startPoint y: 447, endPoint x: 733, endPoint y: 447, distance: 150.1
click at [733, 447] on div "To activate drag with keyboard, press Alt + Enter. Once in keyboard drag state,…" at bounding box center [780, 377] width 320 height 457
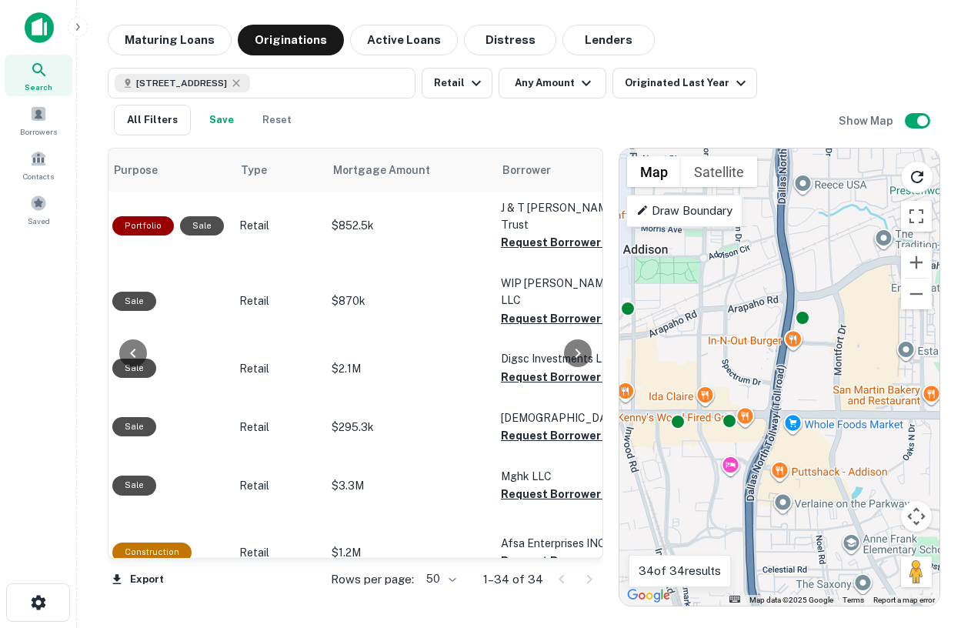
drag, startPoint x: 857, startPoint y: 441, endPoint x: 827, endPoint y: 442, distance: 30.0
click at [827, 442] on div "To activate drag with keyboard, press Alt + Enter. Once in keyboard drag state,…" at bounding box center [780, 377] width 320 height 457
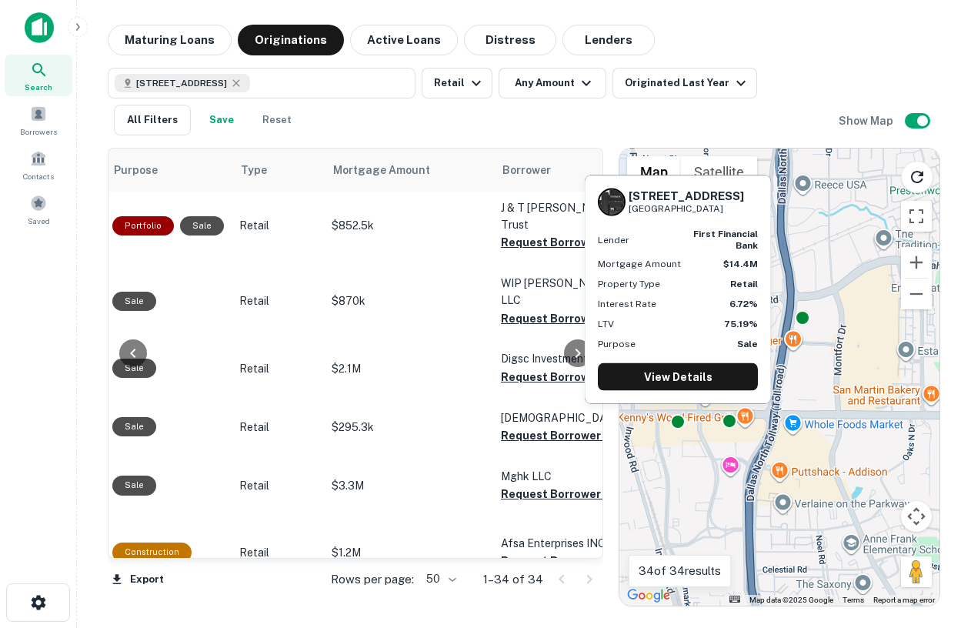
click at [666, 358] on div "4900 Belt Line Rd Dallas, TX 75254 Lender first financial bank Mortgage Amount …" at bounding box center [678, 289] width 185 height 227
click at [672, 370] on link "View Details" at bounding box center [678, 377] width 160 height 28
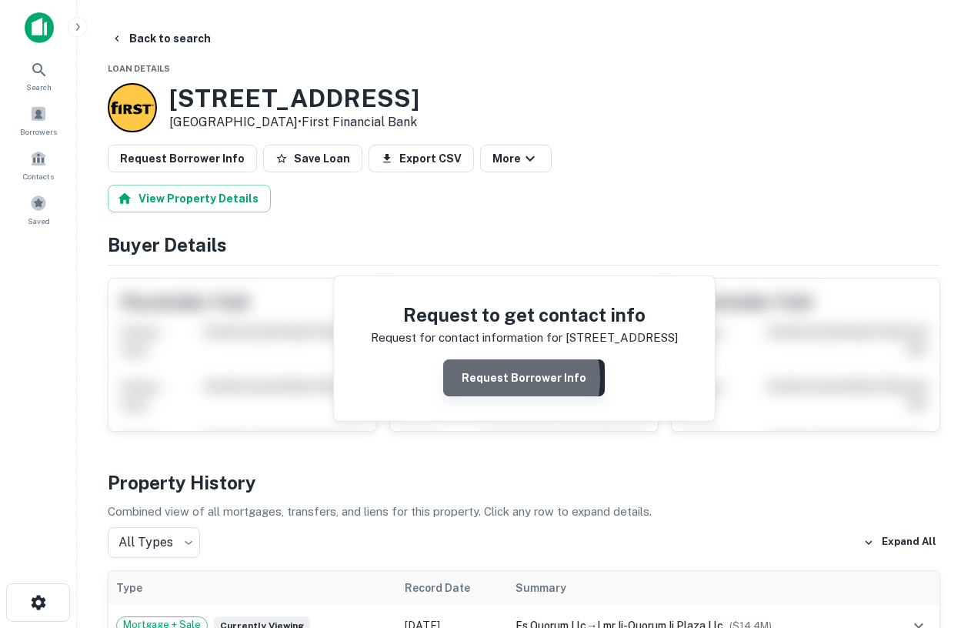
click at [502, 379] on button "Request Borrower Info" at bounding box center [524, 377] width 162 height 37
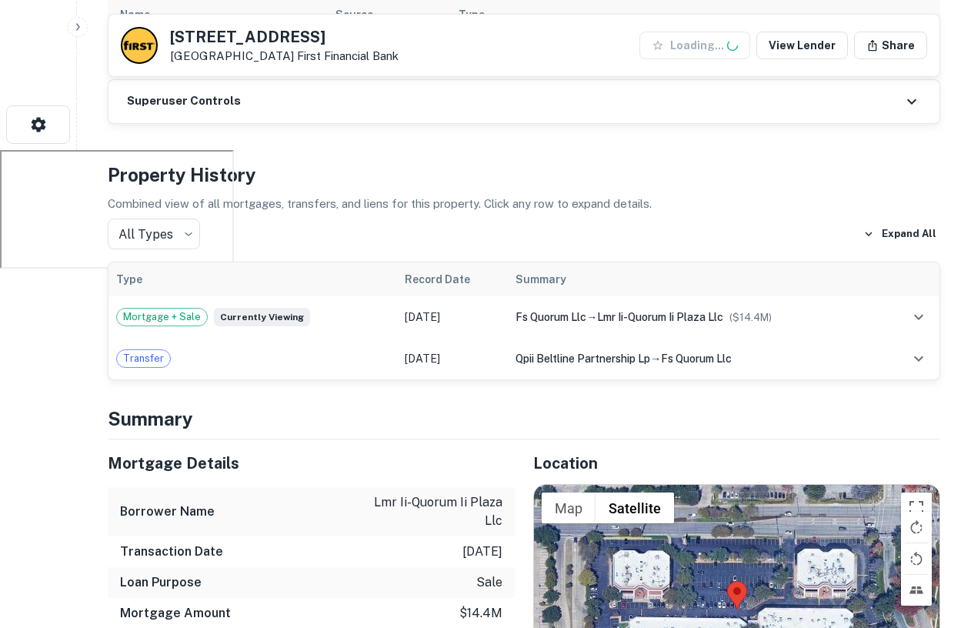
scroll to position [483, 0]
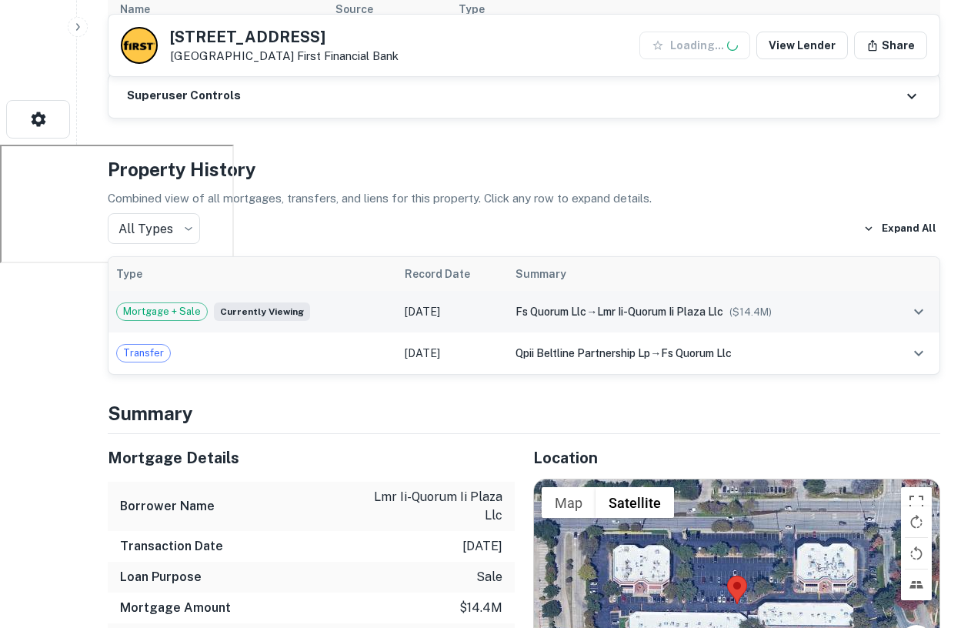
click at [577, 319] on div "fs quorum llc → lmr ii-quorum ii plaza llc ($ 14.4M )" at bounding box center [695, 311] width 359 height 17
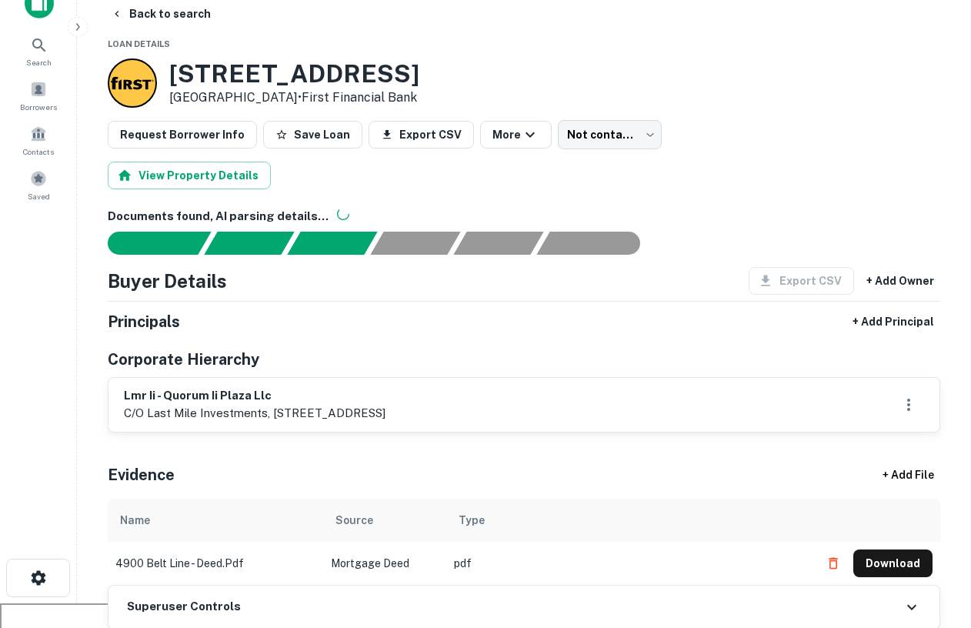
scroll to position [0, 0]
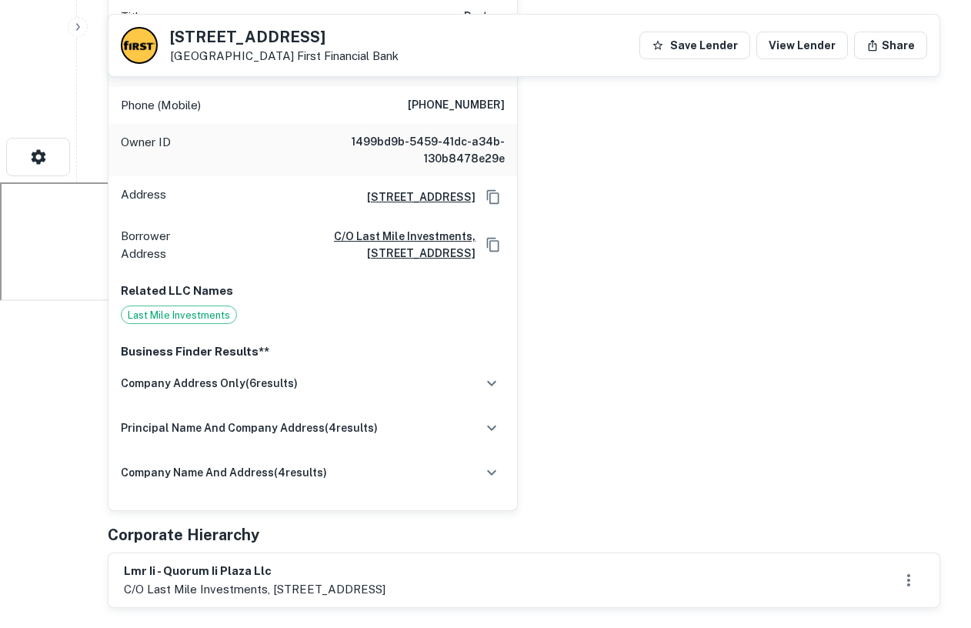
scroll to position [453, 0]
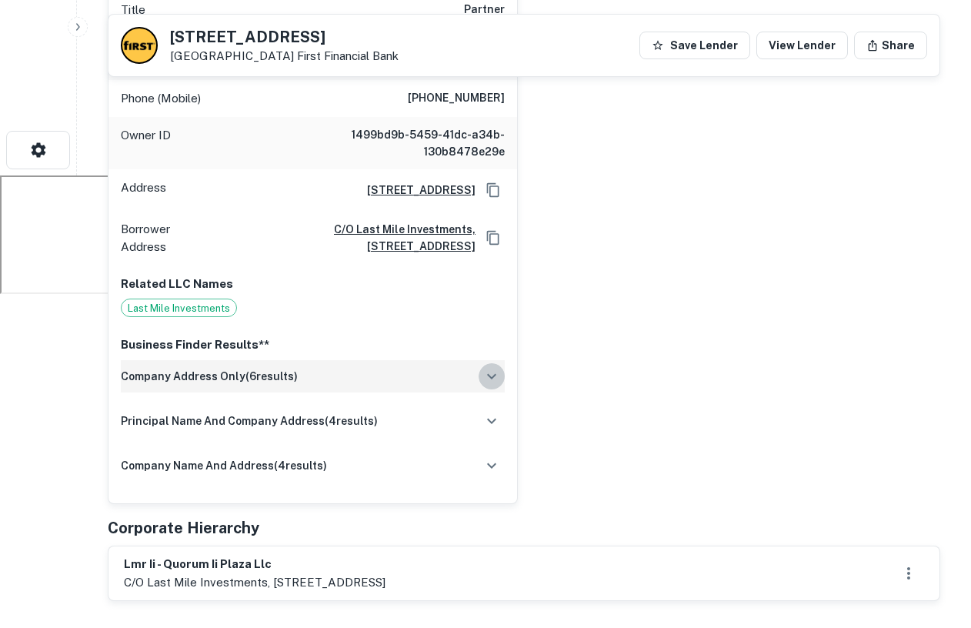
click at [489, 367] on icon "button" at bounding box center [492, 376] width 18 height 18
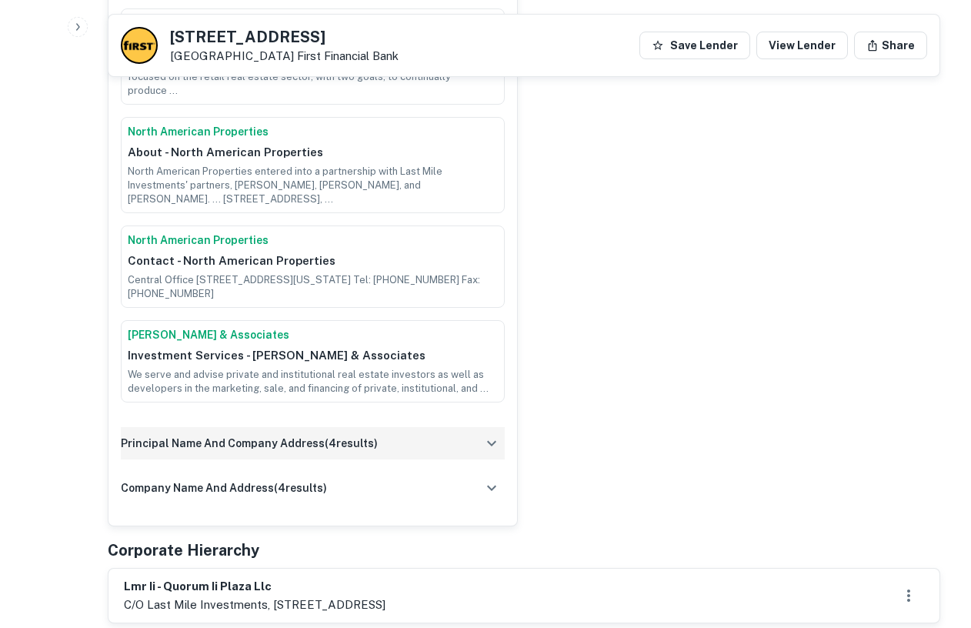
scroll to position [1054, 0]
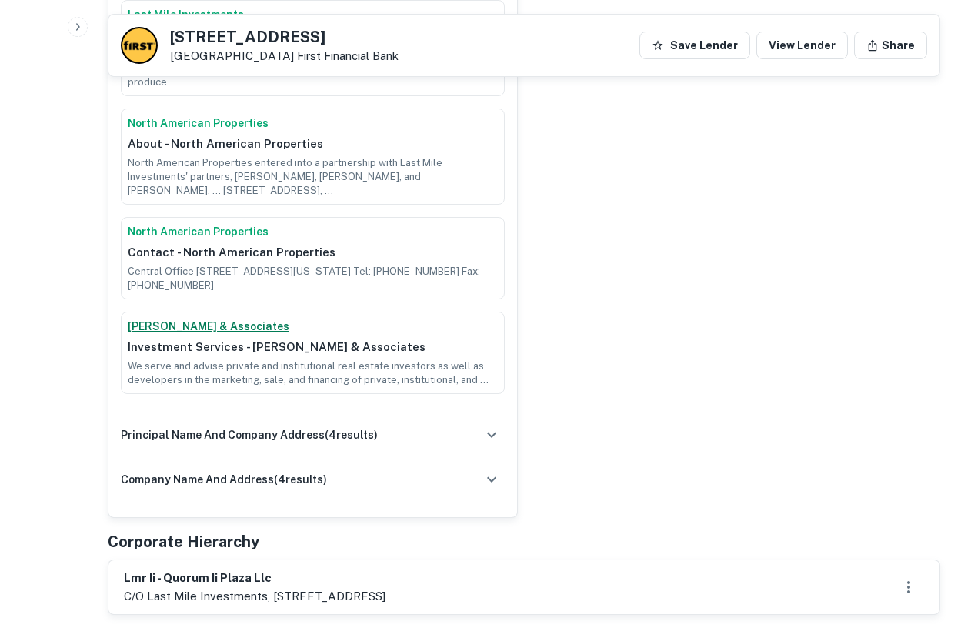
click at [187, 319] on link "[PERSON_NAME] & Associates" at bounding box center [313, 327] width 370 height 16
click at [439, 419] on div "principal name and company address ( 4 results)" at bounding box center [313, 435] width 384 height 32
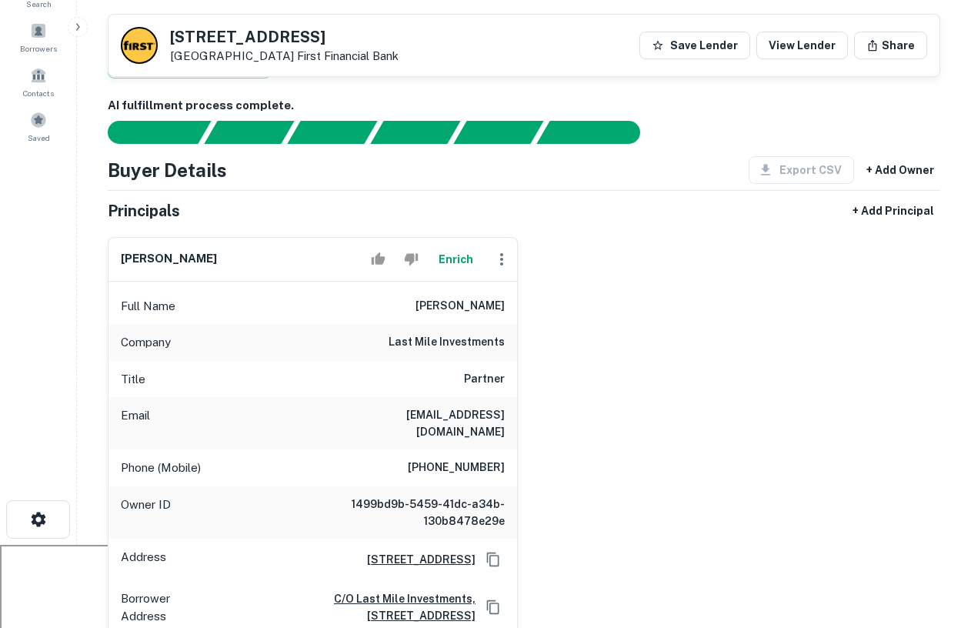
scroll to position [0, 0]
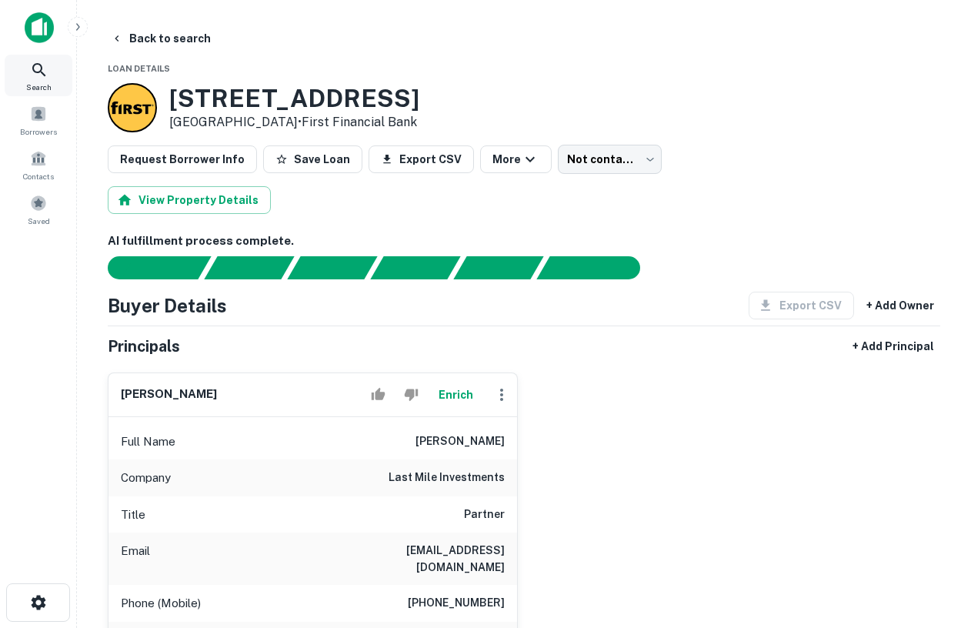
click at [33, 66] on icon at bounding box center [38, 69] width 13 height 13
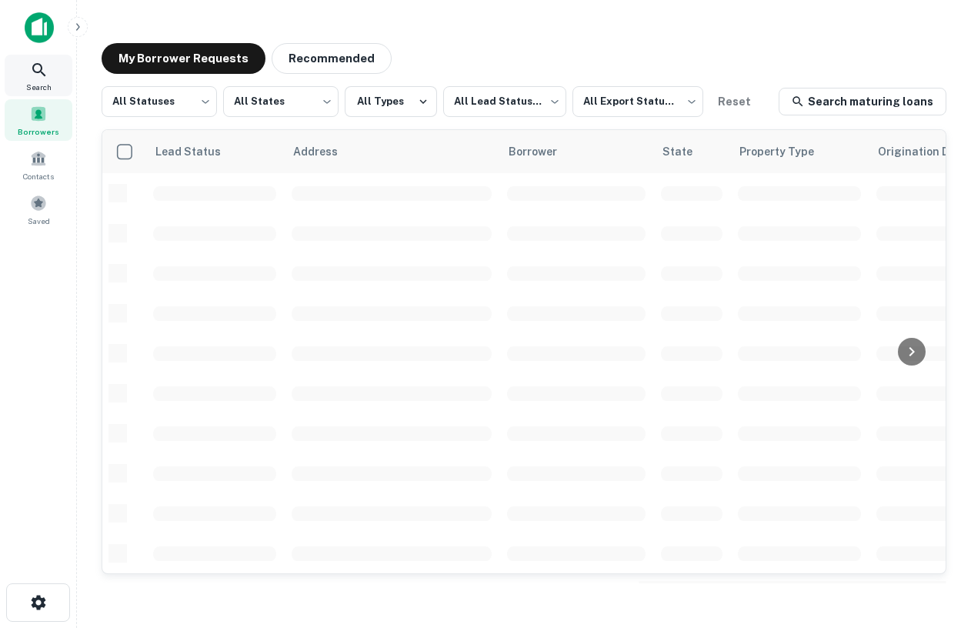
click at [48, 64] on div "Search" at bounding box center [39, 76] width 68 height 42
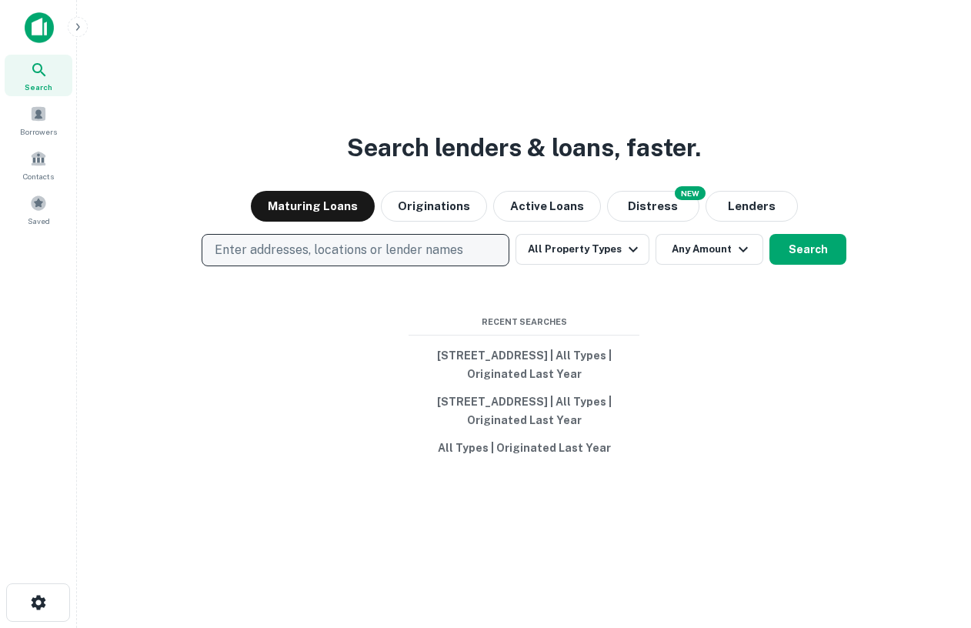
click at [389, 260] on button "Enter addresses, locations or lender names" at bounding box center [356, 250] width 308 height 32
type input "******"
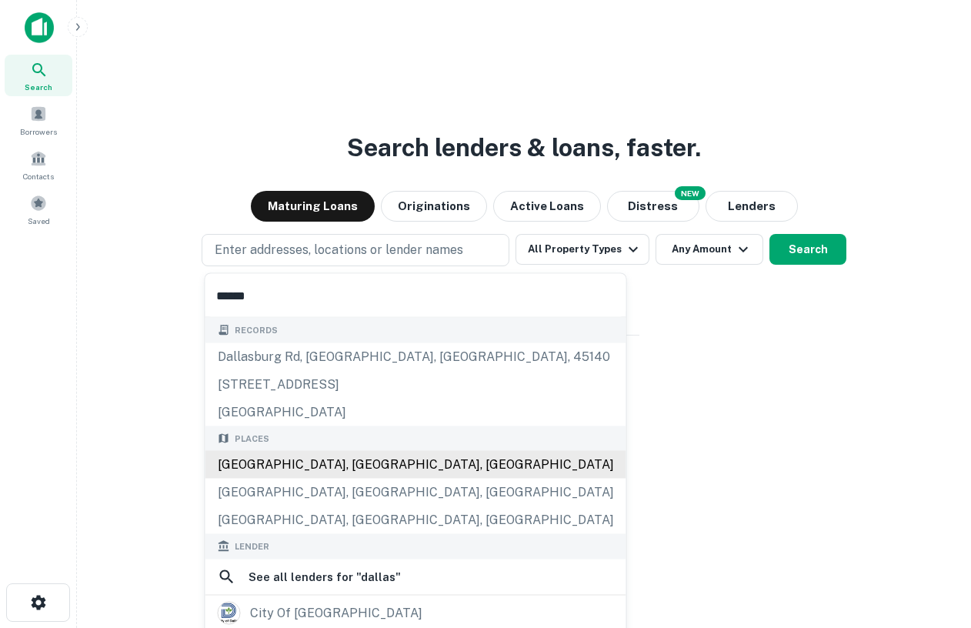
click at [314, 469] on div "[GEOGRAPHIC_DATA], [GEOGRAPHIC_DATA], [GEOGRAPHIC_DATA]" at bounding box center [415, 465] width 421 height 28
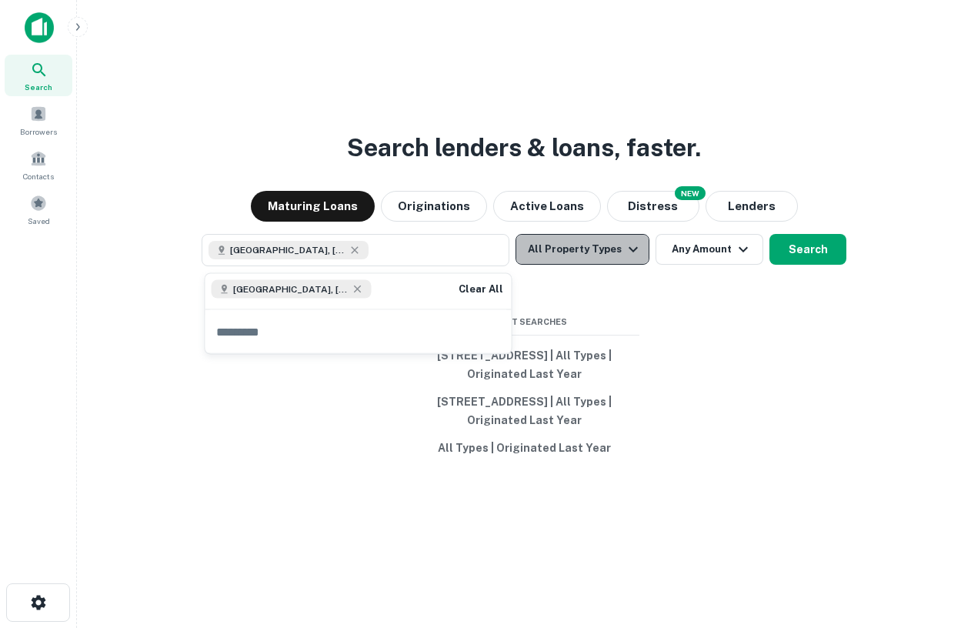
click at [593, 252] on button "All Property Types" at bounding box center [583, 249] width 134 height 31
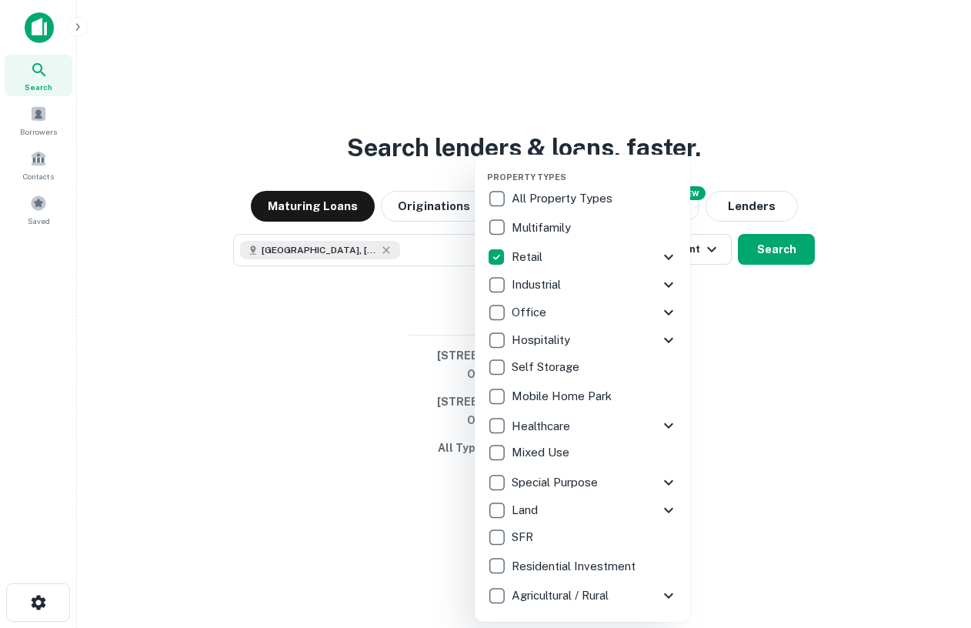
click at [763, 362] on div at bounding box center [485, 314] width 971 height 628
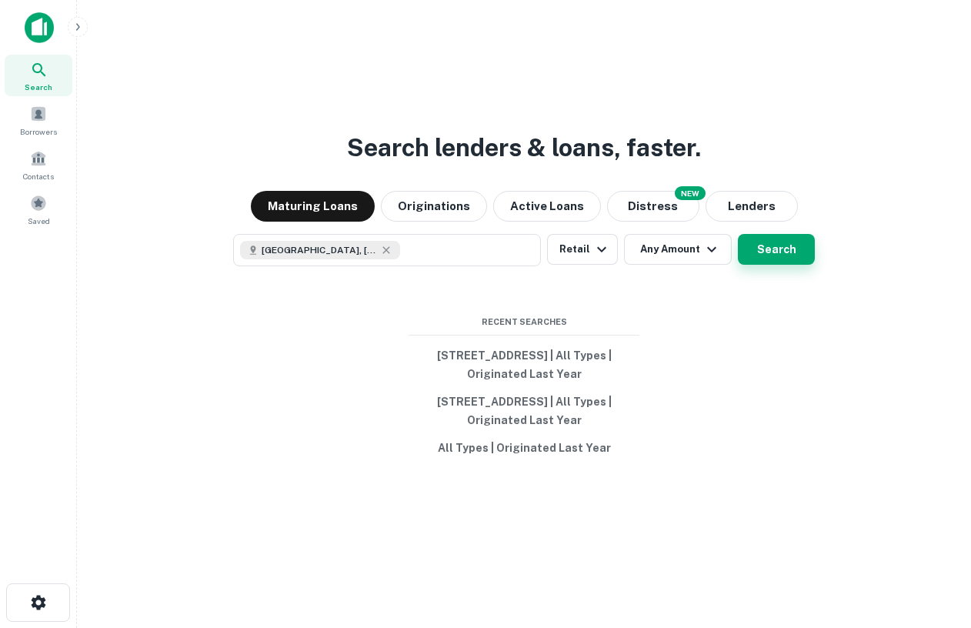
click at [771, 260] on button "Search" at bounding box center [776, 249] width 77 height 31
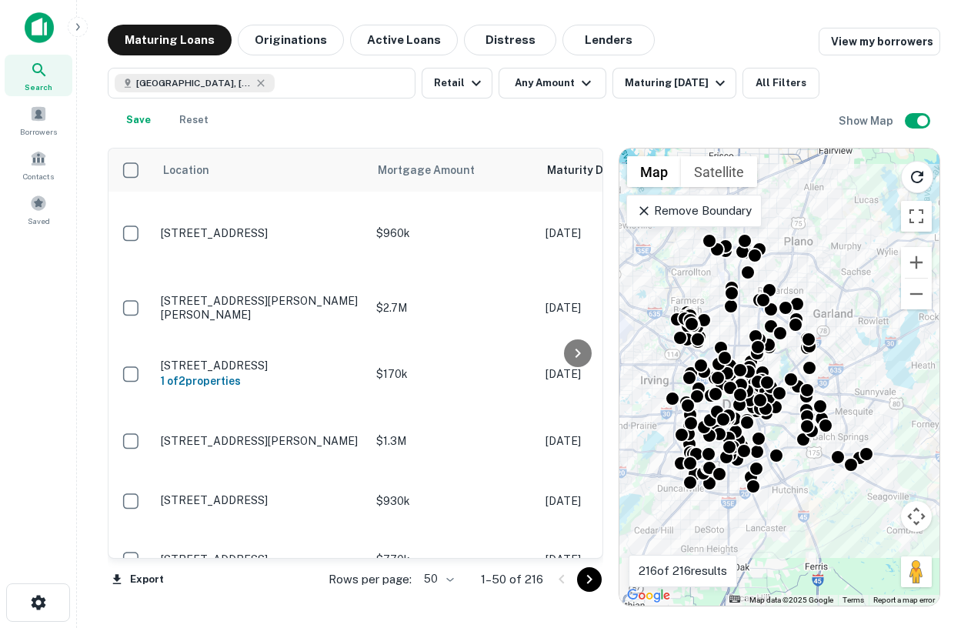
click at [692, 220] on div "Remove Boundary" at bounding box center [694, 211] width 135 height 32
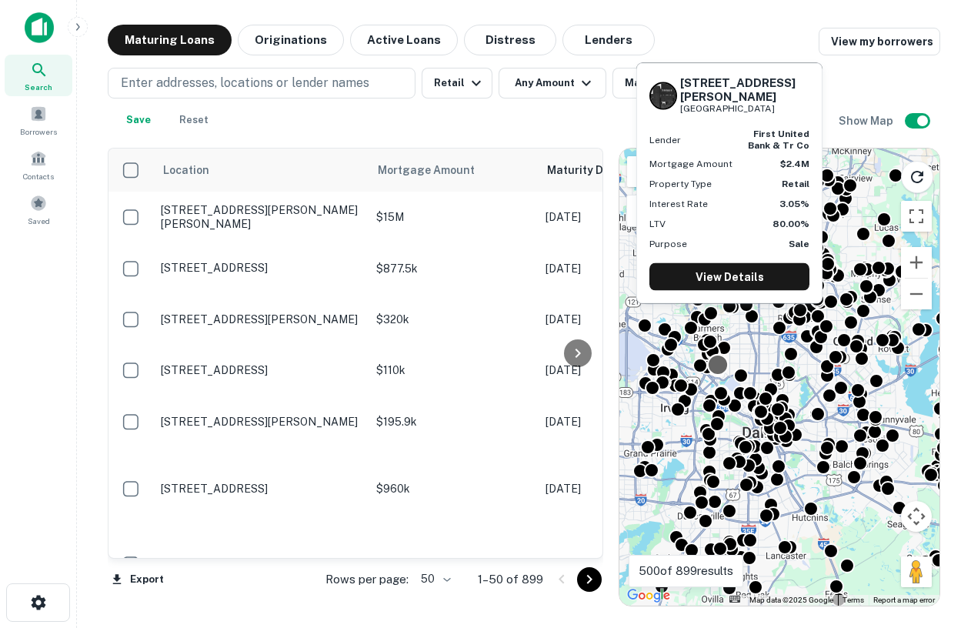
drag, startPoint x: 705, startPoint y: 316, endPoint x: 706, endPoint y: 356, distance: 39.3
click at [707, 361] on div at bounding box center [718, 365] width 22 height 22
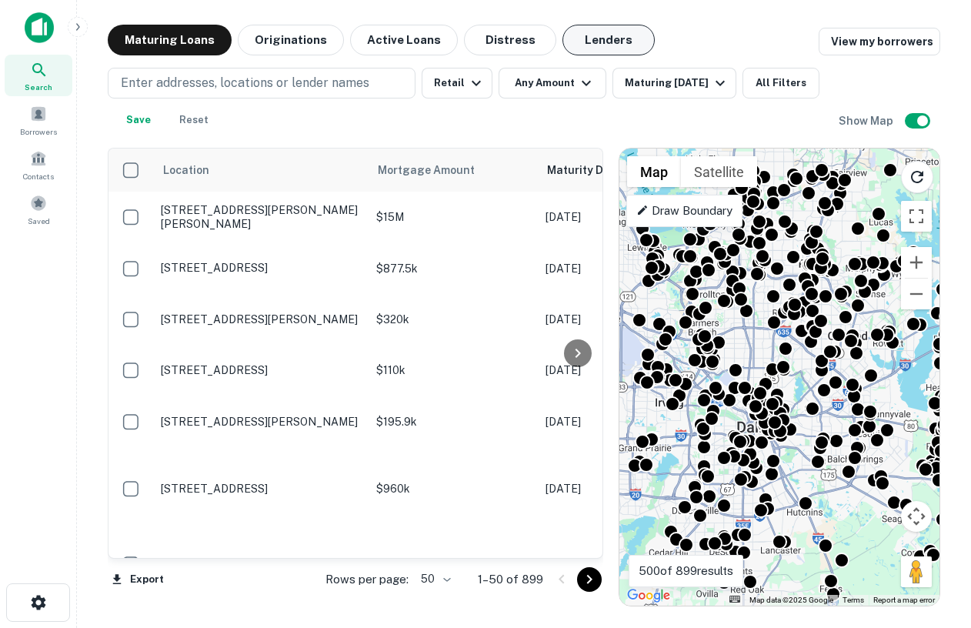
click at [581, 38] on button "Lenders" at bounding box center [609, 40] width 92 height 31
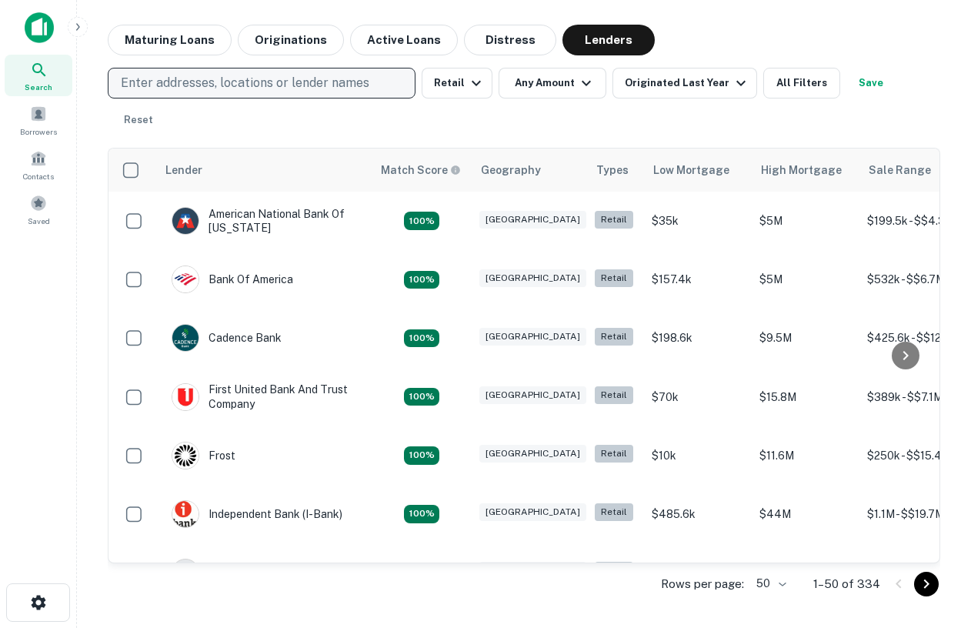
click at [293, 85] on p "Enter addresses, locations or lender names" at bounding box center [245, 83] width 249 height 18
type input "**********"
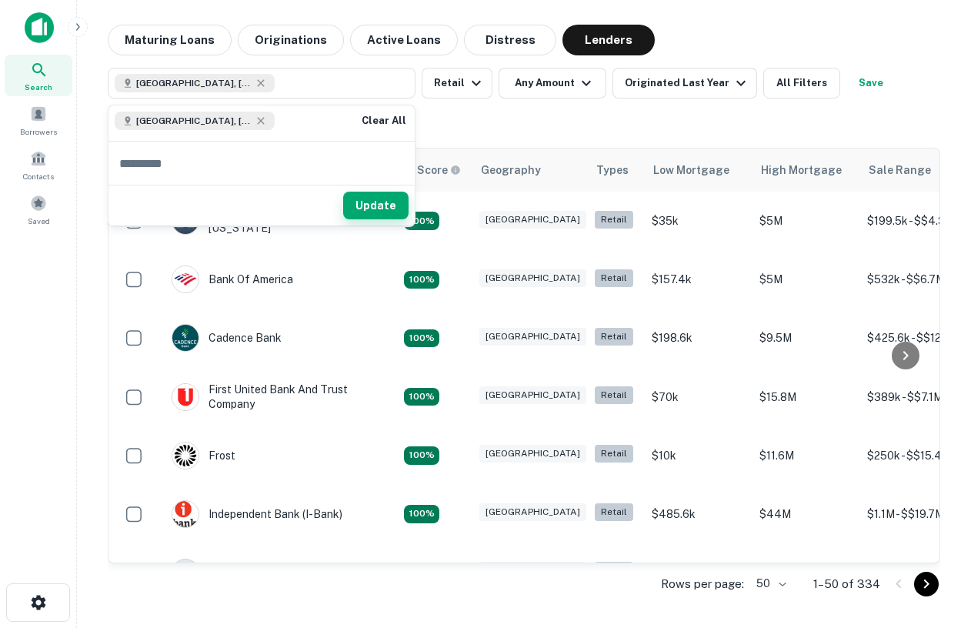
click at [371, 195] on button "Update" at bounding box center [375, 206] width 65 height 28
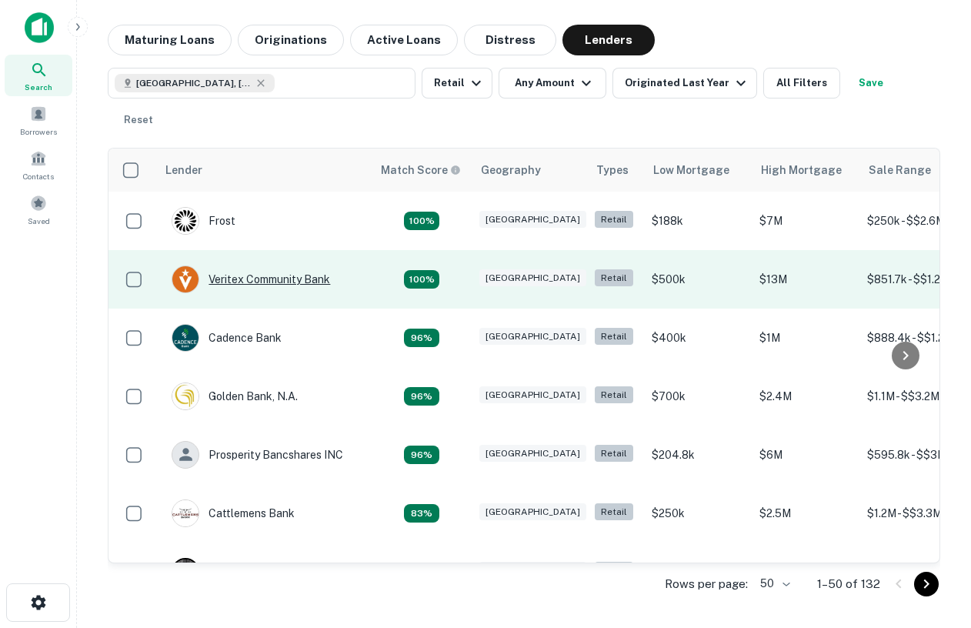
click at [262, 278] on div "Veritex Community Bank" at bounding box center [251, 280] width 159 height 28
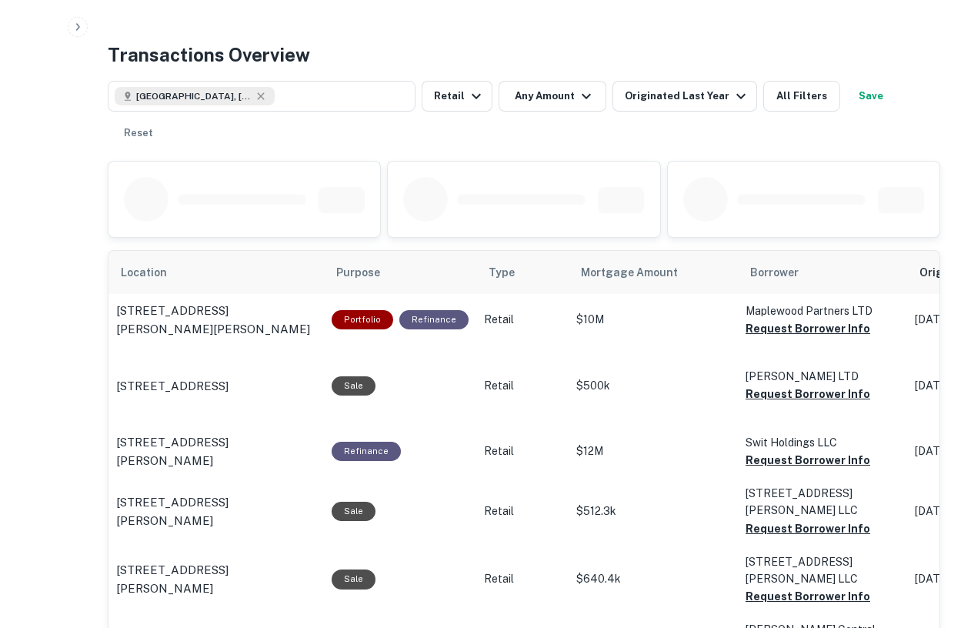
scroll to position [756, 0]
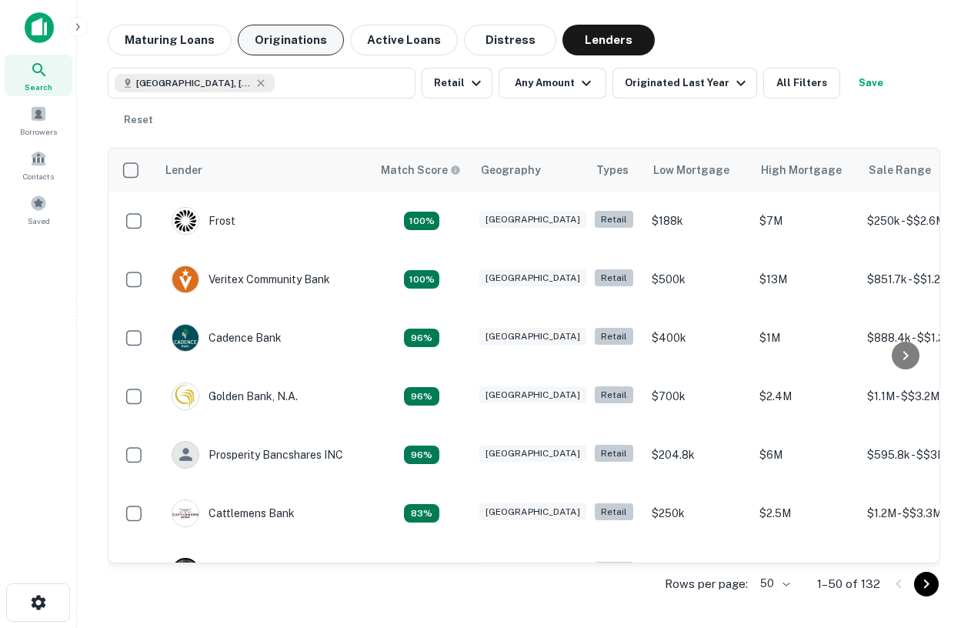
click at [271, 44] on button "Originations" at bounding box center [291, 40] width 106 height 31
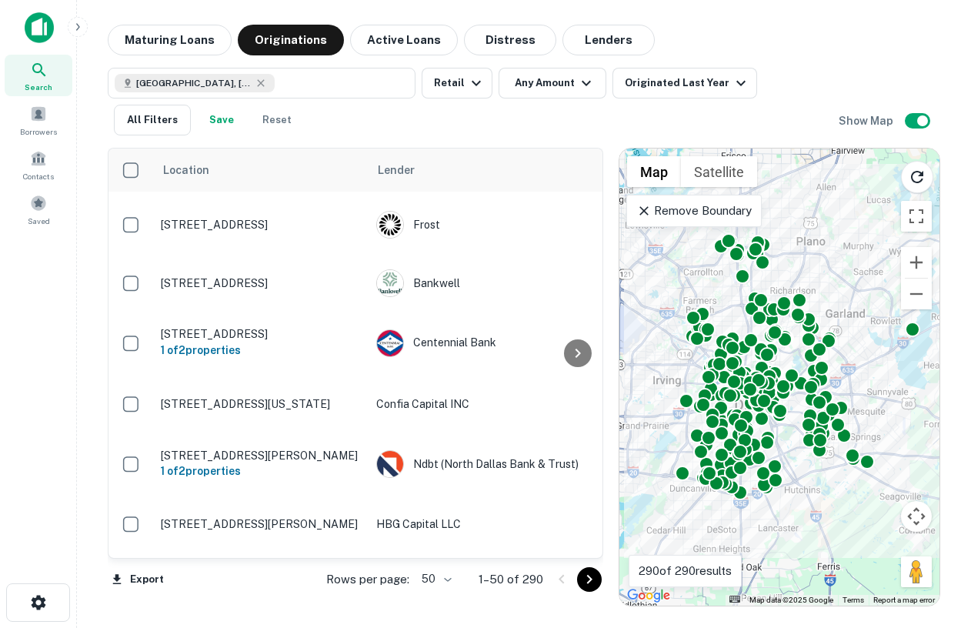
drag, startPoint x: 859, startPoint y: 515, endPoint x: 874, endPoint y: 515, distance: 14.6
click at [874, 515] on div "To activate drag with keyboard, press Alt + Enter. Once in keyboard drag state,…" at bounding box center [780, 377] width 320 height 457
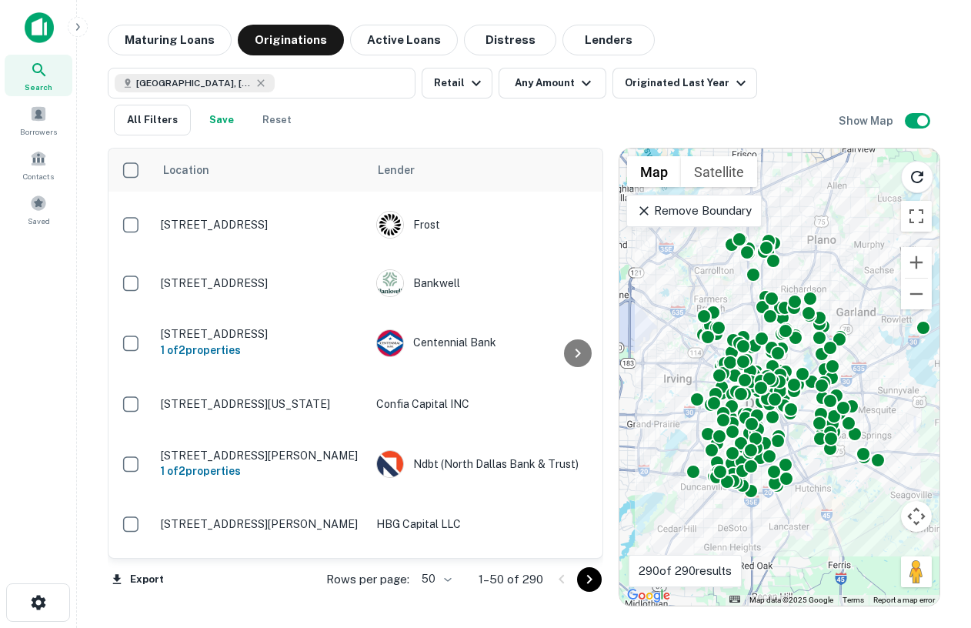
drag, startPoint x: 814, startPoint y: 253, endPoint x: 822, endPoint y: 251, distance: 8.0
click at [826, 251] on div "To activate drag with keyboard, press Alt + Enter. Once in keyboard drag state,…" at bounding box center [780, 377] width 320 height 457
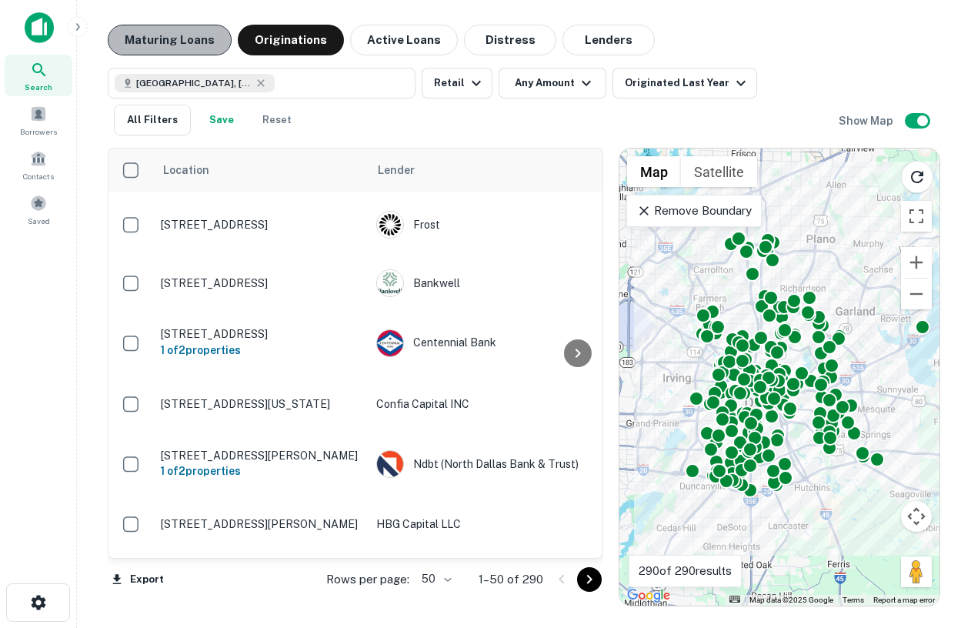
click at [176, 48] on button "Maturing Loans" at bounding box center [170, 40] width 124 height 31
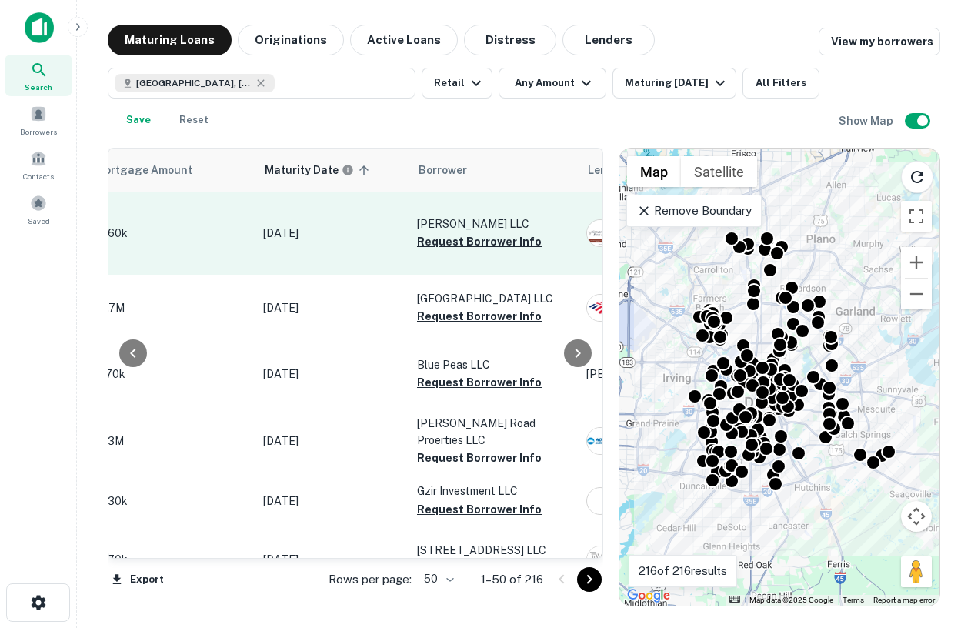
scroll to position [0, 286]
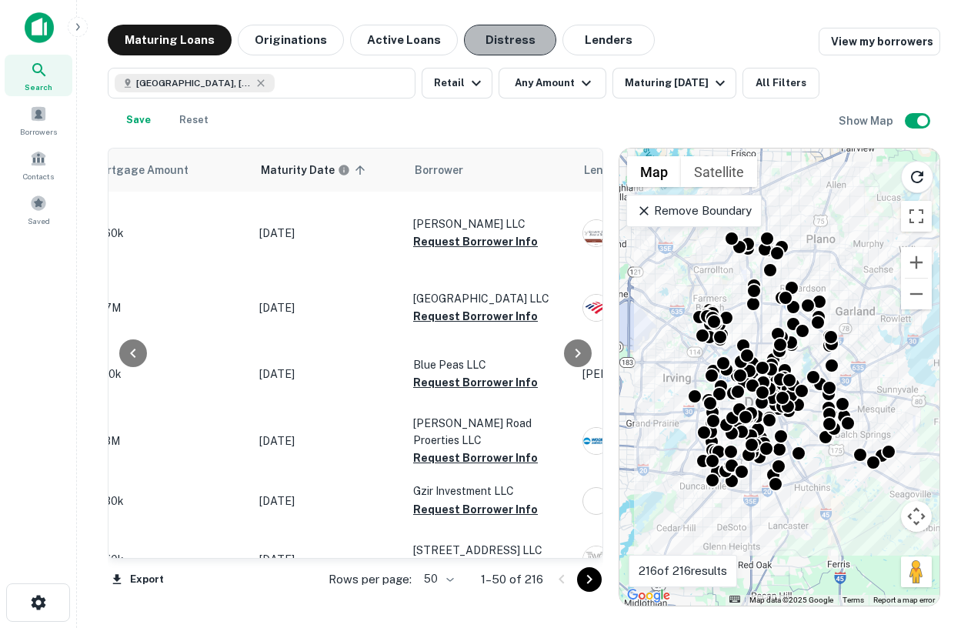
click at [488, 30] on button "Distress" at bounding box center [510, 40] width 92 height 31
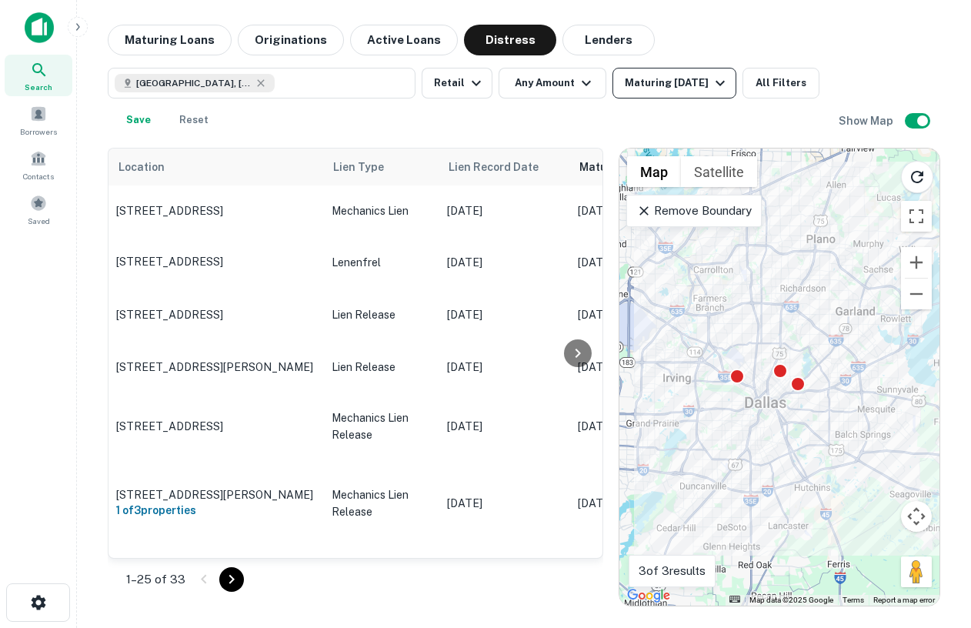
click at [679, 94] on button "Maturing In 1 Year" at bounding box center [675, 83] width 124 height 31
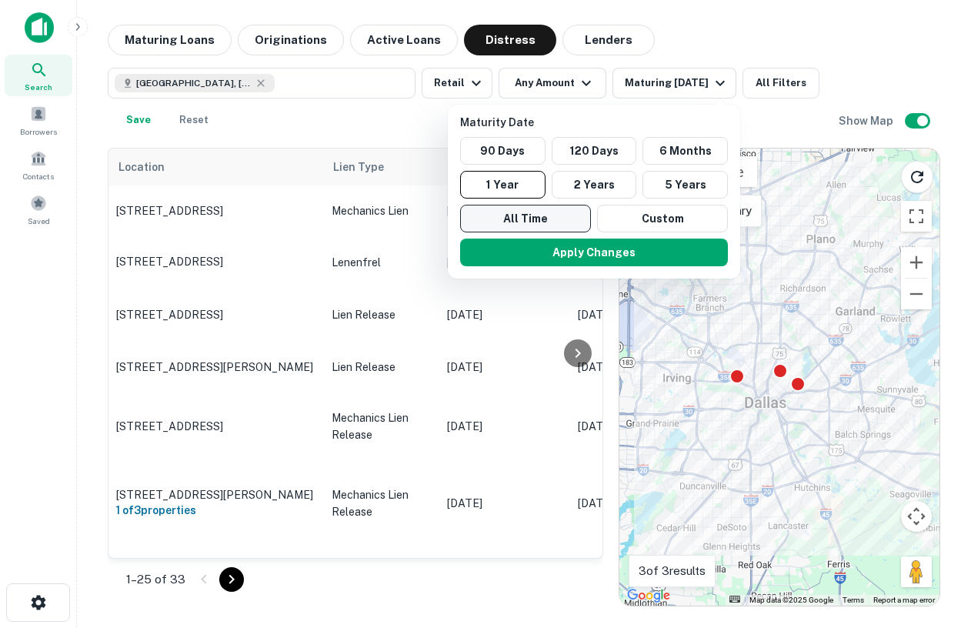
click at [521, 221] on button "All Time" at bounding box center [525, 219] width 131 height 28
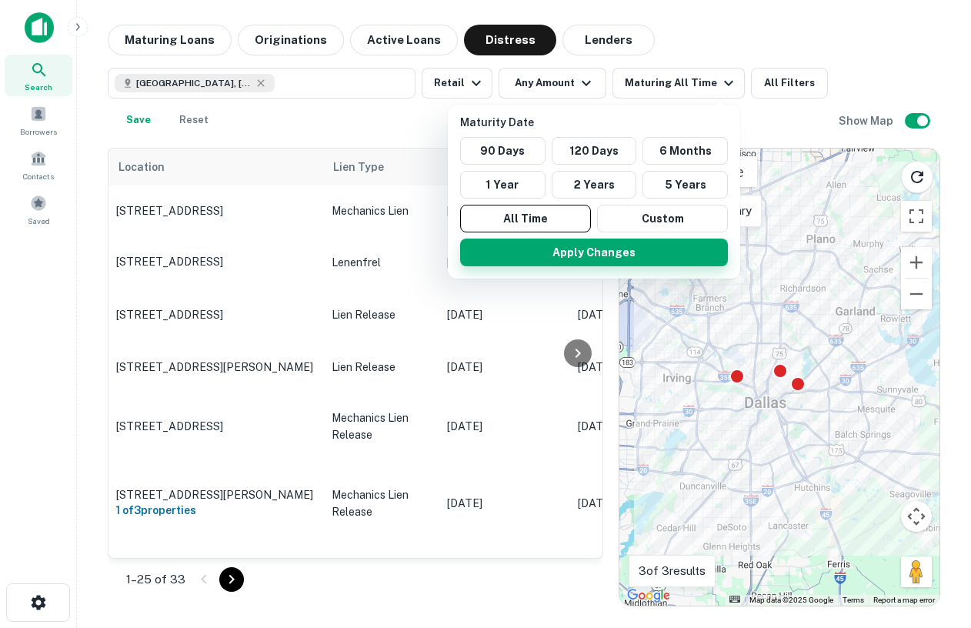
click at [540, 252] on button "Apply Changes" at bounding box center [594, 253] width 268 height 28
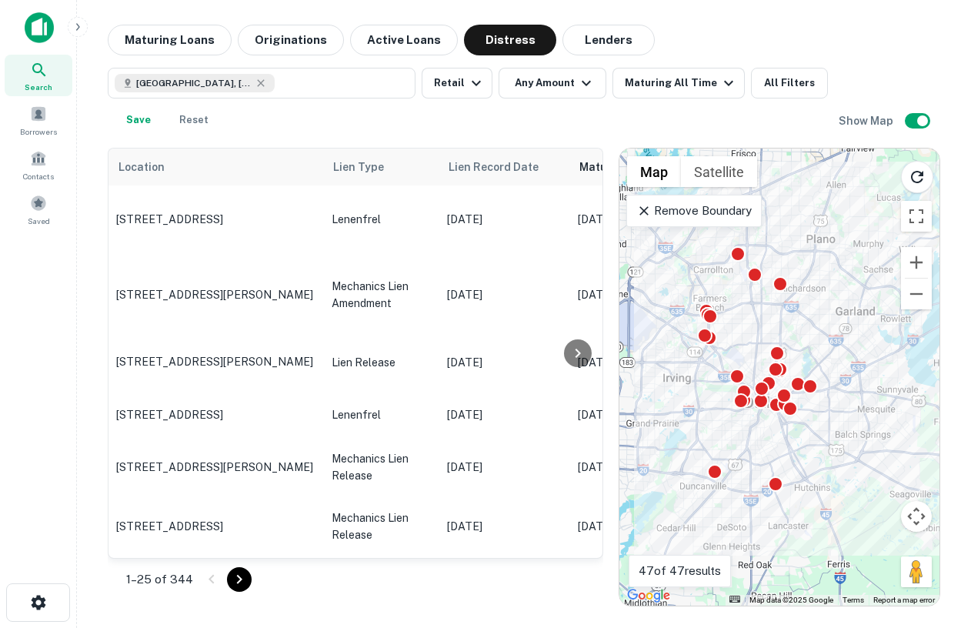
click at [710, 208] on p "Remove Boundary" at bounding box center [694, 211] width 115 height 18
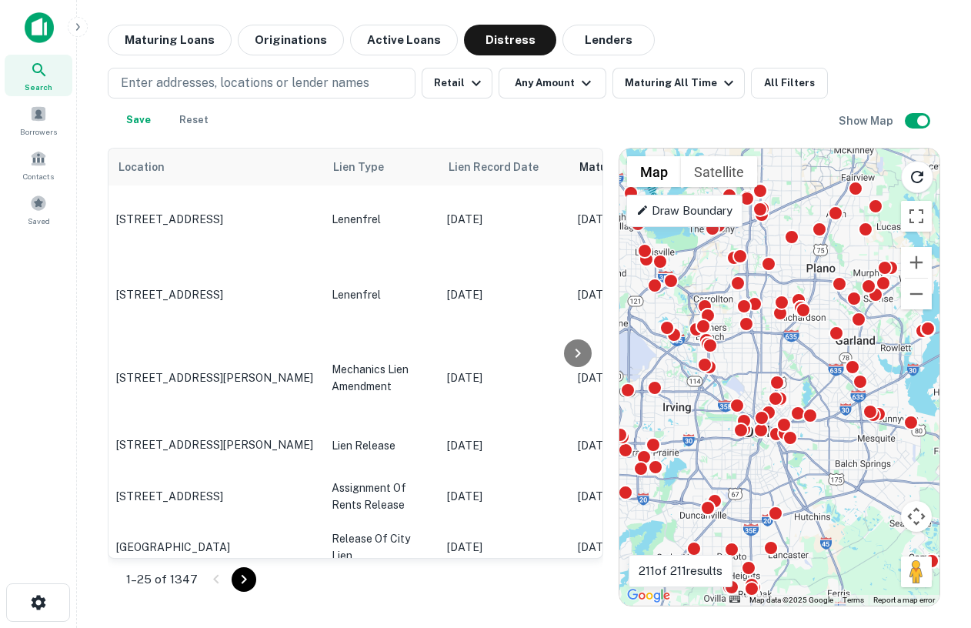
drag, startPoint x: 755, startPoint y: 309, endPoint x: 757, endPoint y: 365, distance: 55.4
click at [757, 365] on div "To activate drag with keyboard, press Alt + Enter. Once in keyboard drag state,…" at bounding box center [780, 377] width 320 height 457
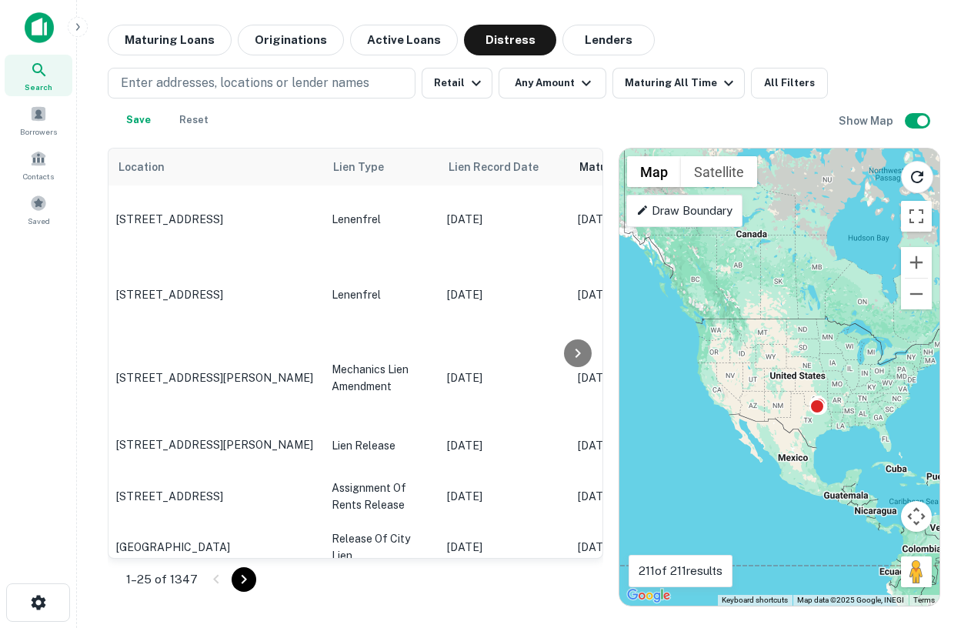
drag, startPoint x: 827, startPoint y: 425, endPoint x: 826, endPoint y: 436, distance: 10.8
click at [827, 437] on div "To activate drag with keyboard, press Alt + Enter. Once in keyboard drag state,…" at bounding box center [780, 377] width 320 height 457
click at [918, 175] on icon "Reload search area" at bounding box center [917, 177] width 12 height 12
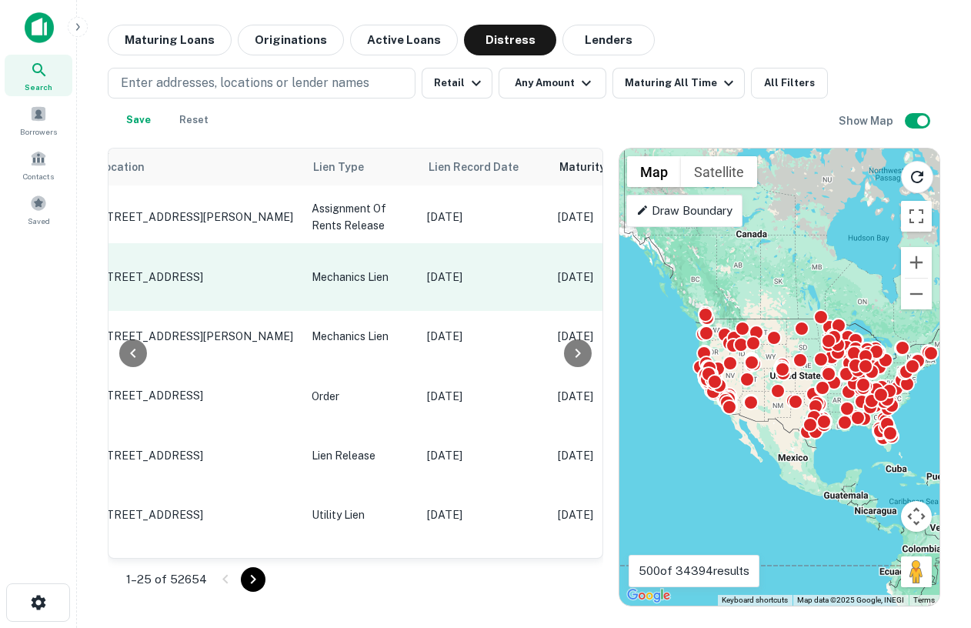
scroll to position [1411, 20]
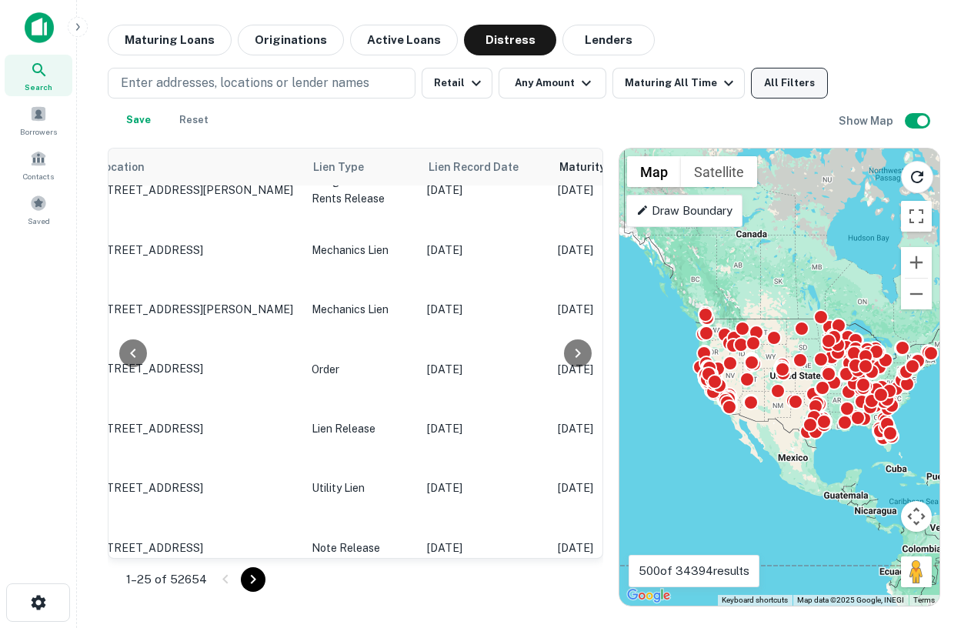
click at [773, 85] on button "All Filters" at bounding box center [789, 83] width 77 height 31
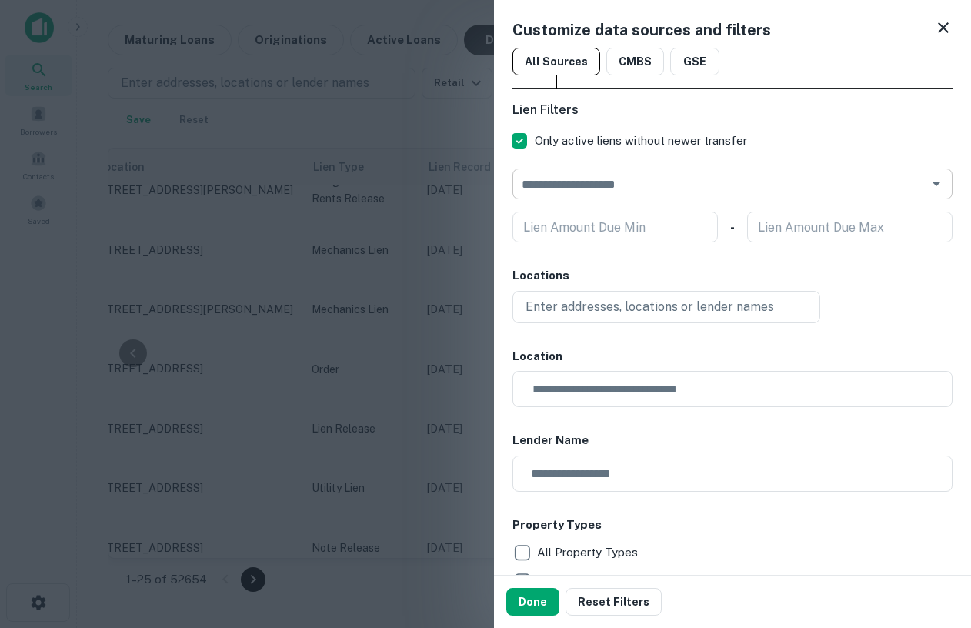
click at [597, 189] on input "text" at bounding box center [720, 184] width 406 height 22
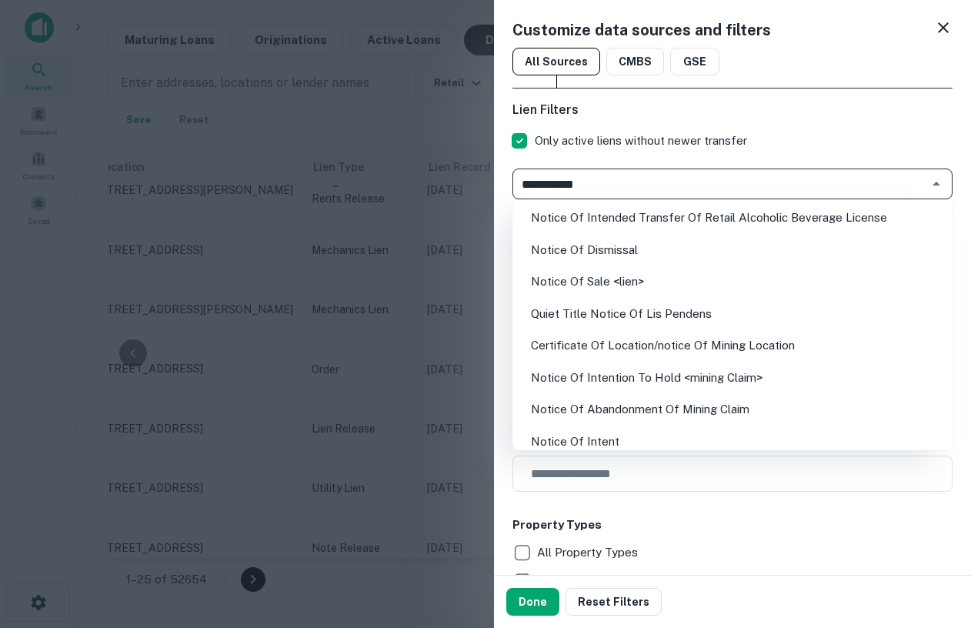
type input "**********"
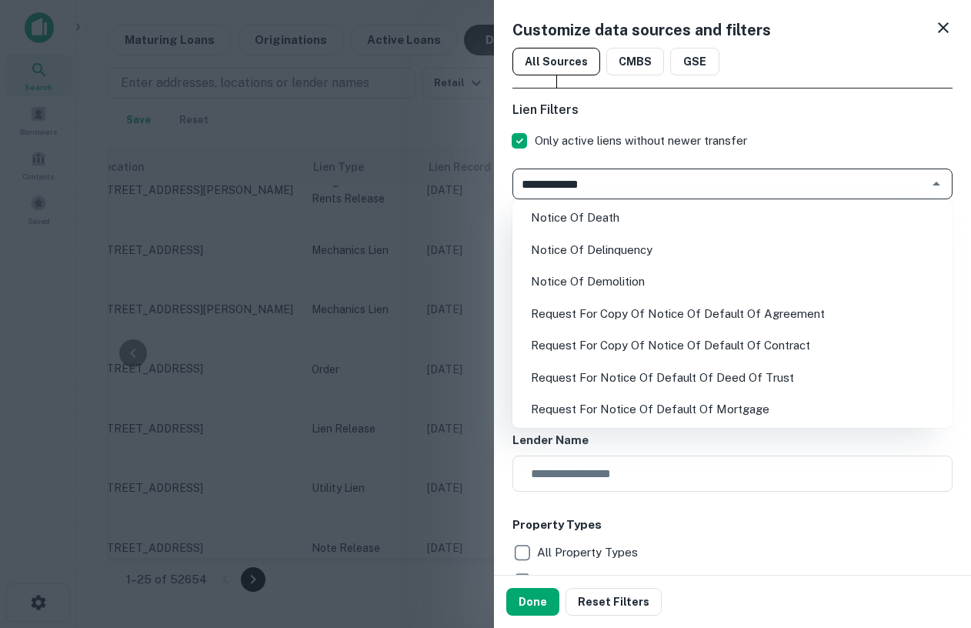
click at [640, 240] on li "Notice Of Delinquency" at bounding box center [733, 250] width 428 height 28
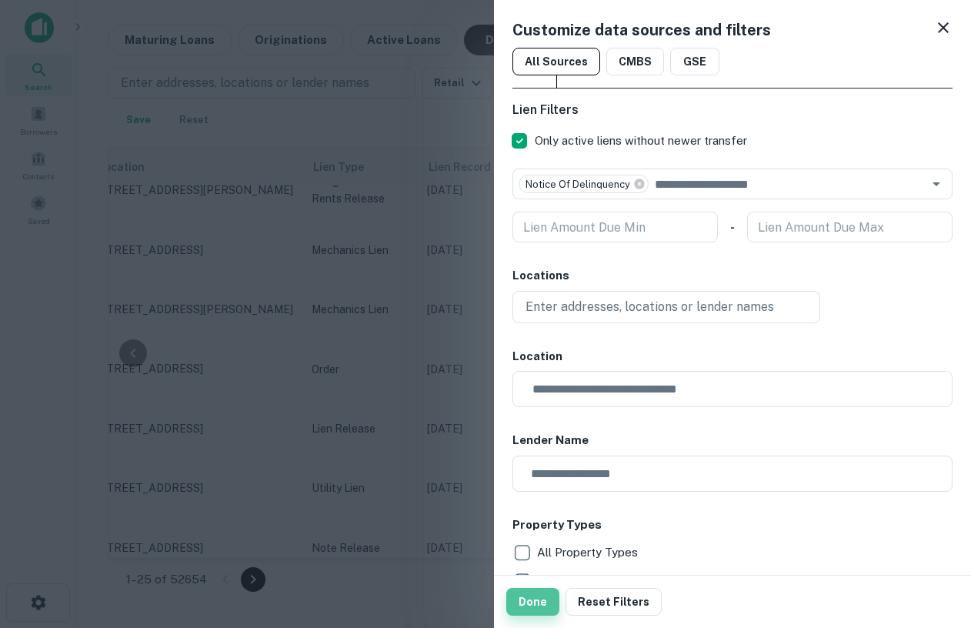
click at [531, 588] on button "Done" at bounding box center [532, 602] width 53 height 28
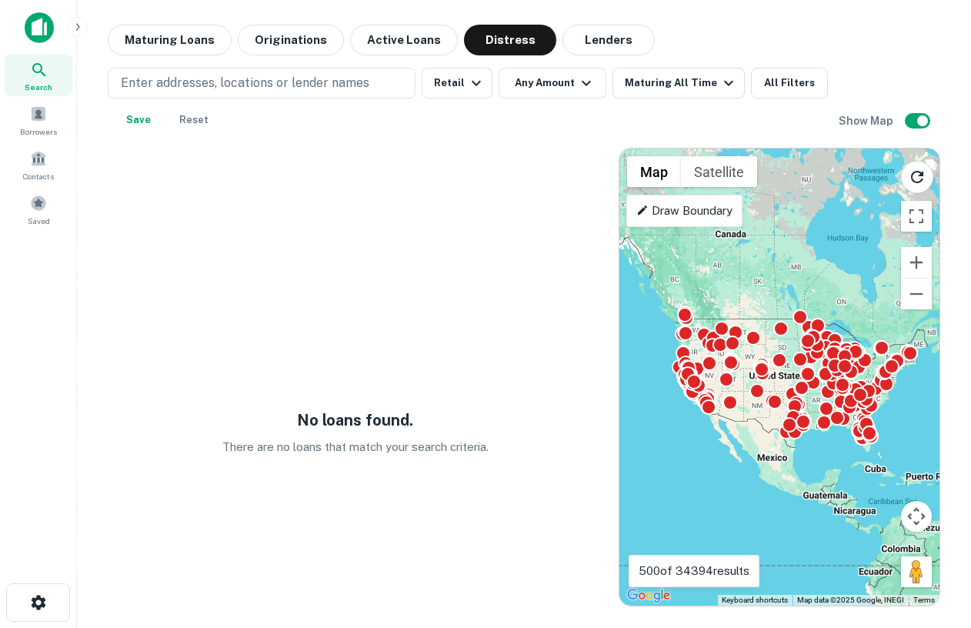
drag, startPoint x: 770, startPoint y: 401, endPoint x: 745, endPoint y: 402, distance: 25.4
click at [745, 402] on div "To activate drag with keyboard, press Alt + Enter. Once in keyboard drag state,…" at bounding box center [780, 377] width 320 height 457
click at [759, 372] on div at bounding box center [761, 368] width 22 height 22
click at [772, 82] on button "All Filters" at bounding box center [789, 83] width 77 height 31
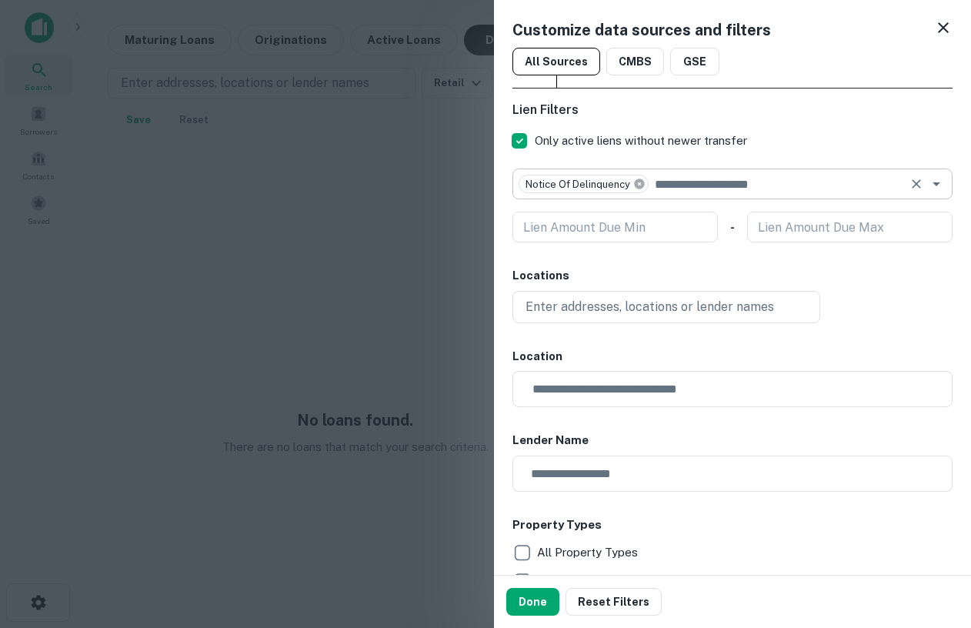
click at [639, 185] on icon at bounding box center [639, 184] width 10 height 10
click at [236, 165] on div at bounding box center [485, 314] width 971 height 628
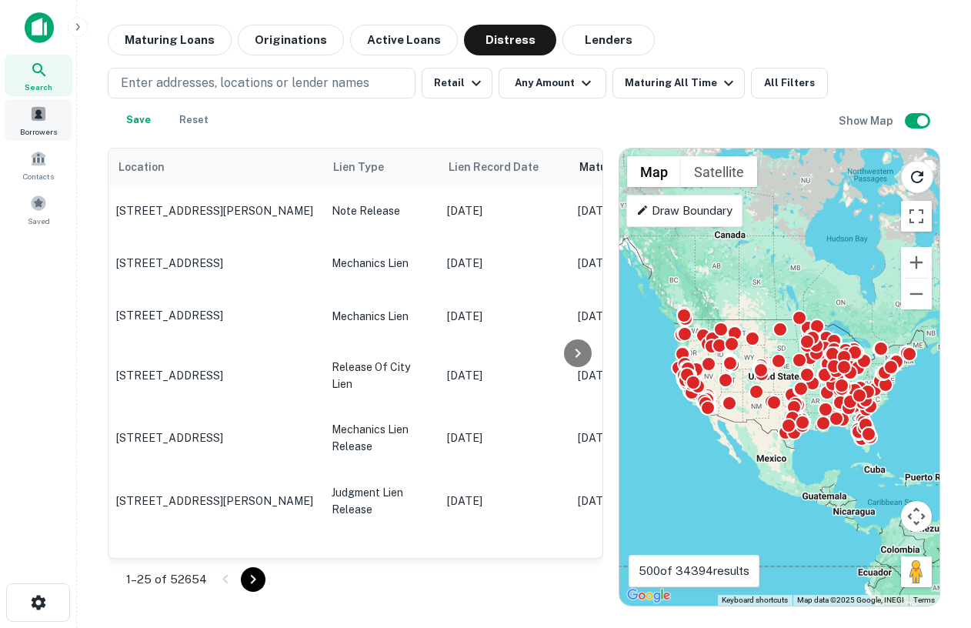
click at [38, 118] on span at bounding box center [38, 113] width 17 height 17
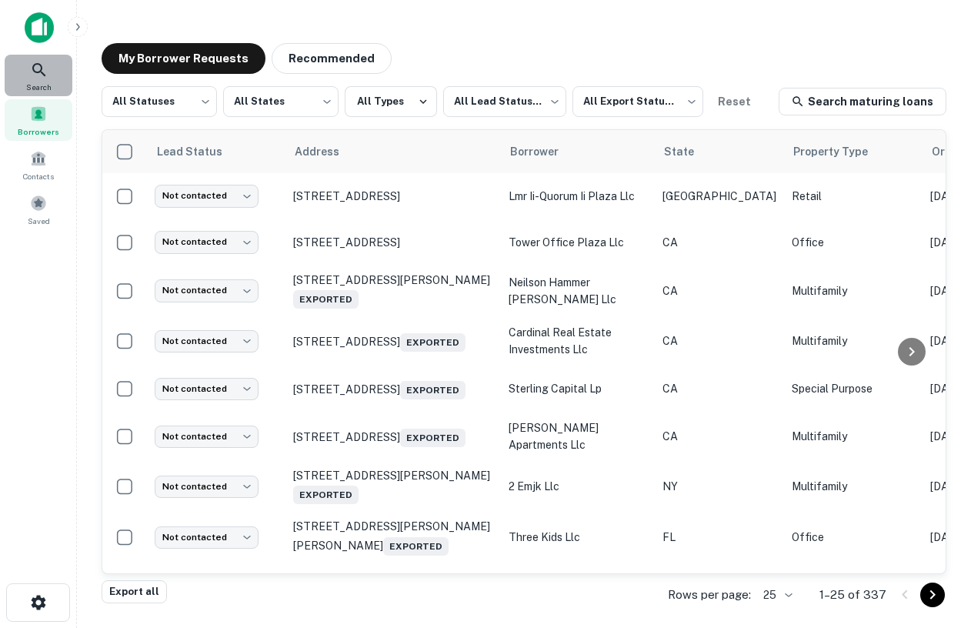
click at [32, 64] on icon at bounding box center [39, 70] width 18 height 18
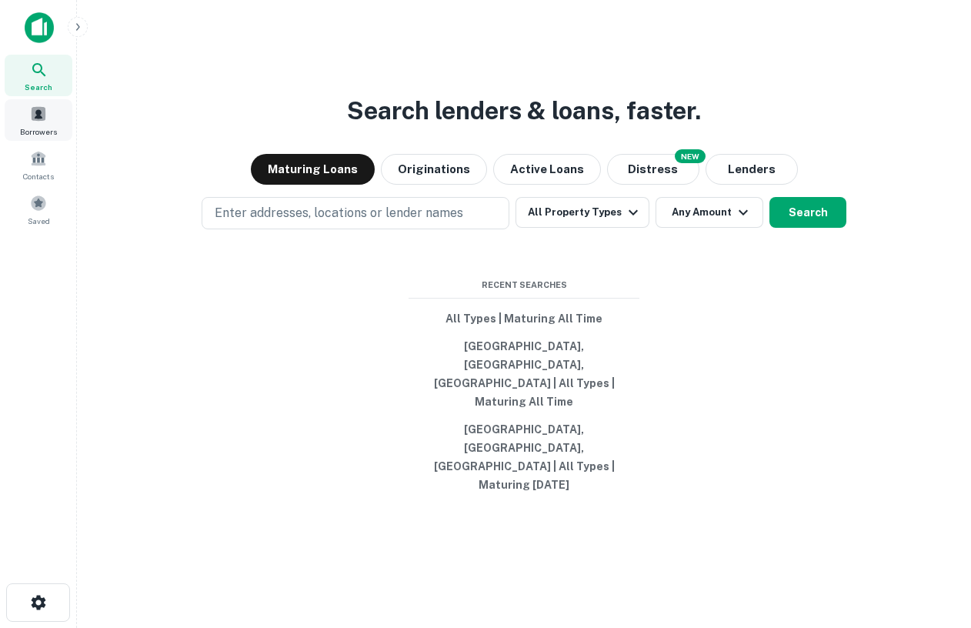
click at [36, 124] on div "Borrowers" at bounding box center [39, 120] width 68 height 42
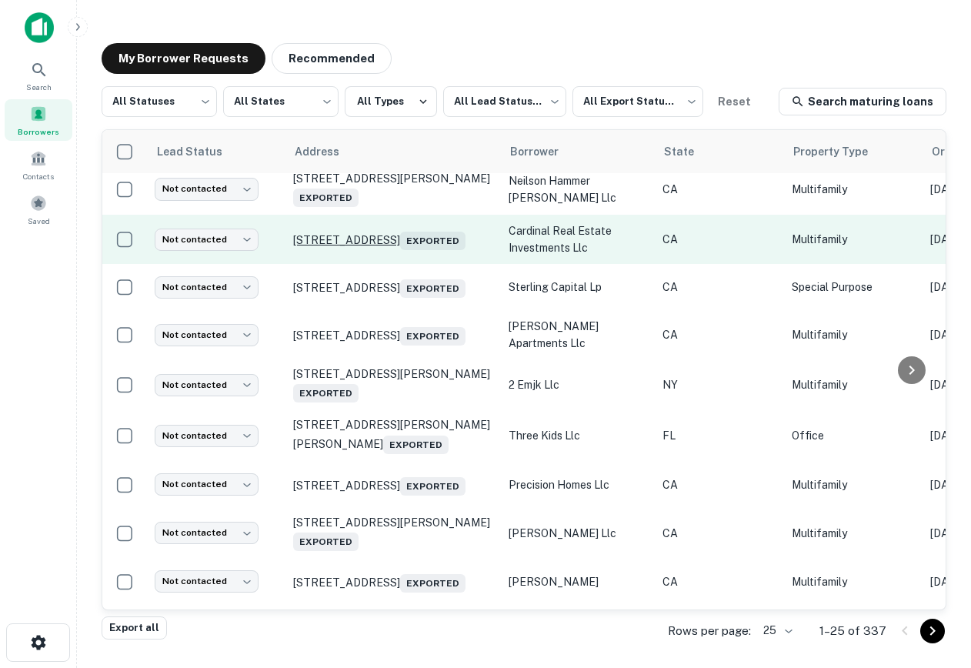
scroll to position [107, 0]
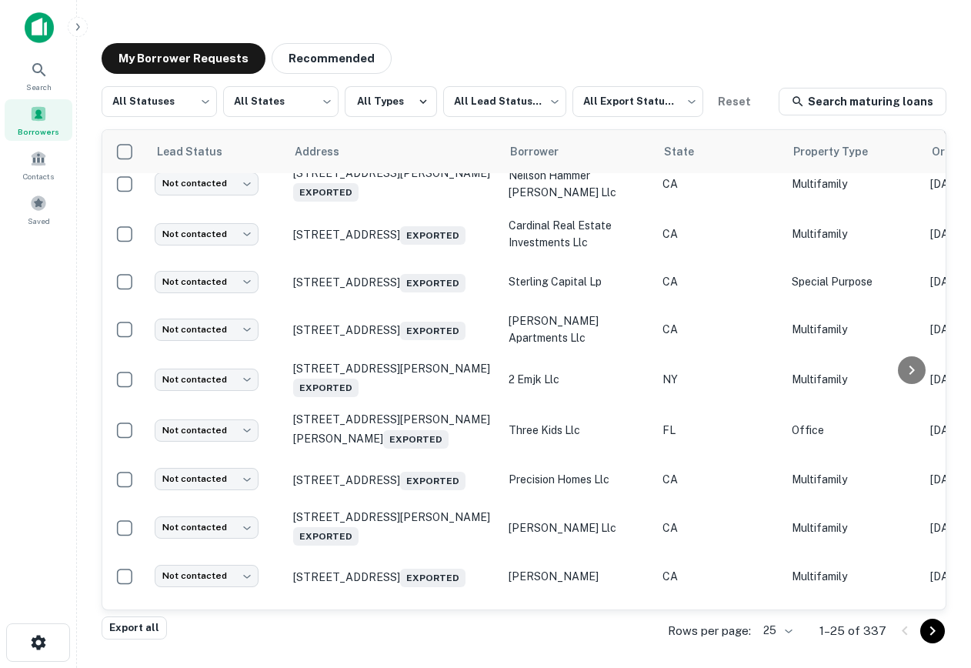
click at [24, 122] on div "Borrowers" at bounding box center [39, 120] width 68 height 42
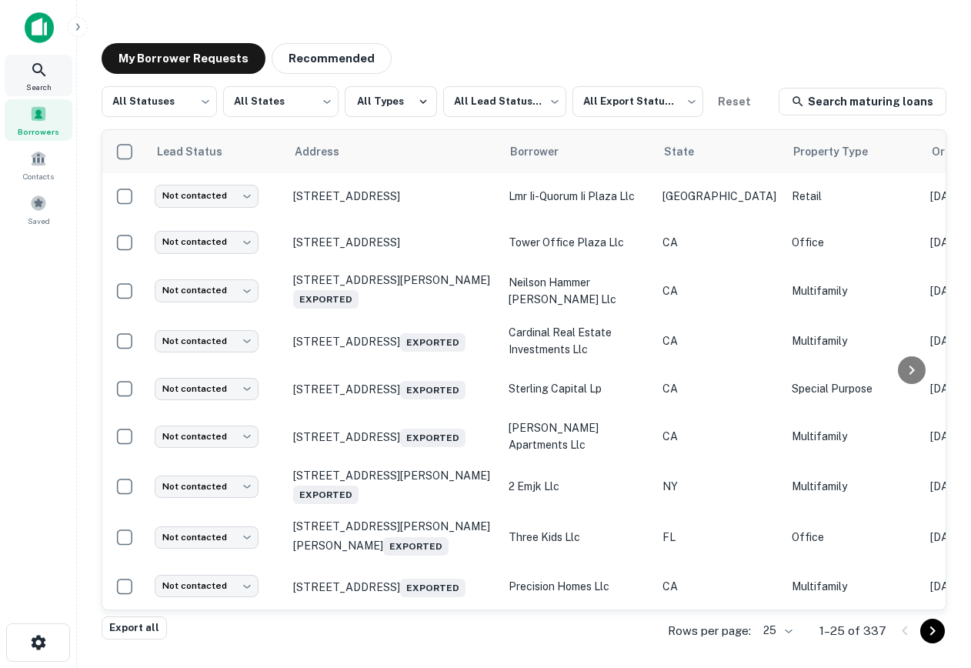
click at [38, 59] on div "Search" at bounding box center [39, 76] width 68 height 42
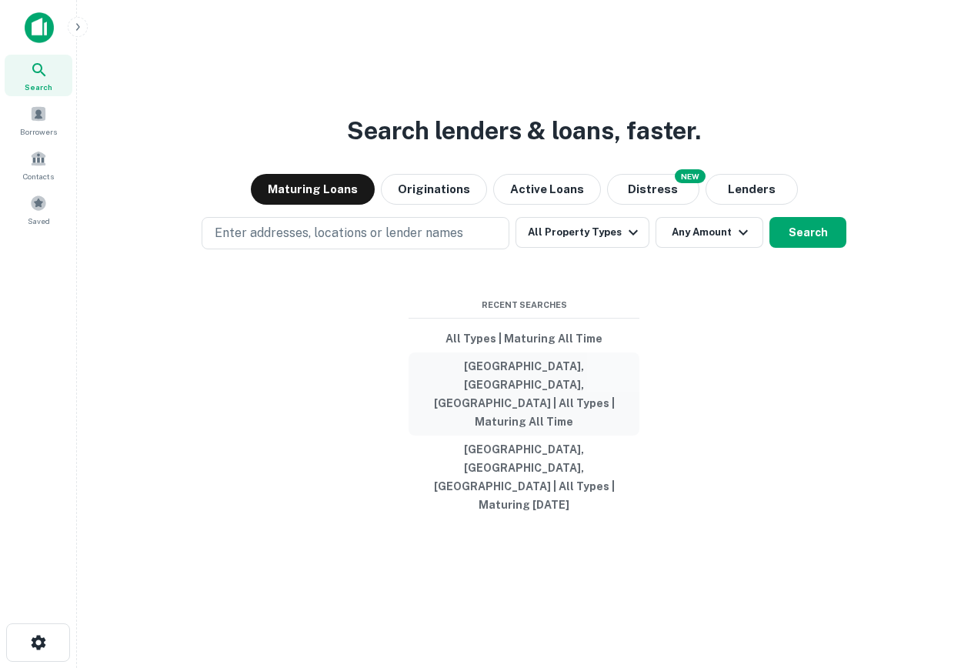
click at [521, 413] on button "[GEOGRAPHIC_DATA], [GEOGRAPHIC_DATA], [GEOGRAPHIC_DATA] | All Types | Maturing …" at bounding box center [524, 394] width 231 height 83
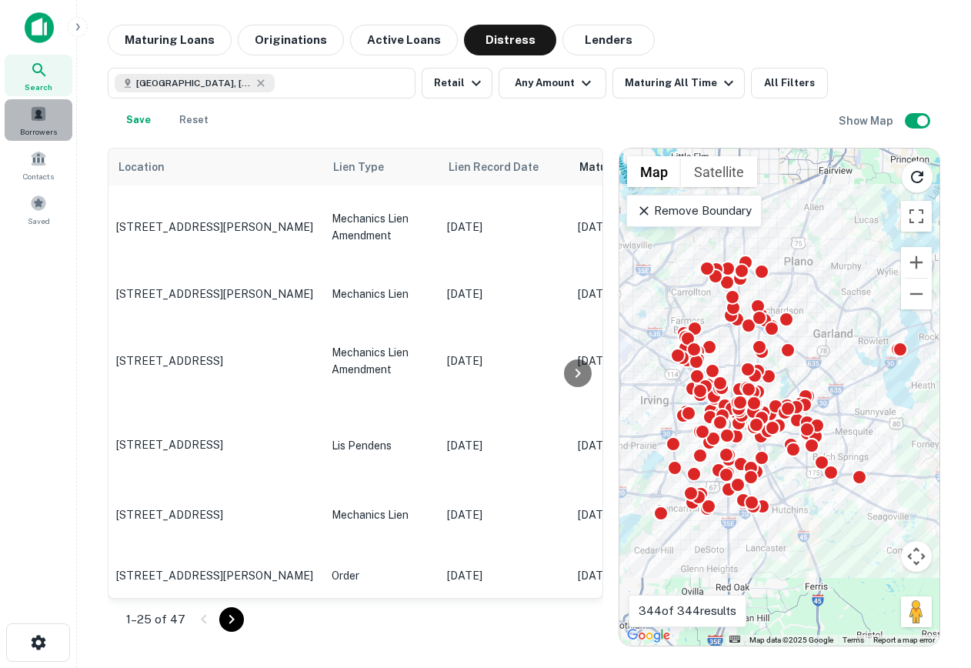
click at [41, 133] on span "Borrowers" at bounding box center [38, 131] width 37 height 12
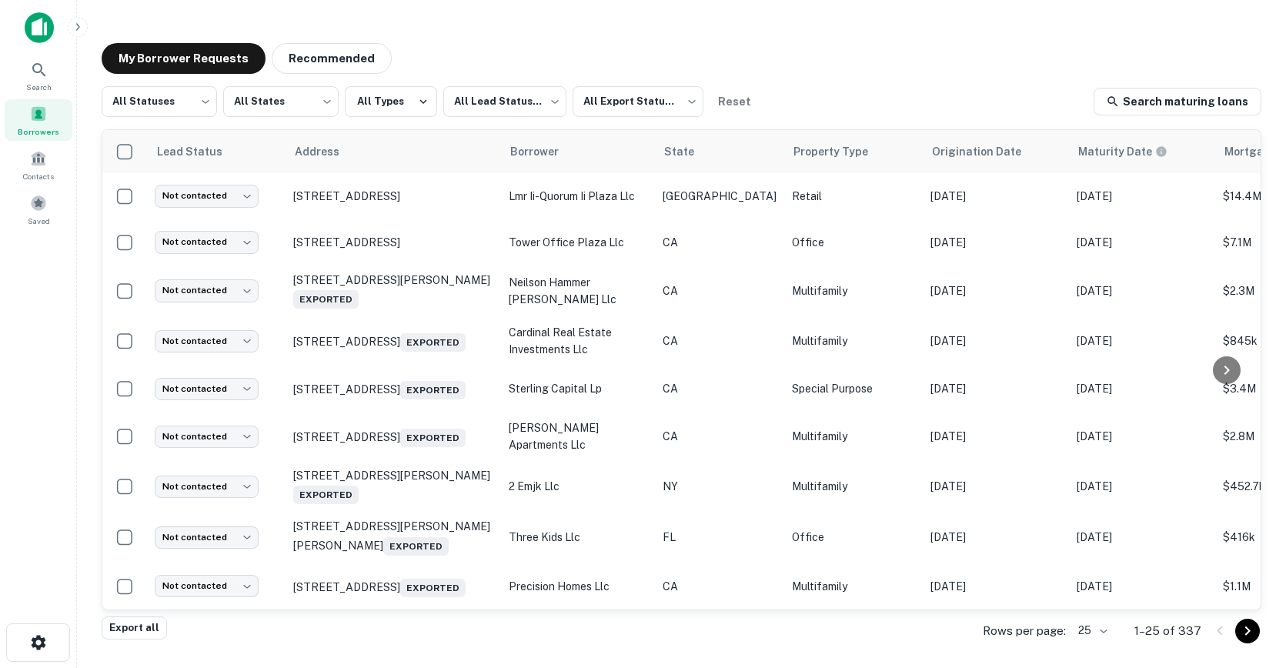
click at [971, 631] on icon "Go to next page" at bounding box center [1247, 631] width 18 height 18
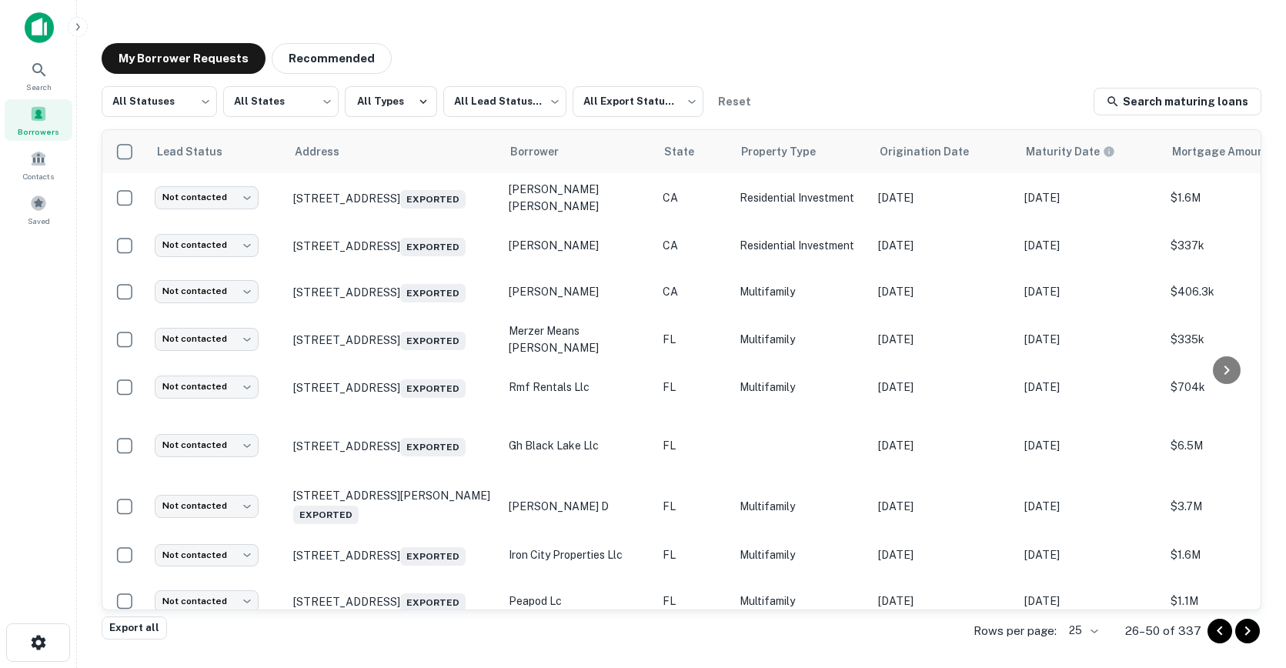
click at [971, 633] on icon "Go to previous page" at bounding box center [1220, 631] width 18 height 18
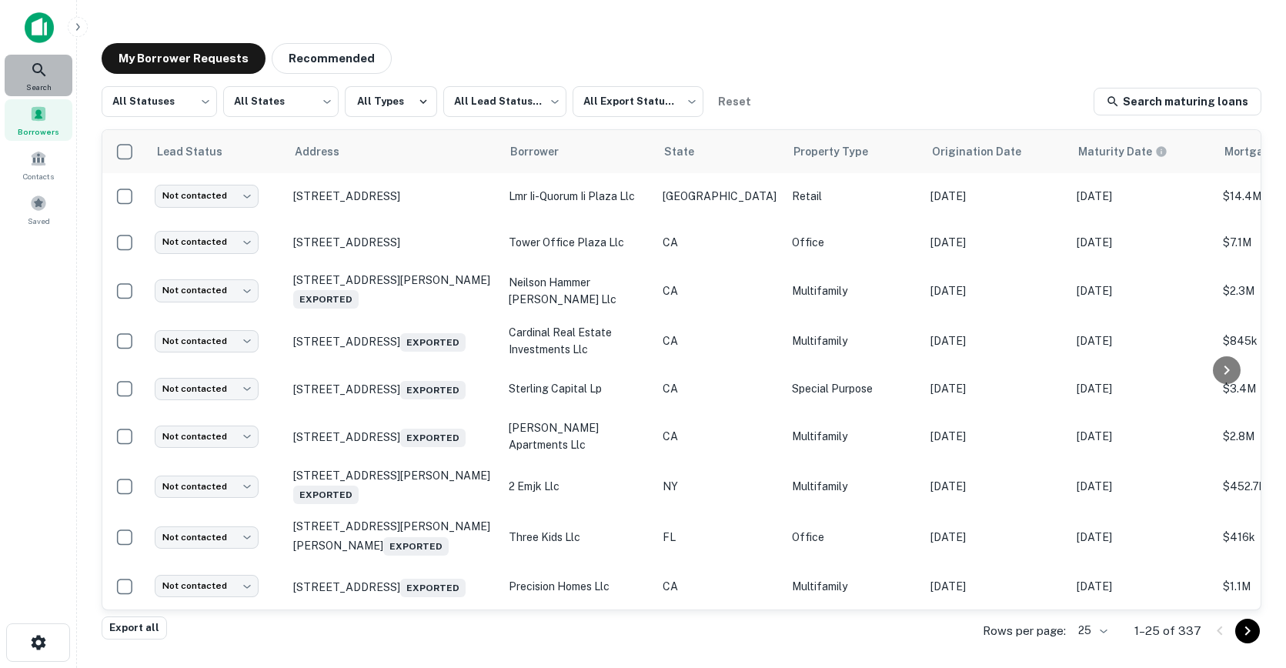
click at [17, 68] on div "Search" at bounding box center [39, 76] width 68 height 42
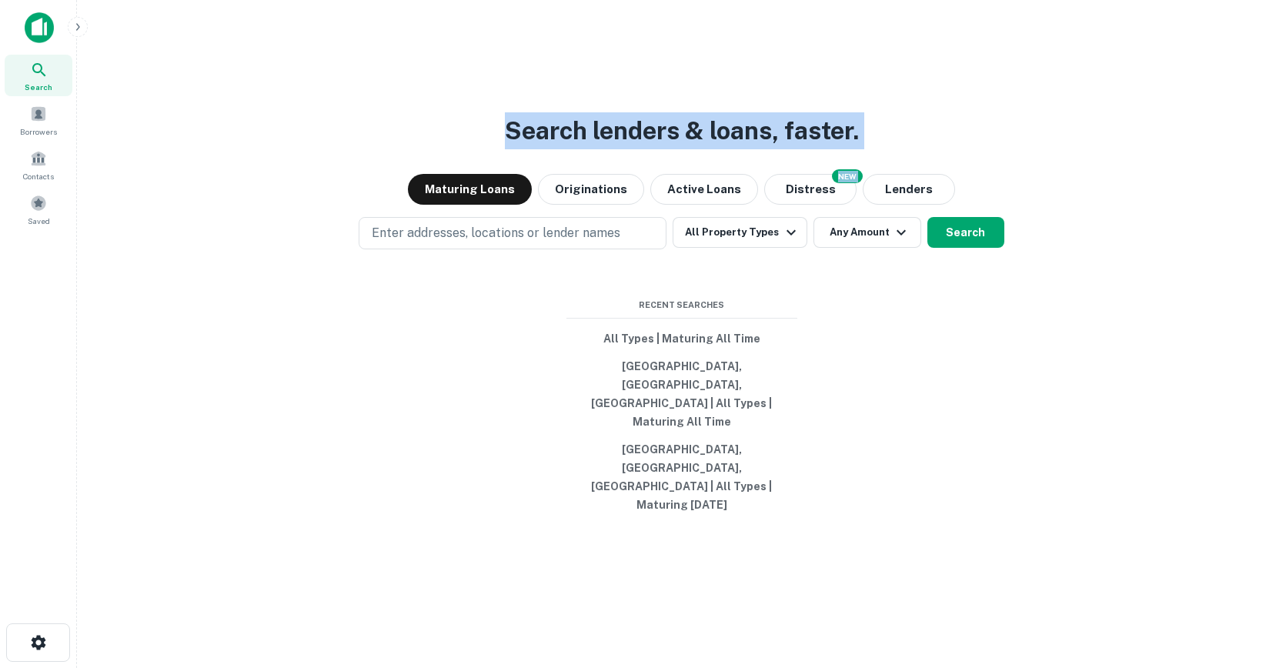
drag, startPoint x: 509, startPoint y: 151, endPoint x: 992, endPoint y: 204, distance: 486.3
click at [993, 204] on div "Search lenders & loans, faster. Maturing Loans Originations Active Loans NEW Di…" at bounding box center [681, 371] width 1185 height 668
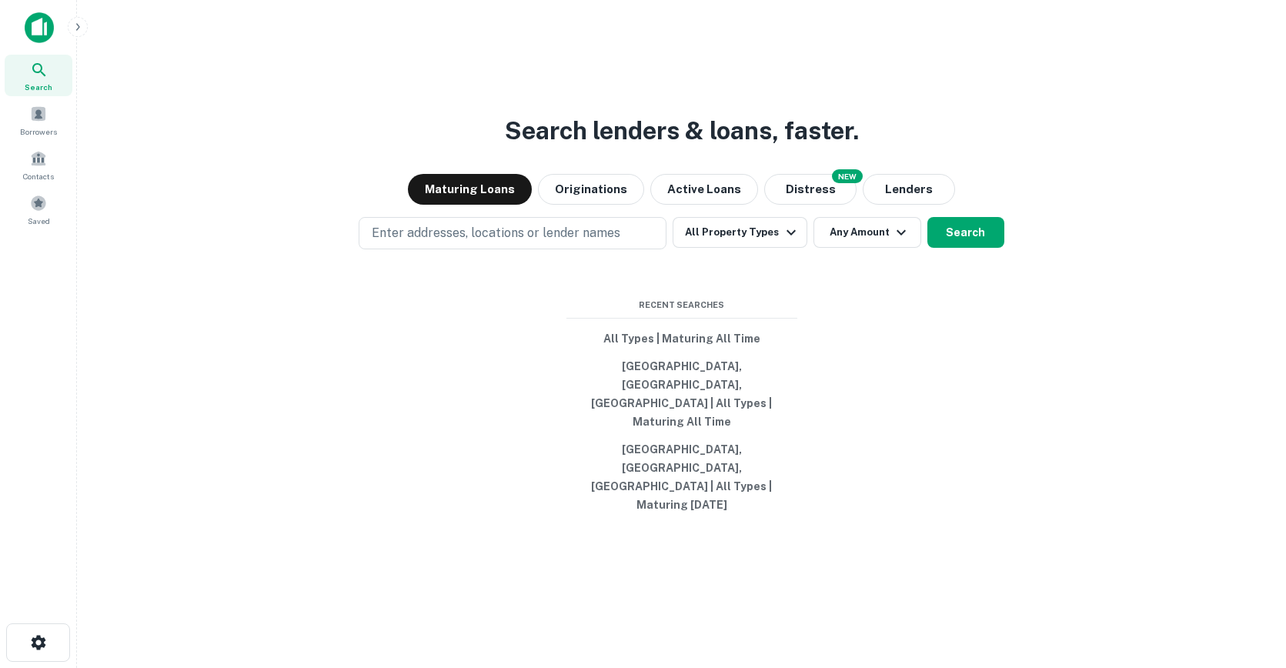
click at [787, 149] on h3 "Search lenders & loans, faster." at bounding box center [682, 130] width 354 height 37
drag, startPoint x: 907, startPoint y: 180, endPoint x: 283, endPoint y: 99, distance: 629.4
click at [283, 99] on div "Search lenders & loans, faster. Maturing Loans Originations Active Loans NEW Di…" at bounding box center [681, 371] width 1185 height 668
drag, startPoint x: 432, startPoint y: 162, endPoint x: 1271, endPoint y: 142, distance: 839.9
click at [1181, 142] on div "Search lenders & loans, faster. Maturing Loans Originations Active Loans NEW Di…" at bounding box center [681, 371] width 1185 height 668
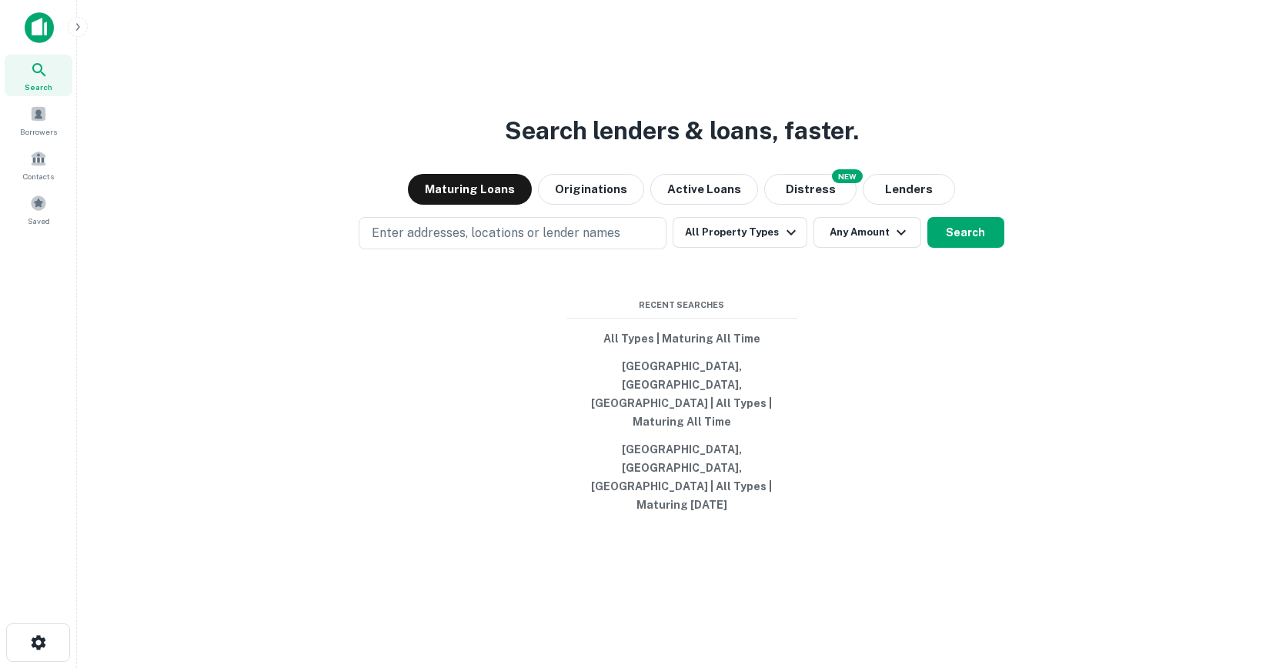
click at [921, 110] on div "Search lenders & loans, faster. Maturing Loans Originations Active Loans NEW Di…" at bounding box center [681, 371] width 1185 height 668
drag, startPoint x: 894, startPoint y: 159, endPoint x: 228, endPoint y: 159, distance: 666.5
click at [228, 159] on div "Search lenders & loans, faster. Maturing Loans Originations Active Loans NEW Di…" at bounding box center [681, 371] width 1185 height 668
click at [708, 408] on button "[GEOGRAPHIC_DATA], [GEOGRAPHIC_DATA], [GEOGRAPHIC_DATA] | All Types | Maturing …" at bounding box center [681, 394] width 231 height 83
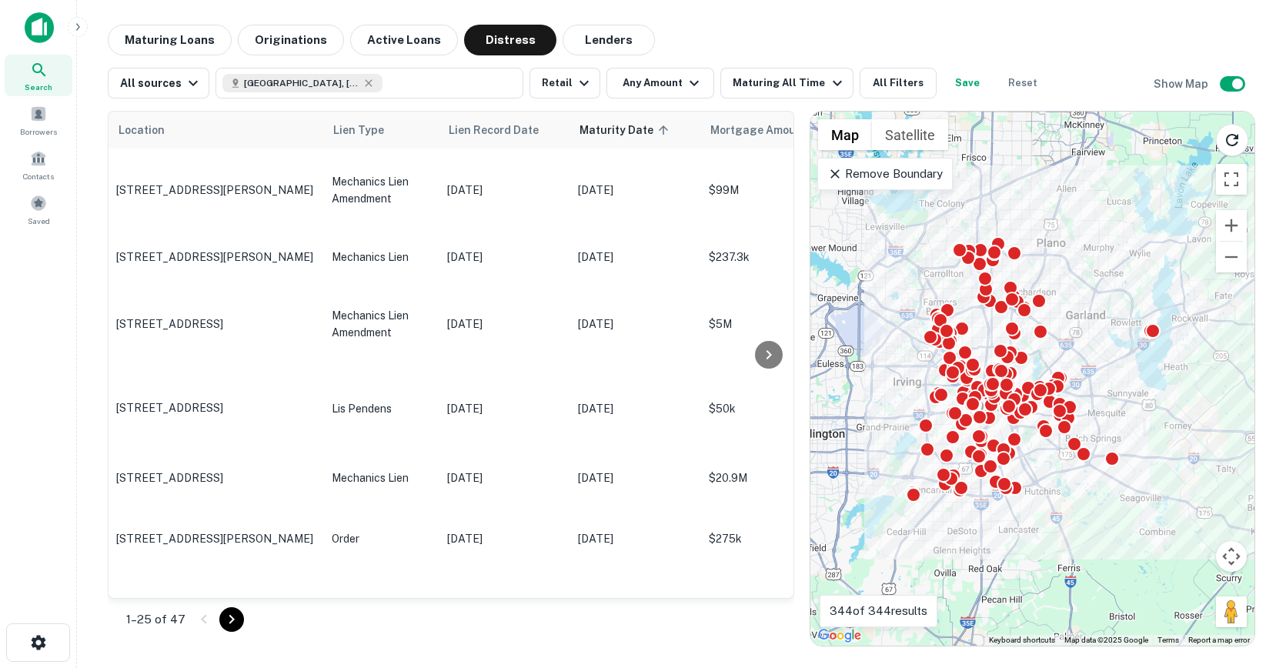
click at [864, 175] on p "Remove Boundary" at bounding box center [884, 174] width 115 height 18
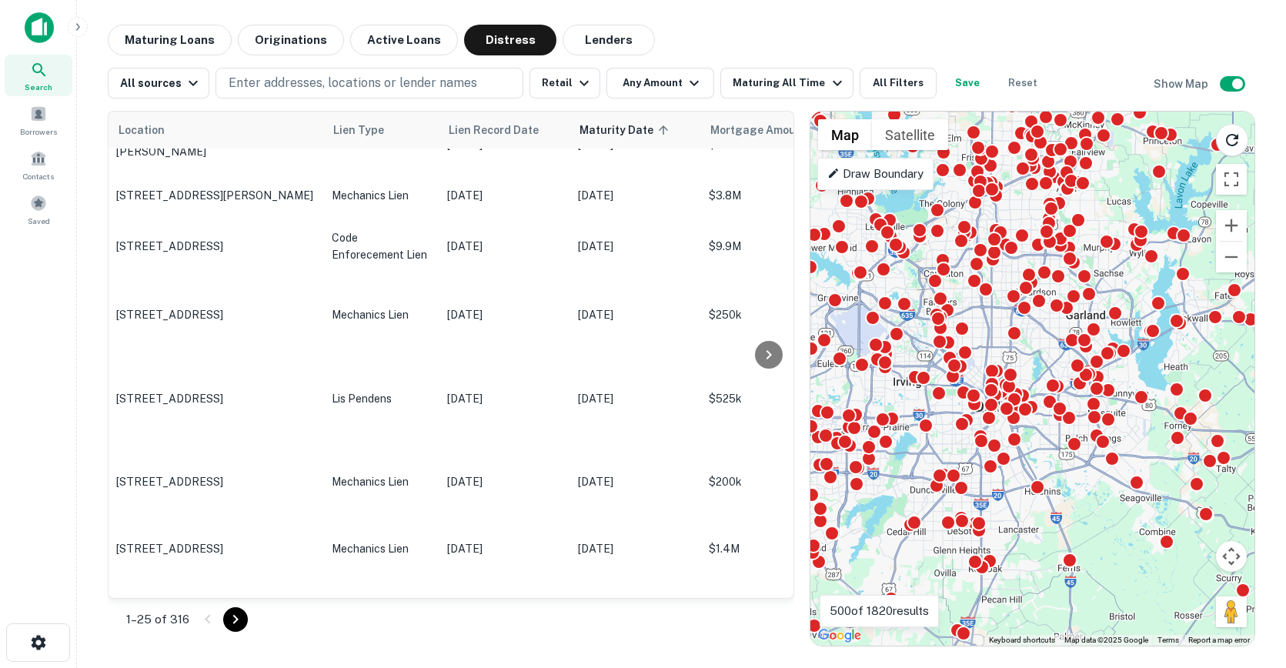
scroll to position [163, 0]
click at [161, 43] on button "Maturing Loans" at bounding box center [170, 40] width 124 height 31
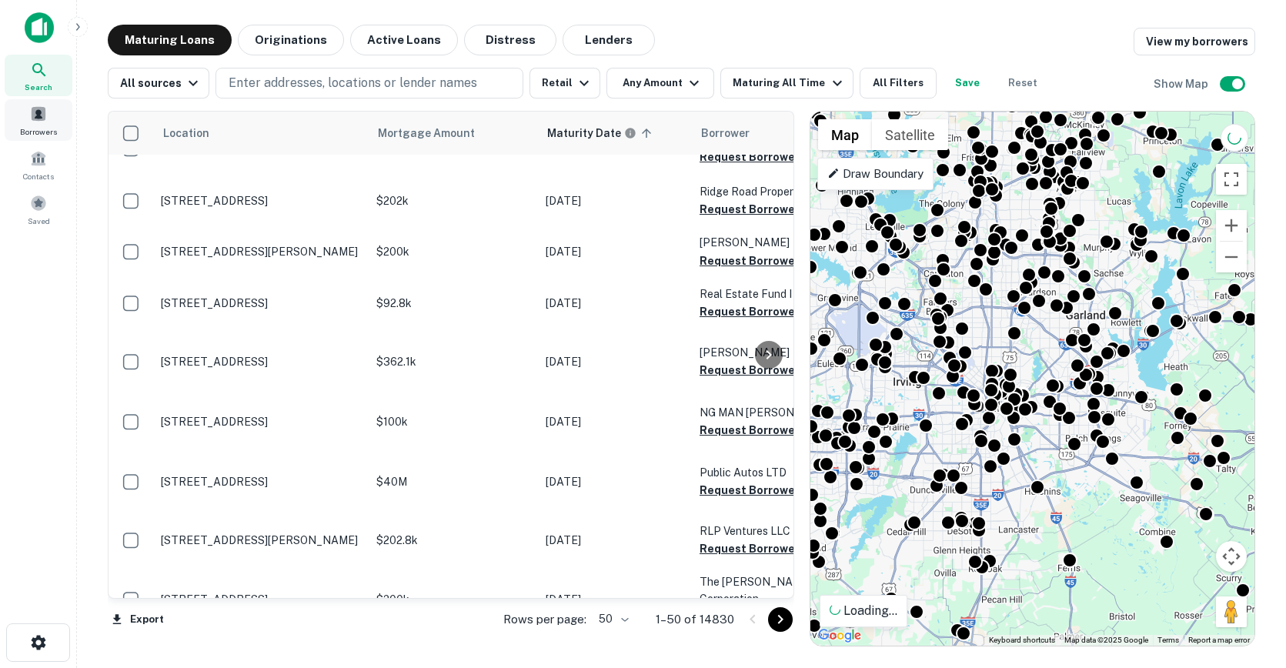
click at [42, 123] on div "Borrowers" at bounding box center [39, 120] width 68 height 42
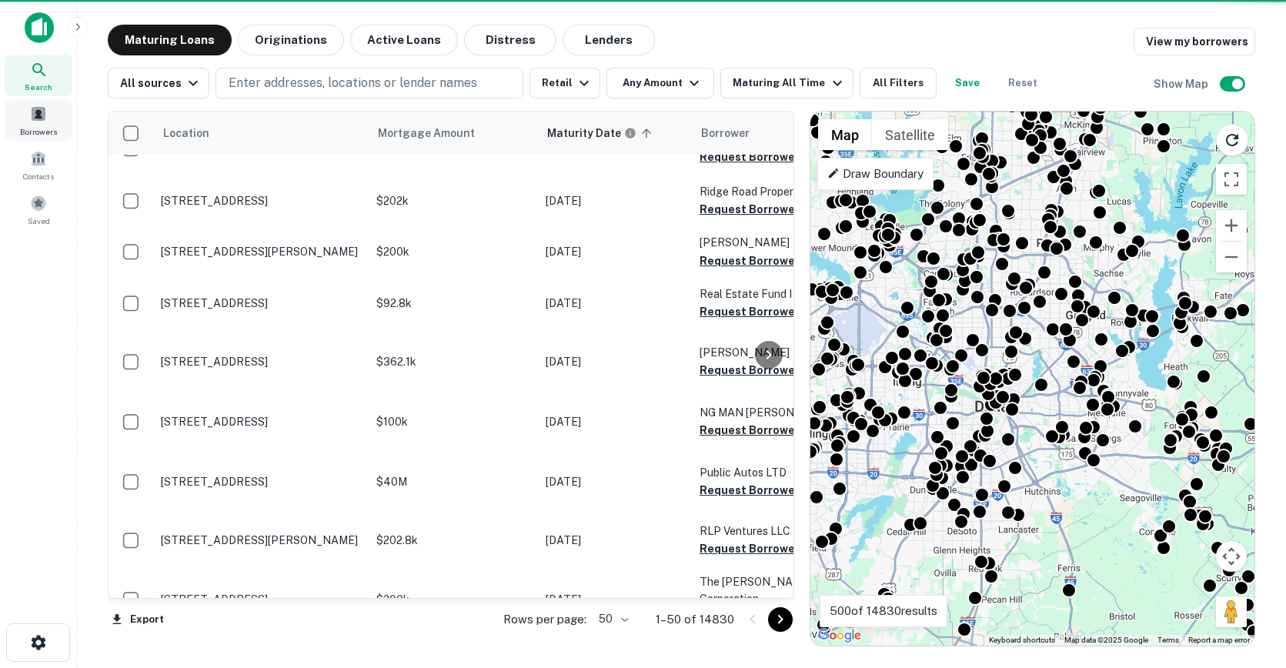
scroll to position [163, 0]
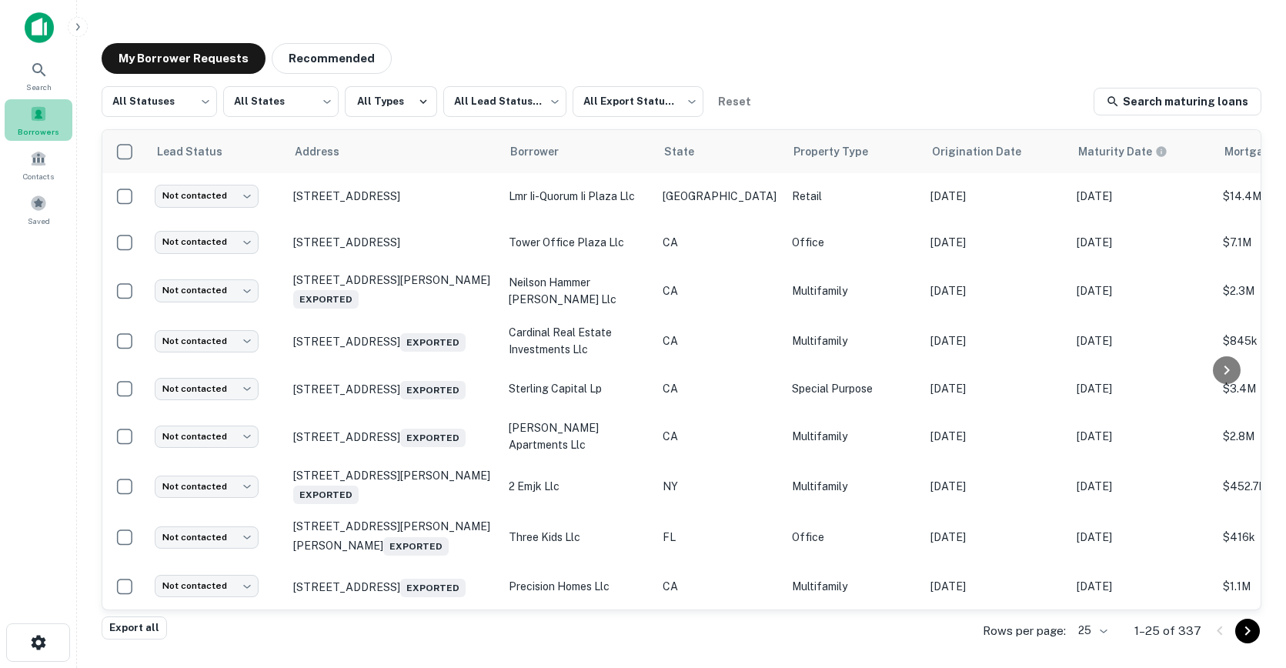
click at [54, 133] on span "Borrowers" at bounding box center [39, 131] width 42 height 12
drag, startPoint x: 914, startPoint y: 137, endPoint x: 224, endPoint y: 63, distance: 694.3
click at [224, 63] on div "My Borrower Requests Recommended All Statuses *** ​ All States *** ​ All Types …" at bounding box center [681, 331] width 1185 height 601
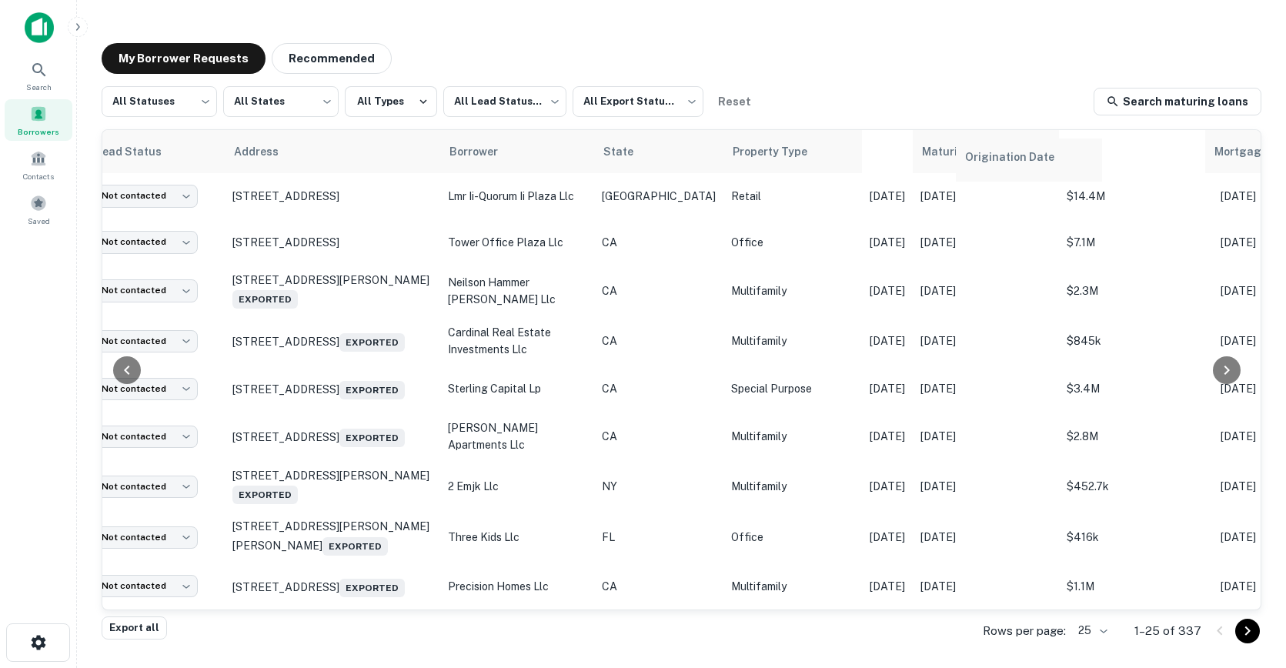
scroll to position [0, 72]
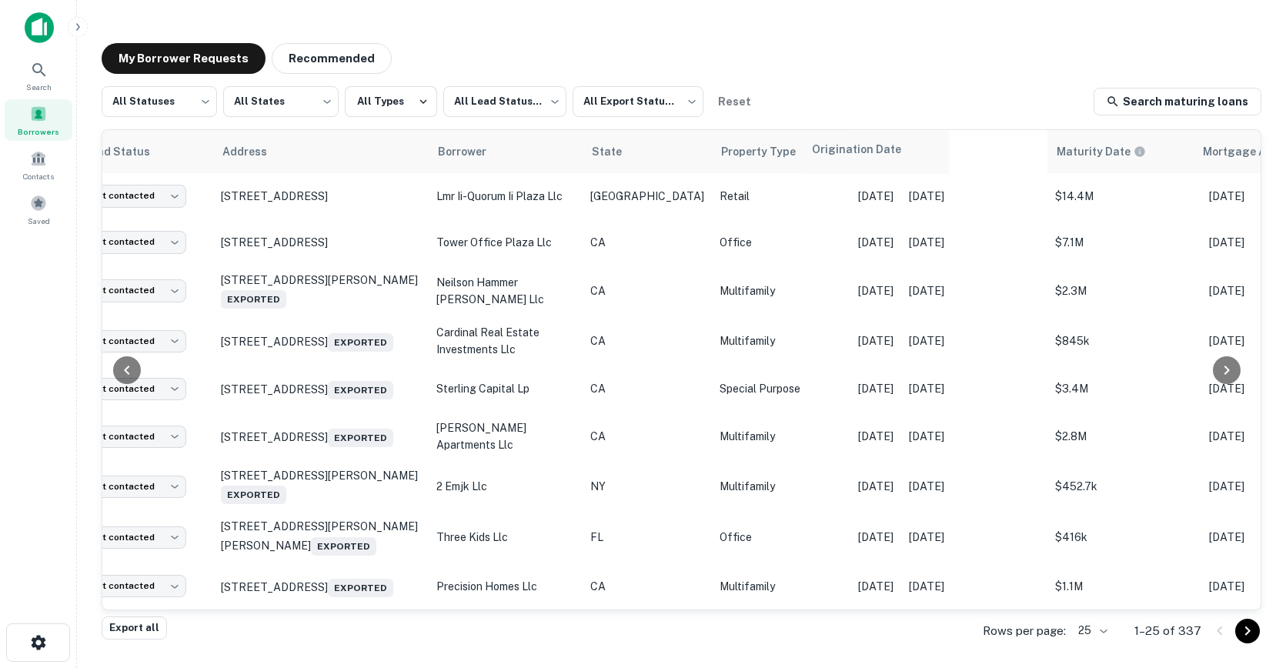
drag, startPoint x: 909, startPoint y: 155, endPoint x: 849, endPoint y: 150, distance: 60.3
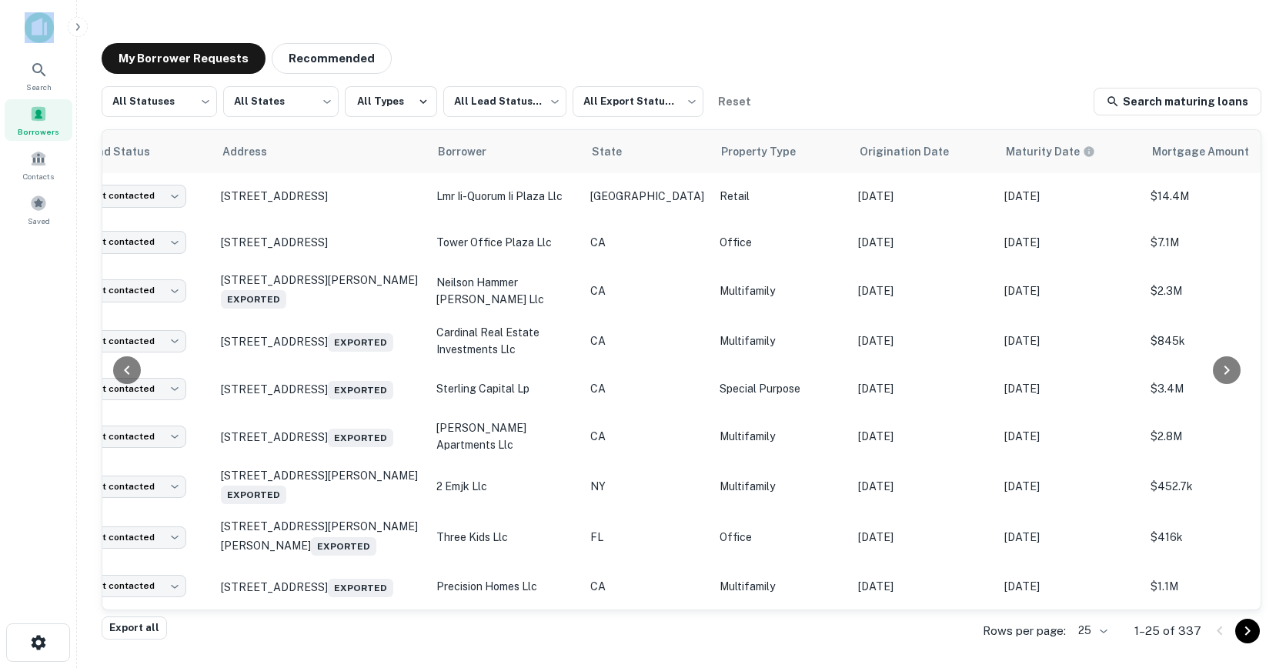
drag, startPoint x: 813, startPoint y: 96, endPoint x: 0, endPoint y: -33, distance: 823.0
click at [0, 0] on html "Search Borrowers Contacts Saved My Borrower Requests Recommended All Statuses *…" at bounding box center [643, 334] width 1286 height 668
click at [149, 14] on main "My Borrower Requests Recommended All Statuses *** ​ All States *** ​ All Types …" at bounding box center [681, 334] width 1209 height 668
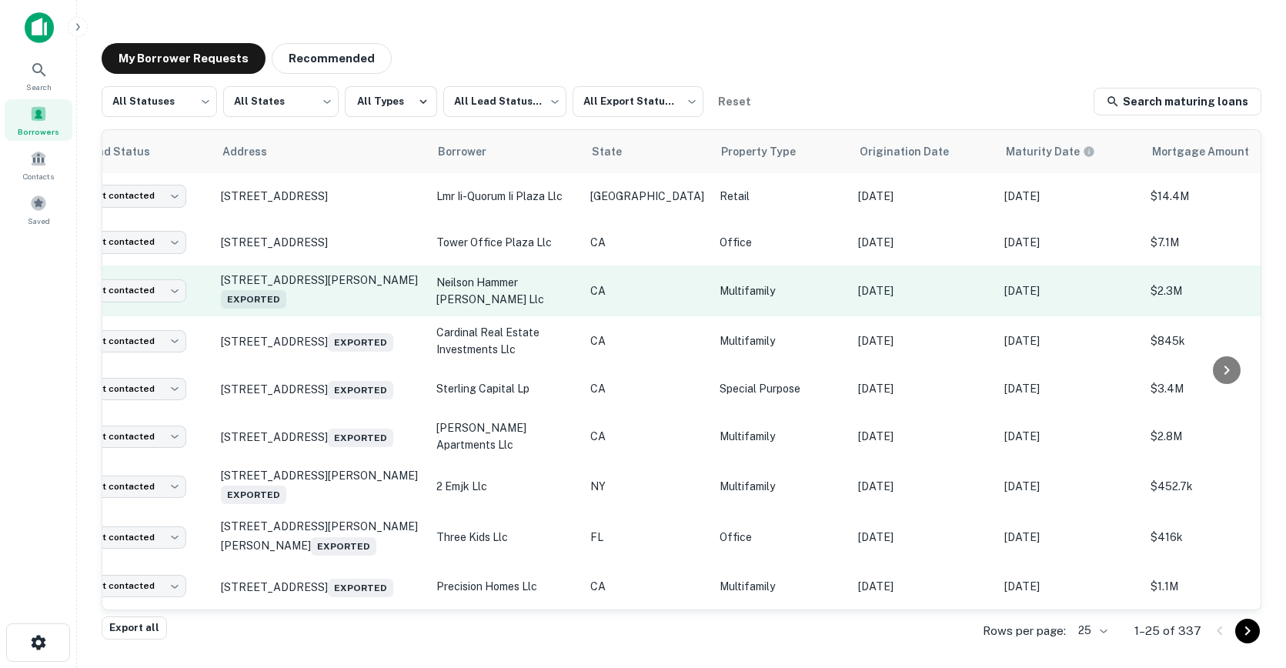
scroll to position [0, 0]
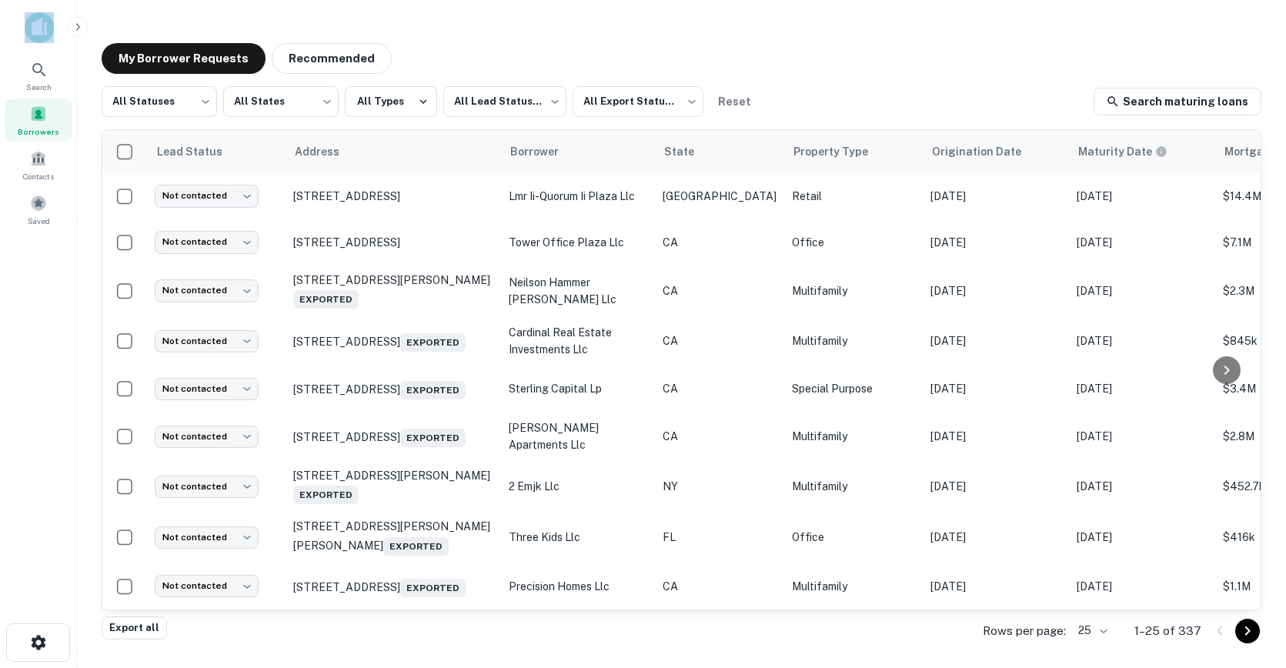
drag, startPoint x: 868, startPoint y: 92, endPoint x: 0, endPoint y: -123, distance: 894.5
click at [0, 0] on html "Search Borrowers Contacts Saved My Borrower Requests Recommended All Statuses *…" at bounding box center [643, 334] width 1286 height 668
click at [146, 28] on main "My Borrower Requests Recommended All Statuses *** ​ All States *** ​ All Types …" at bounding box center [681, 334] width 1209 height 668
